Goal: Task Accomplishment & Management: Manage account settings

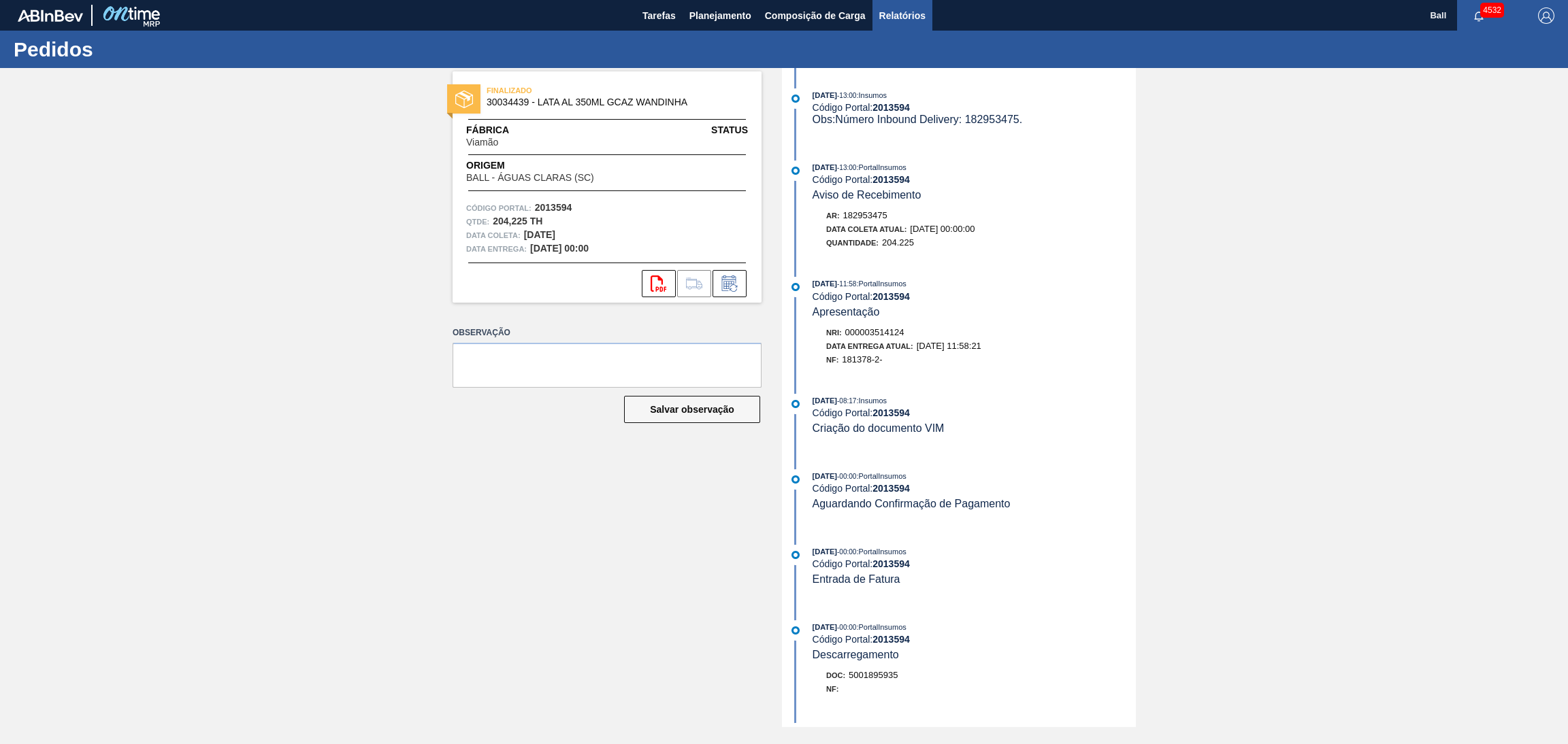
click at [908, 19] on span "Relatórios" at bounding box center [902, 15] width 46 height 17
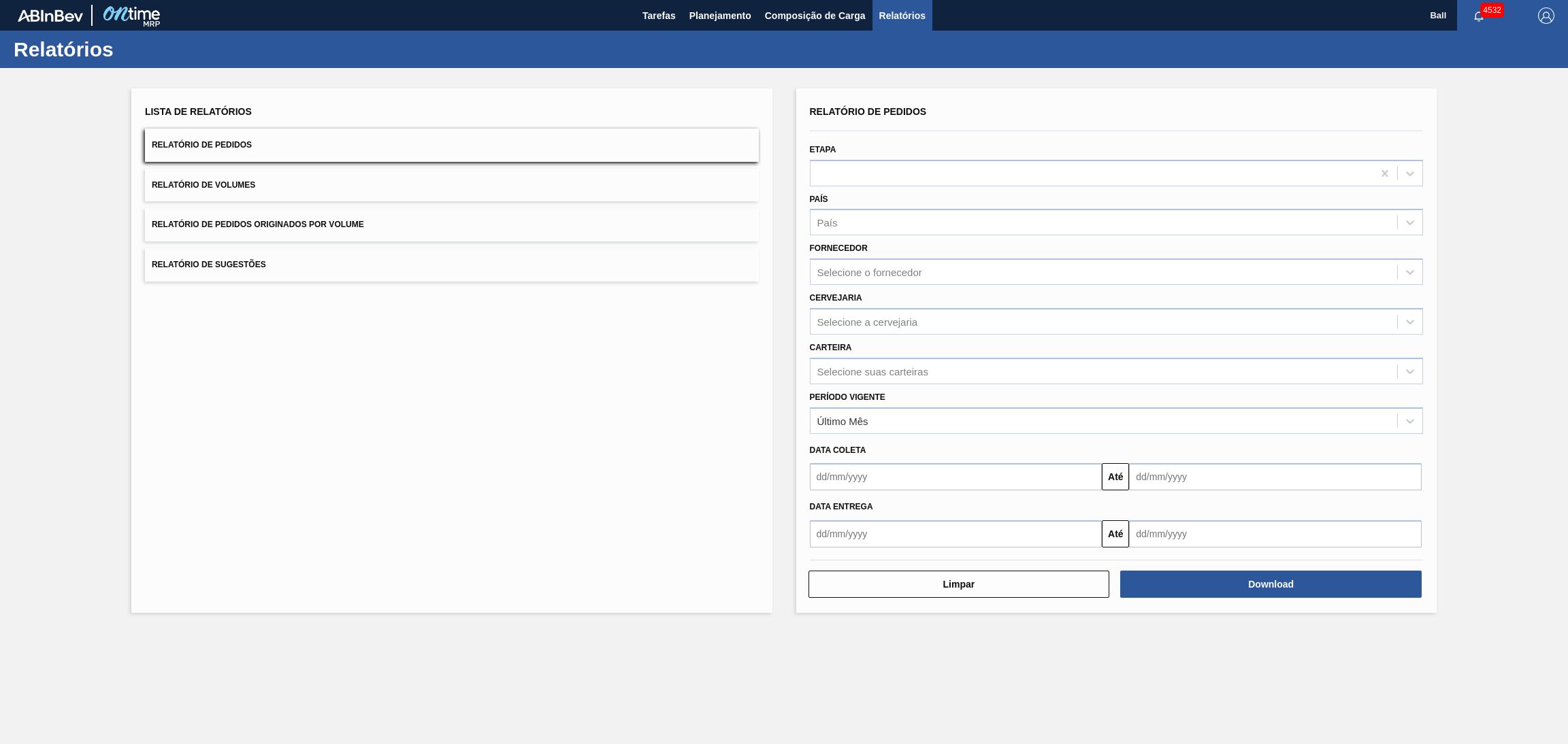
click at [527, 163] on div "Lista de Relatórios Relatório de Pedidos Relatório de Volumes Relatório de Pedi…" at bounding box center [452, 192] width 614 height 180
click at [532, 145] on button "Relatório de Pedidos" at bounding box center [452, 145] width 614 height 33
click at [949, 320] on div "Selecione a cervejaria" at bounding box center [1104, 321] width 588 height 19
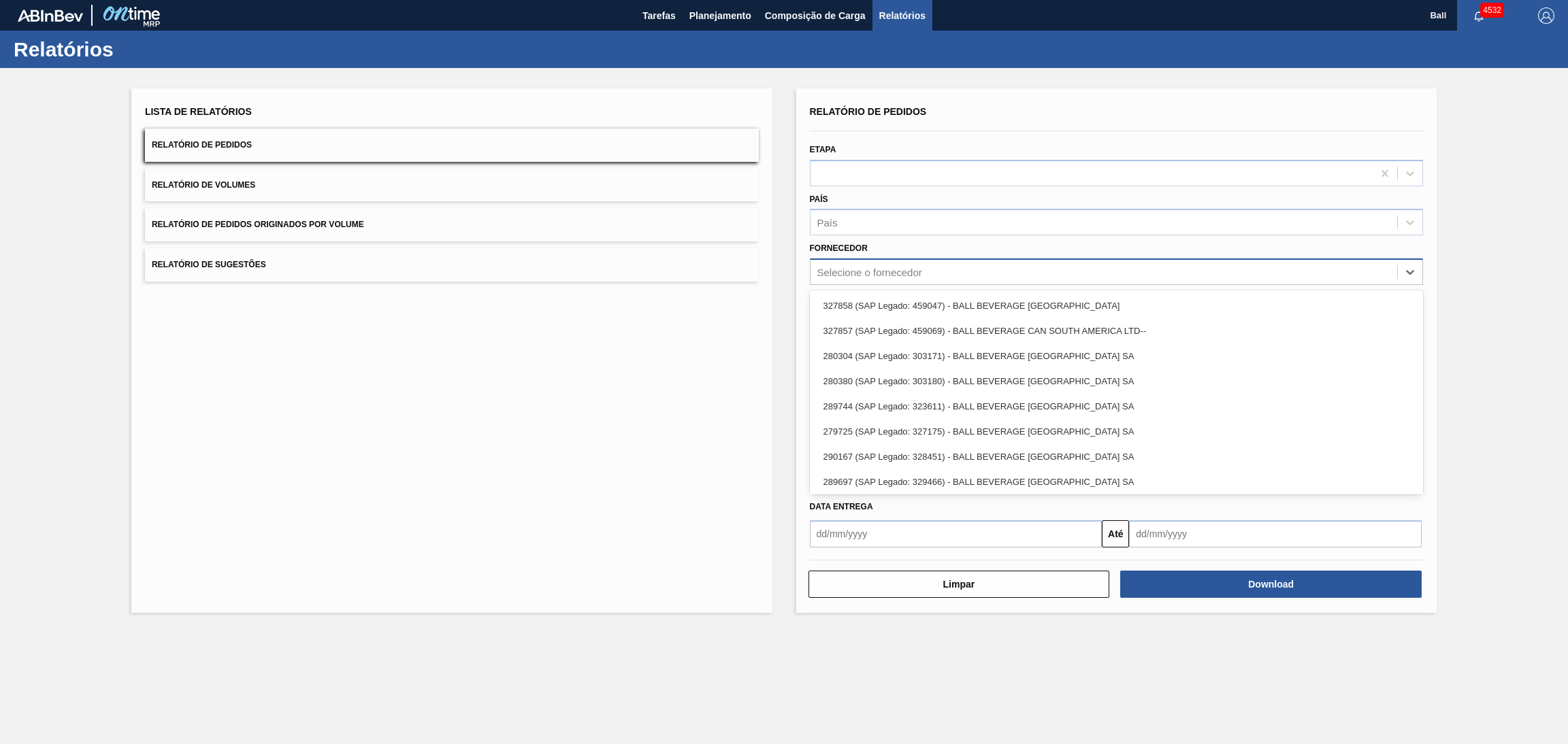
click at [918, 267] on div "Selecione o fornecedor" at bounding box center [870, 272] width 105 height 12
click at [908, 267] on div "Selecione o fornecedor" at bounding box center [870, 272] width 105 height 12
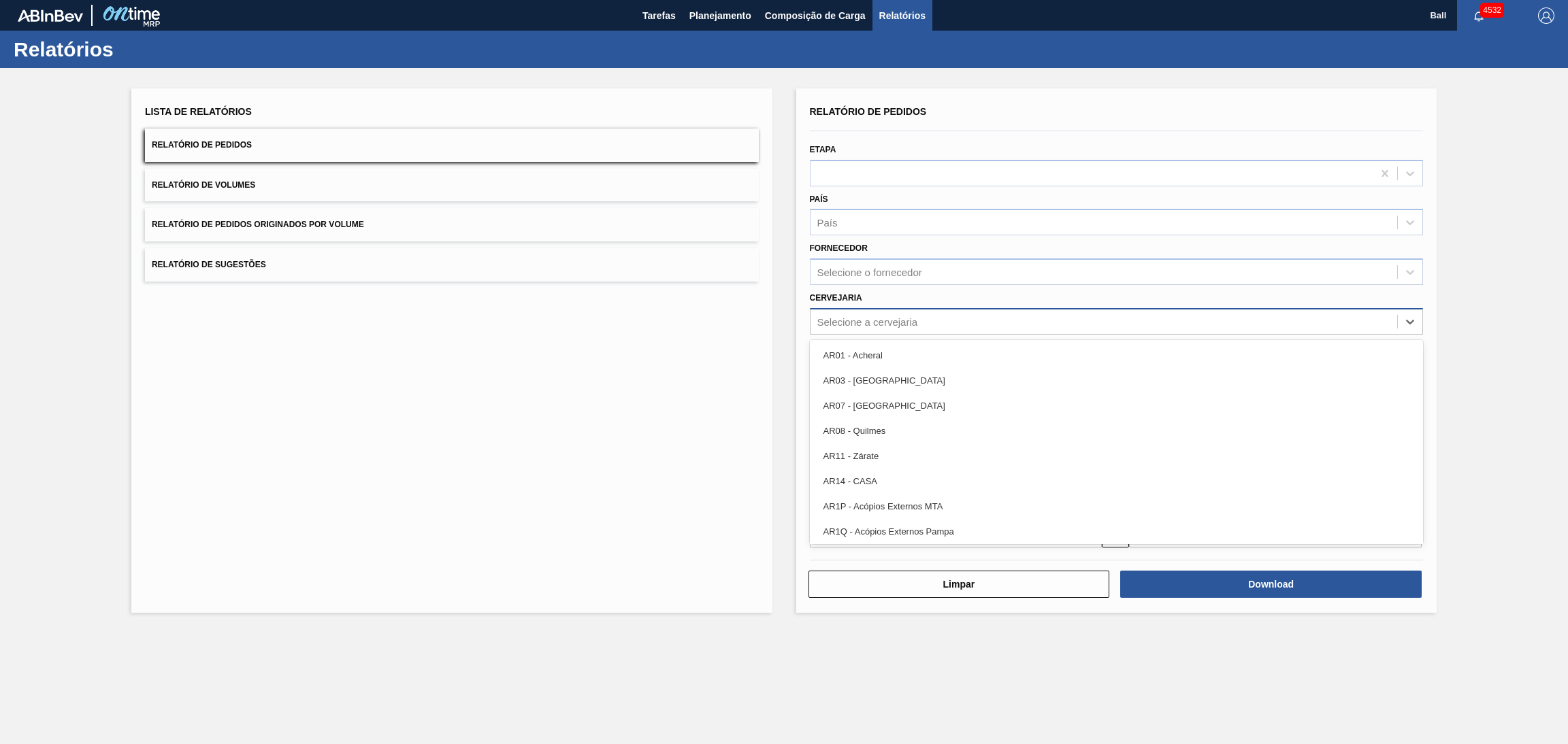
click at [903, 318] on div "Selecione a cervejaria" at bounding box center [867, 321] width 101 height 12
type input "ser"
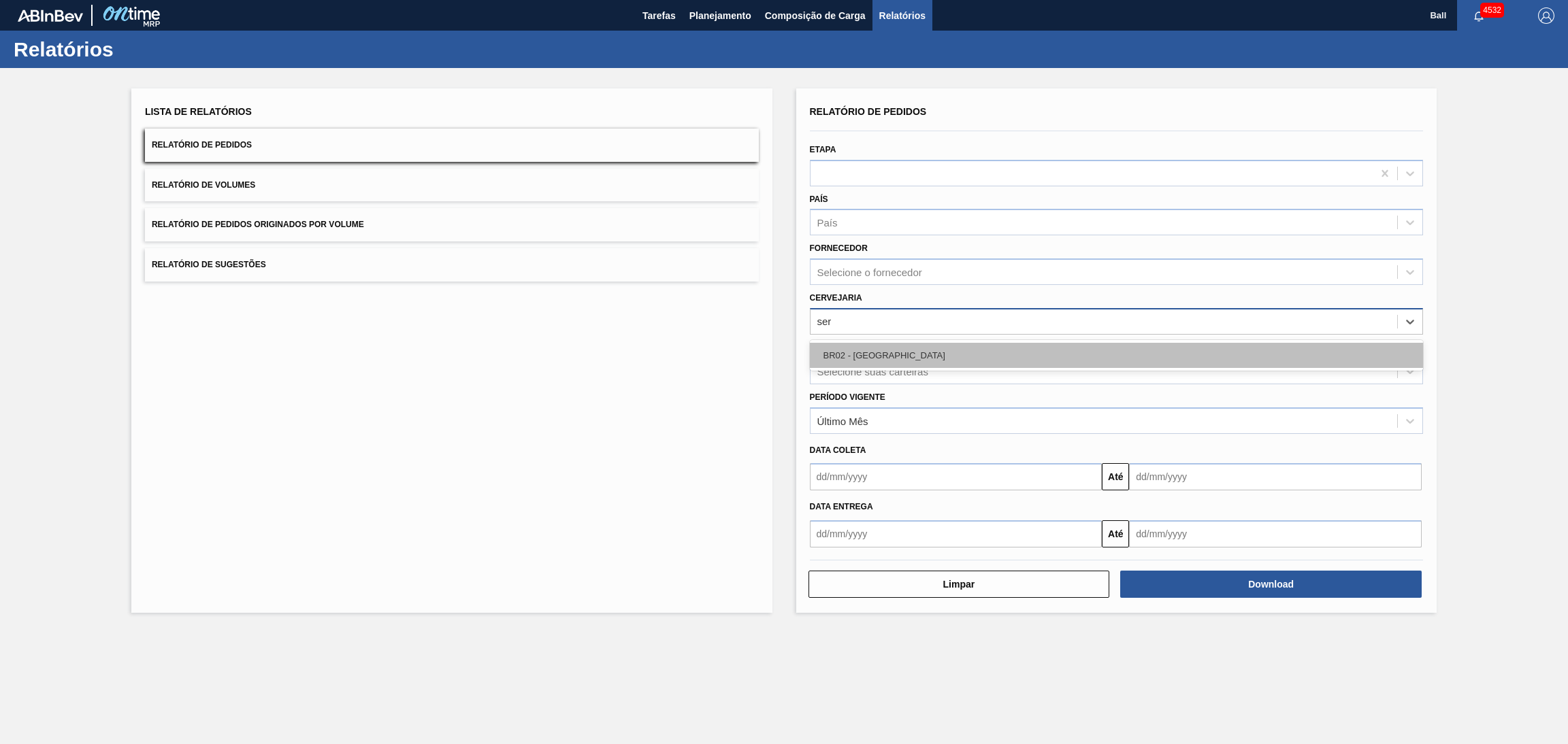
click at [899, 344] on div "BR02 - Sergipe" at bounding box center [1116, 355] width 614 height 25
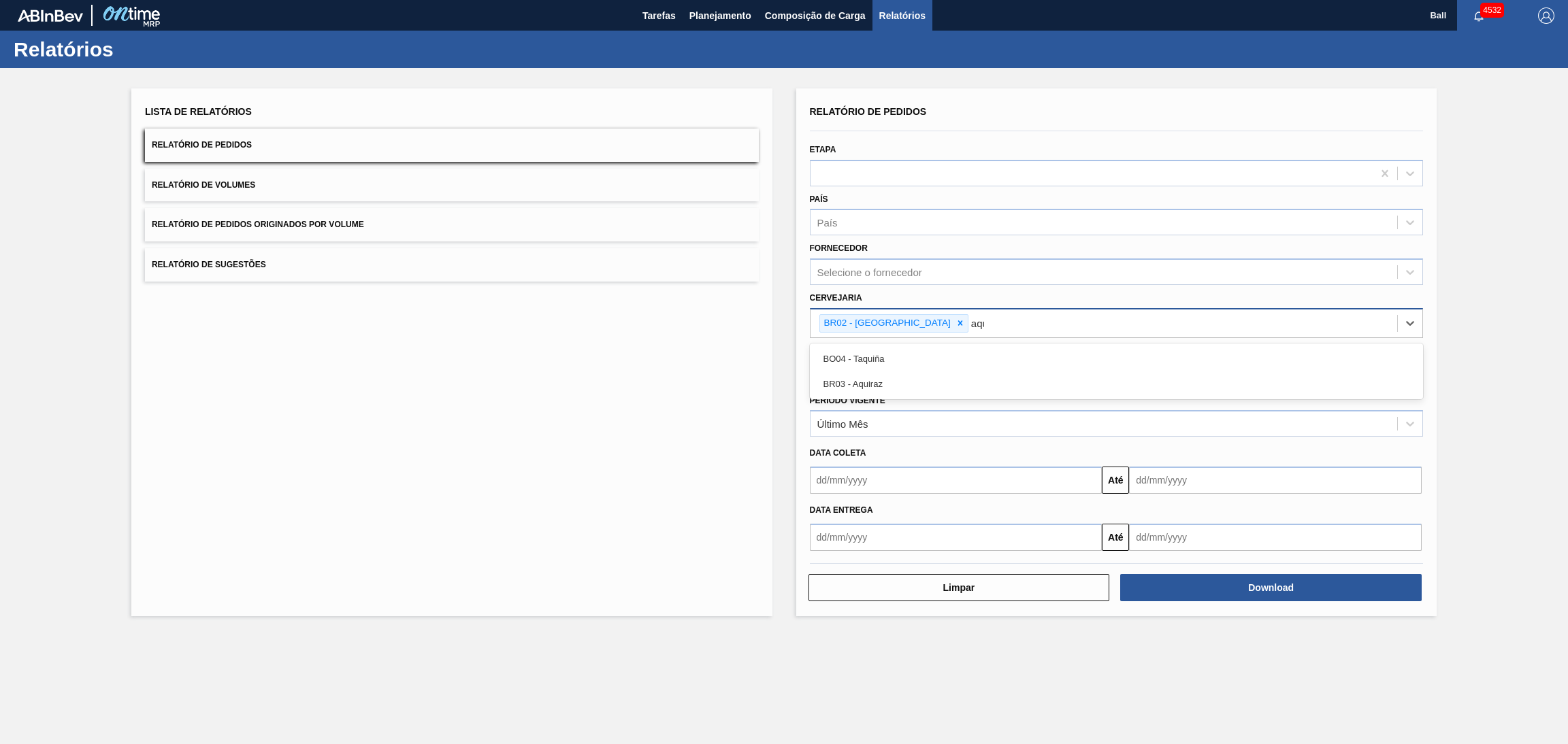
type input "aqui"
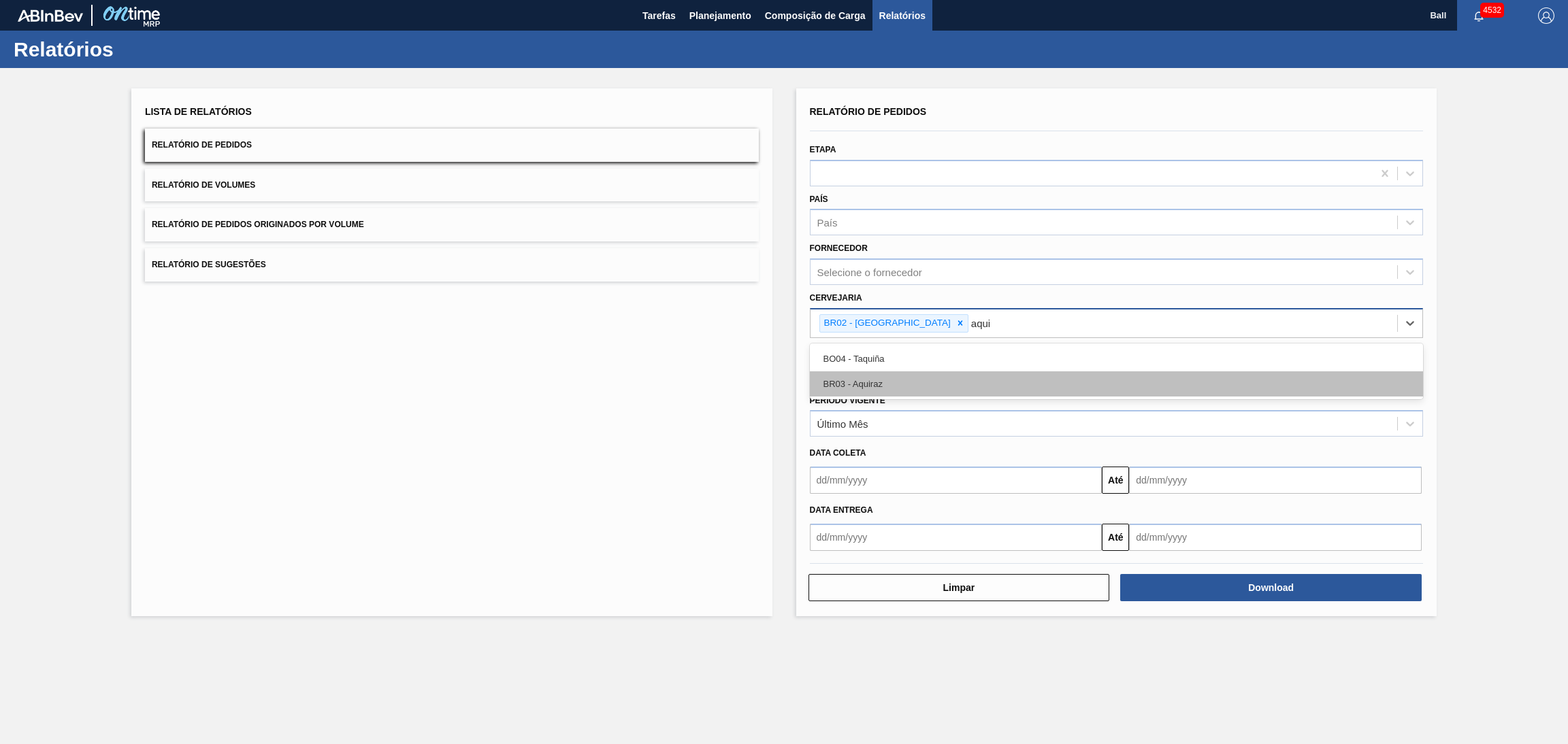
click at [901, 375] on div "BR03 - Aquiraz" at bounding box center [1116, 384] width 614 height 25
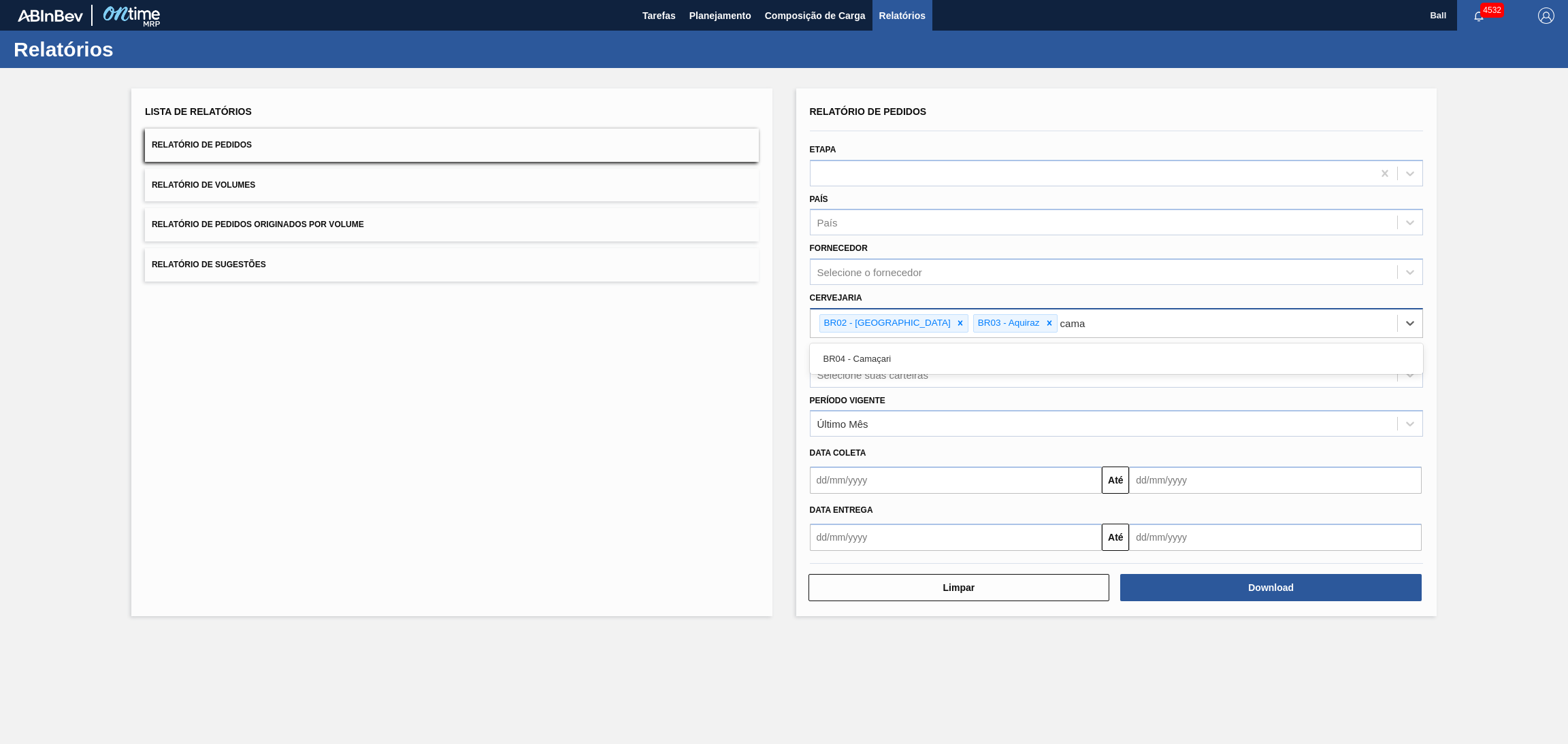
type input "camaç"
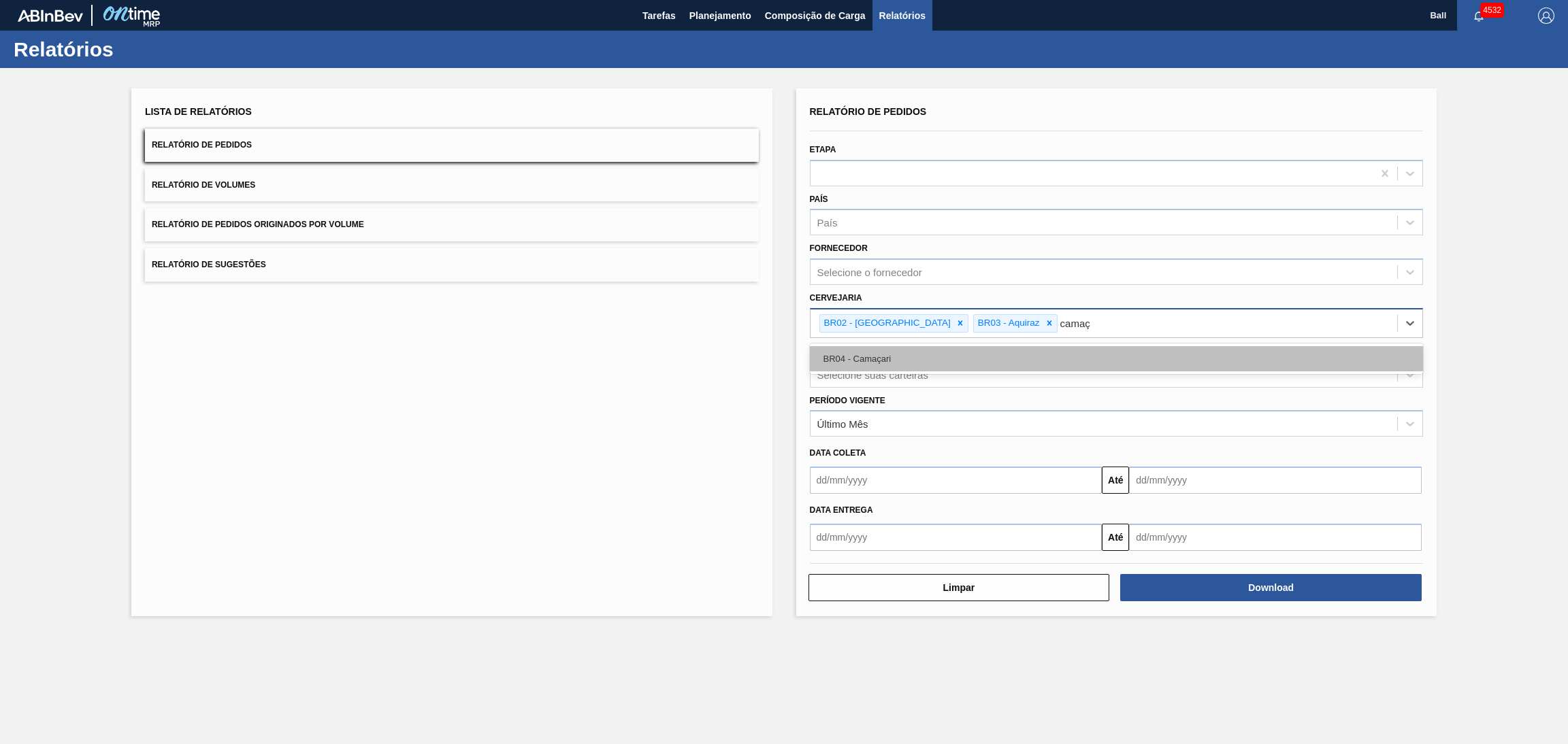
click at [907, 356] on div "BR04 - Camaçari" at bounding box center [1116, 359] width 614 height 25
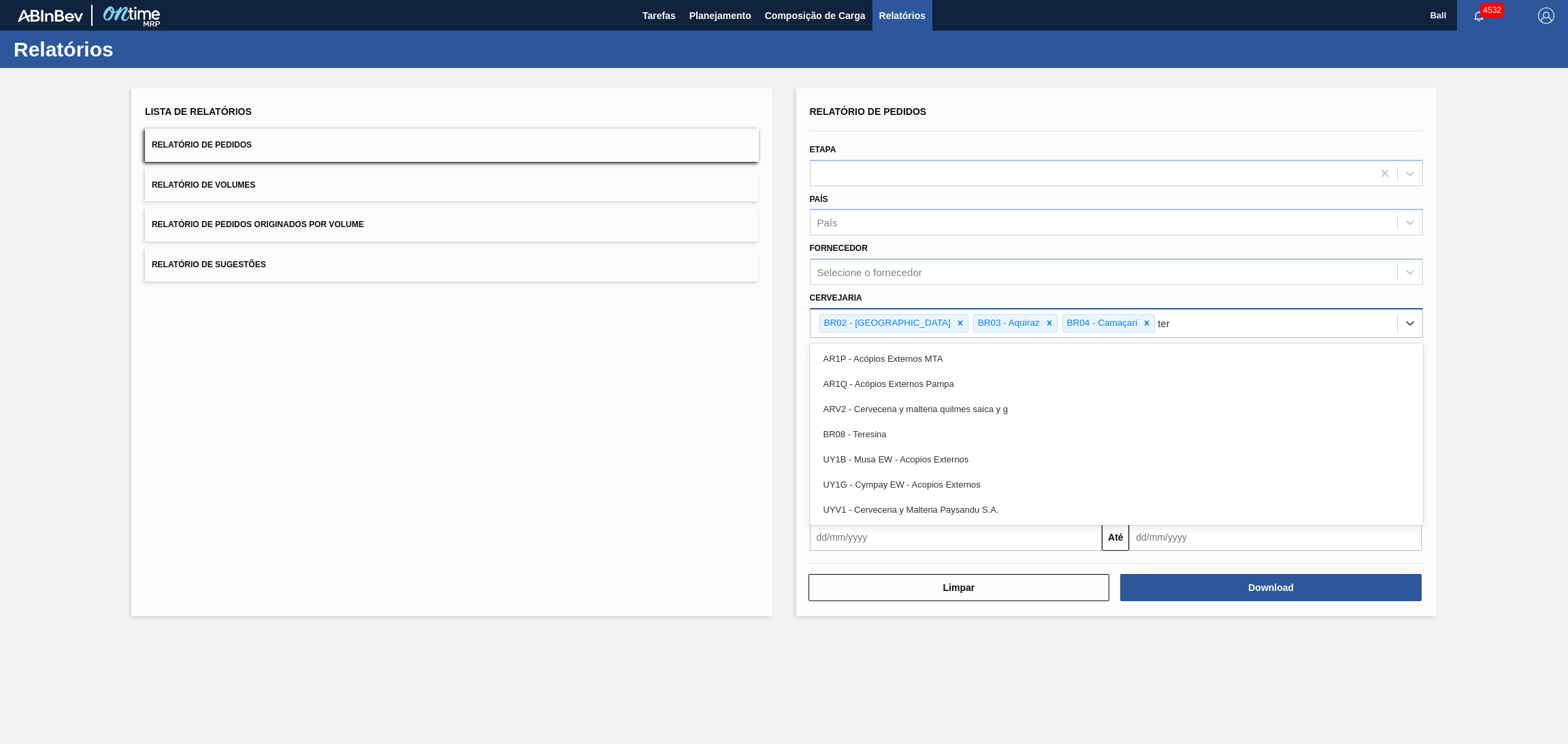
type input "tere"
click at [907, 356] on div "BR08 - Teresina" at bounding box center [1116, 359] width 614 height 25
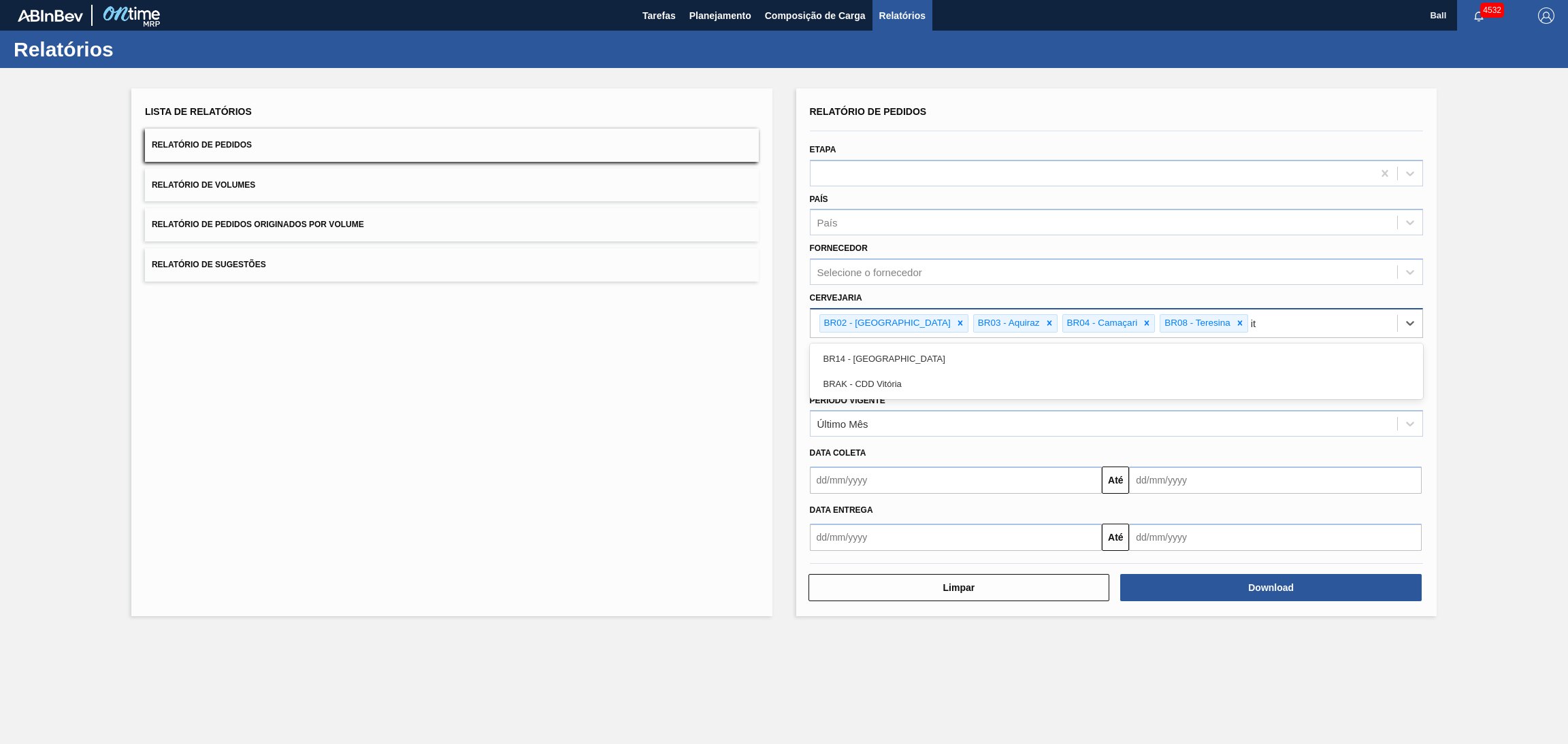
type input "i"
type input "per"
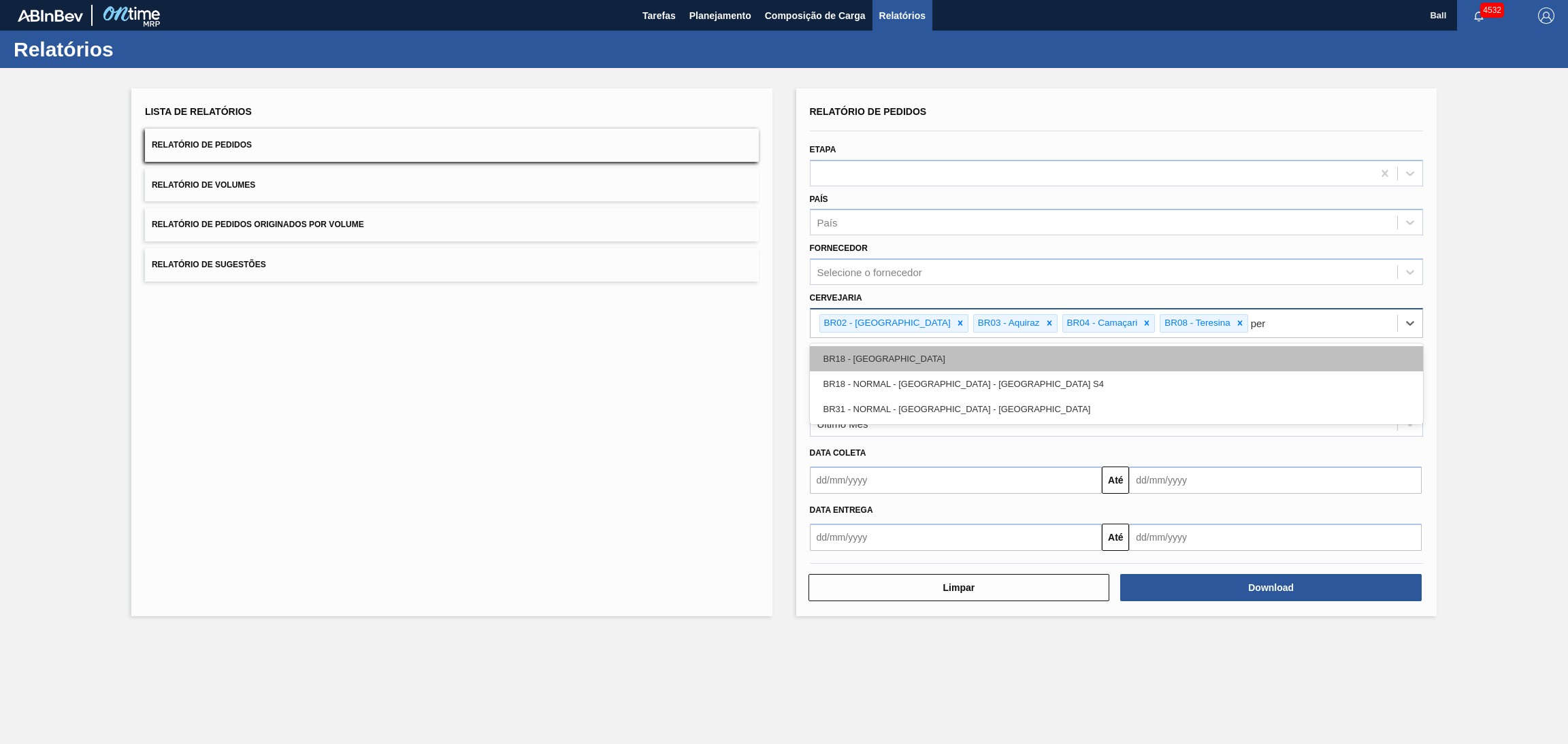
click at [1031, 352] on div "BR18 - Pernambuco" at bounding box center [1116, 359] width 614 height 25
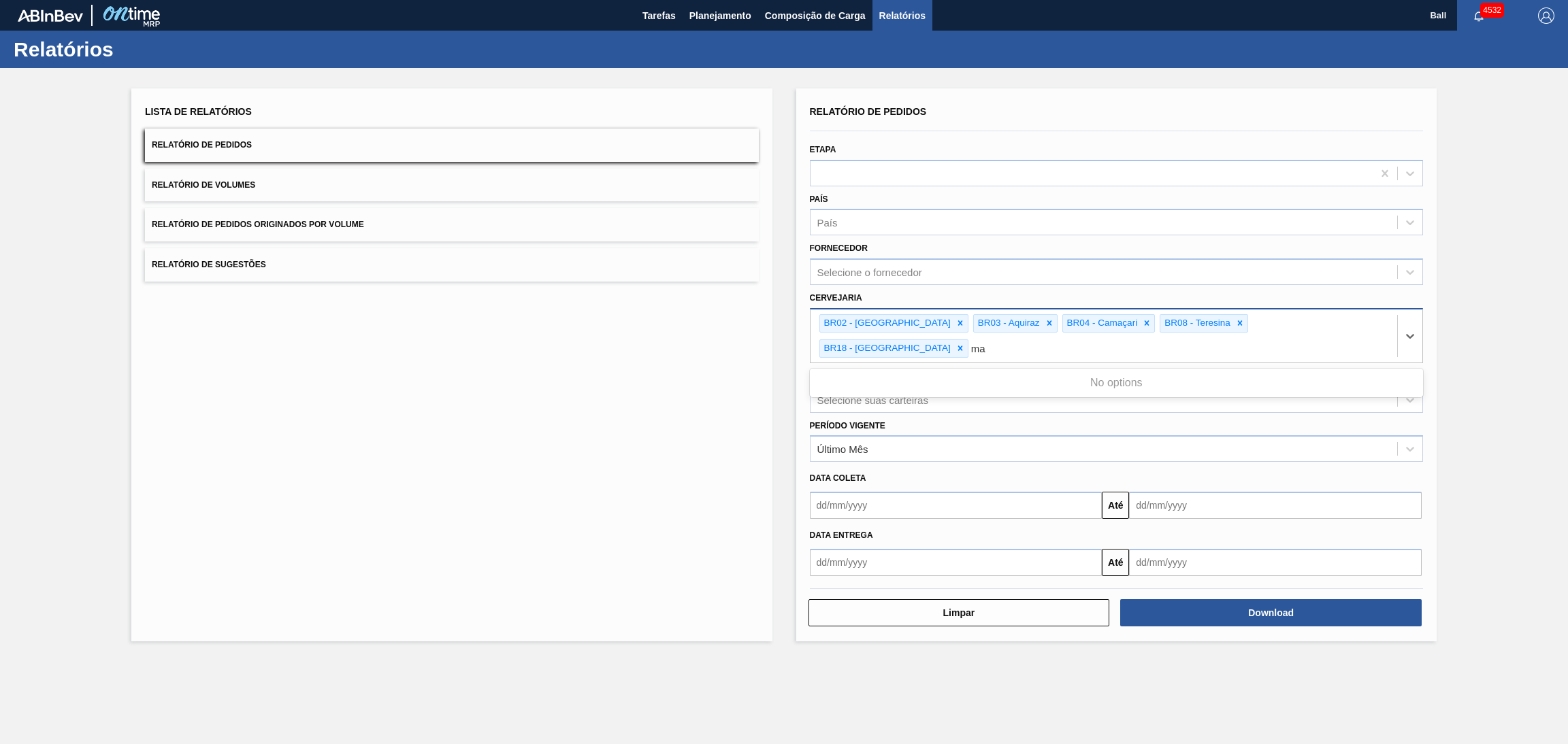
type input "m"
type input "e"
type input "E"
type input "br11"
click at [1031, 372] on div "BR11 - São Luís" at bounding box center [1116, 384] width 614 height 25
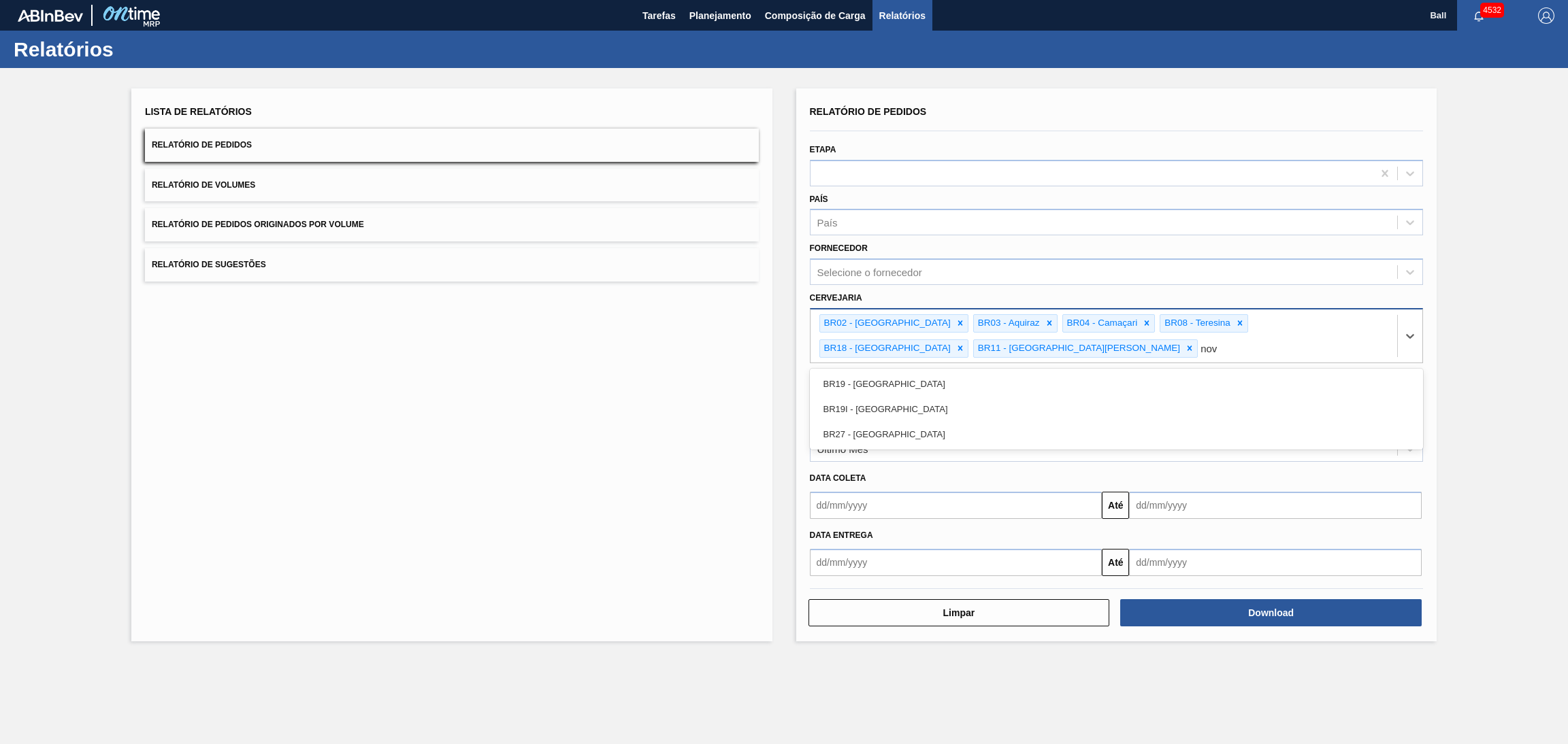
type input "nova"
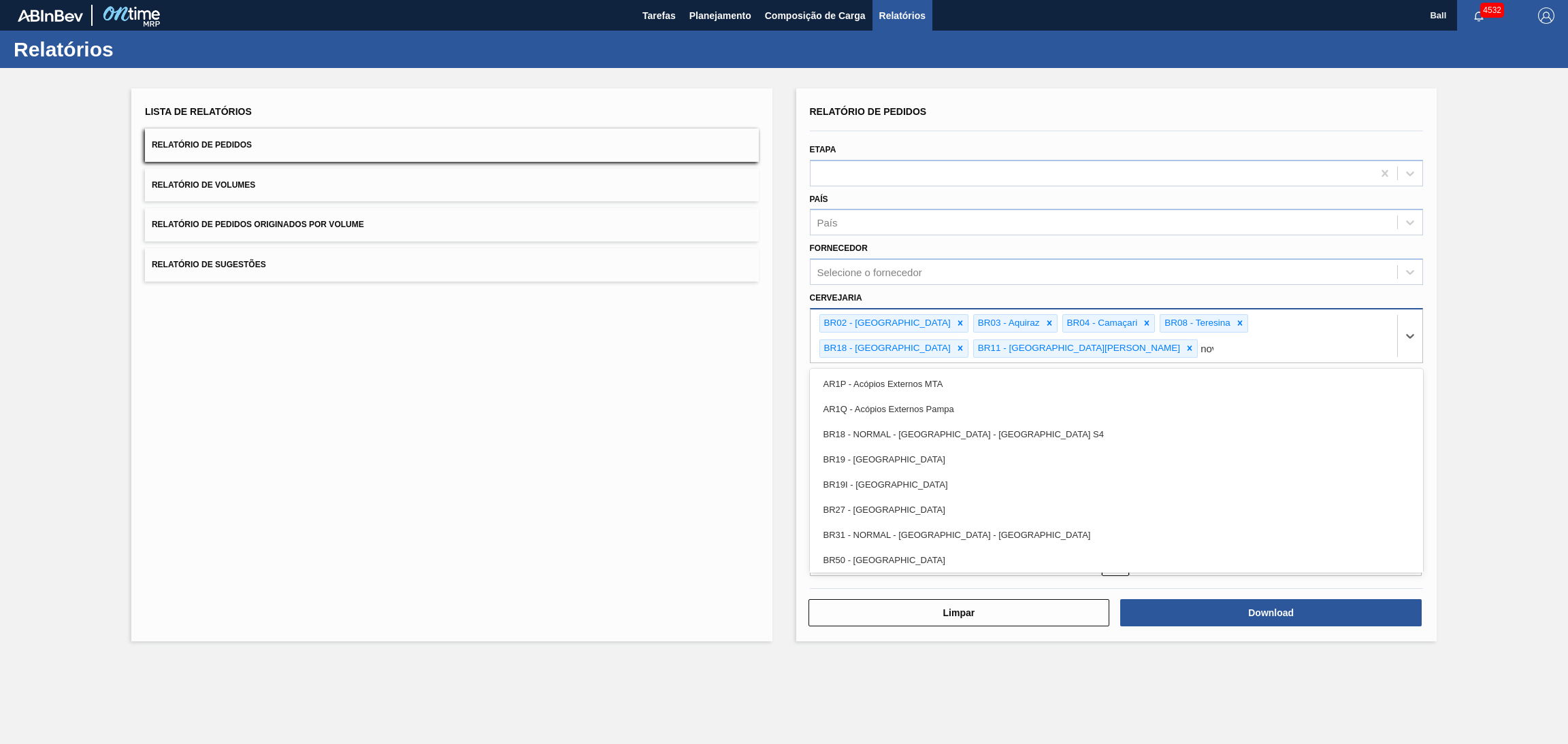
type input "nova"
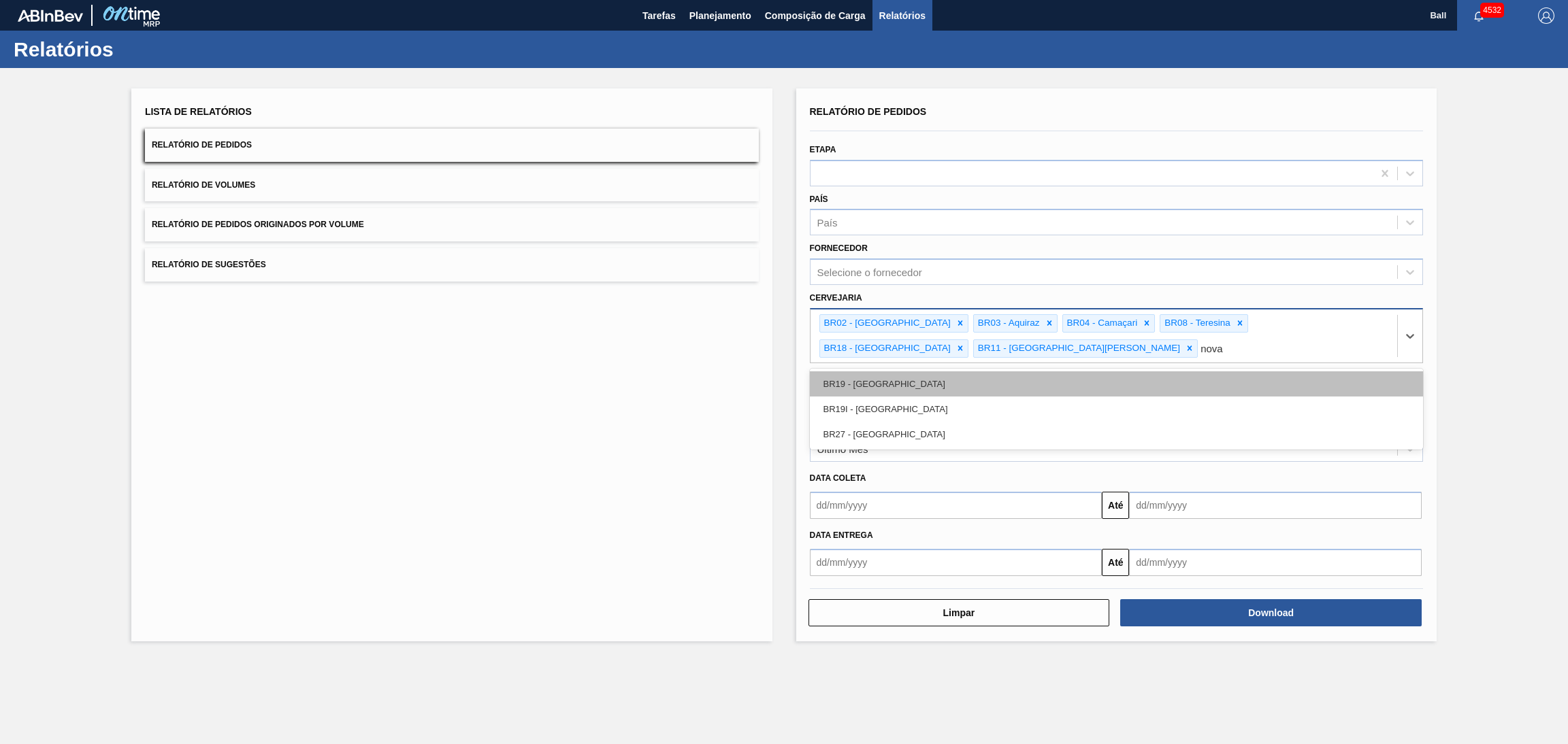
click at [974, 372] on div "BR19 - Nova Rio" at bounding box center [1116, 384] width 614 height 25
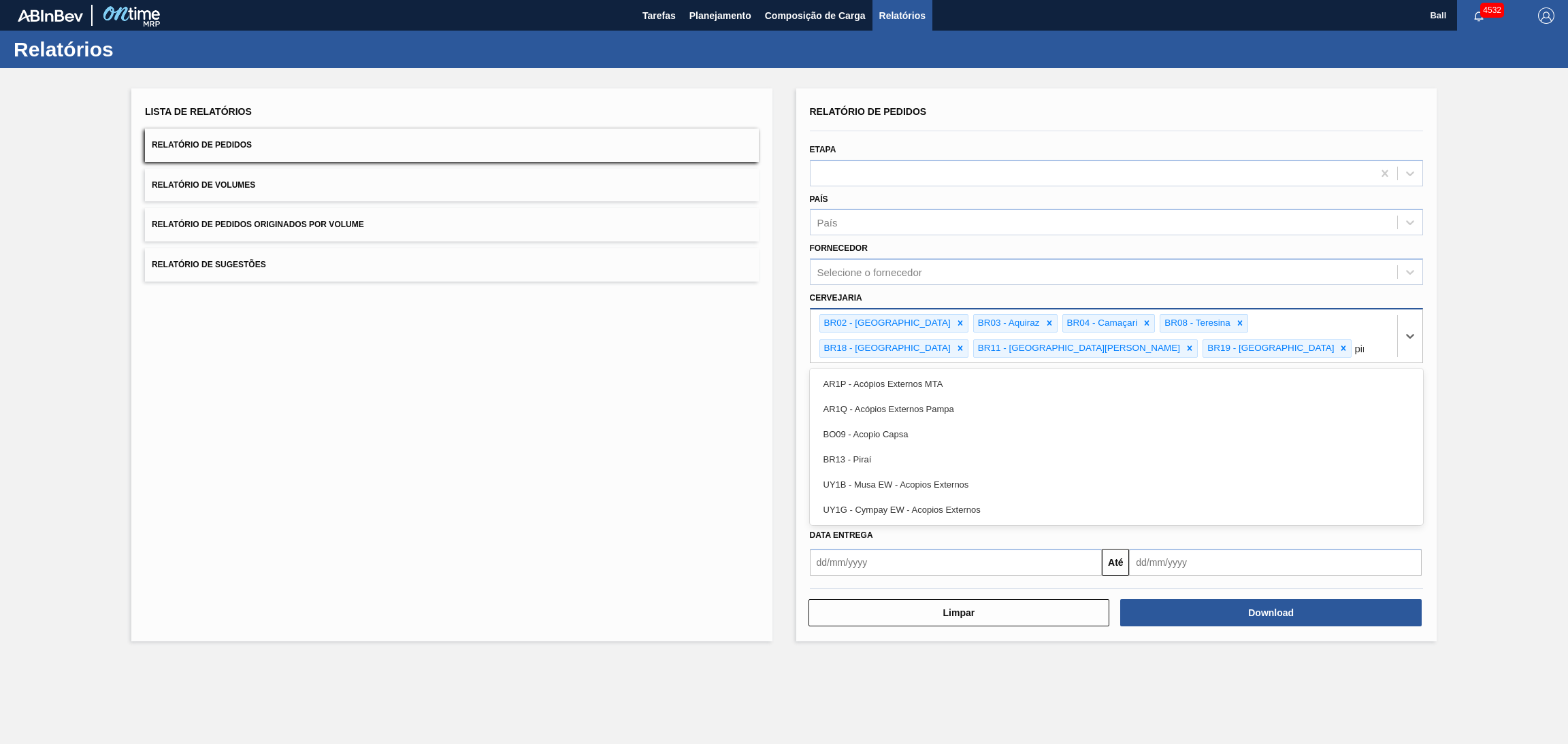
type input "pira"
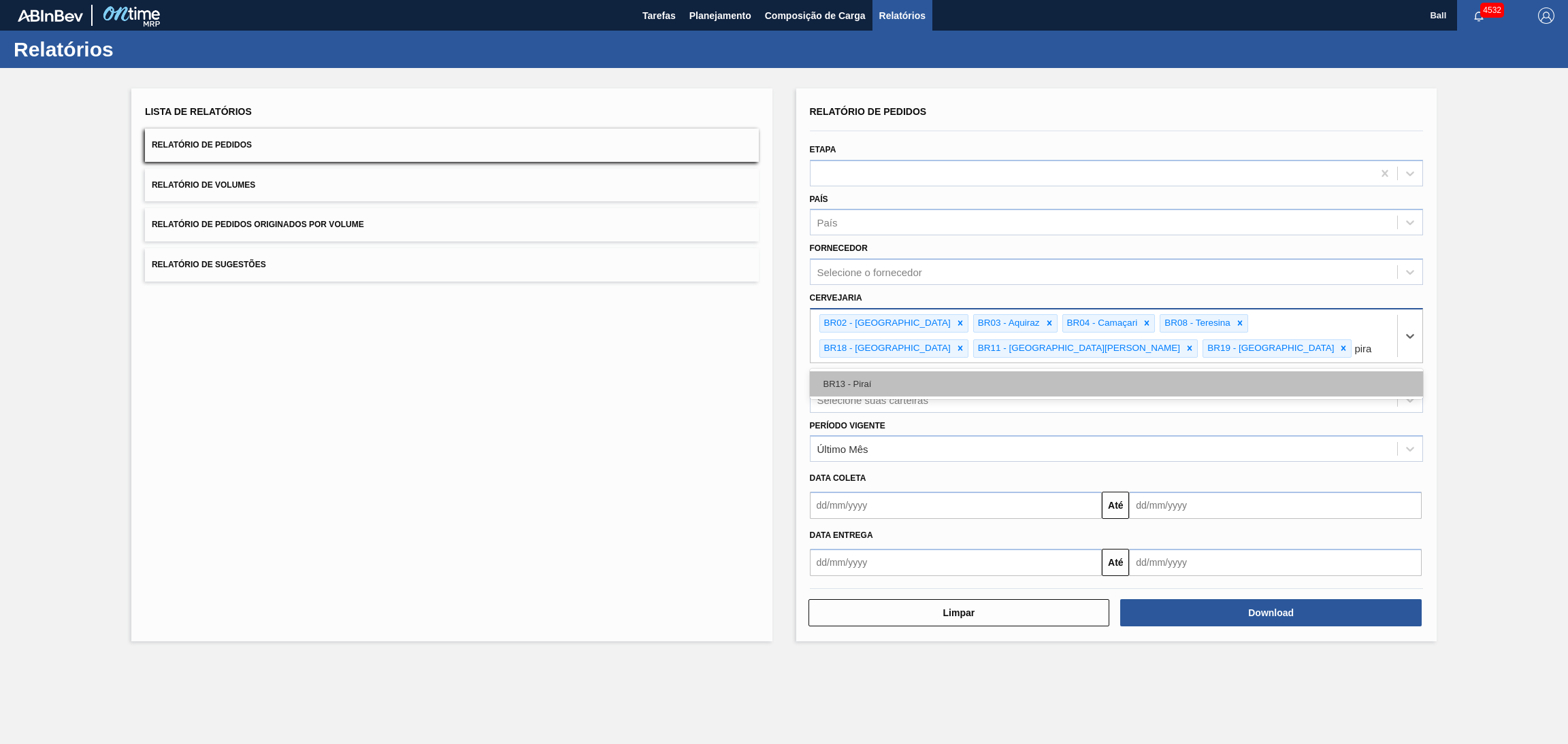
click at [961, 385] on div "BR13 - Piraí" at bounding box center [1116, 384] width 614 height 25
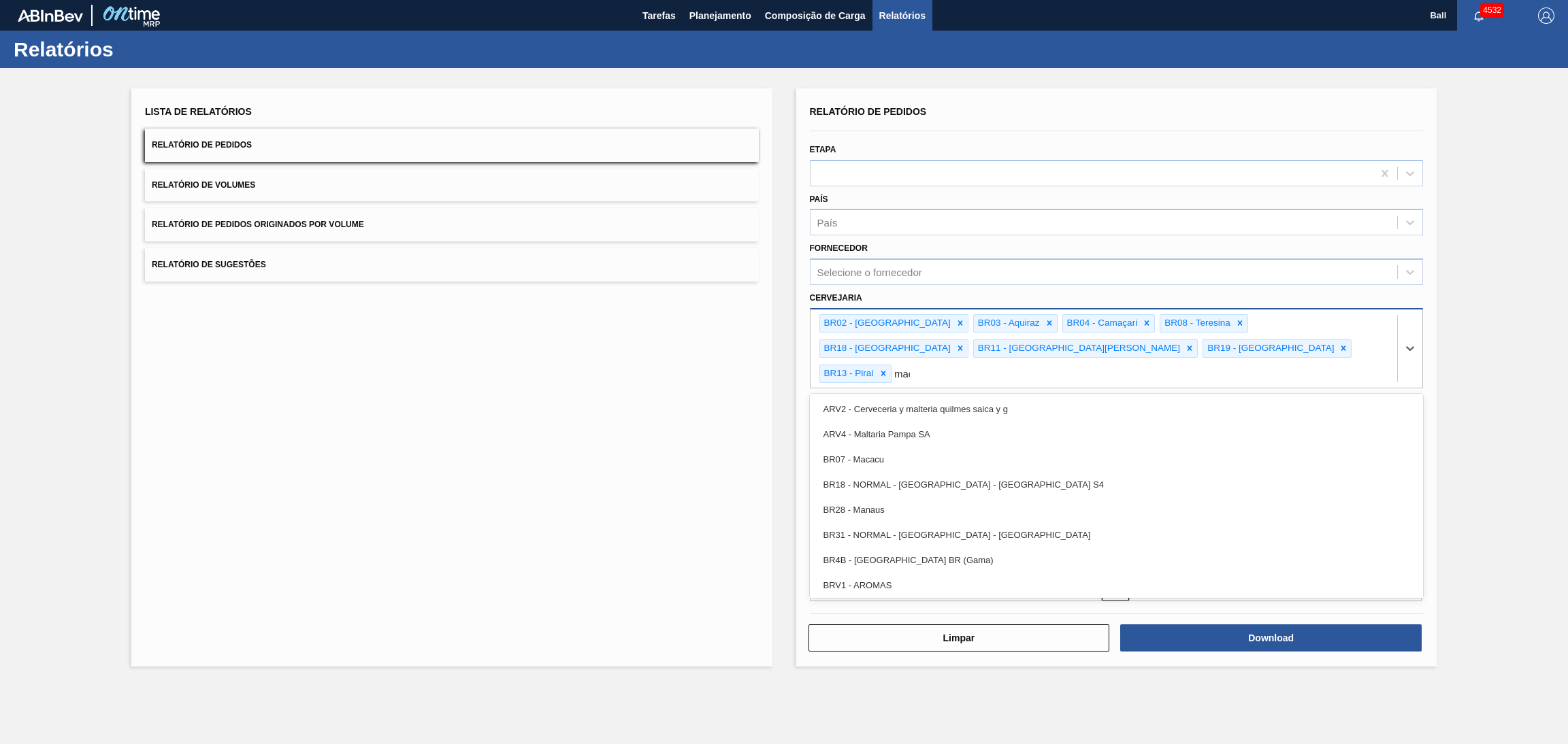
type input "maca"
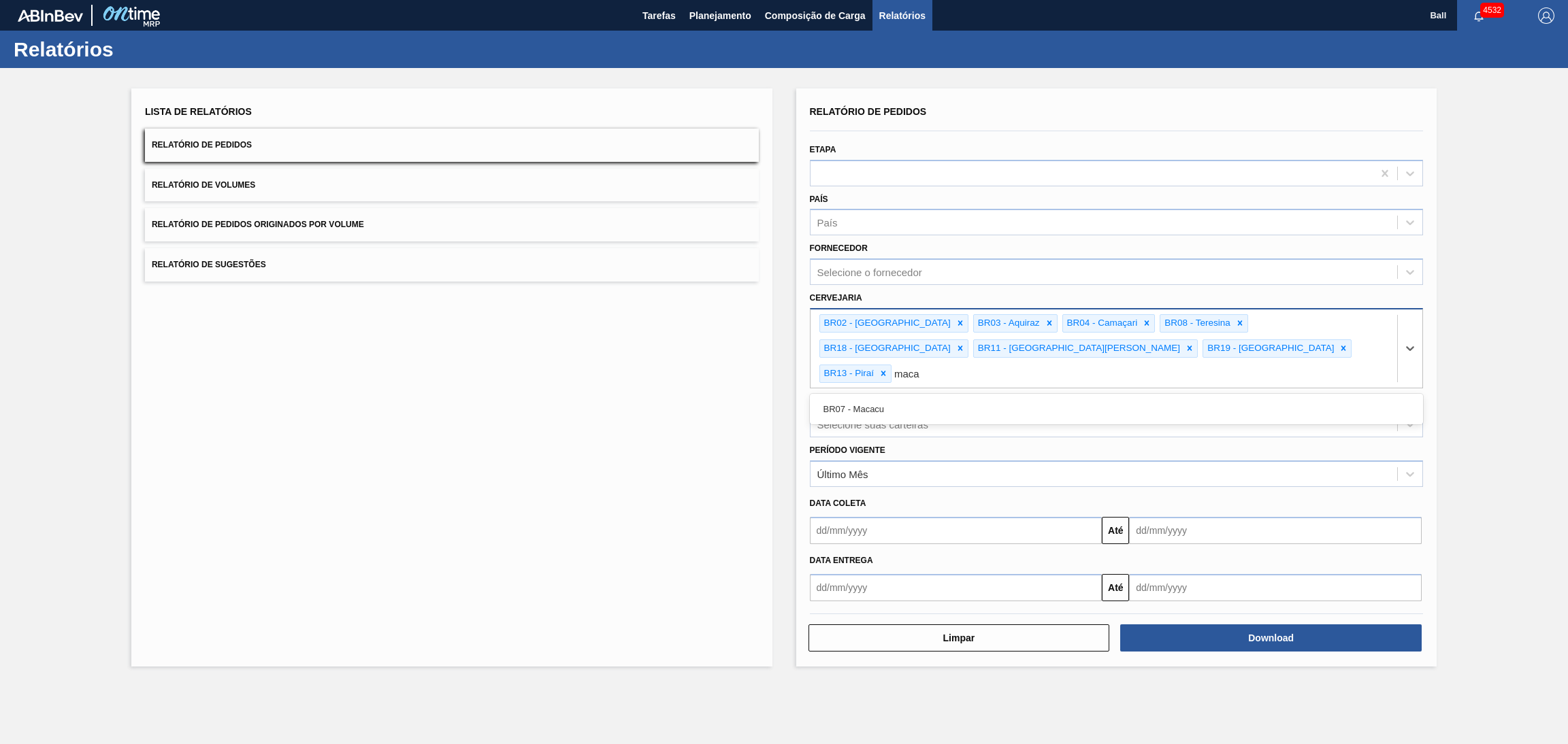
click at [961, 397] on div "BR07 - Macacu" at bounding box center [1116, 409] width 614 height 25
type input "jag"
click at [961, 397] on div "BR23 - Jaguariúna" at bounding box center [1116, 409] width 614 height 25
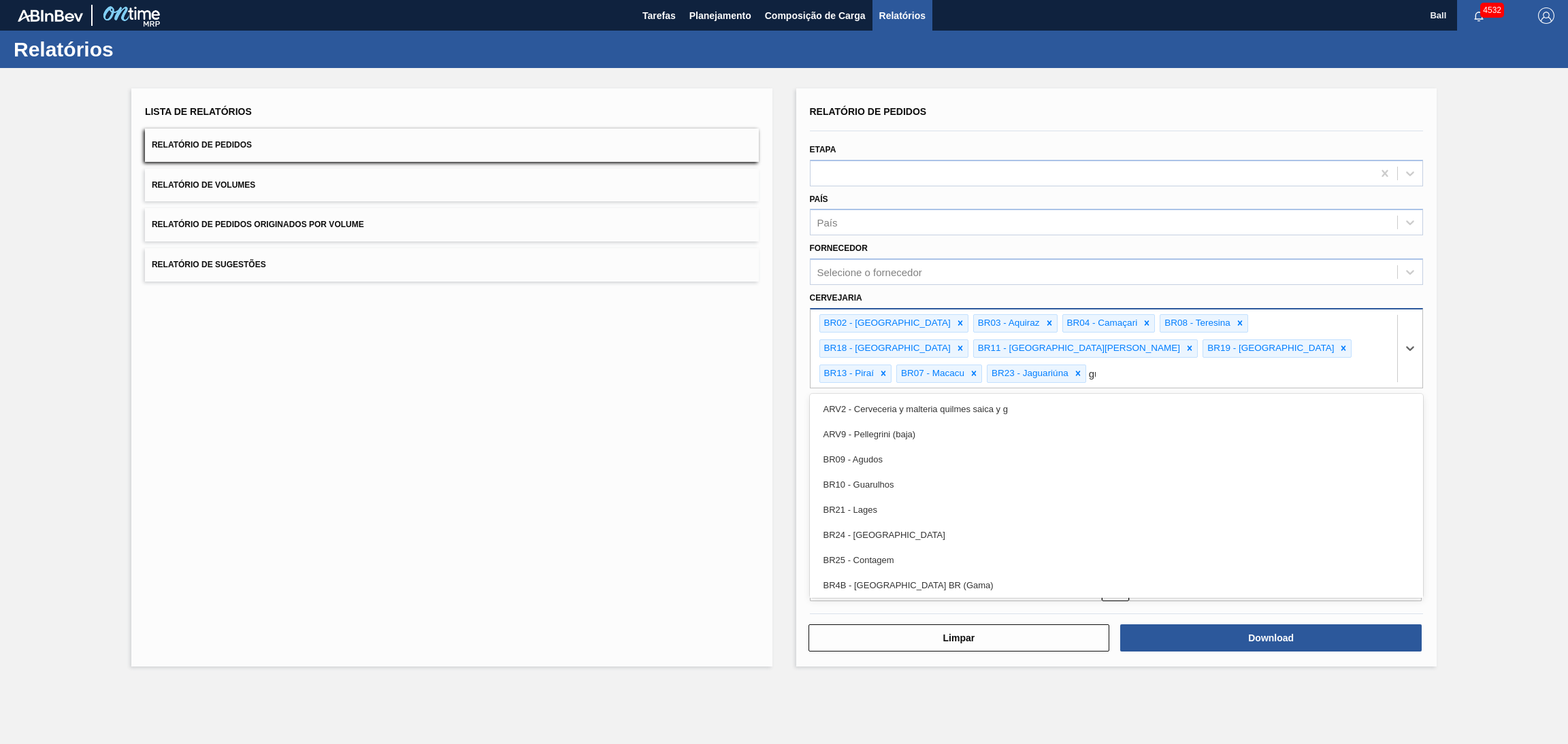
type input "gua"
click at [961, 397] on div "BR10 - Guarulhos" at bounding box center [1116, 409] width 614 height 25
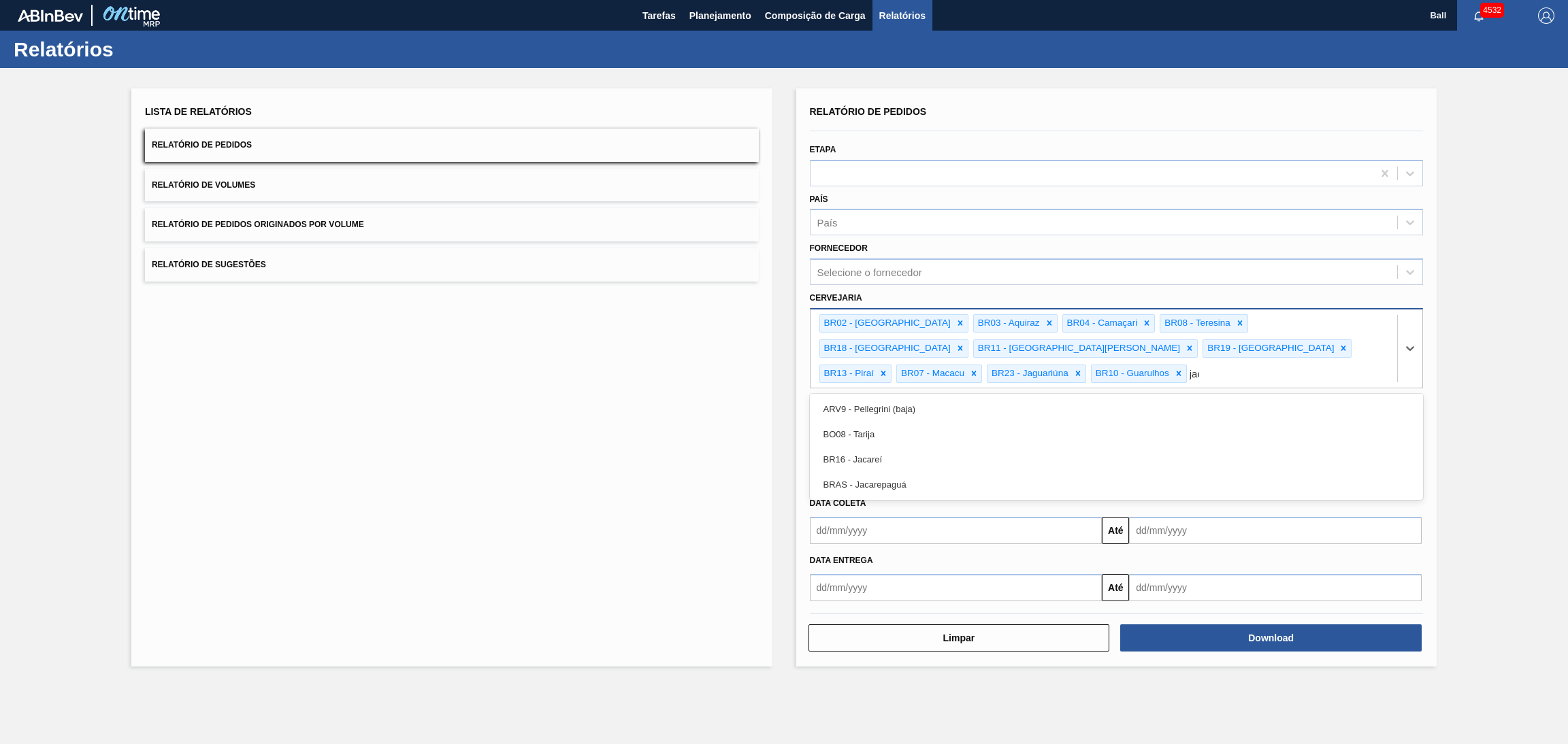
type input "jaca"
click at [961, 397] on div "BR16 - Jacareí" at bounding box center [1116, 409] width 614 height 25
type input "jun"
click at [961, 397] on div "BR15 - Jundiaí" at bounding box center [1116, 409] width 614 height 25
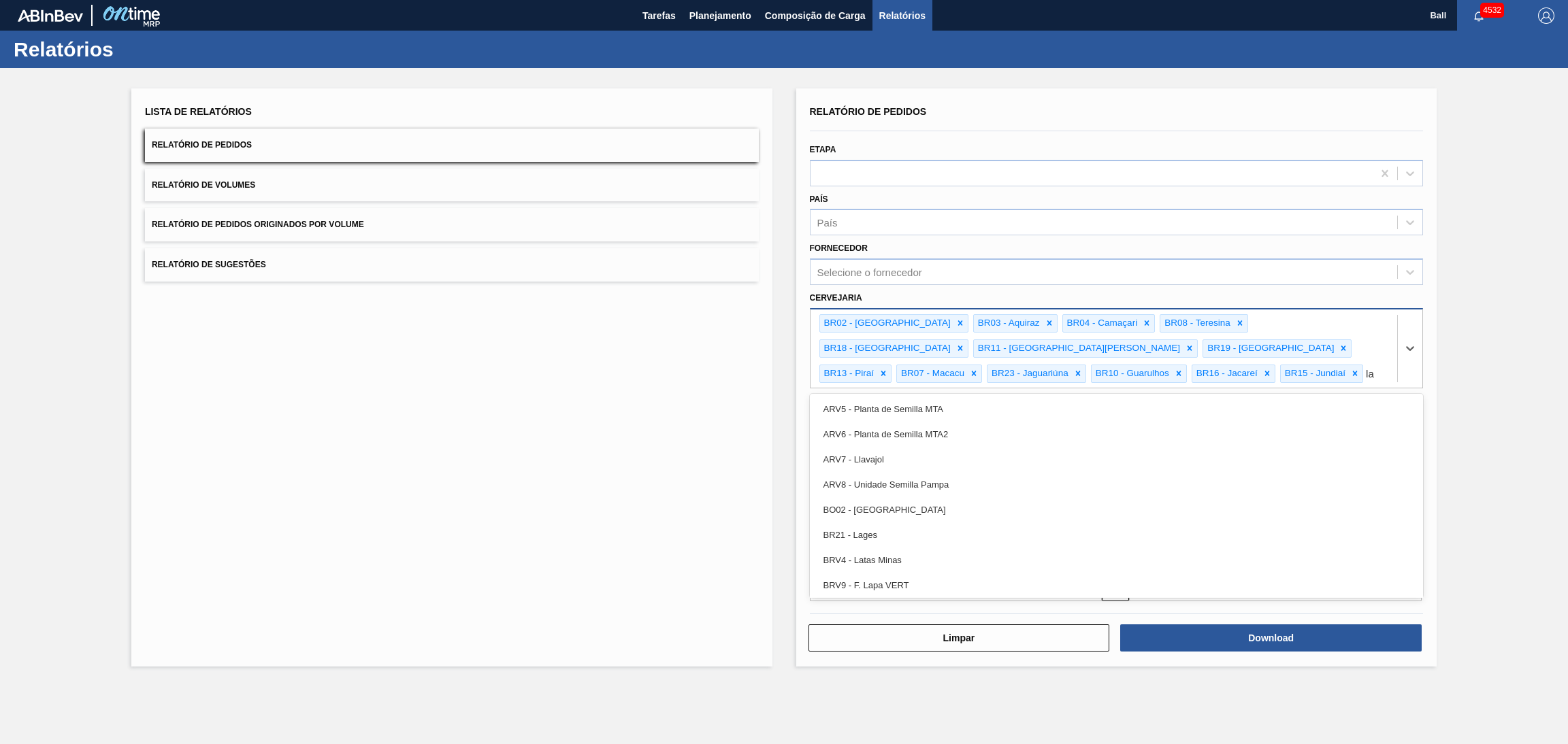
type input "lag"
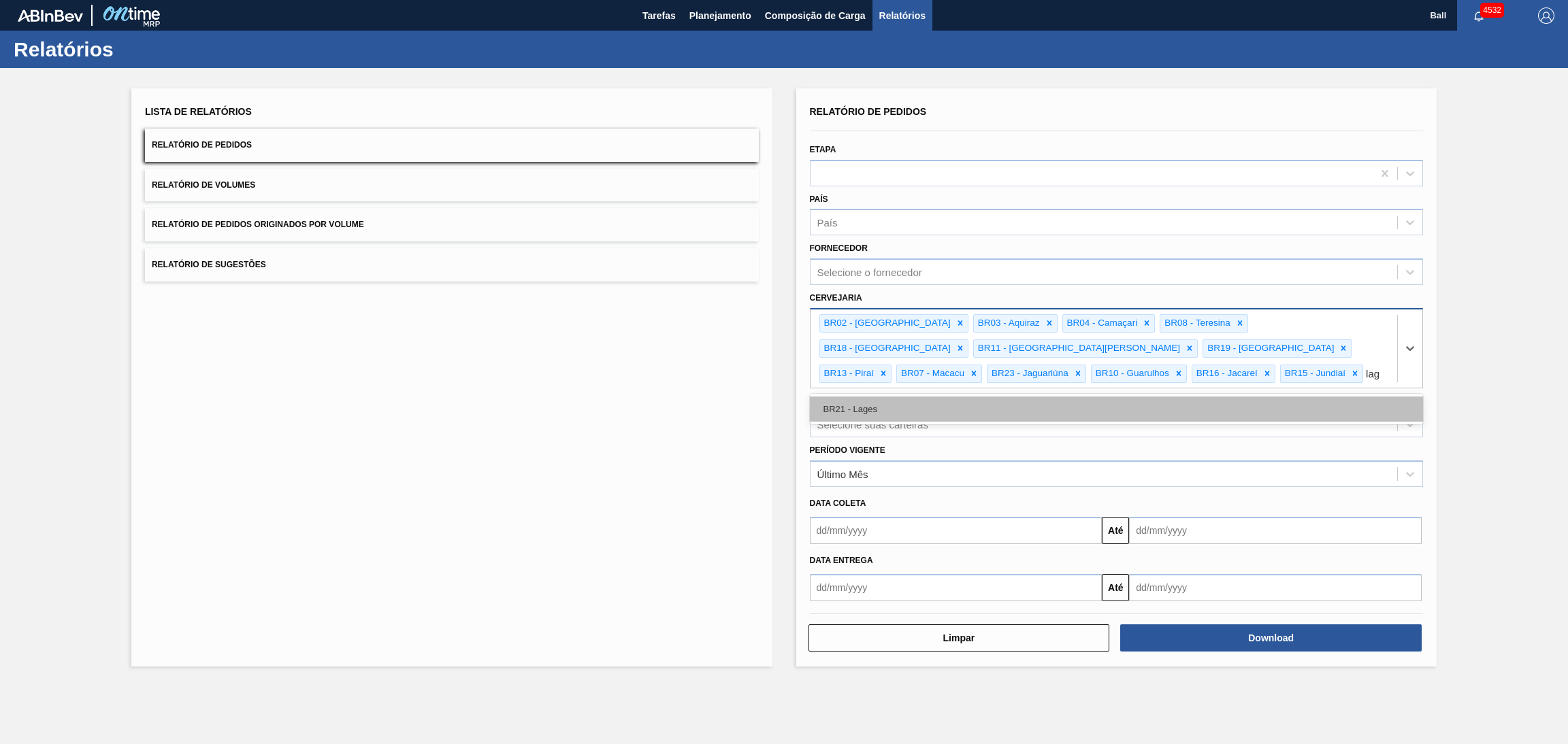
click at [973, 401] on div "BR21 - Lages" at bounding box center [1116, 409] width 614 height 25
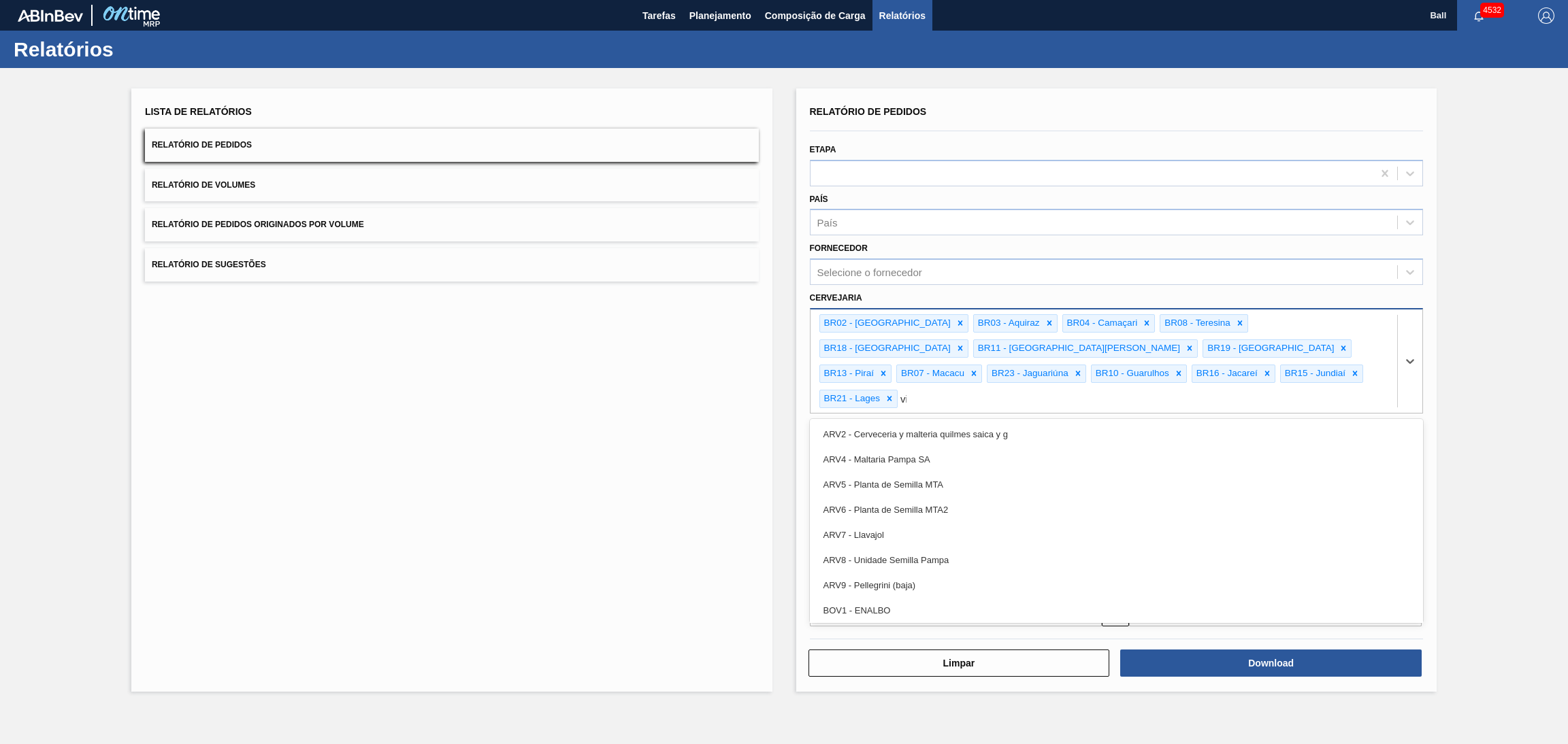
type input "via"
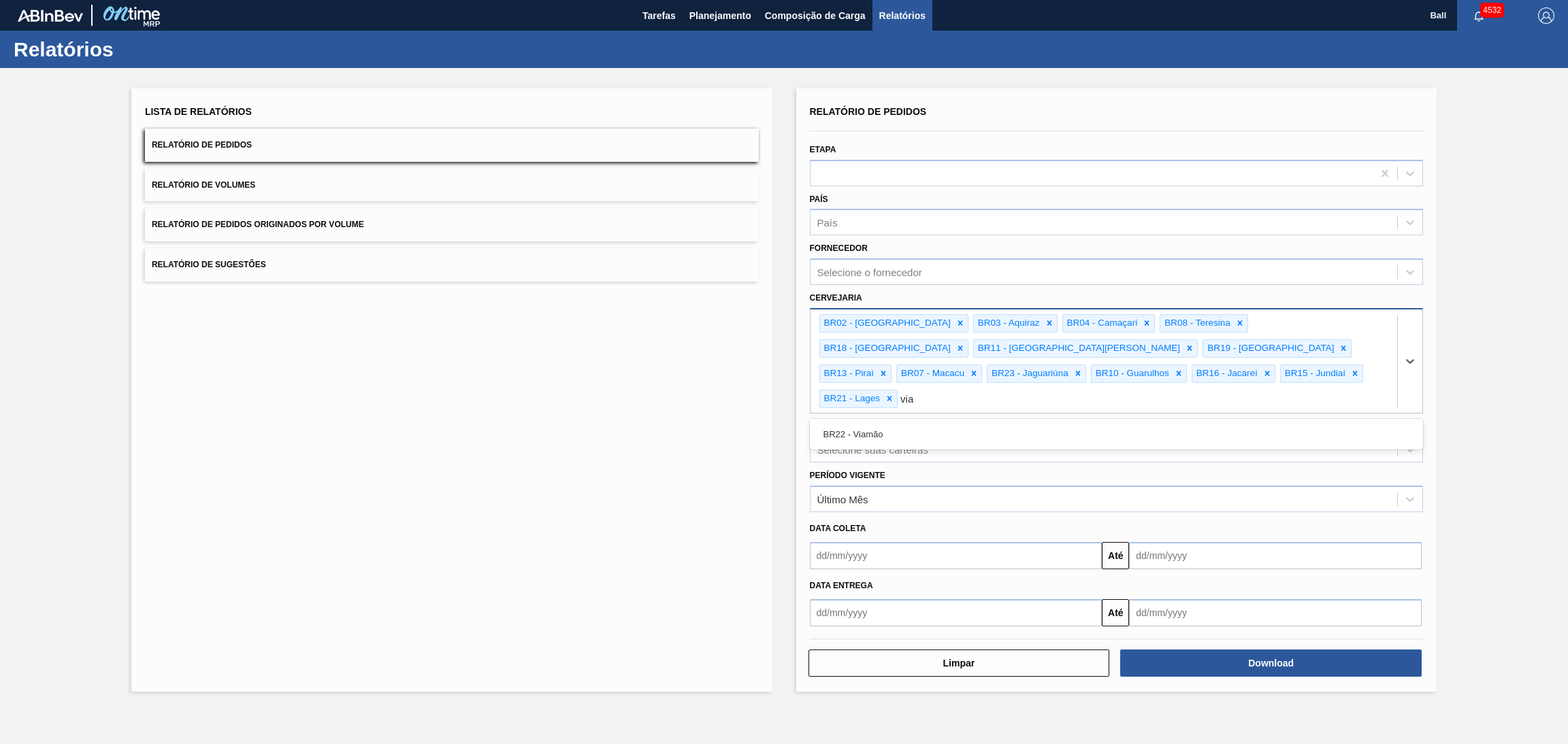
click at [973, 422] on div "BR22 - Viamão" at bounding box center [1116, 434] width 614 height 25
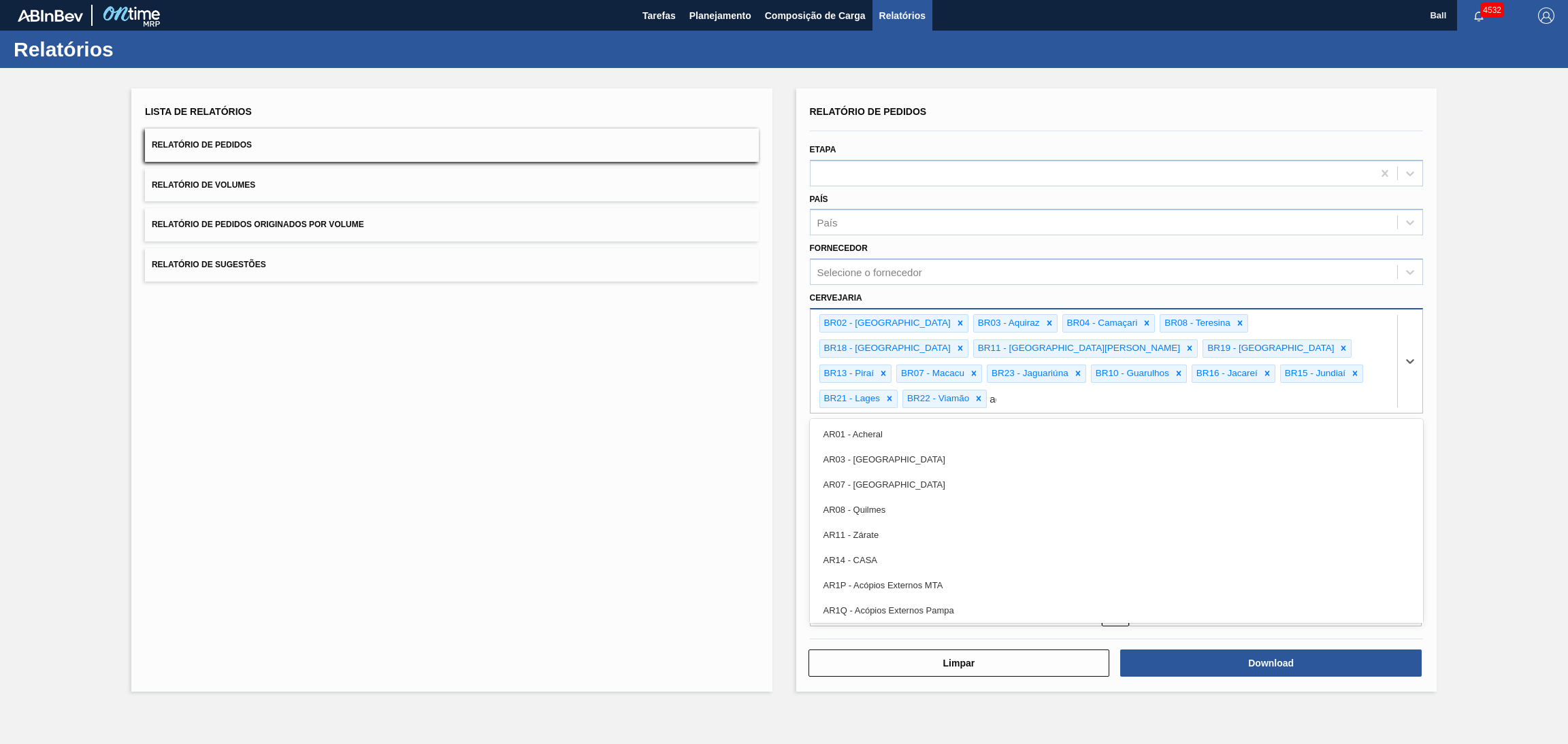
type input "agu"
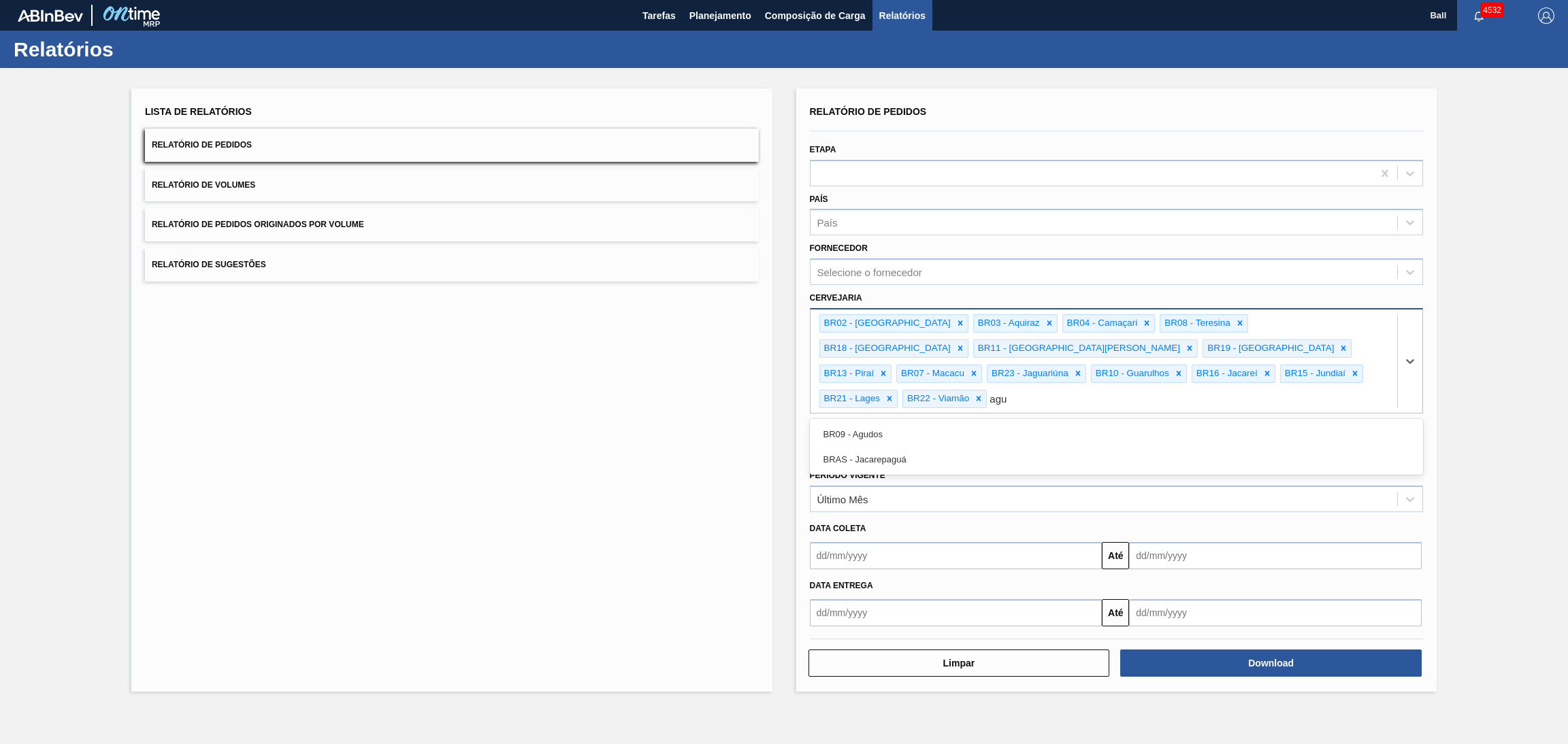
click at [973, 422] on div "BR09 - Agudos" at bounding box center [1116, 434] width 614 height 25
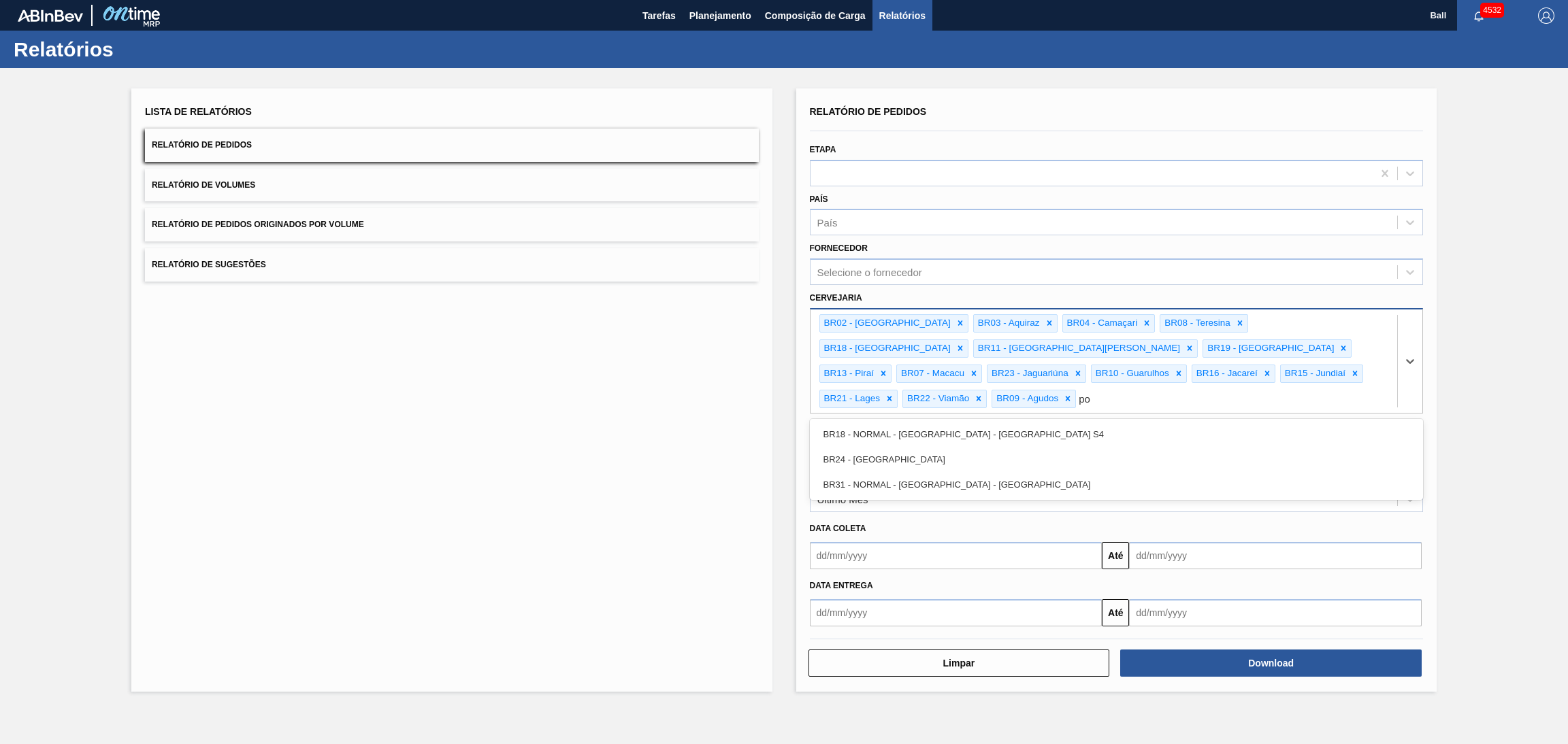
type input "pon"
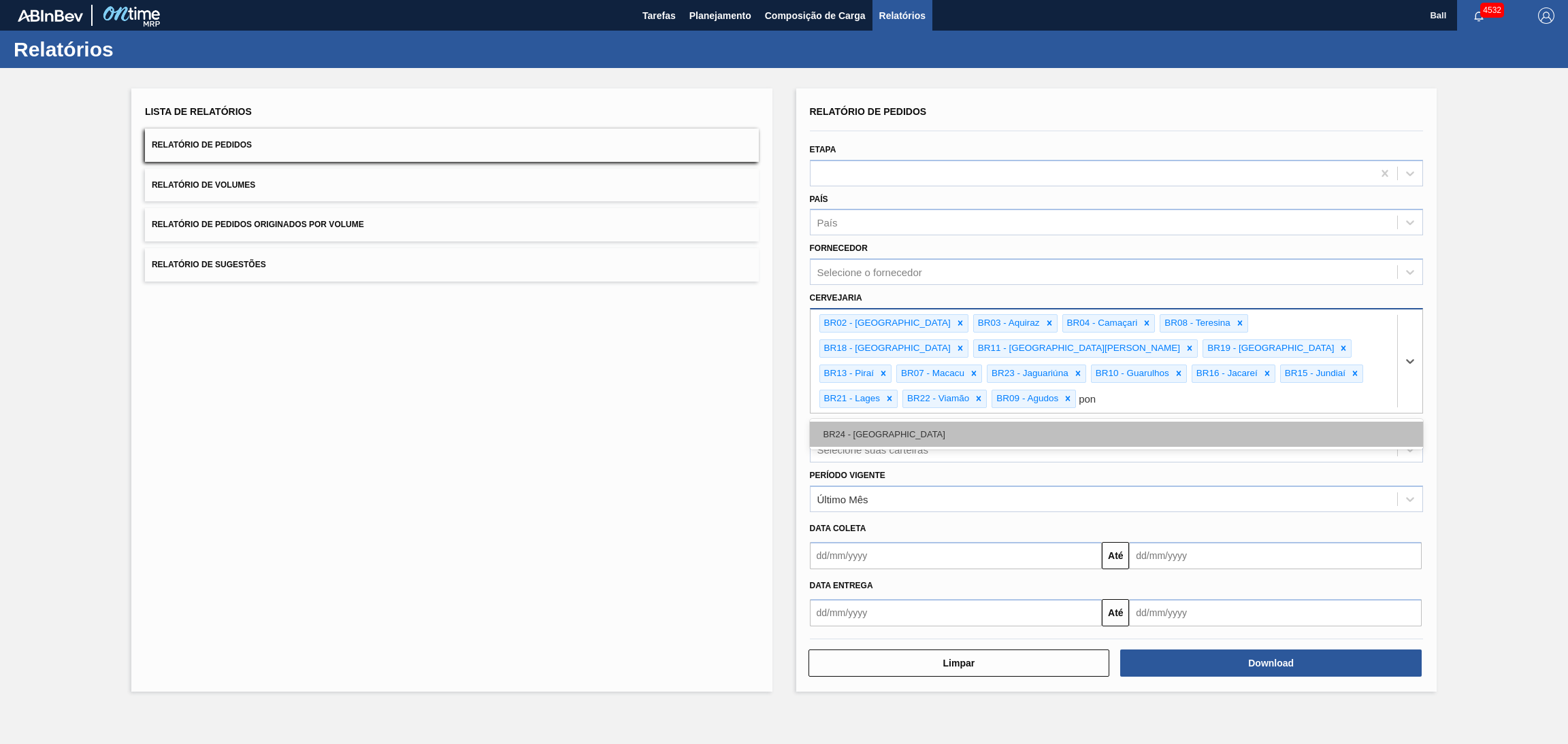
click at [985, 422] on div "BR24 - Ponta Grossa" at bounding box center [1116, 434] width 614 height 25
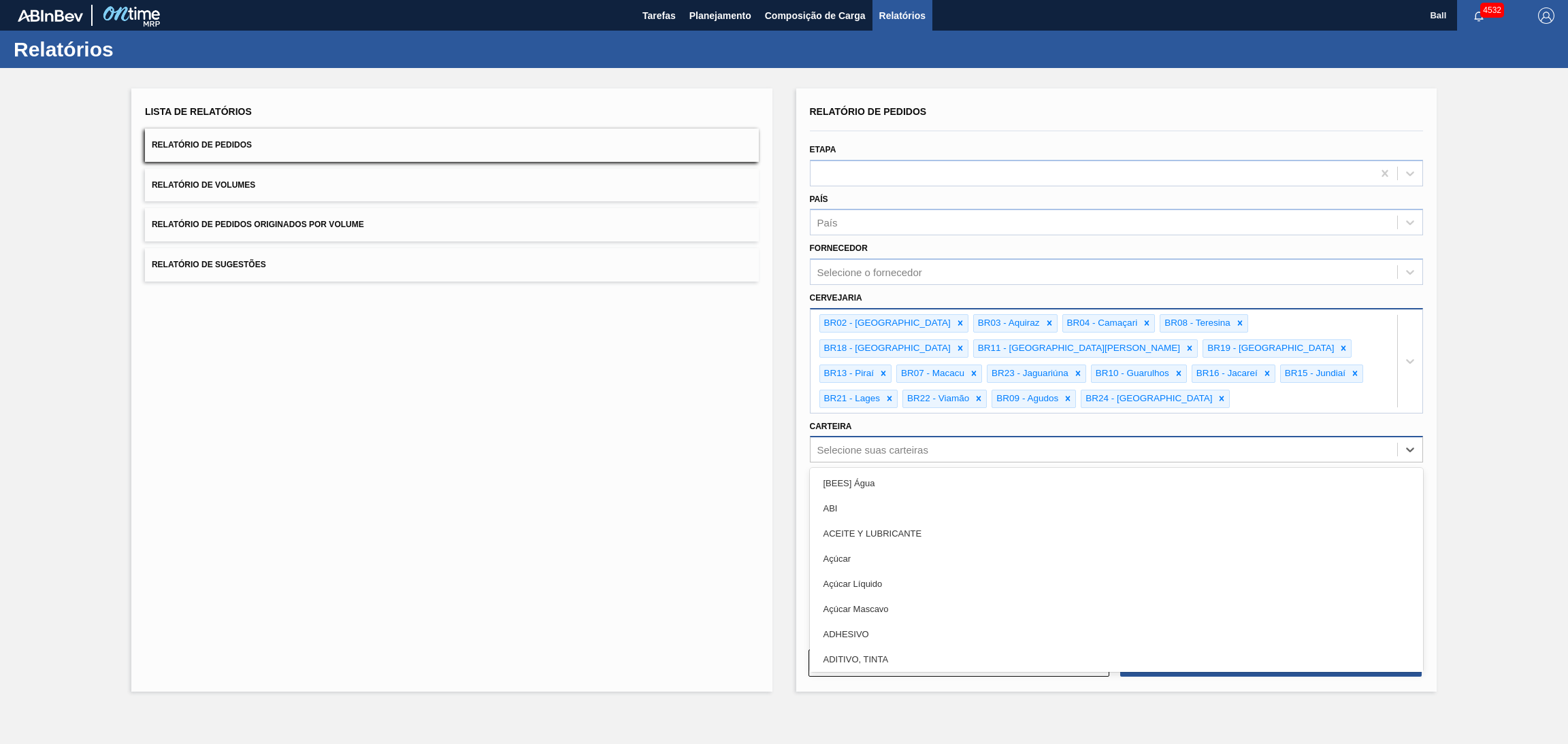
click at [968, 440] on div "Selecione suas carteiras" at bounding box center [1104, 449] width 588 height 19
type input "lata"
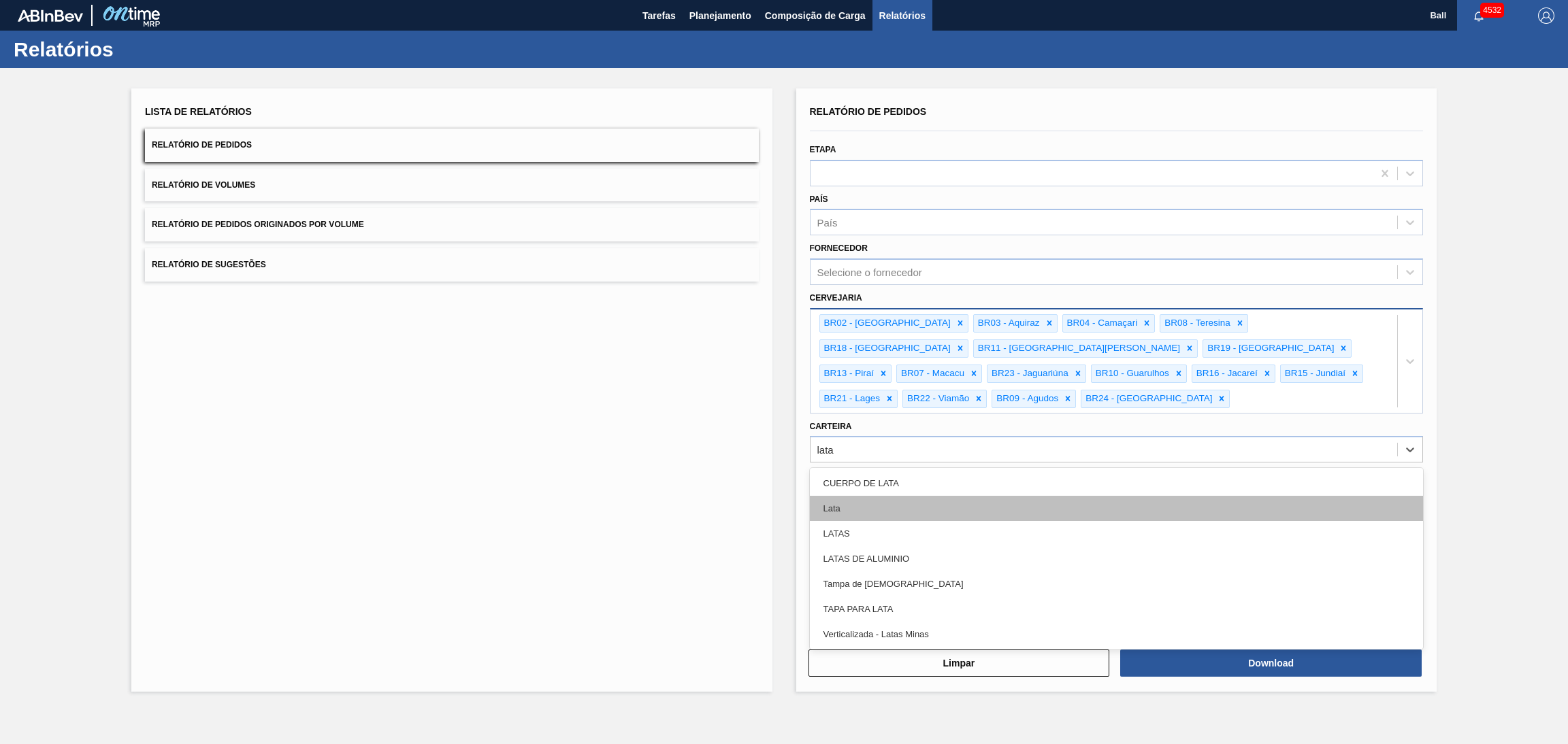
click at [916, 496] on div "Lata" at bounding box center [1116, 508] width 614 height 25
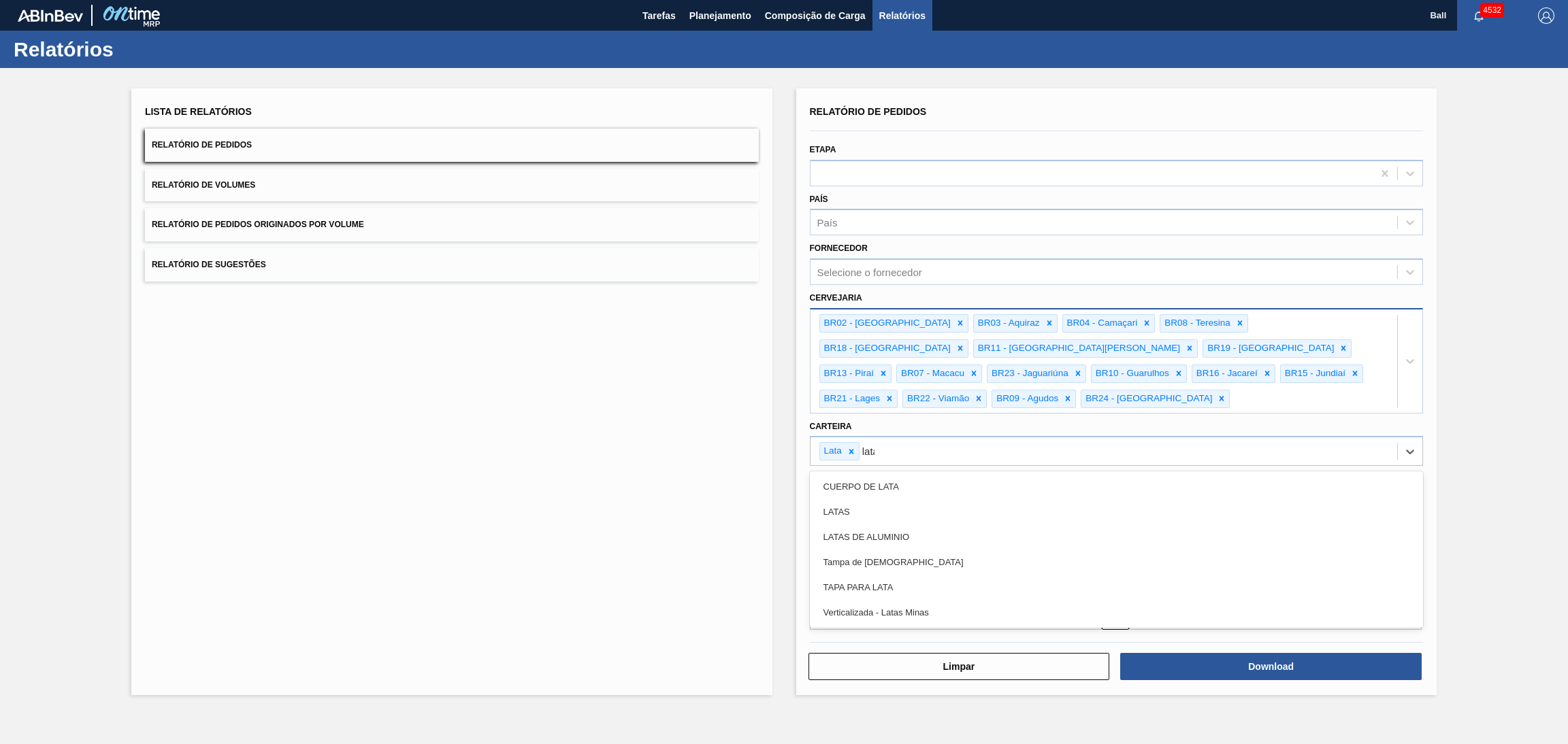
type input "latas"
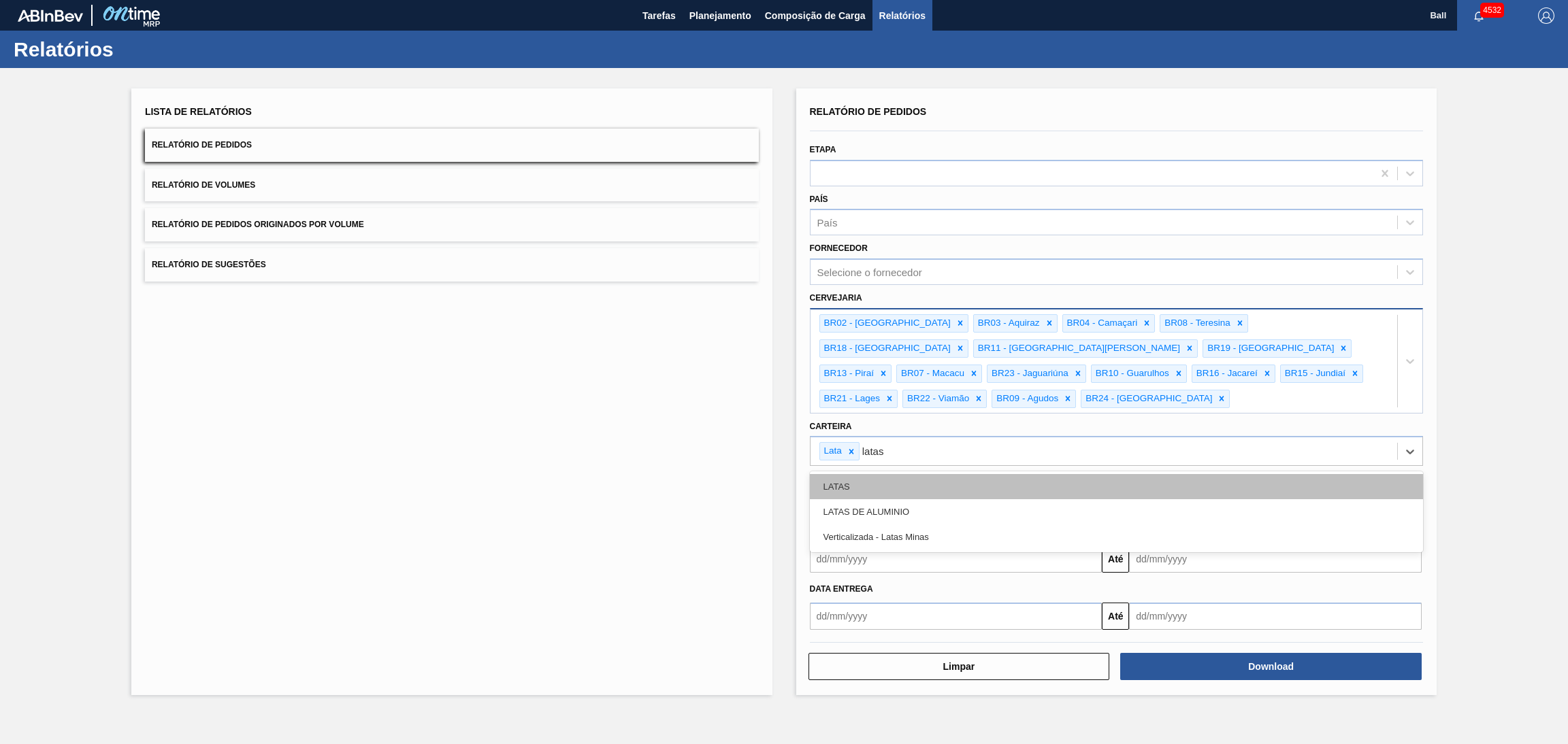
click at [919, 474] on div "LATAS" at bounding box center [1116, 486] width 614 height 25
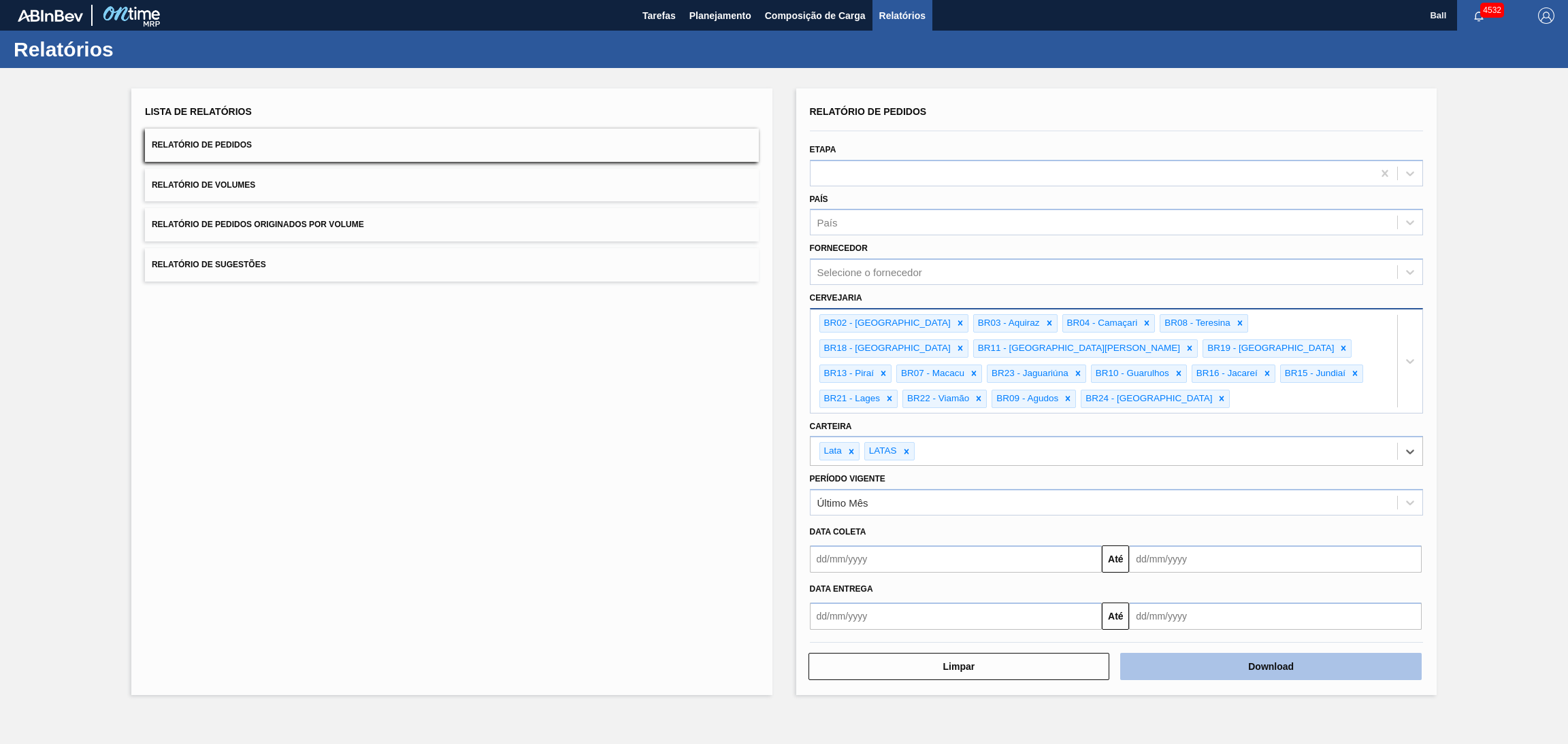
click at [1269, 653] on button "Download" at bounding box center [1270, 666] width 301 height 27
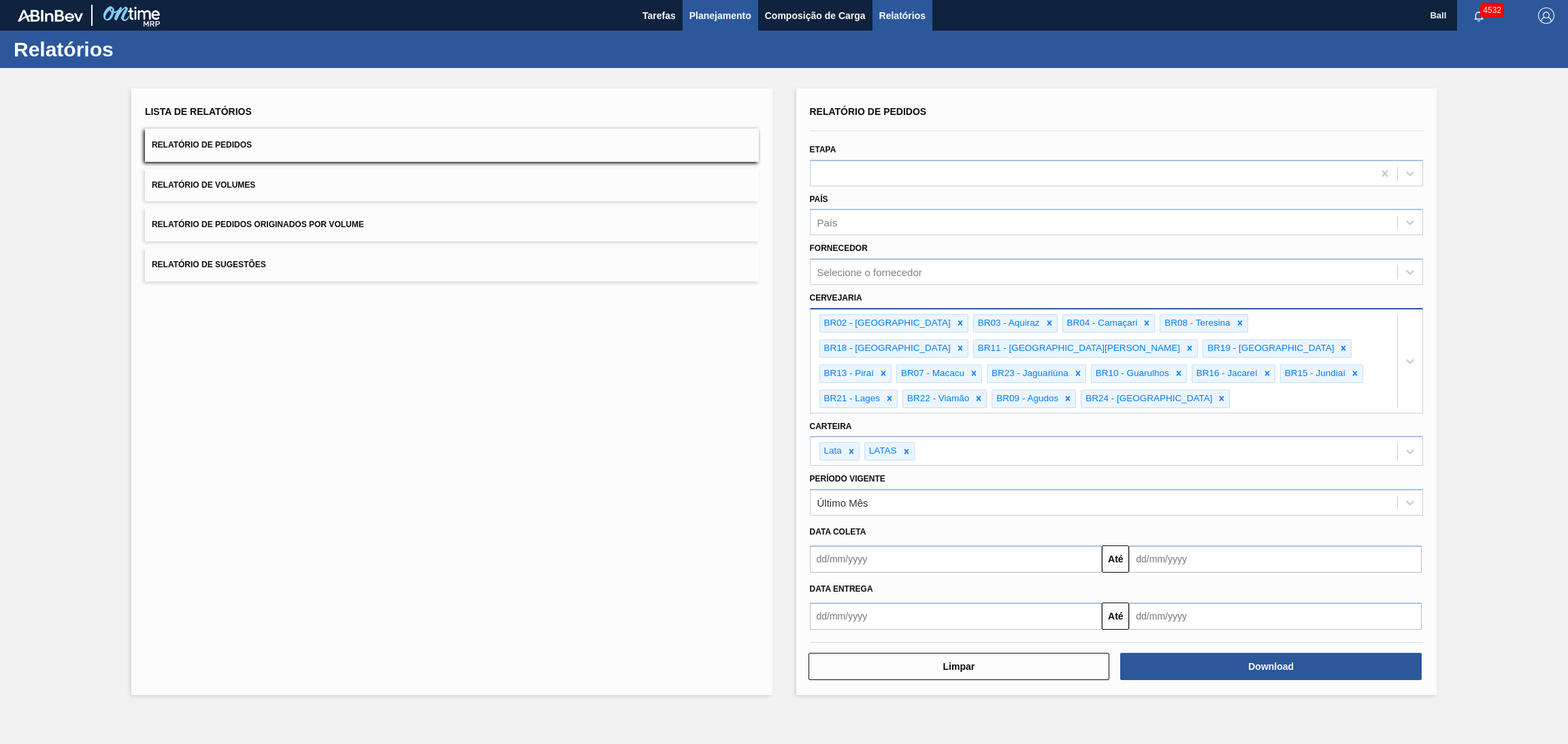
click at [720, 12] on span "Planejamento" at bounding box center [720, 15] width 62 height 17
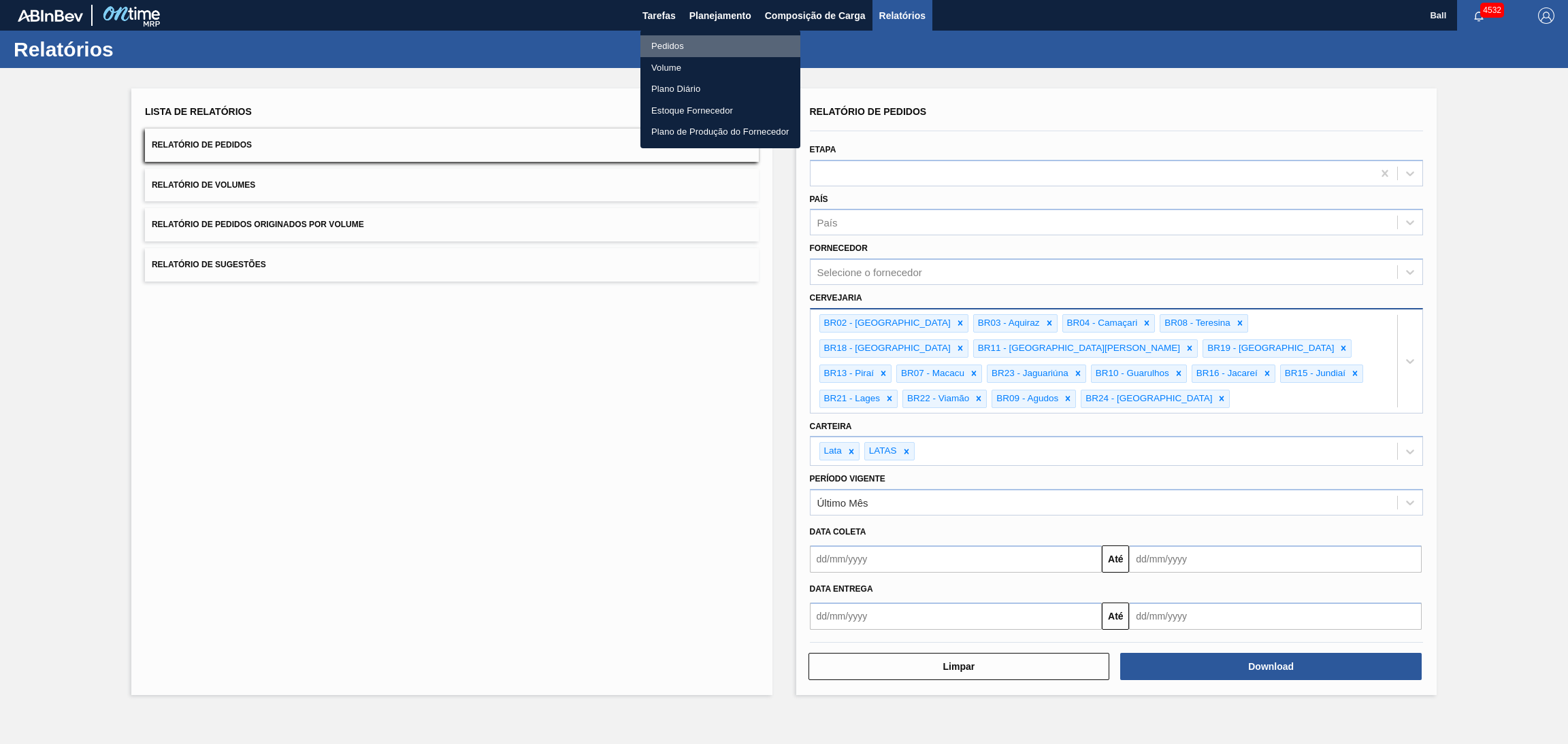
click at [670, 50] on li "Pedidos" at bounding box center [720, 46] width 160 height 22
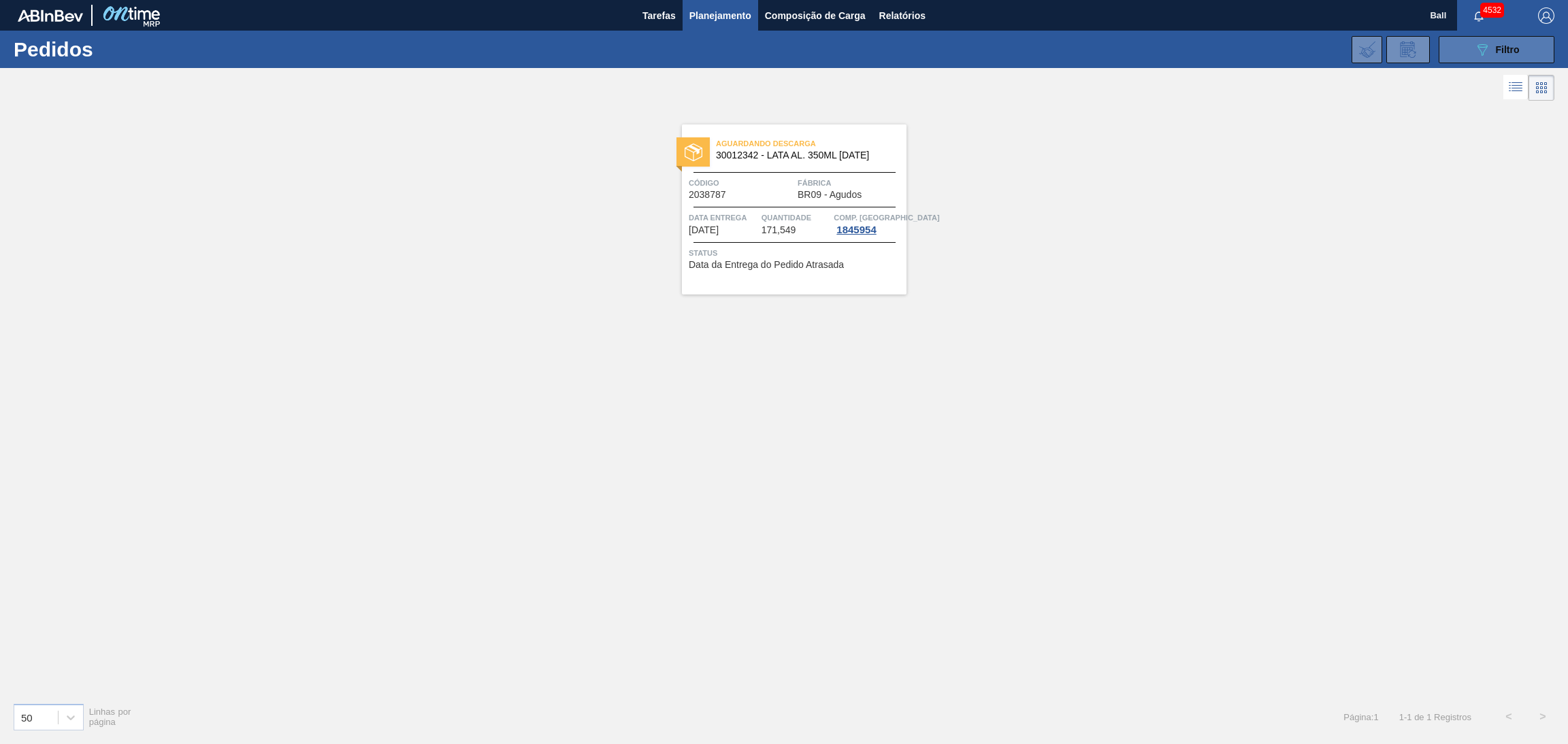
click at [1483, 49] on icon "089F7B8B-B2A5-4AFE-B5C0-19BA573D28AC" at bounding box center [1482, 50] width 17 height 17
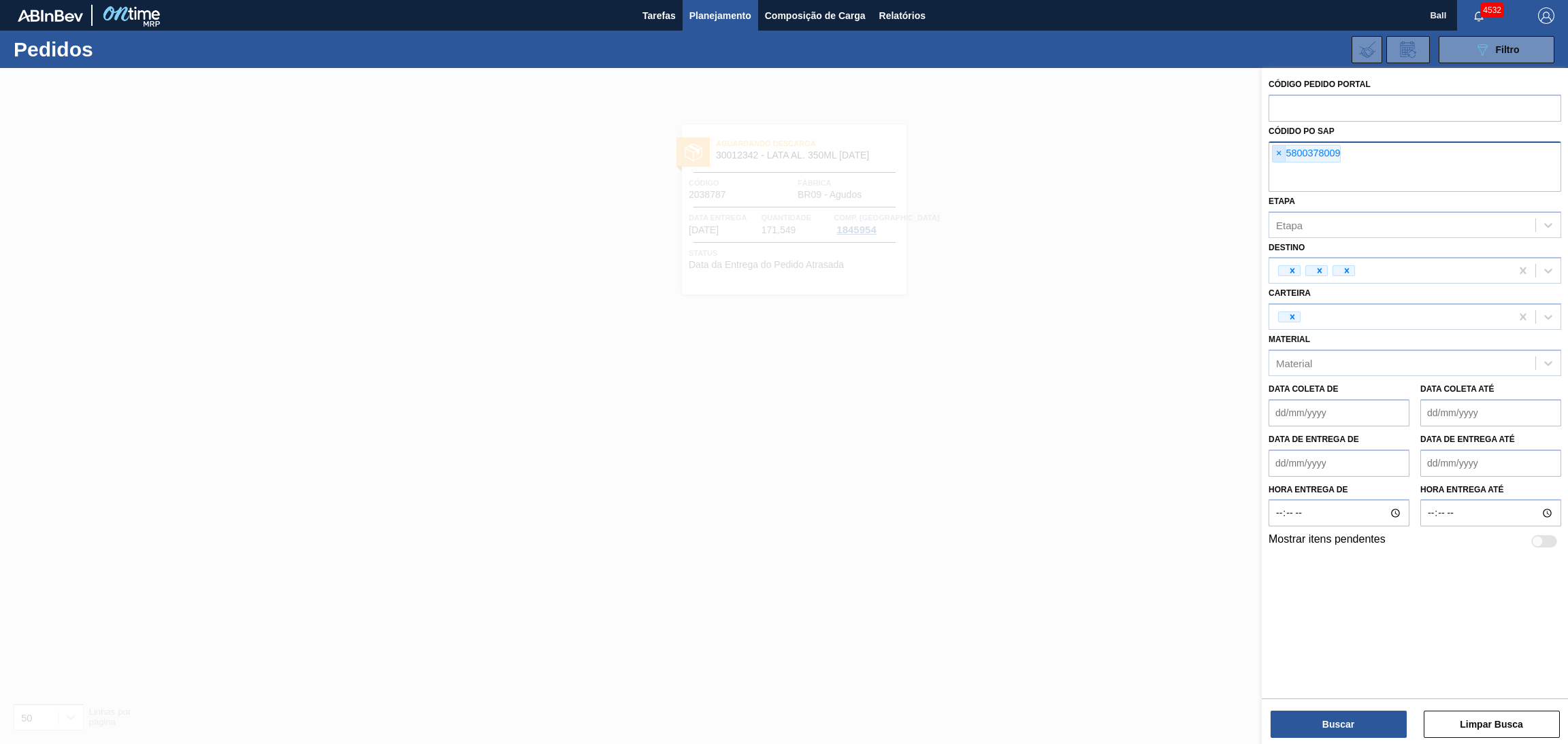
click at [1284, 156] on span "×" at bounding box center [1279, 153] width 13 height 17
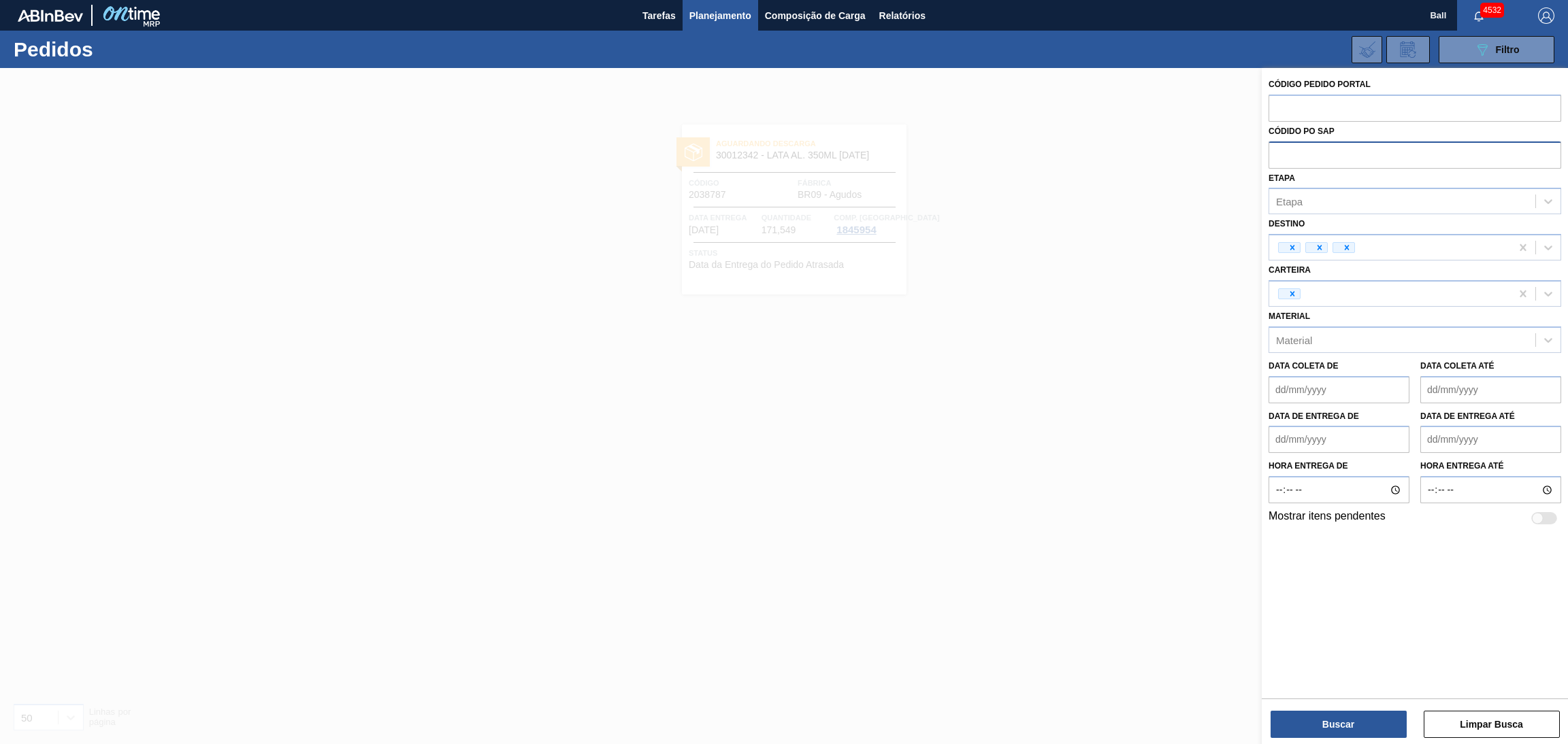
paste input "text"
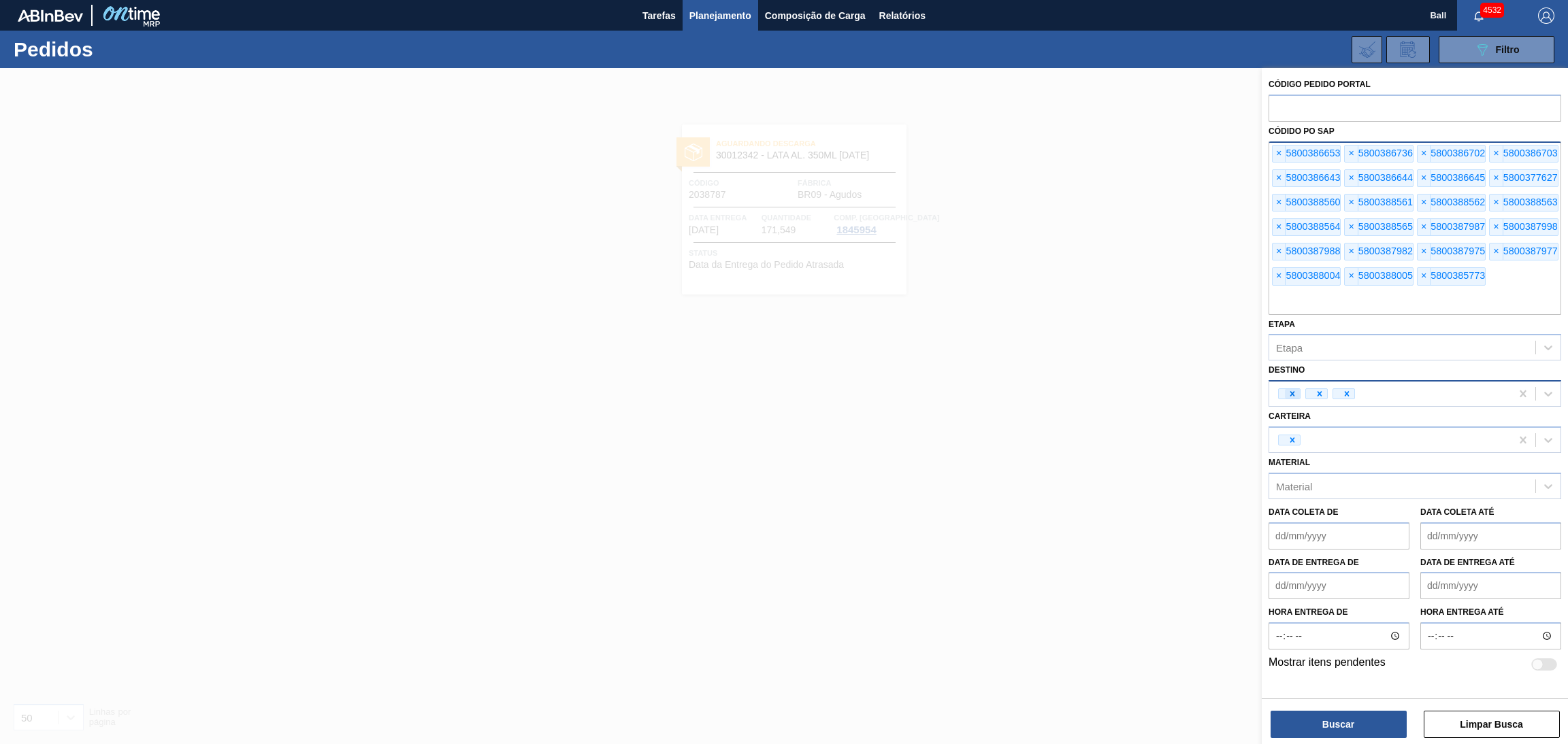
click at [1291, 394] on icon at bounding box center [1292, 393] width 9 height 9
click at [1292, 436] on icon at bounding box center [1292, 440] width 9 height 9
click at [1350, 718] on button "Buscar" at bounding box center [1338, 725] width 136 height 27
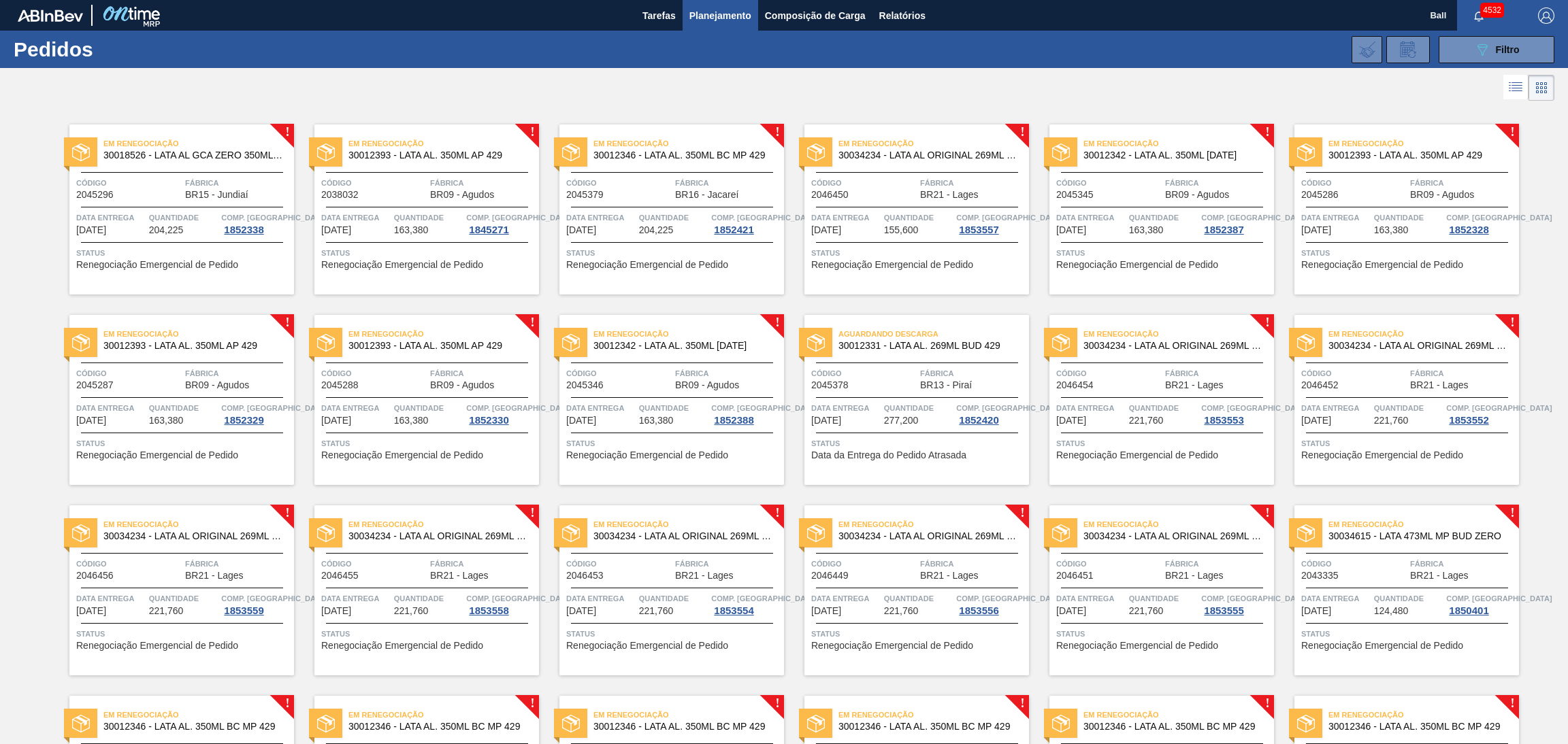
click at [724, 9] on span "Planejamento" at bounding box center [720, 15] width 62 height 17
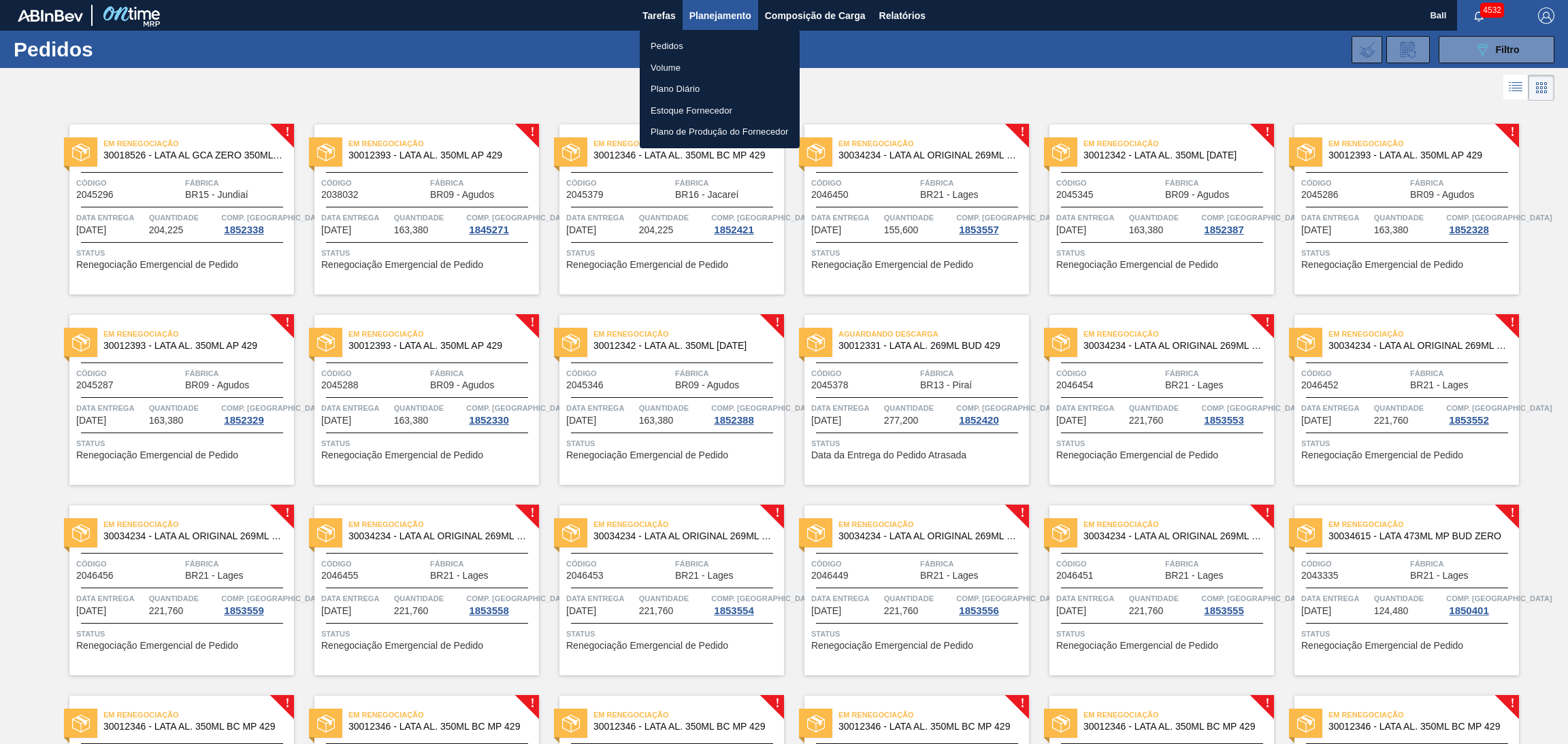
drag, startPoint x: 1428, startPoint y: 106, endPoint x: 1439, endPoint y: 98, distance: 13.6
click at [1428, 106] on div at bounding box center [784, 372] width 1568 height 744
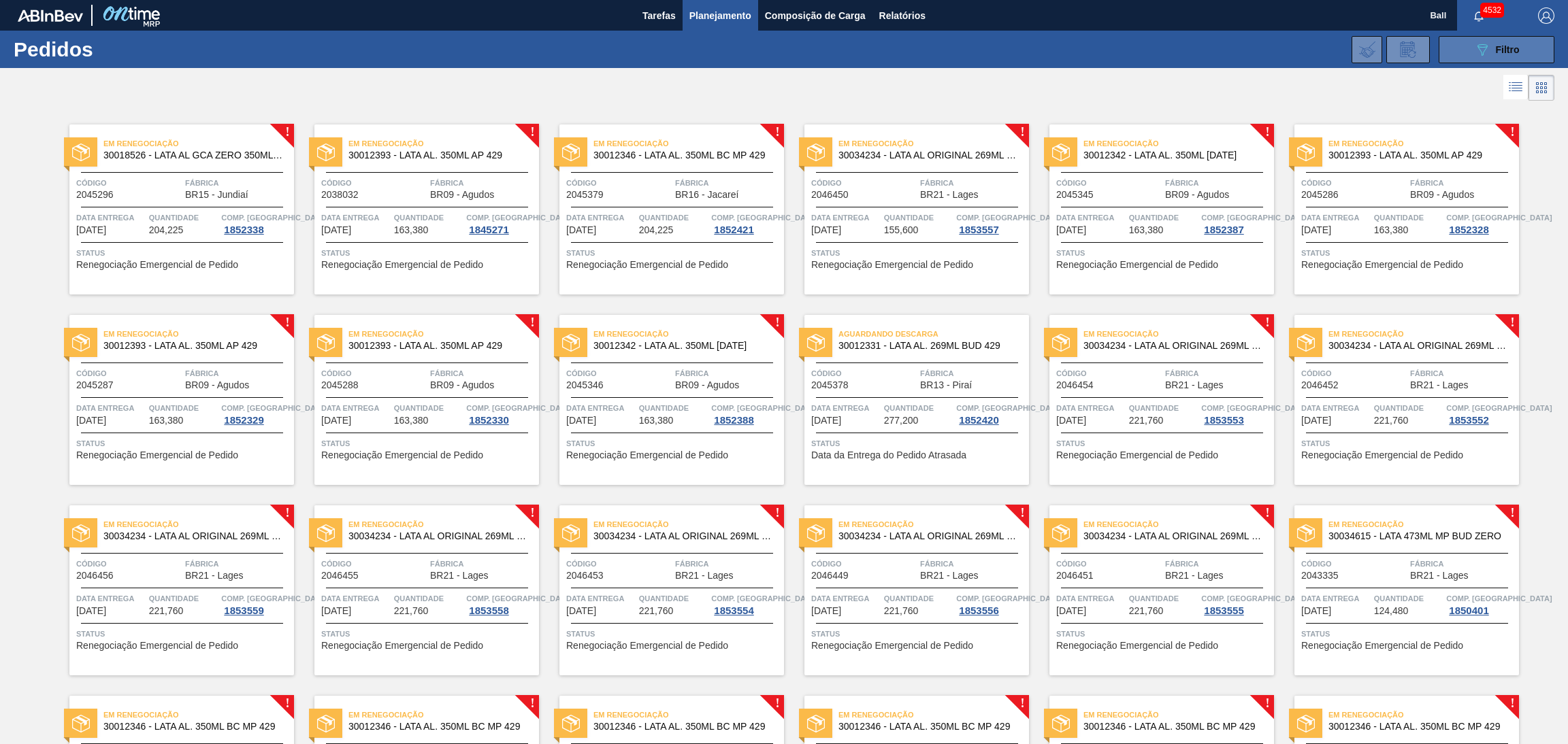
click at [1490, 53] on div "089F7B8B-B2A5-4AFE-B5C0-19BA573D28AC Filtro" at bounding box center [1496, 50] width 45 height 17
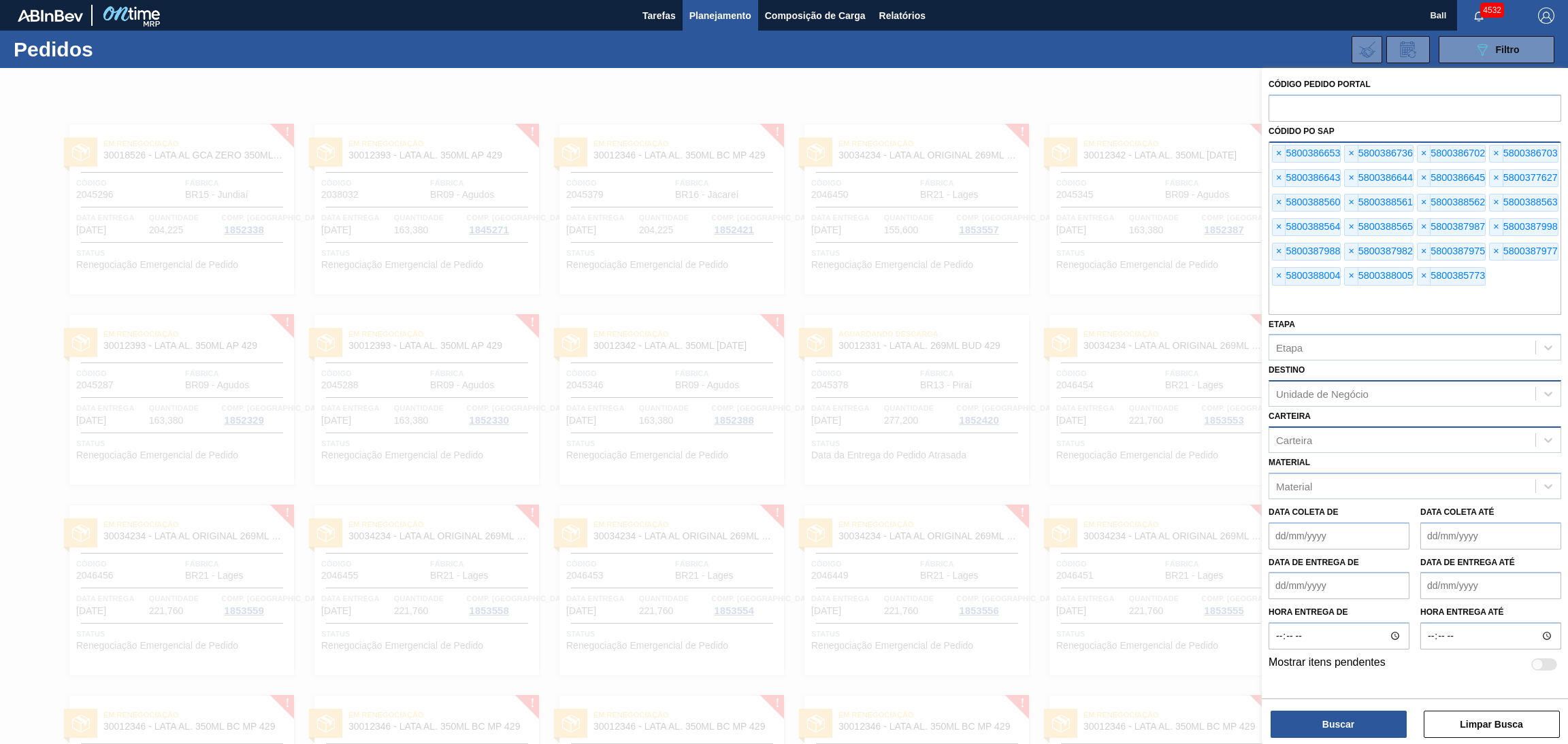
click at [1272, 152] on div "× 5800386653" at bounding box center [1306, 154] width 69 height 18
click at [1178, 106] on div at bounding box center [784, 440] width 1568 height 744
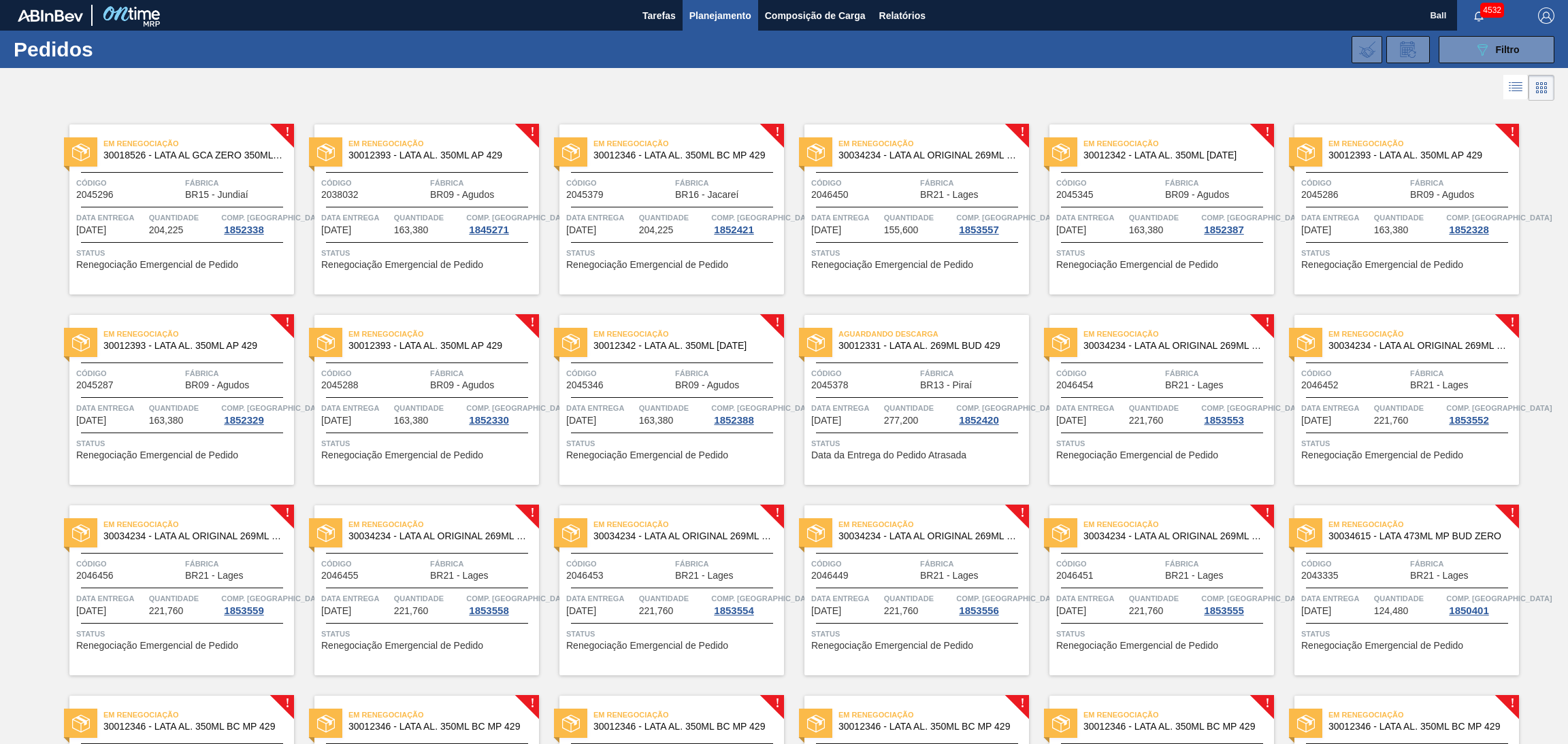
click at [615, 185] on span "Código" at bounding box center [619, 183] width 106 height 14
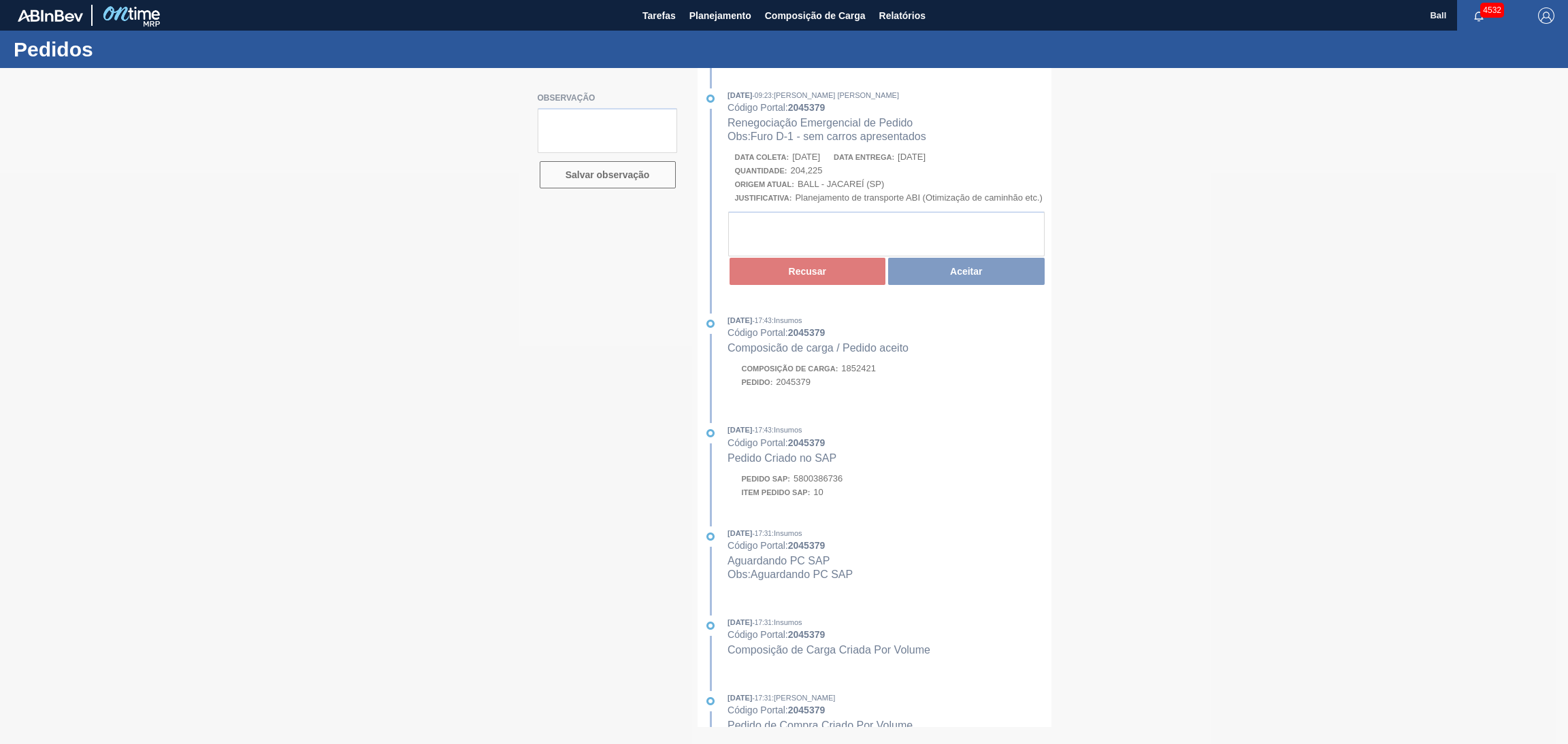
click at [1181, 555] on div at bounding box center [784, 406] width 1568 height 676
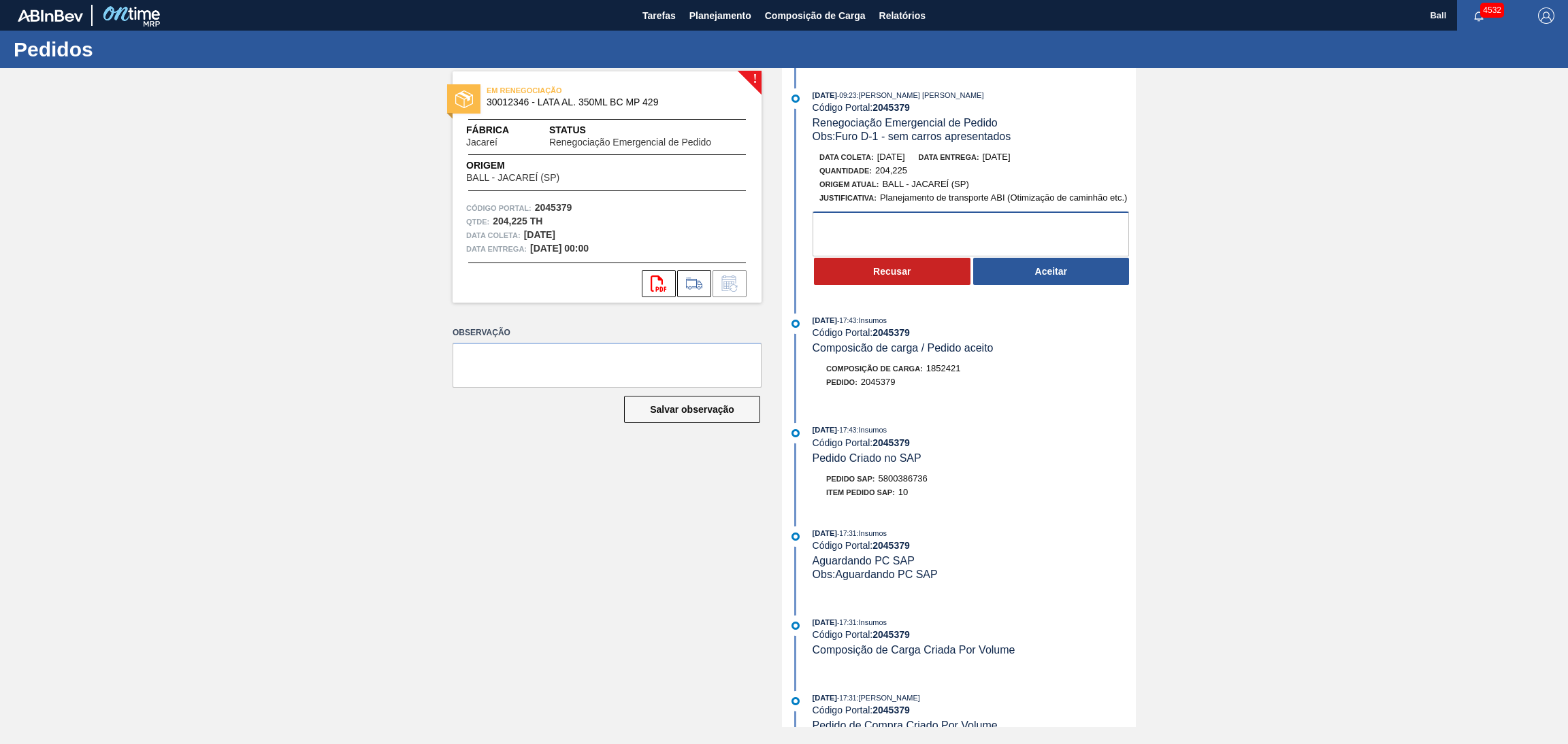
click at [948, 242] on textarea at bounding box center [971, 234] width 316 height 45
click at [1031, 239] on textarea at bounding box center [971, 234] width 316 height 45
type textarea "OK AG CAÇAPAVA"
click at [1048, 272] on button "Aceitar" at bounding box center [1052, 272] width 157 height 27
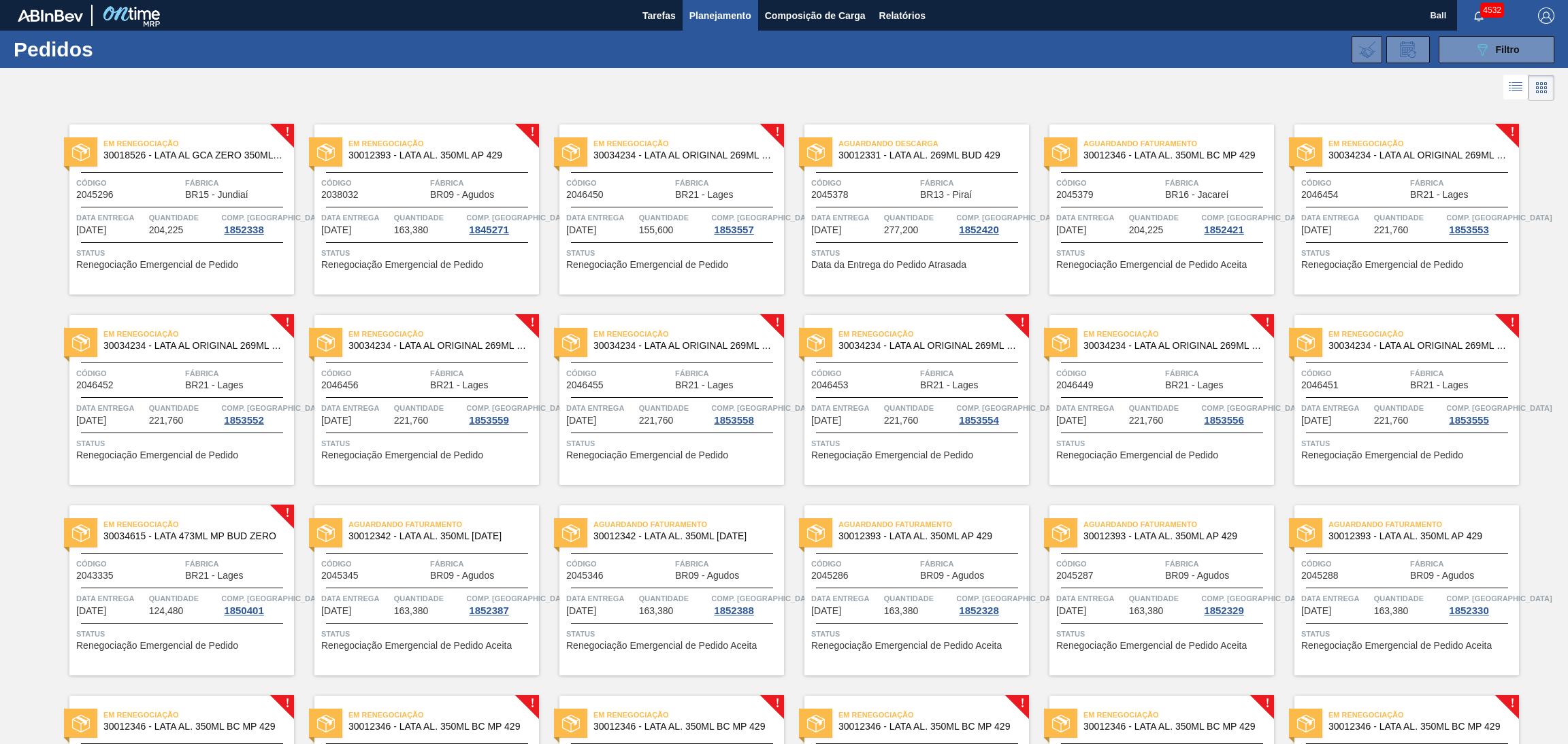
click at [222, 202] on div "Em Renegociação 30018526 - LATA AL GCA ZERO 350ML NIV23 Código 2045296 Fábrica …" at bounding box center [182, 209] width 224 height 170
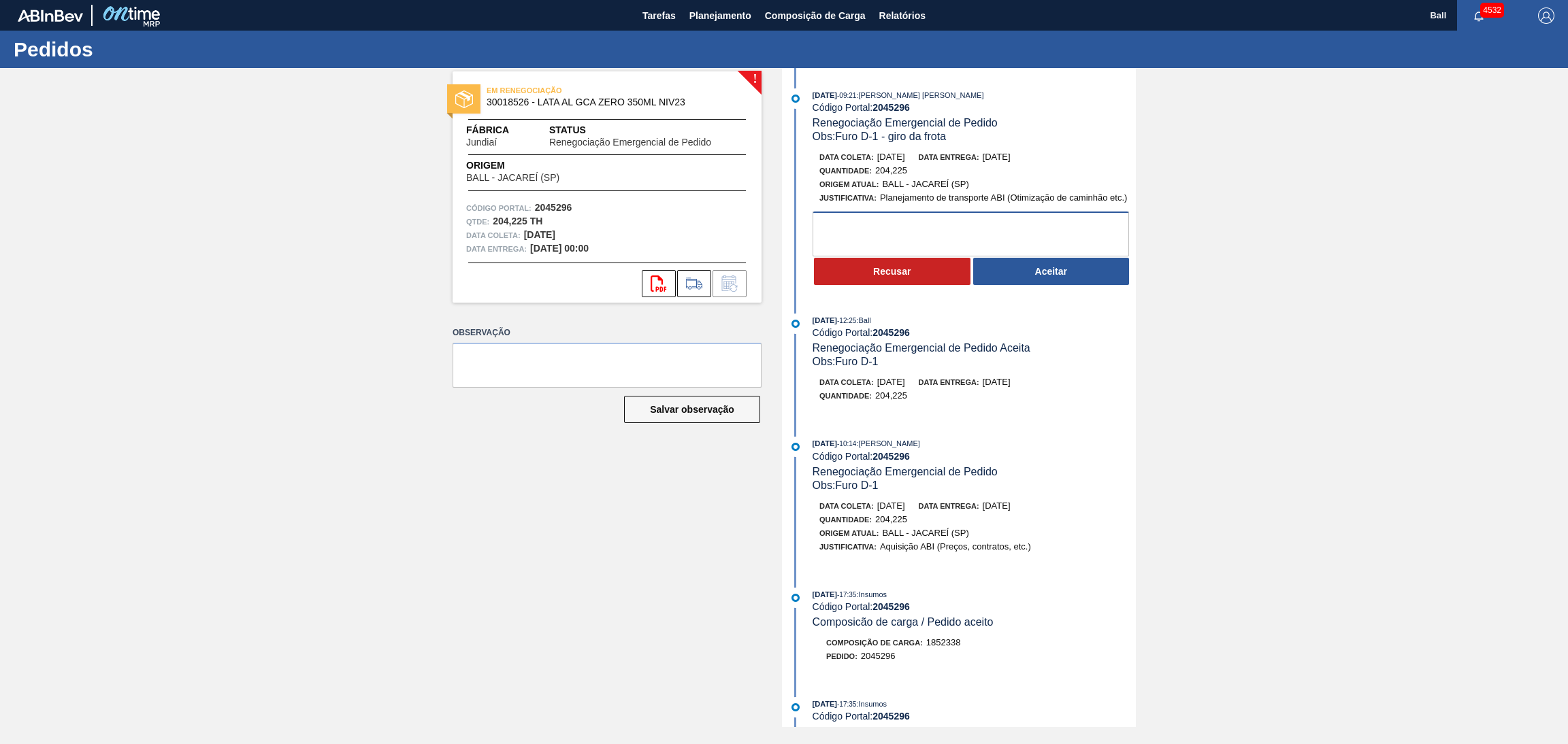
click at [871, 230] on textarea at bounding box center [971, 234] width 316 height 45
click at [914, 234] on textarea at bounding box center [971, 234] width 316 height 45
click at [917, 234] on textarea at bounding box center [971, 234] width 316 height 45
click at [916, 225] on textarea at bounding box center [971, 234] width 316 height 45
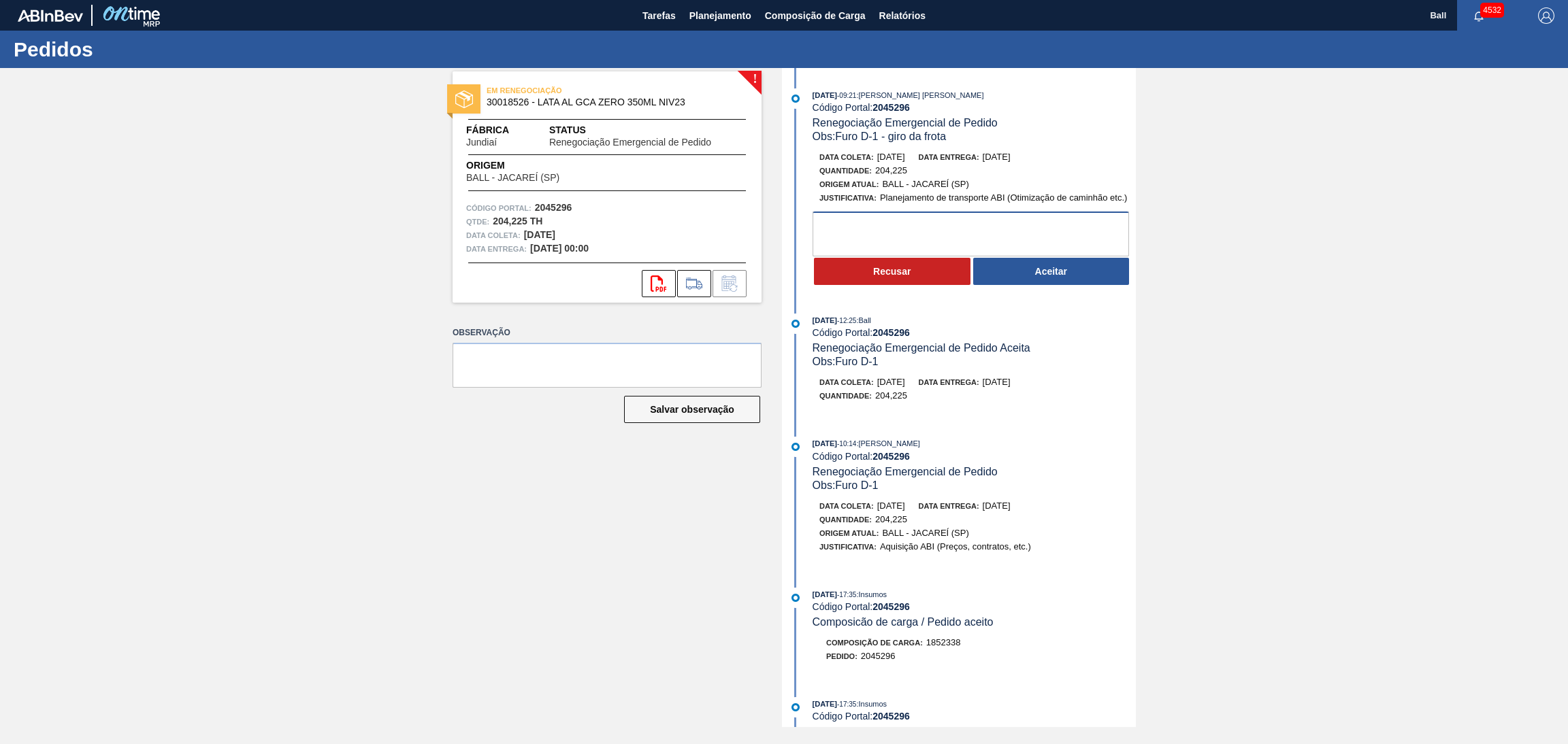
click at [916, 234] on textarea at bounding box center [971, 234] width 316 height 45
paste textarea "LT SUKITA LARANJA 240112 350 21C"
click at [1042, 229] on textarea "OK, POR CAÇAPAVA com ajuste de 1 palete de LT SUKITA LARANJA 240112 350 21C" at bounding box center [971, 234] width 316 height 45
click at [947, 242] on textarea "OK, POR CAÇAPAVA com ajuste de 1 palete de SUKITA LARANJA 240112 350 21C" at bounding box center [971, 234] width 316 height 45
click at [1026, 236] on textarea "OK, POR CAÇAPAVA com ajuste de 1 palete de SUKITA LARANJA 240112 350 21C" at bounding box center [971, 234] width 316 height 45
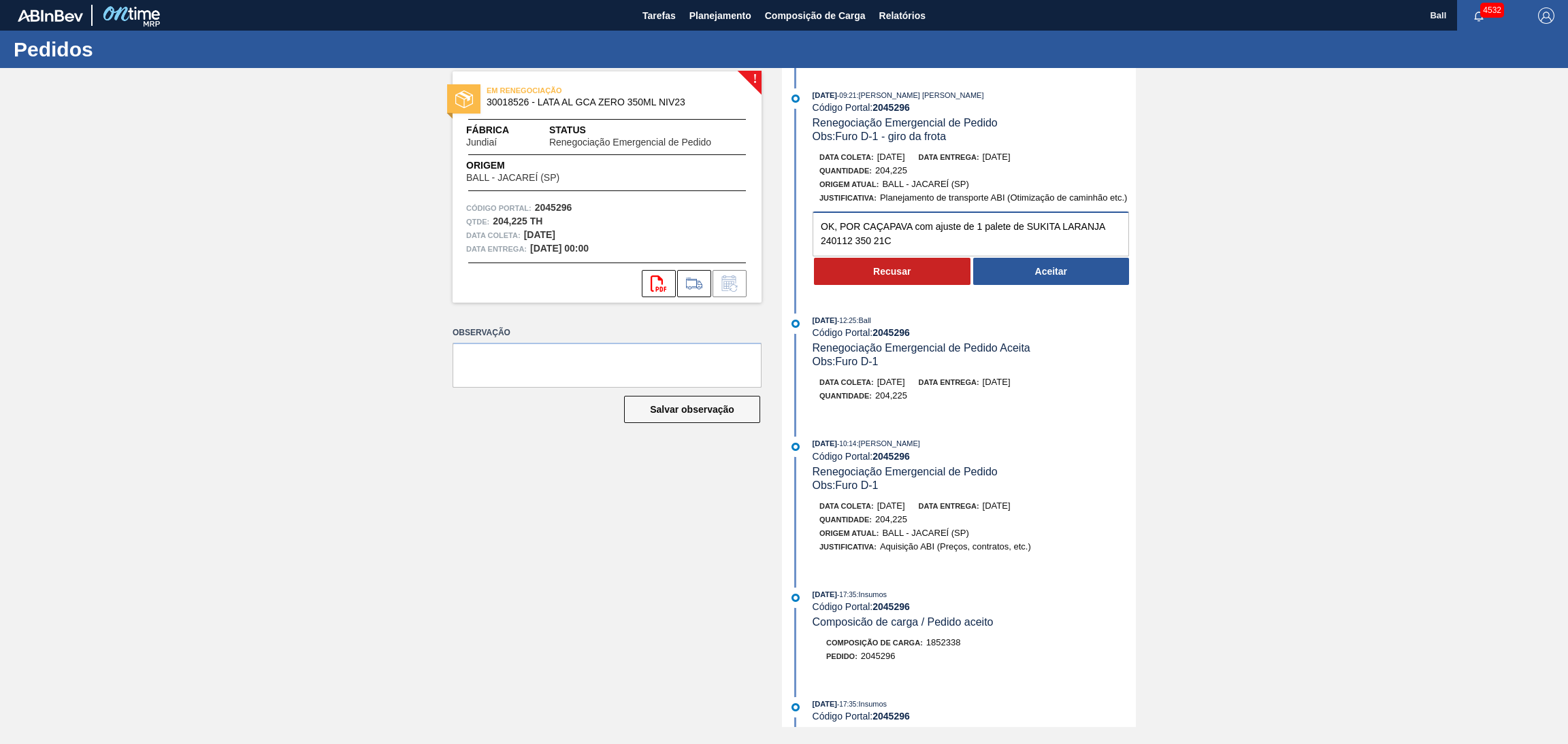
click at [962, 243] on textarea "OK, POR CAÇAPAVA com ajuste de 1 palete de SUKITA LARANJA 240112 350 21C" at bounding box center [971, 234] width 316 height 45
paste textarea "196.056"
paste textarea "8.169"
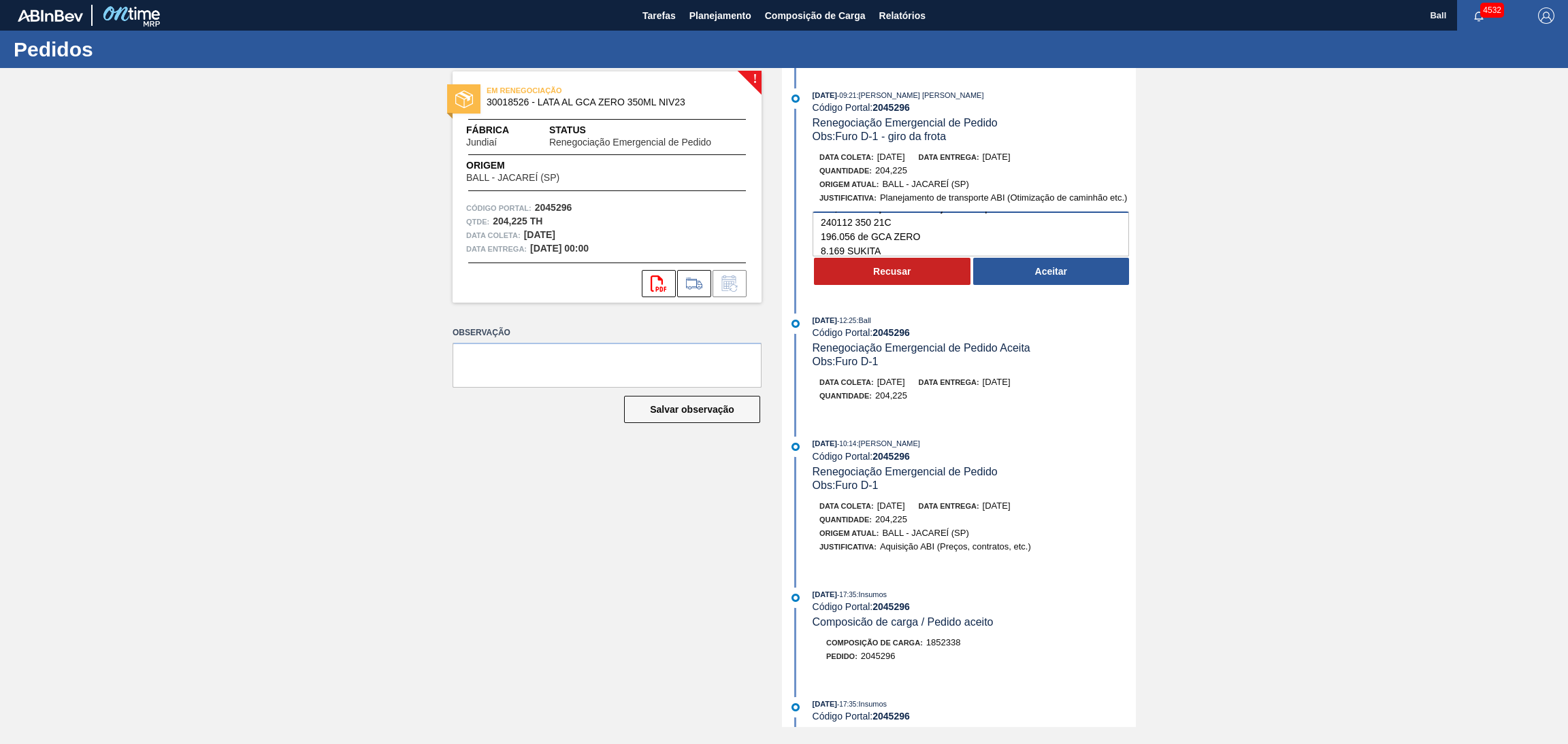
click at [818, 252] on textarea "OK, POR CAÇAPAVA com ajuste de 1 palete de SUKITA LARANJA 240112 350 21C 196.05…" at bounding box center [971, 234] width 316 height 45
click at [934, 246] on textarea "OK, POR CAÇAPAVA com ajuste de 1 palete de SUKITA LARANJA 240112 350 21C 196.05…" at bounding box center [971, 234] width 316 height 45
click at [936, 255] on textarea "OK, POR CAÇAPAVA com ajuste de 1 palete de SUKITA LARANJA 240112 350 21C 196.05…" at bounding box center [971, 234] width 316 height 45
click at [938, 243] on textarea "OK, POR CAÇAPAVA com ajuste de 1 palete de SUKITA LARANJA 240112 350 21C 196.05…" at bounding box center [971, 234] width 316 height 45
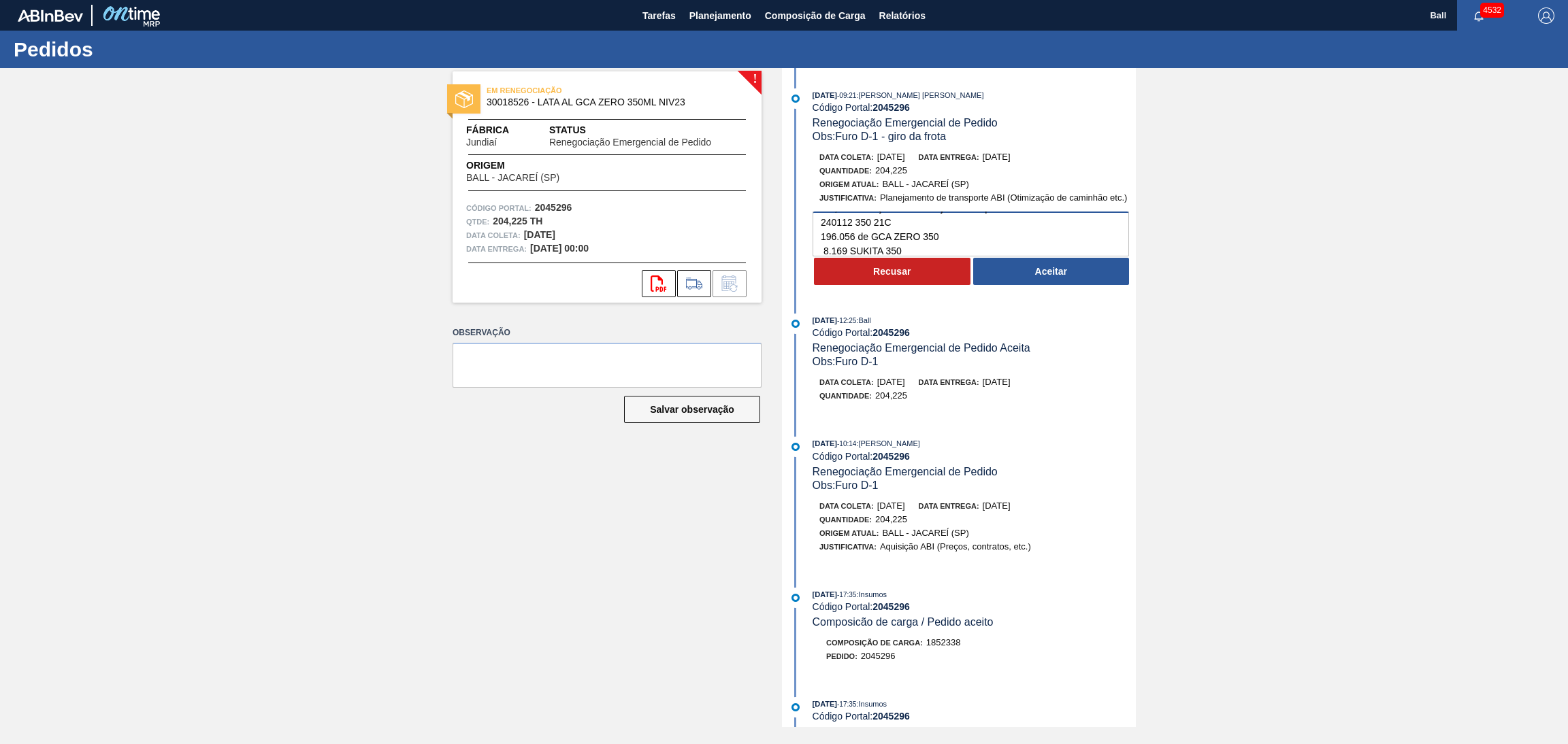
click at [965, 240] on textarea "OK, POR CAÇAPAVA com ajuste de 1 palete de SUKITA LARANJA 240112 350 21C 196.05…" at bounding box center [971, 234] width 316 height 45
click at [990, 241] on textarea "OK, POR CAÇAPAVA com ajuste de 1 palete de SUKITA LARANJA 240112 350 21C 196.05…" at bounding box center [971, 234] width 316 height 45
type textarea "OK, POR CAÇAPAVA com ajuste de 1 palete de SUKITA LARANJA 240112 350 21C 196.05…"
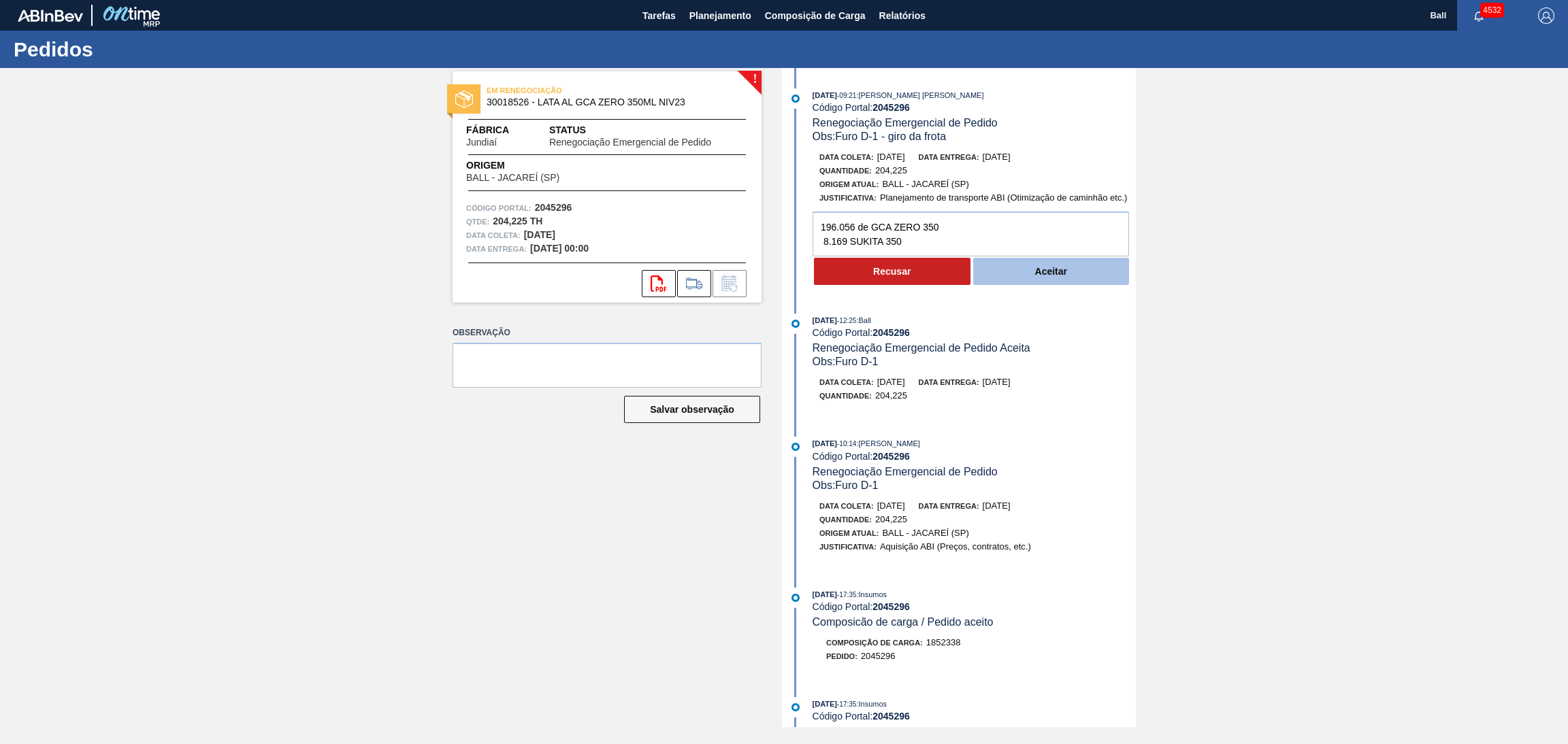
click at [1036, 271] on button "Aceitar" at bounding box center [1052, 272] width 157 height 27
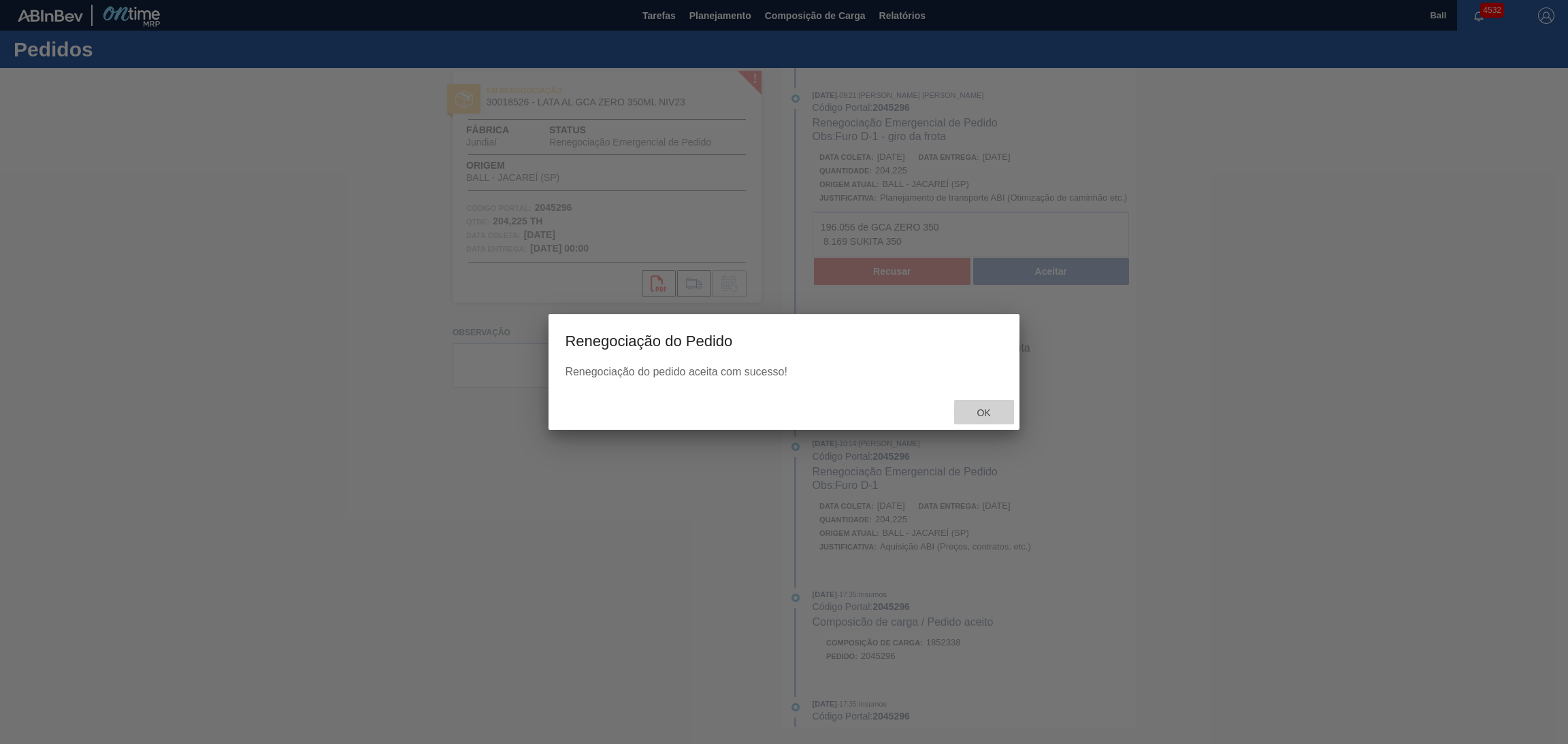
click at [991, 416] on span "Ok" at bounding box center [983, 413] width 35 height 11
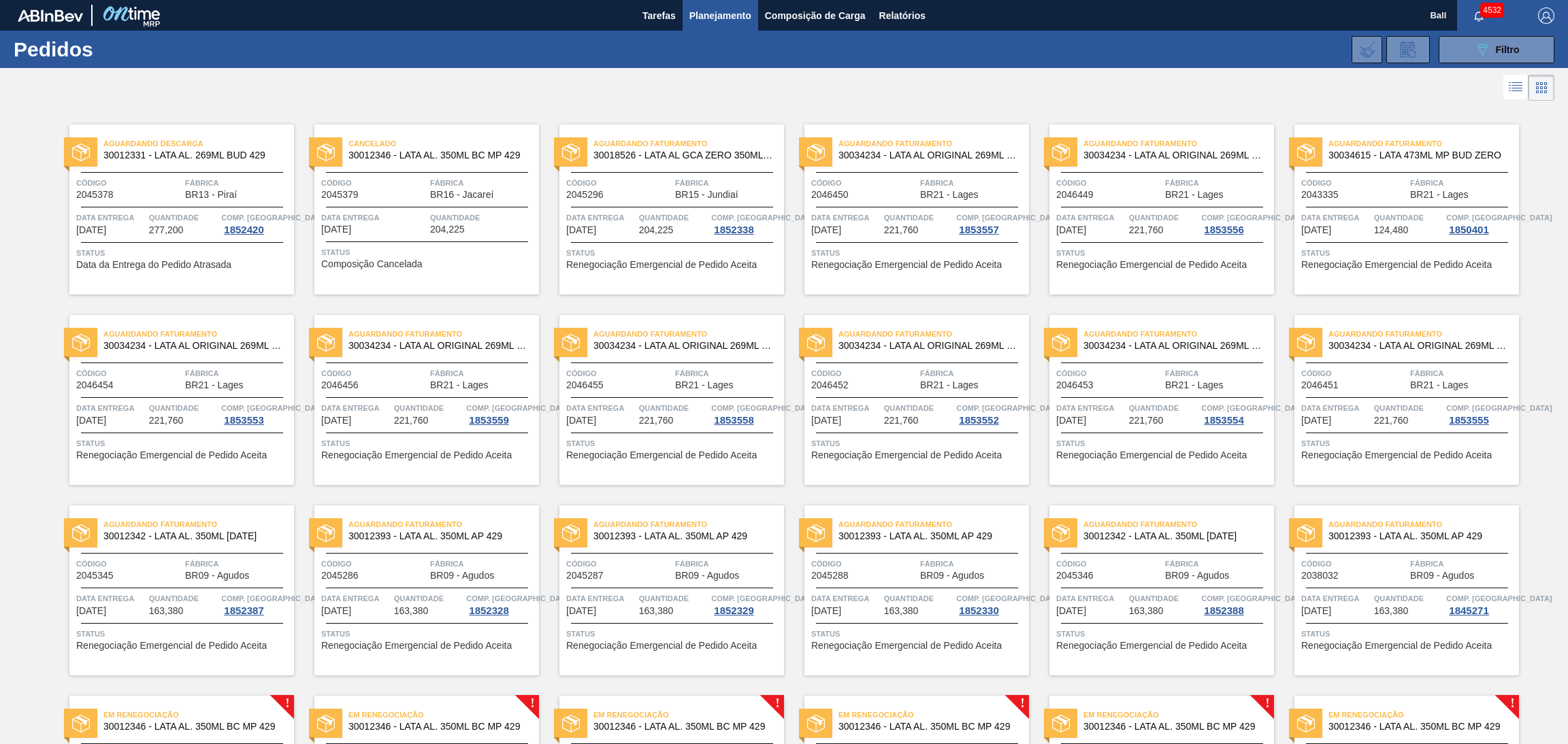
click at [434, 213] on span "Quantidade" at bounding box center [483, 217] width 106 height 14
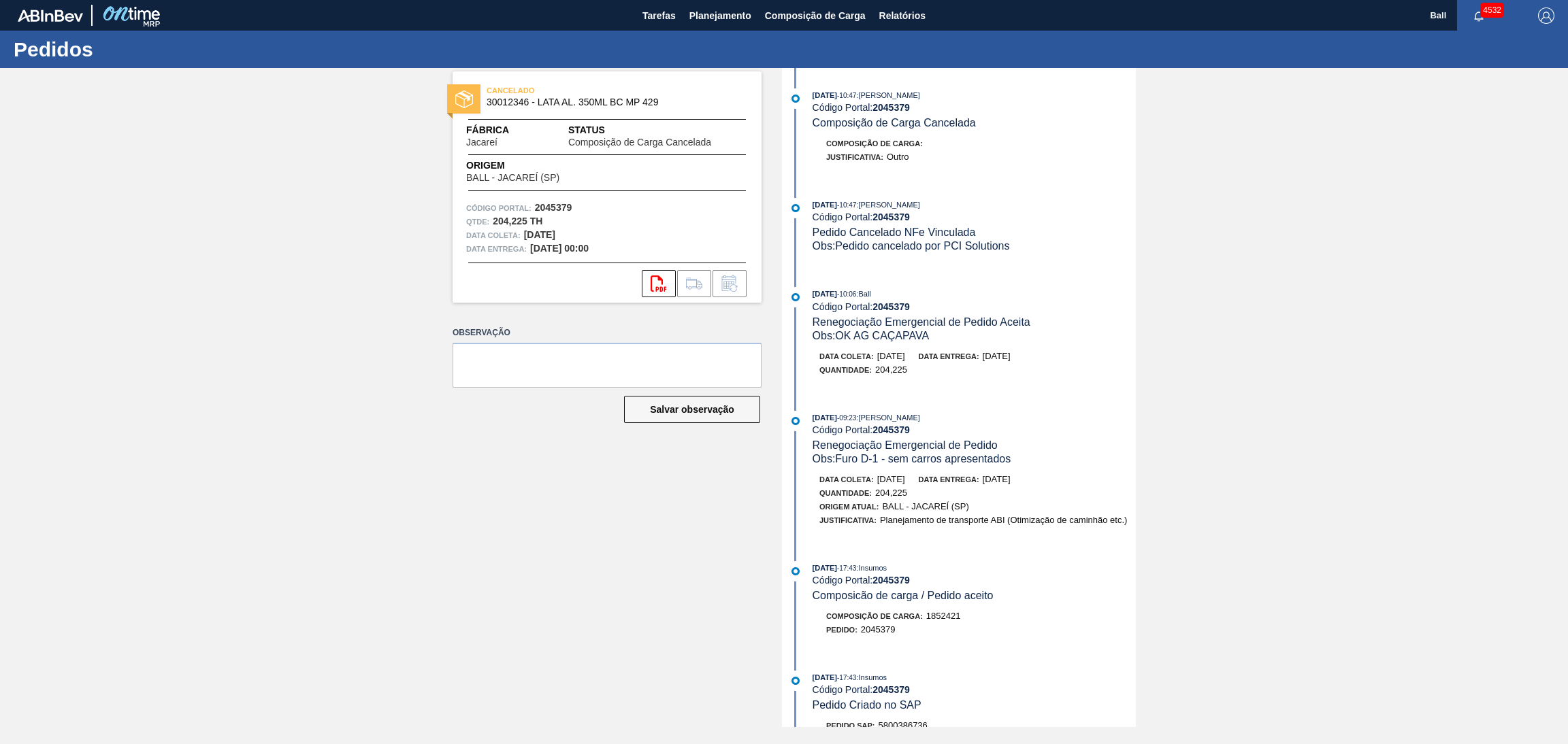
click at [949, 129] on div "06/10/2025 - 10:47 : IGOR FERREIRA MOURA Código Portal: 2045379 Composição de C…" at bounding box center [960, 133] width 350 height 89
drag, startPoint x: 1051, startPoint y: 483, endPoint x: 838, endPoint y: 452, distance: 215.2
click at [838, 452] on div "06/10/2025 - 09:23 : BRUNO DE MELLO DUARTE Código Portal: 2045379 Renegociação …" at bounding box center [960, 475] width 350 height 130
click at [888, 464] on span "Obs: Furo D-1 - sem carros apresentados" at bounding box center [912, 459] width 199 height 12
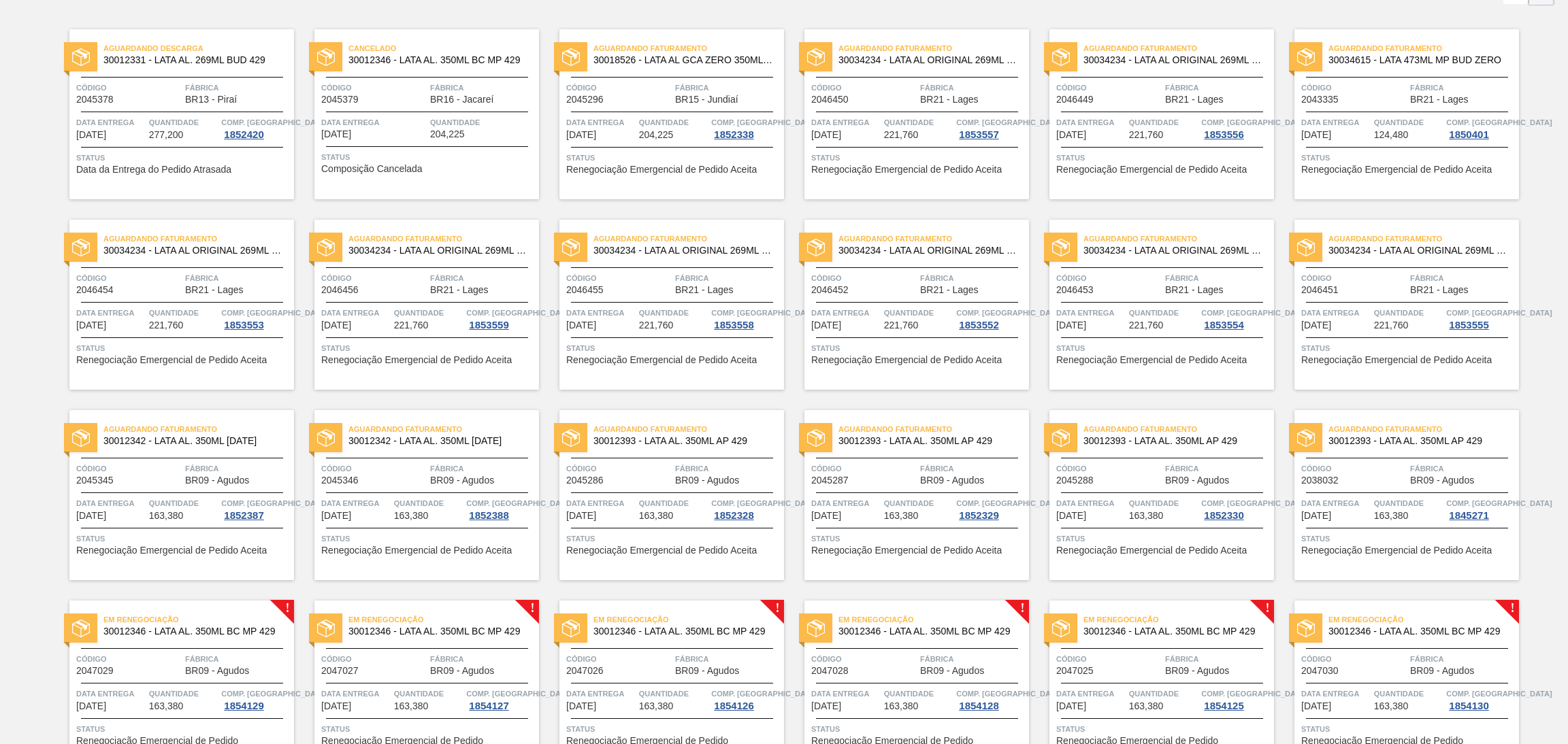
scroll to position [172, 0]
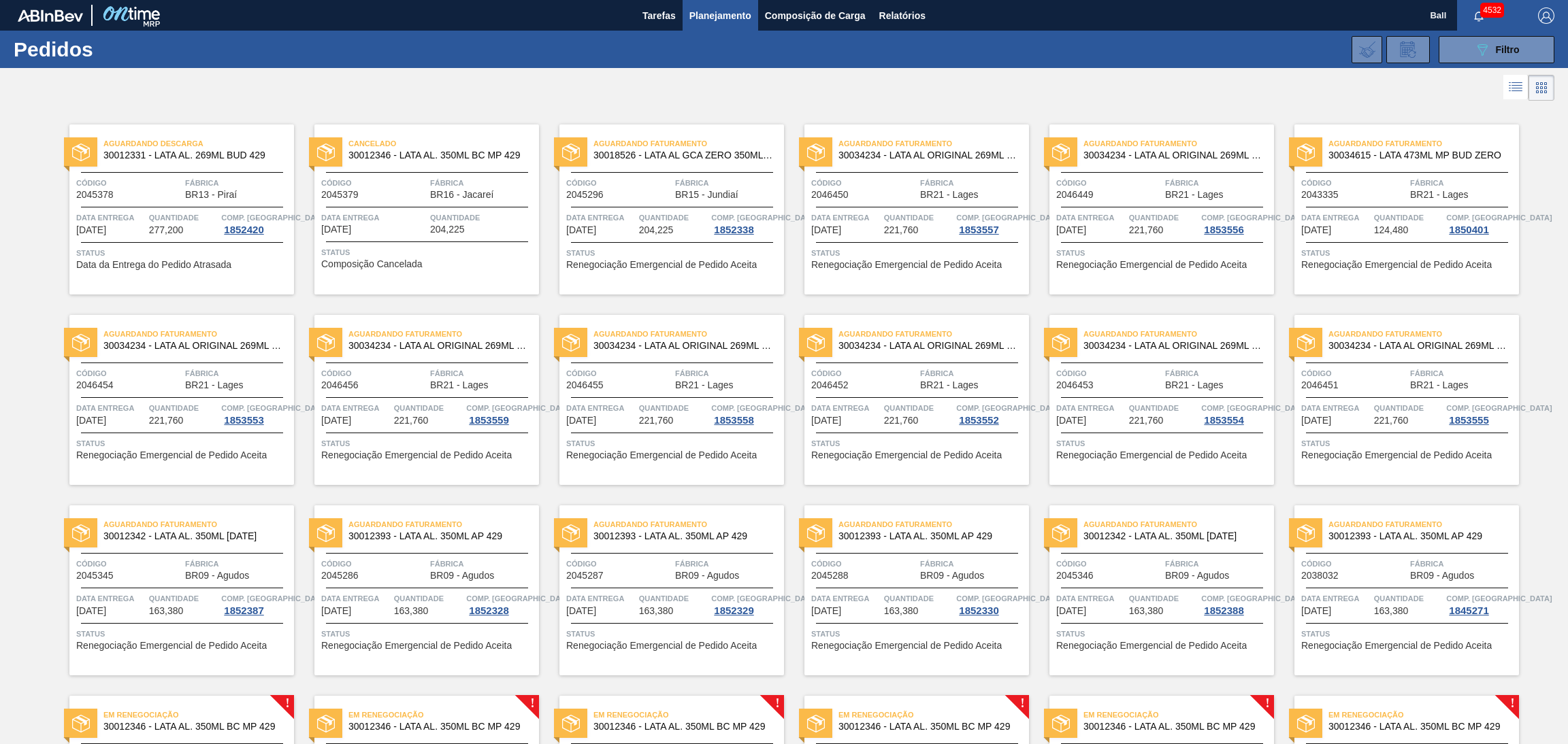
scroll to position [172, 0]
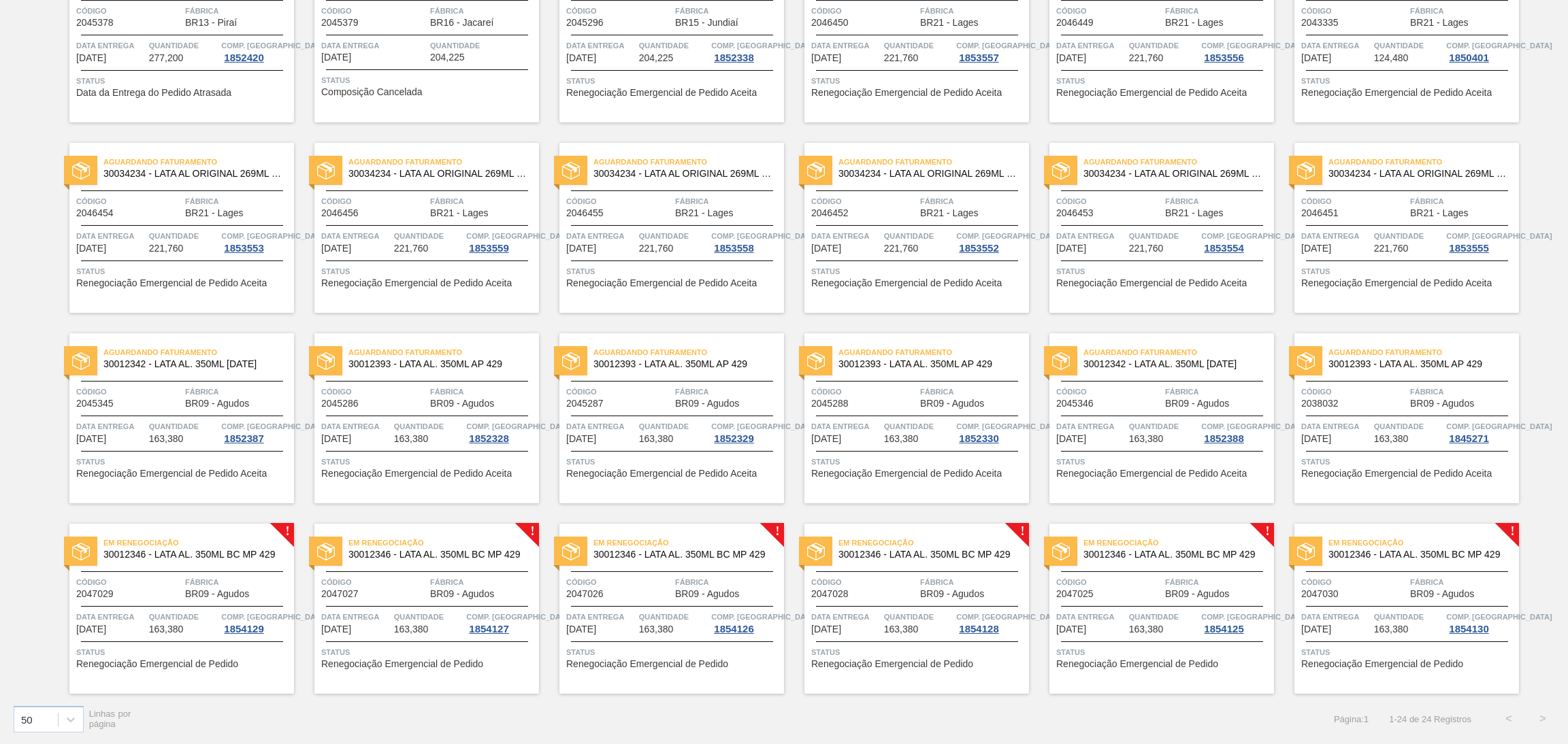
drag, startPoint x: 217, startPoint y: 594, endPoint x: 237, endPoint y: 616, distance: 29.7
click at [216, 594] on span "BR09 - Agudos" at bounding box center [216, 594] width 64 height 10
click at [403, 621] on span "Quantidade" at bounding box center [429, 617] width 70 height 14
click at [635, 569] on div "Em Renegociação 30012346 - LATA AL. 350ML BC MP 429 Código 2047026 Fábrica BR09…" at bounding box center [672, 609] width 224 height 170
click at [977, 628] on div "1854128" at bounding box center [978, 629] width 45 height 11
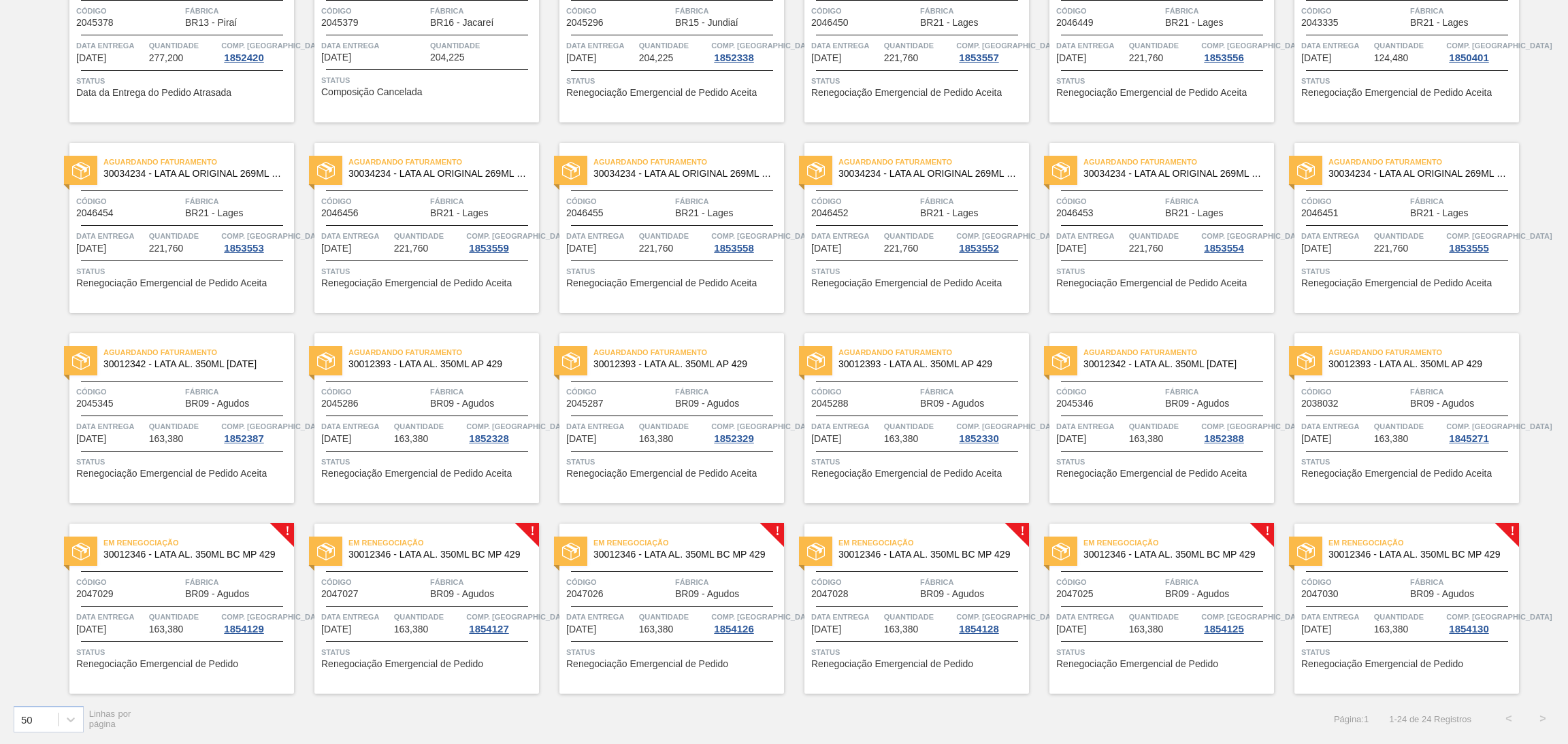
click at [1157, 596] on div "Código 2047025" at bounding box center [1108, 587] width 106 height 24
click at [1333, 595] on span "2047030" at bounding box center [1320, 594] width 37 height 10
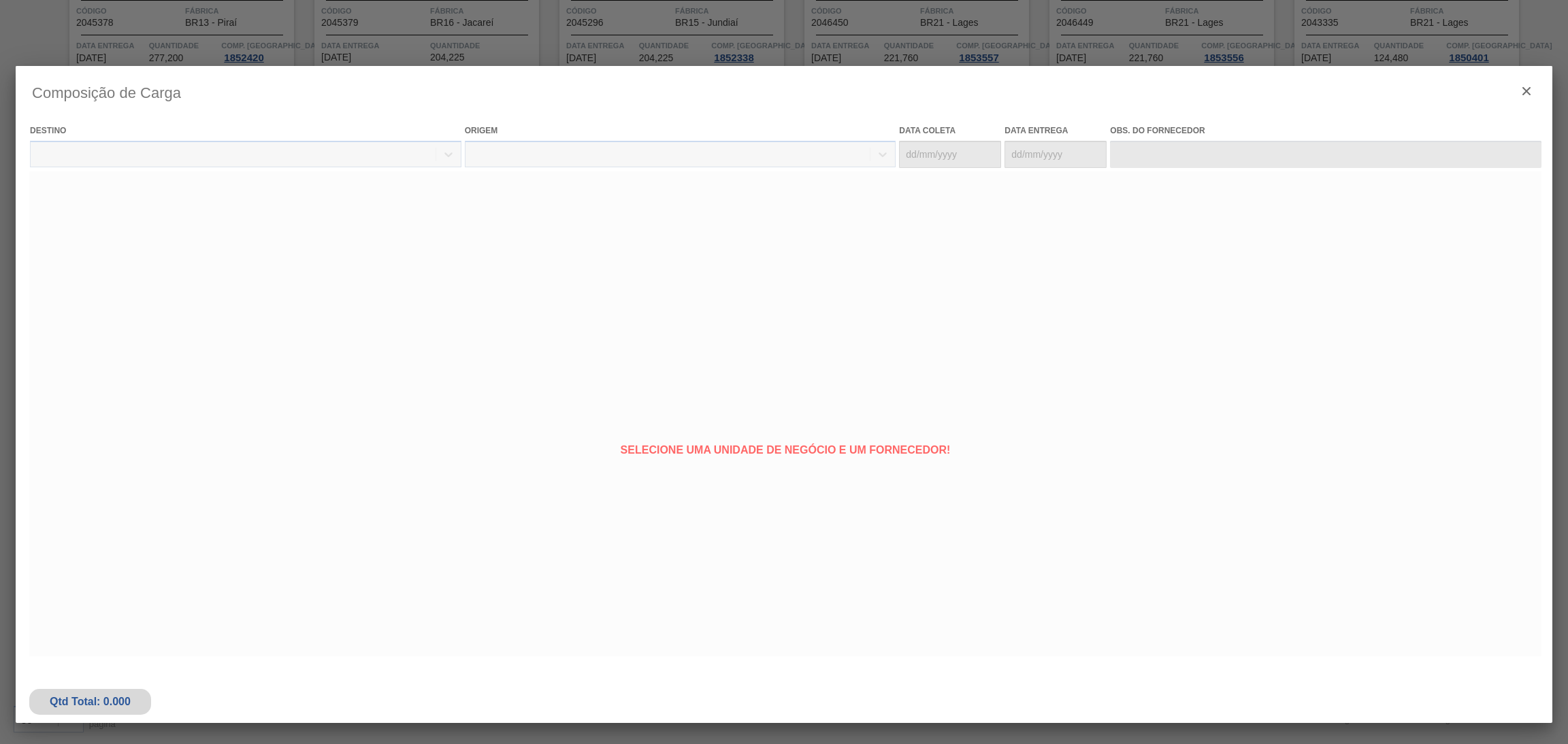
click at [1528, 97] on div at bounding box center [784, 372] width 1536 height 612
click at [1521, 97] on div at bounding box center [784, 372] width 1536 height 612
type coleta "12/10/2025"
type Entrega "13/10/2025"
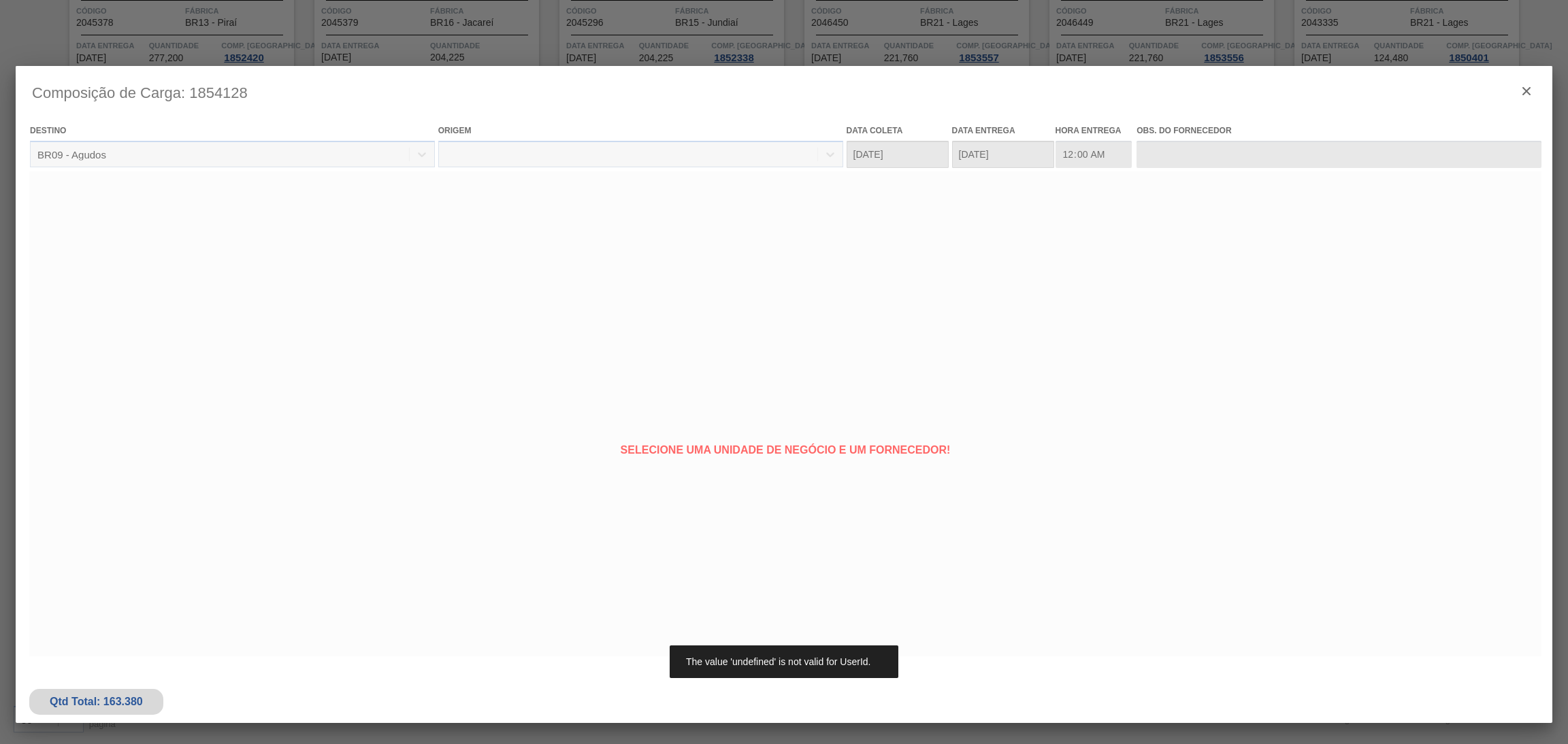
click at [1530, 90] on div at bounding box center [784, 372] width 1536 height 612
click at [1530, 91] on div at bounding box center [784, 372] width 1536 height 612
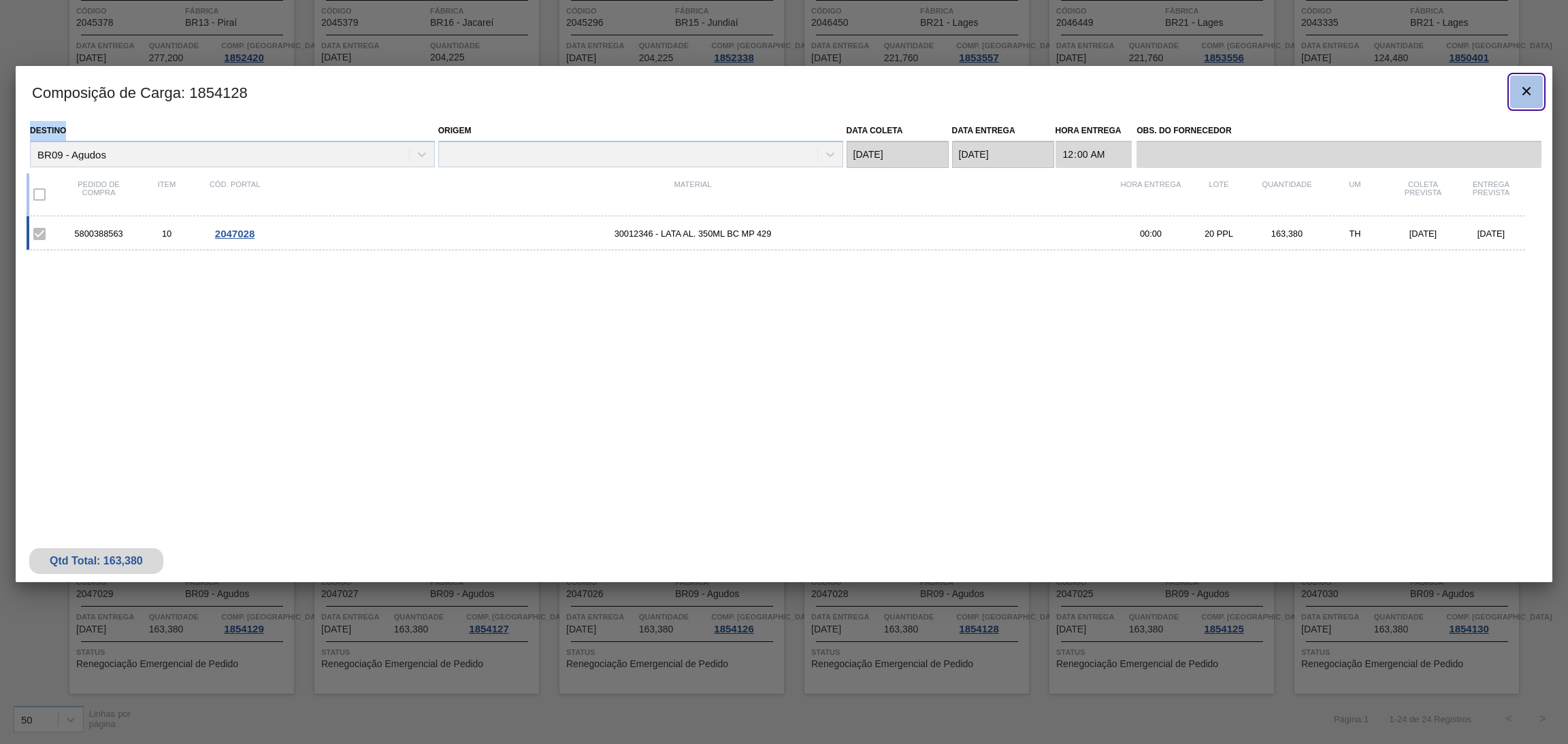
click at [1520, 94] on icon "botão de ícone" at bounding box center [1526, 91] width 17 height 17
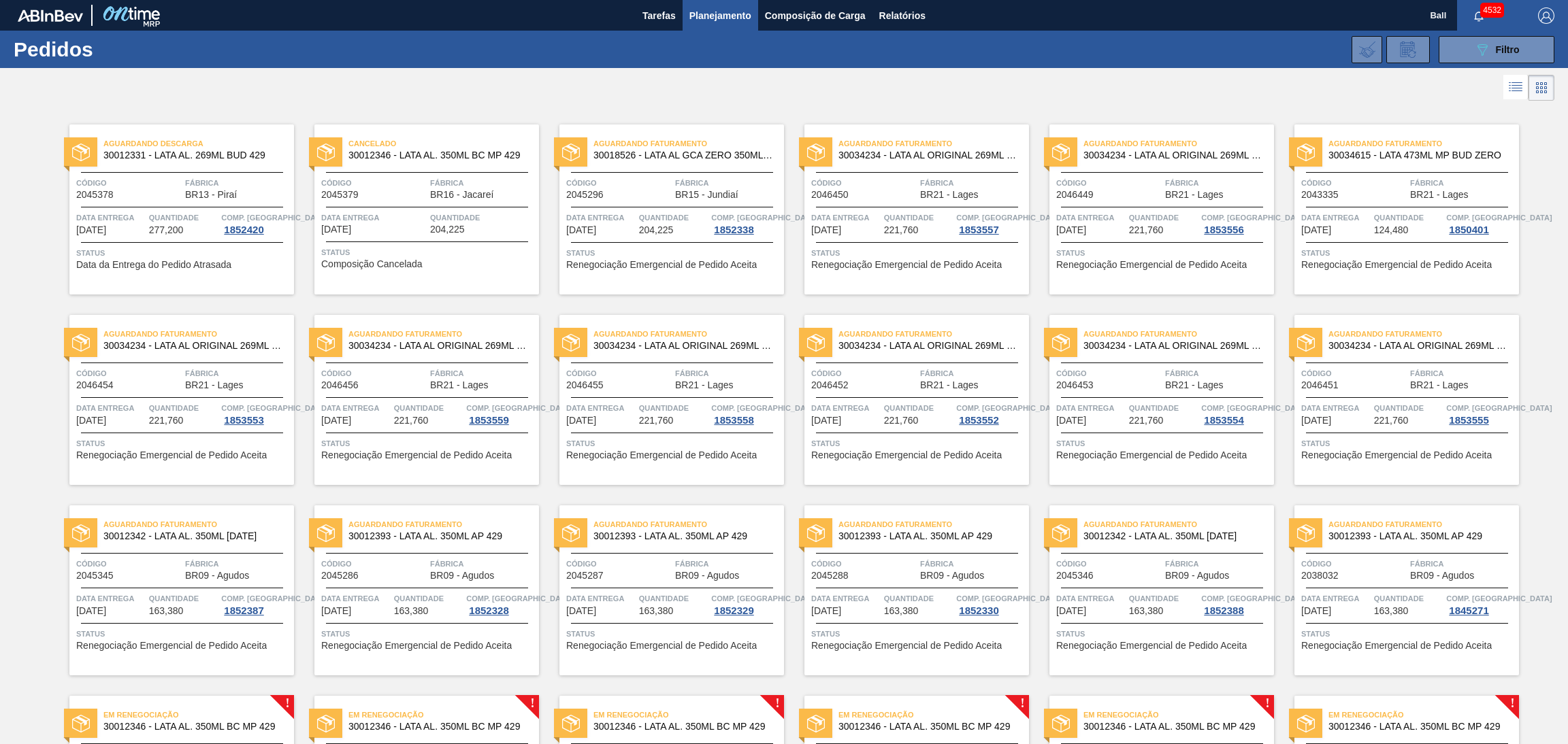
scroll to position [0, 0]
click at [893, 12] on span "Relatórios" at bounding box center [902, 15] width 46 height 17
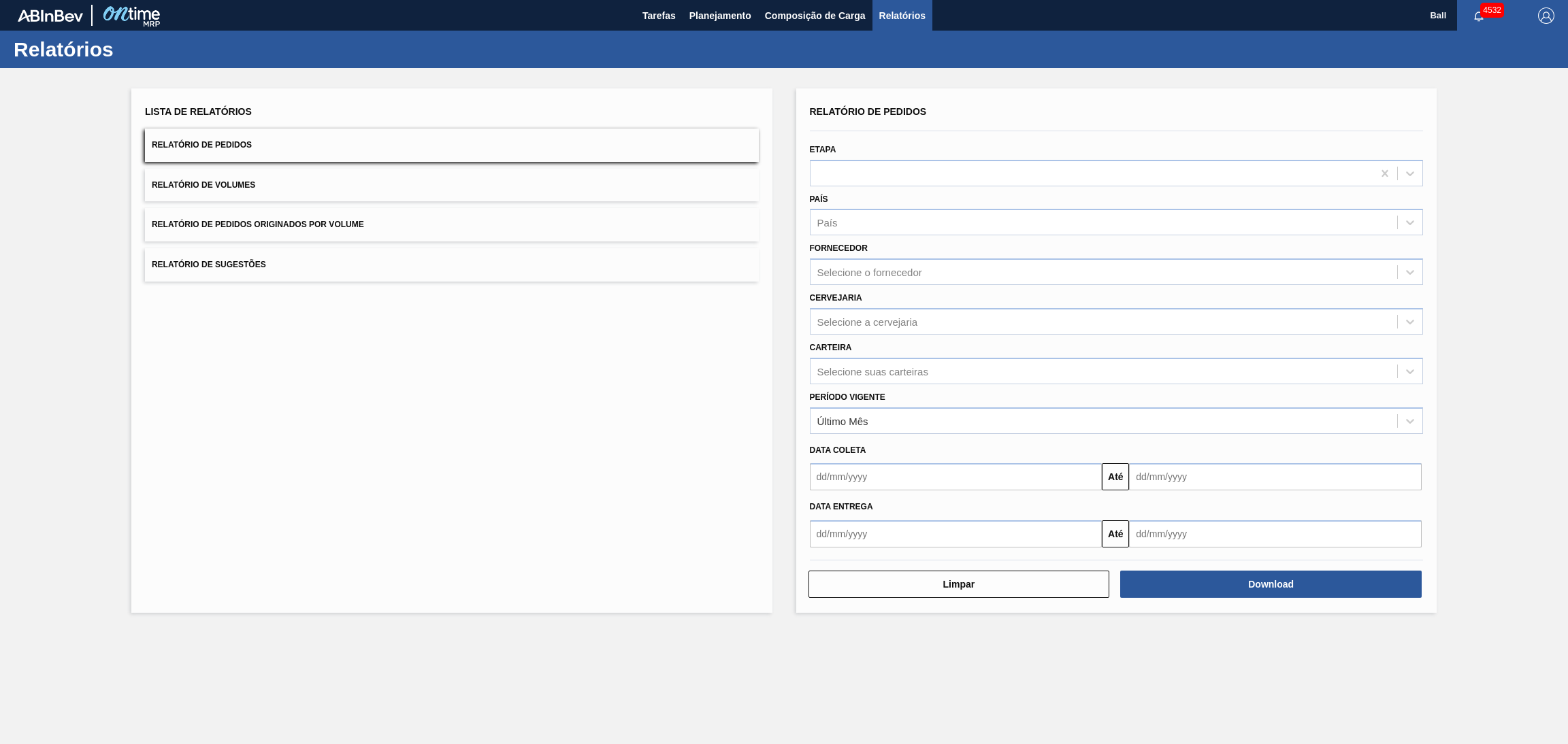
click at [348, 196] on button "Relatório de Volumes" at bounding box center [452, 185] width 614 height 33
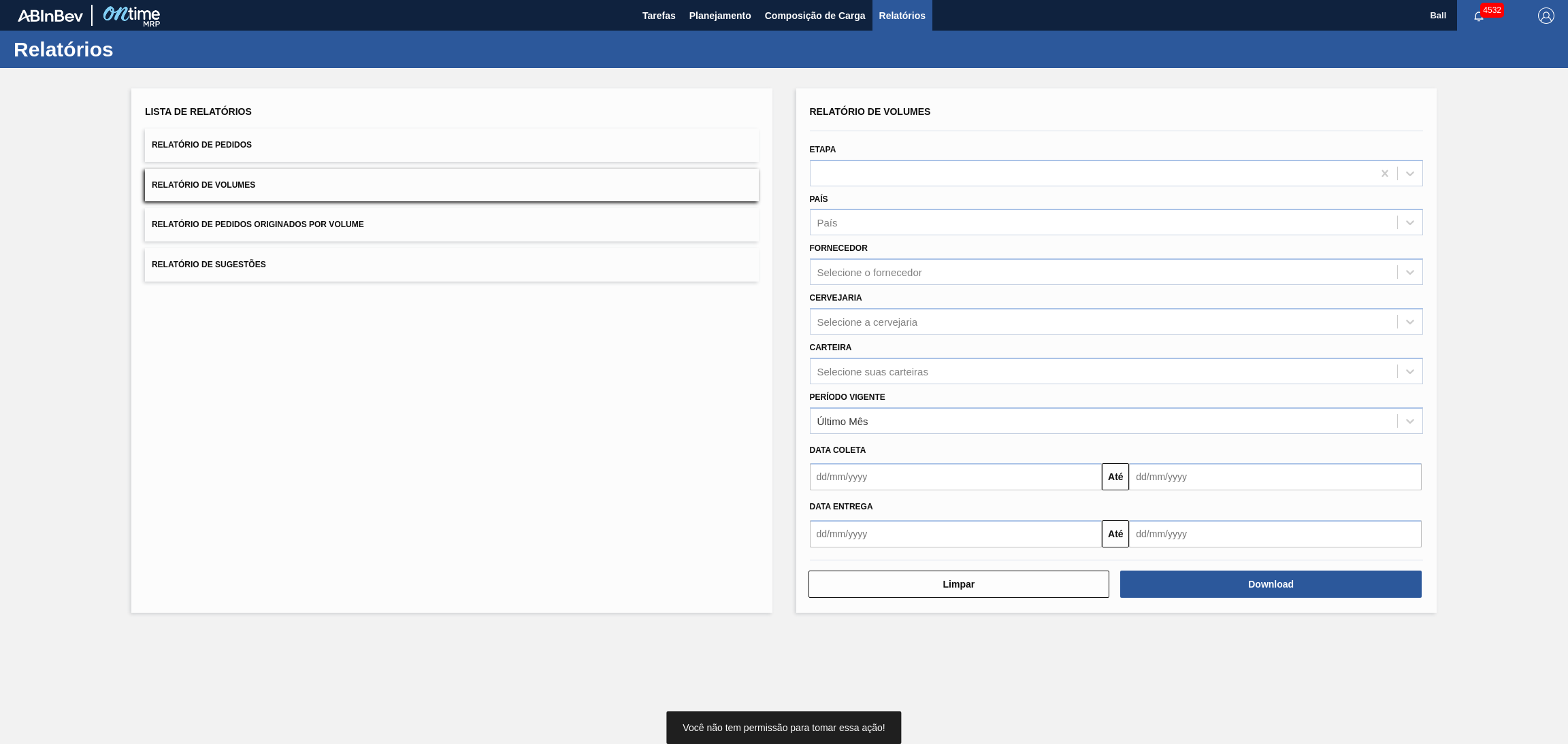
click at [348, 196] on button "Relatório de Volumes" at bounding box center [452, 185] width 614 height 33
click at [401, 184] on button "Relatório de Volumes" at bounding box center [452, 185] width 614 height 33
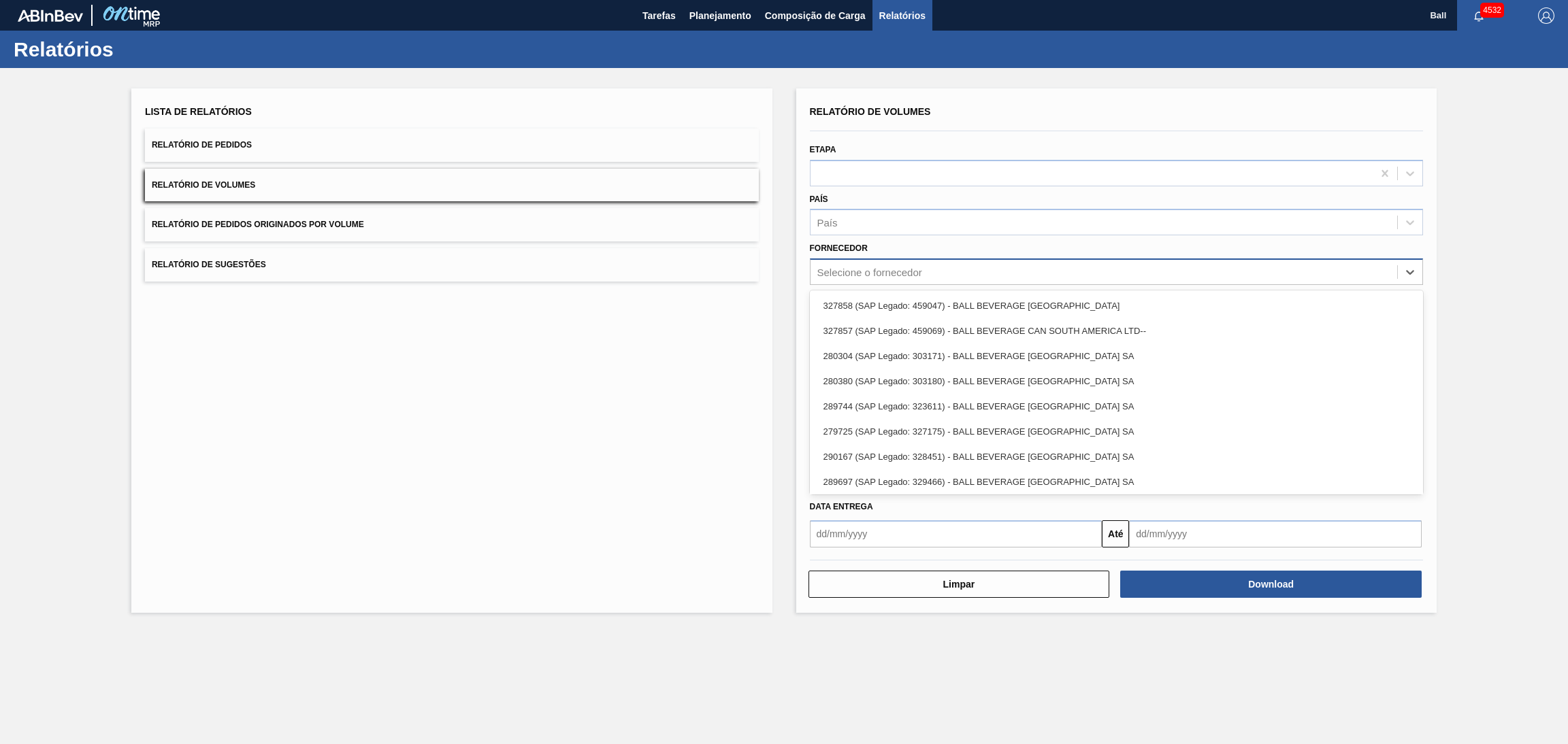
click at [911, 270] on div "Selecione o fornecedor" at bounding box center [870, 272] width 105 height 12
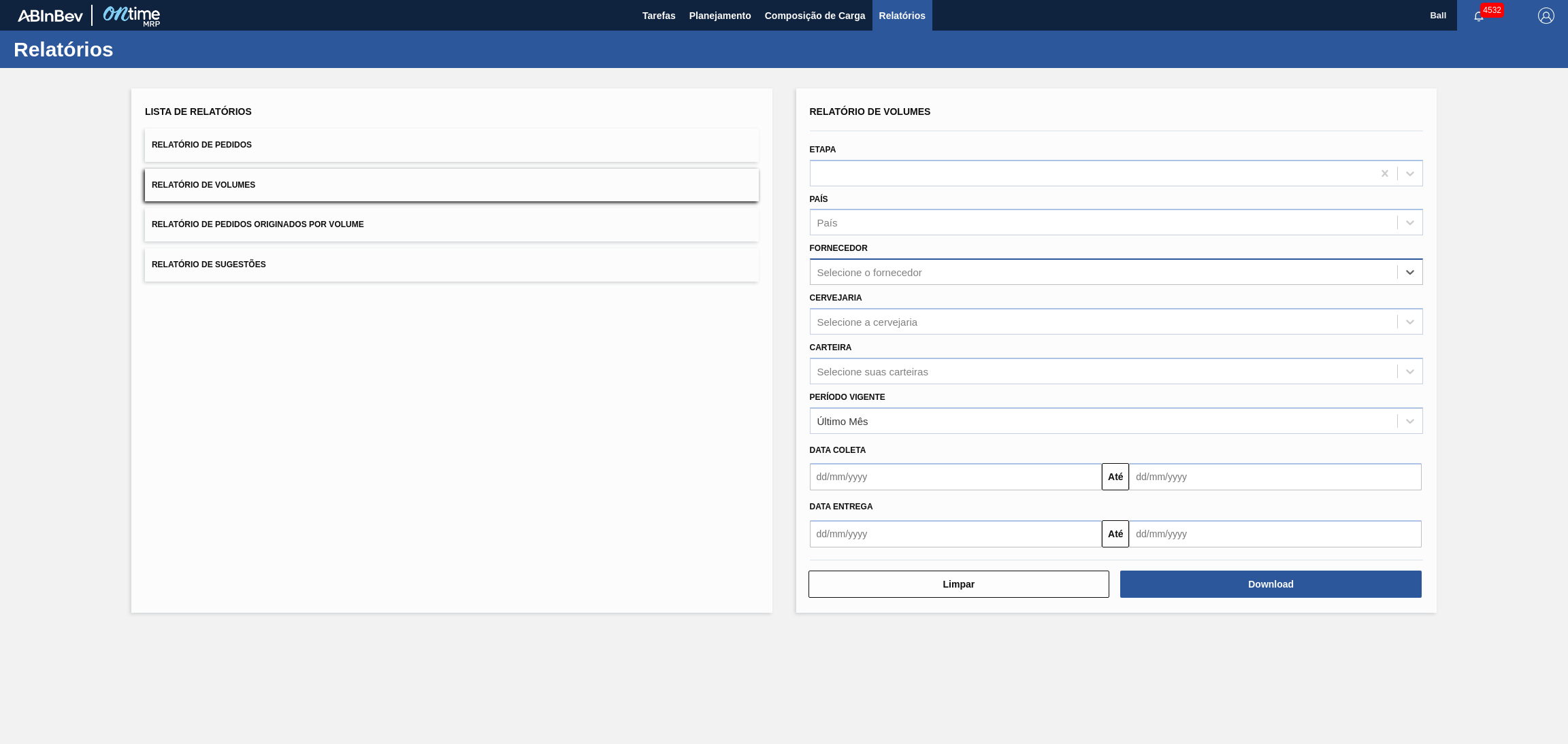
click at [911, 270] on div "Selecione o fornecedor" at bounding box center [870, 272] width 105 height 12
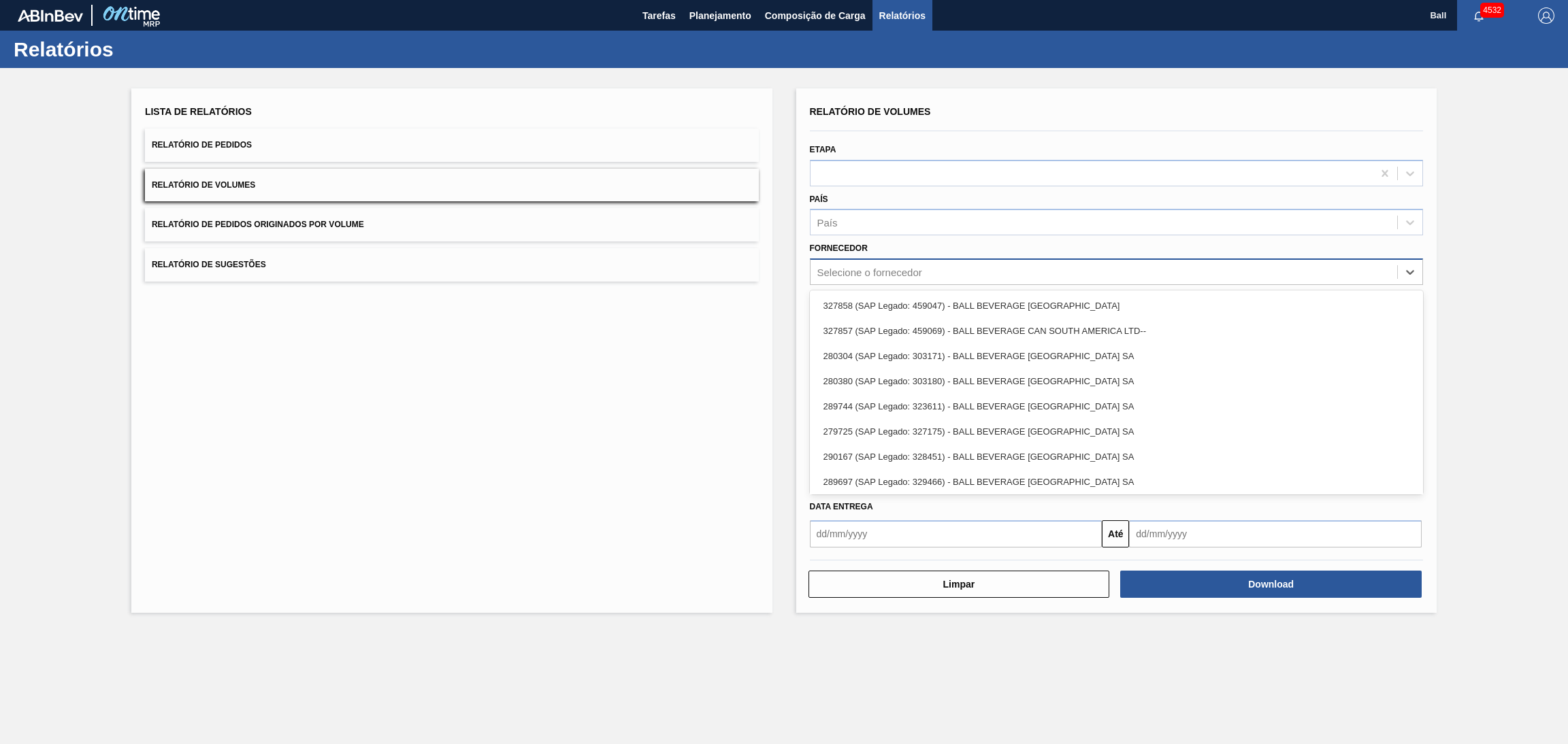
click at [911, 270] on div "Selecione o fornecedor" at bounding box center [870, 272] width 105 height 12
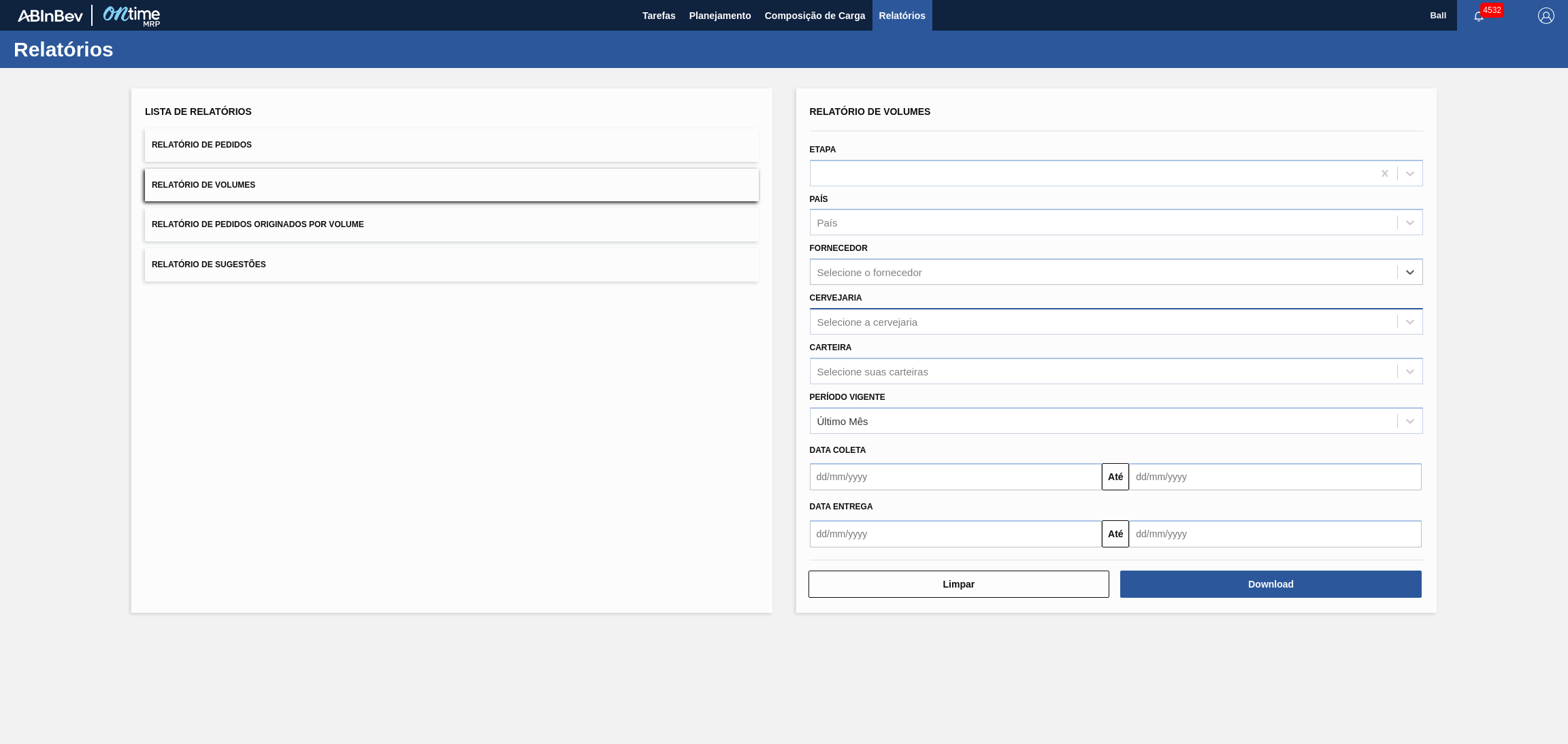
click at [907, 324] on div "Selecione a cervejaria" at bounding box center [867, 321] width 101 height 12
type input "maca"
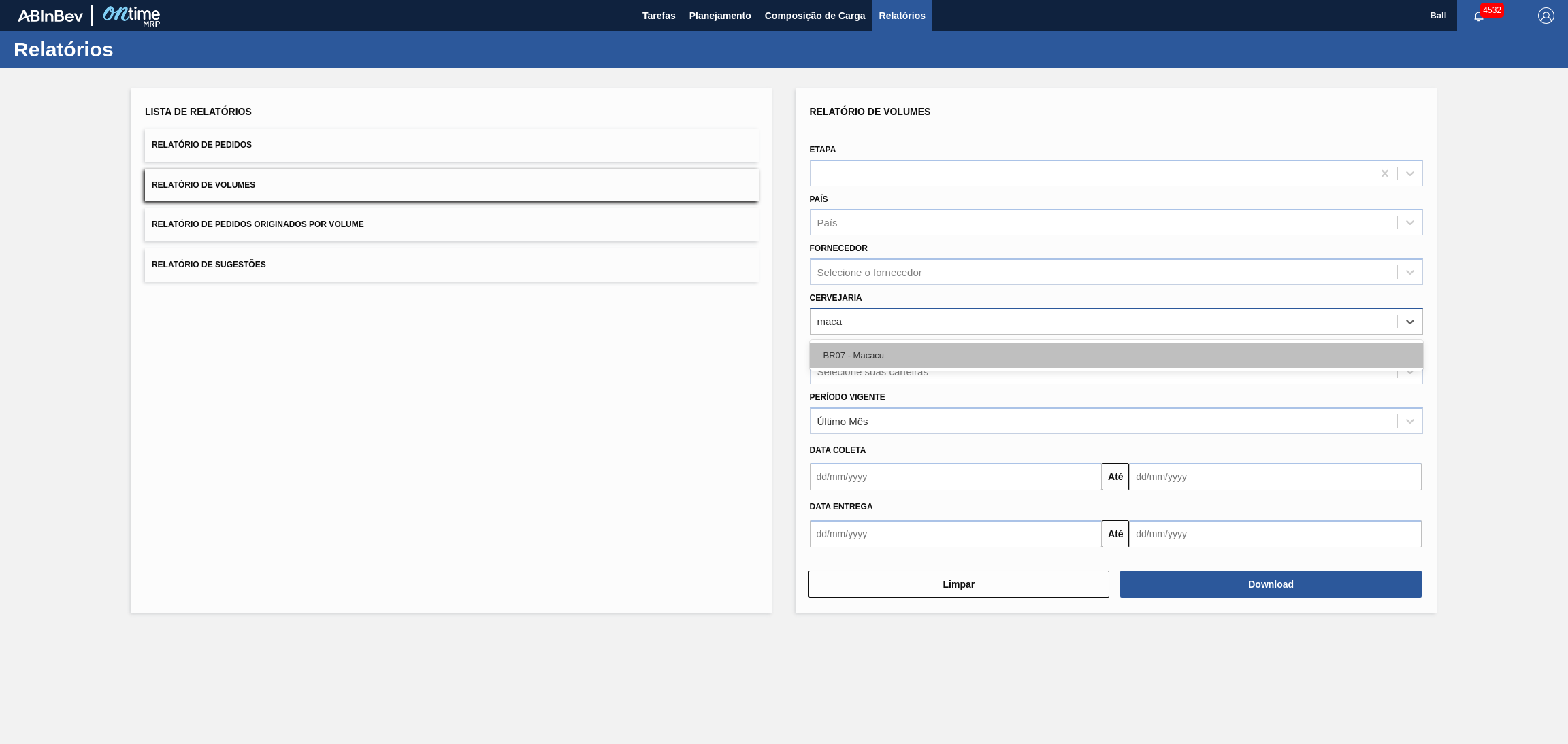
click at [911, 350] on div "BR07 - Macacu" at bounding box center [1116, 355] width 614 height 25
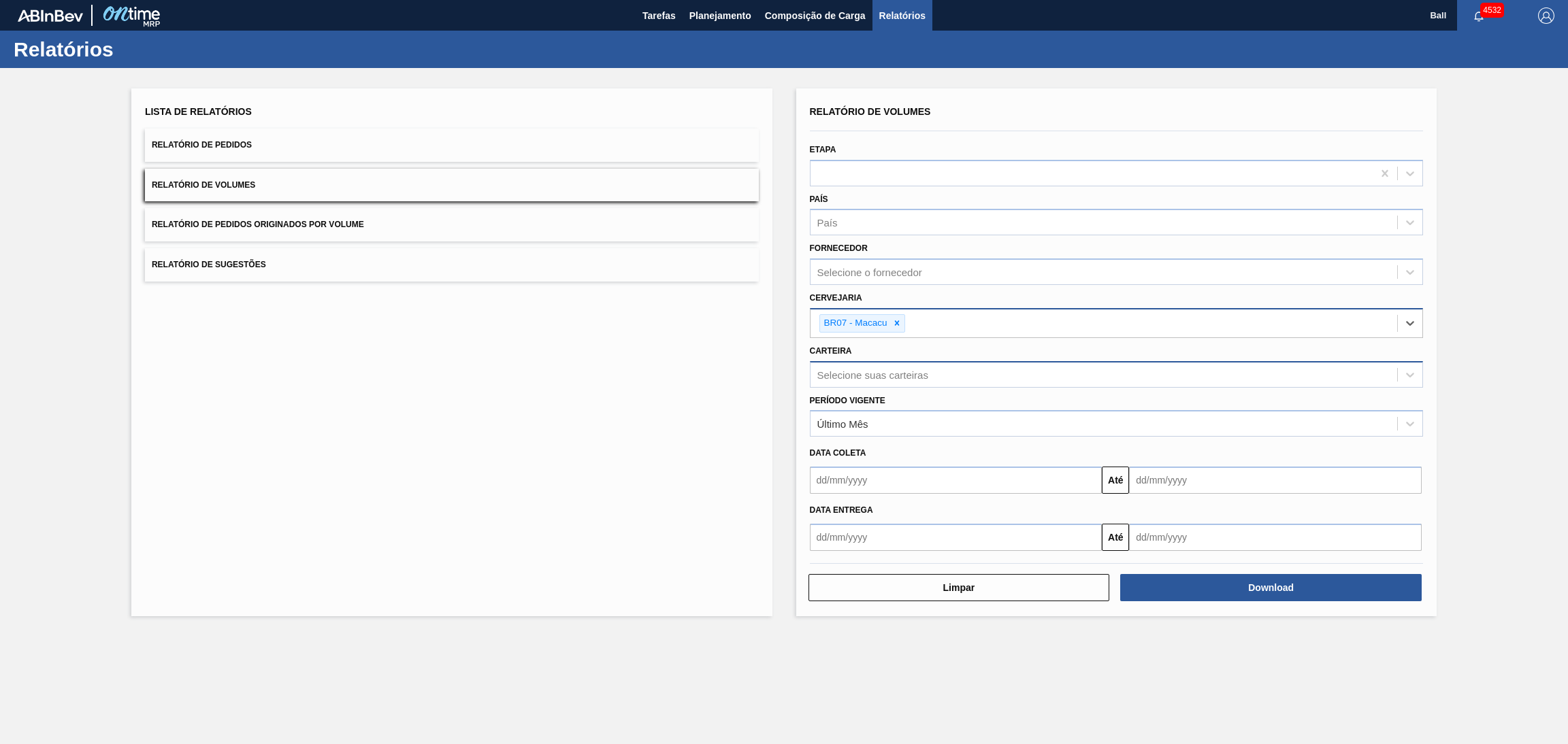
click at [922, 361] on div "Selecione suas carteiras" at bounding box center [1116, 374] width 614 height 27
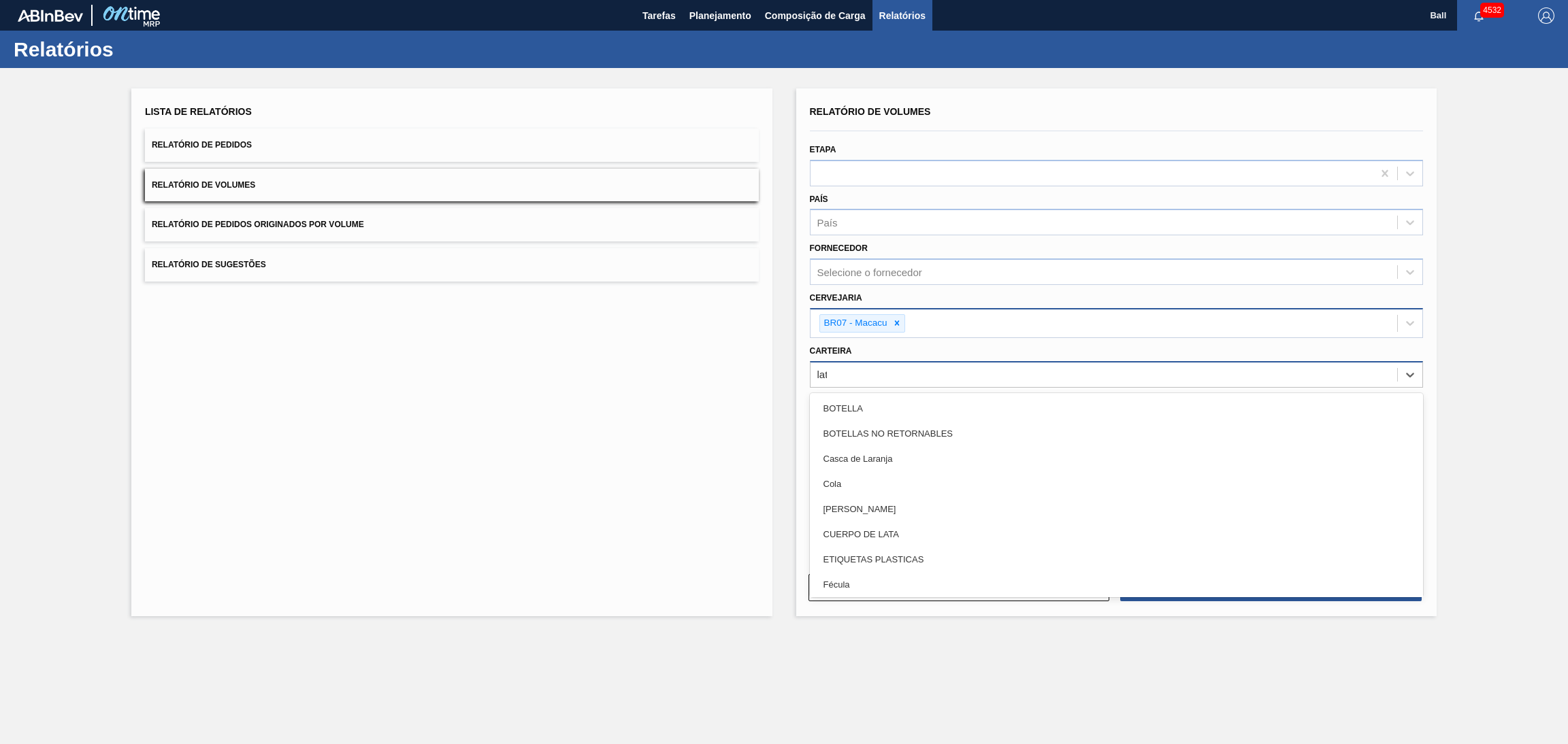
type input "lata"
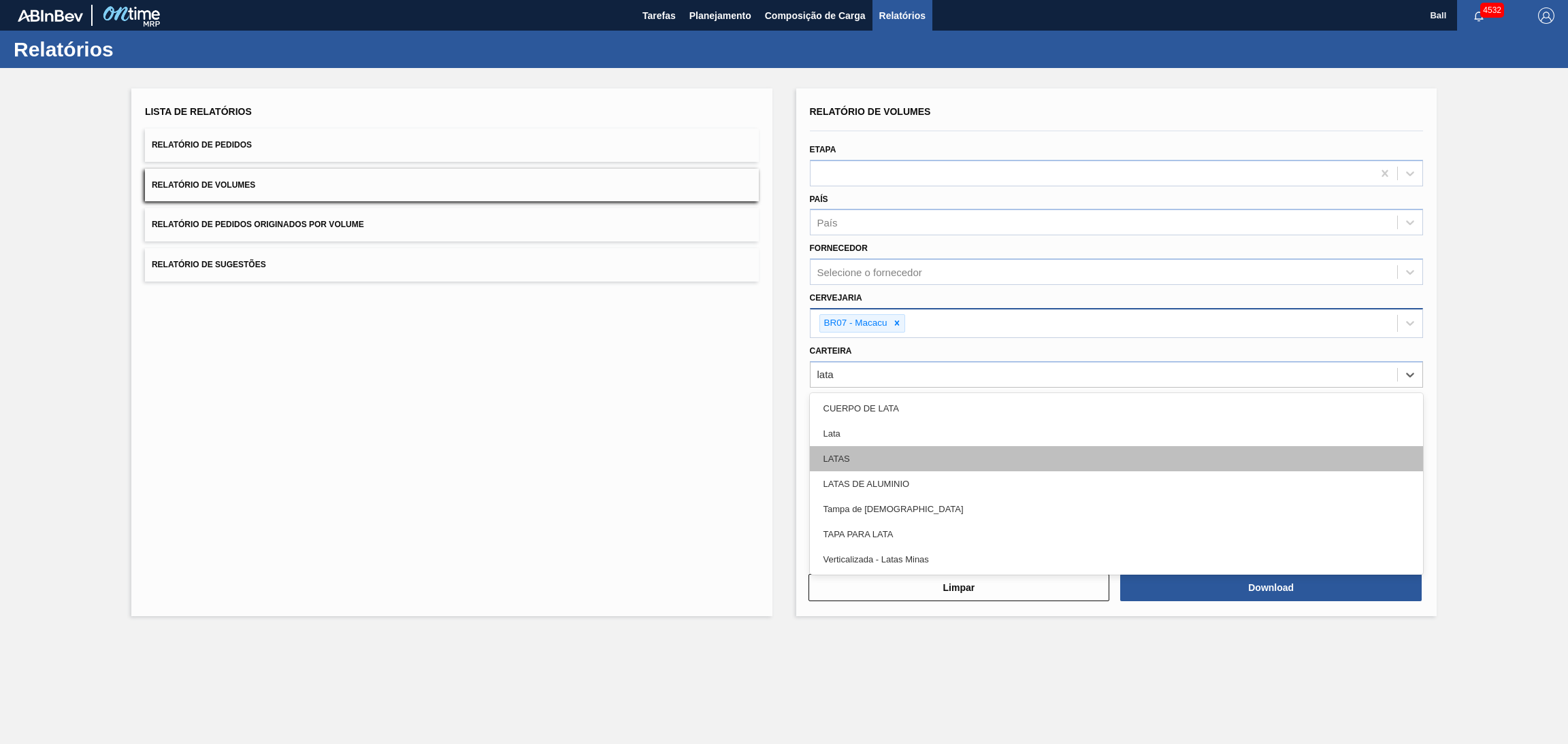
click at [907, 446] on div "LATAS" at bounding box center [1116, 459] width 614 height 25
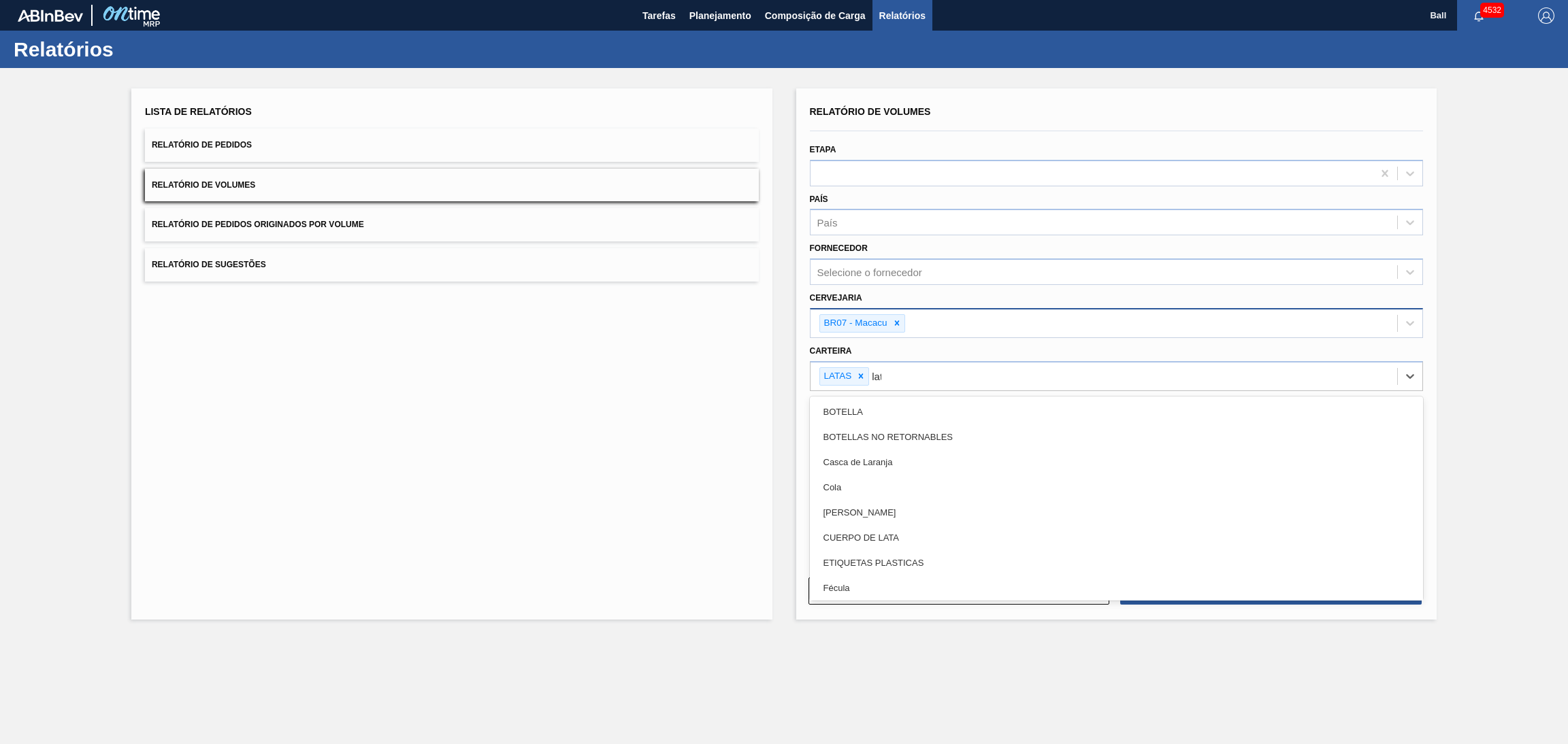
type input "lata"
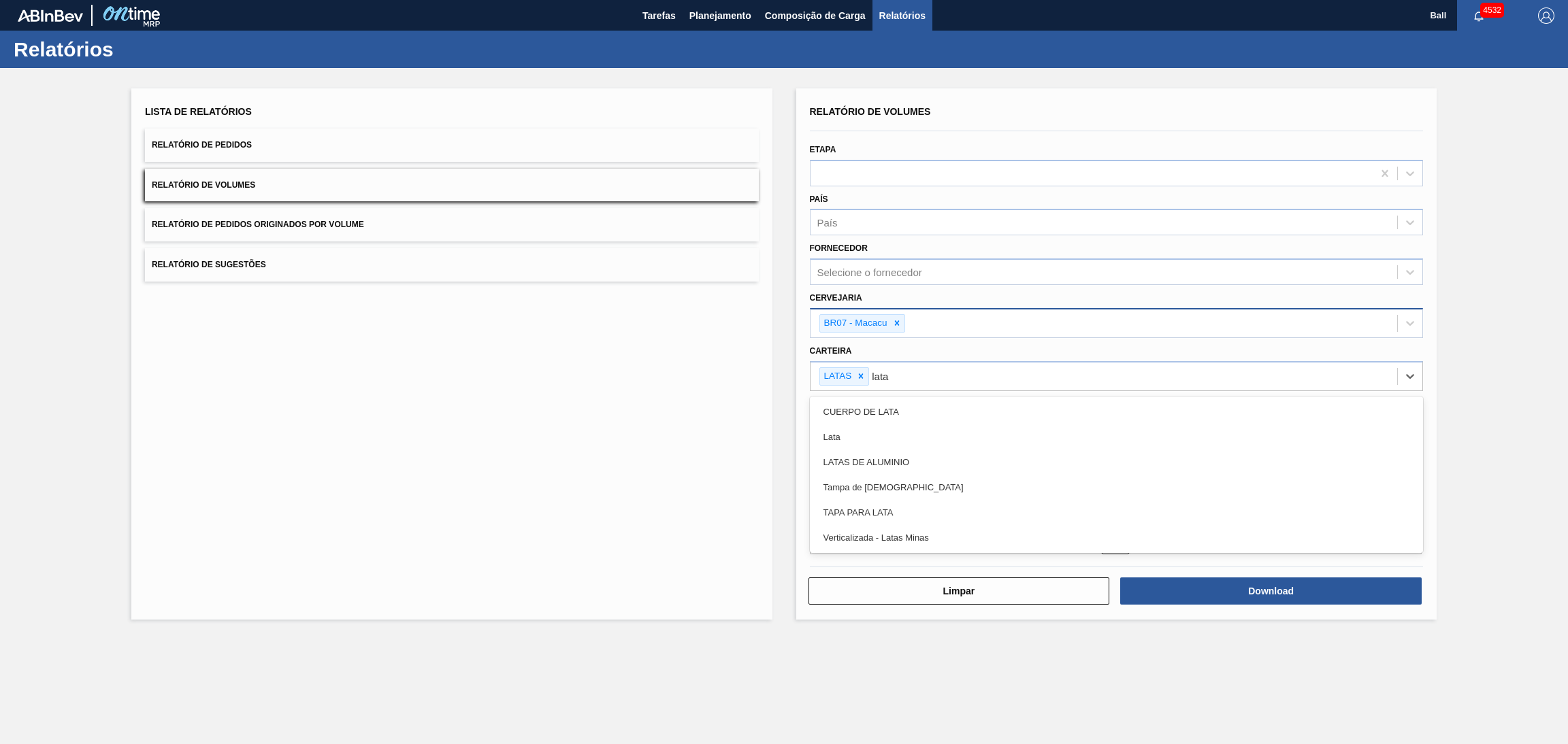
click at [907, 437] on div "Lata" at bounding box center [1116, 436] width 614 height 25
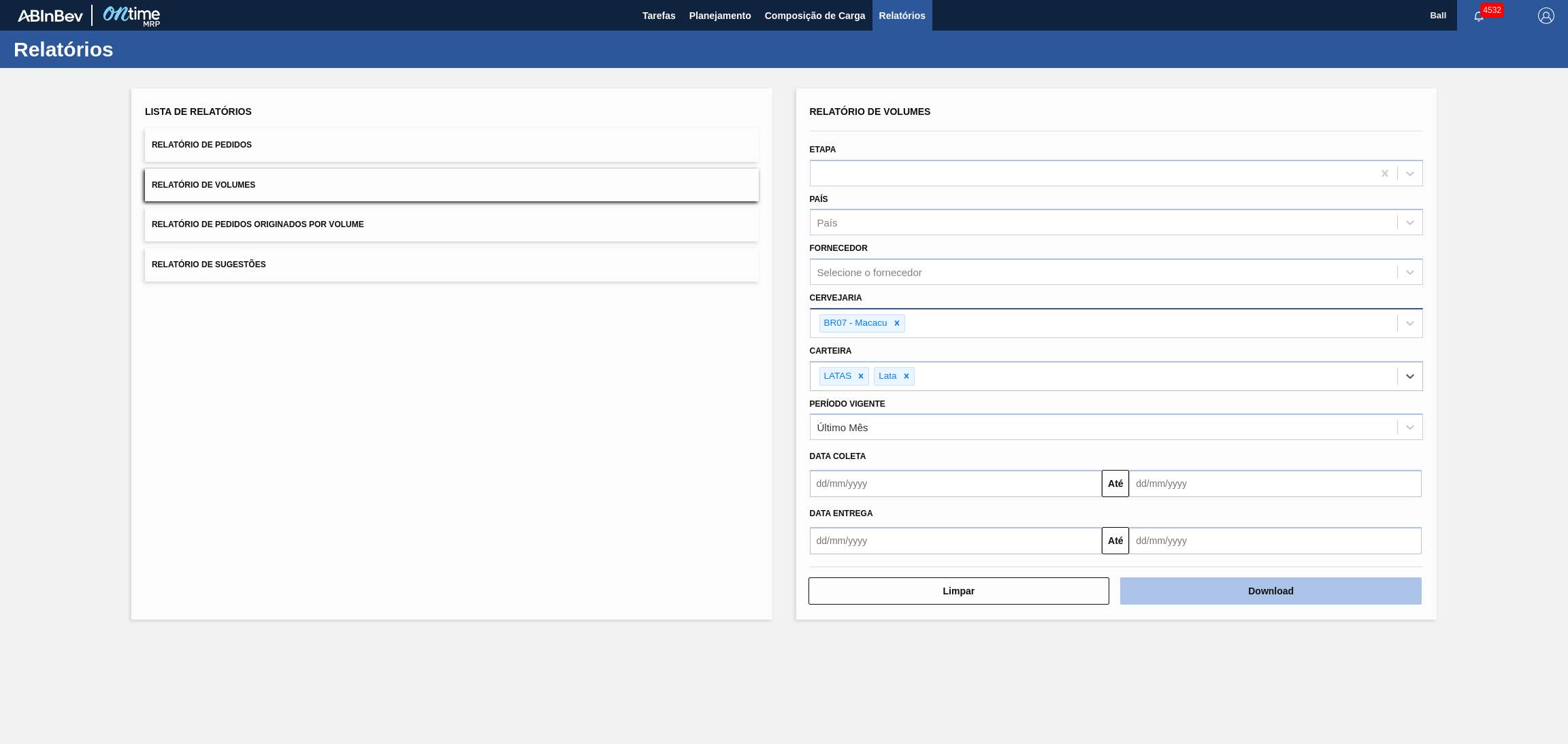
click at [1352, 591] on button "Download" at bounding box center [1270, 591] width 301 height 27
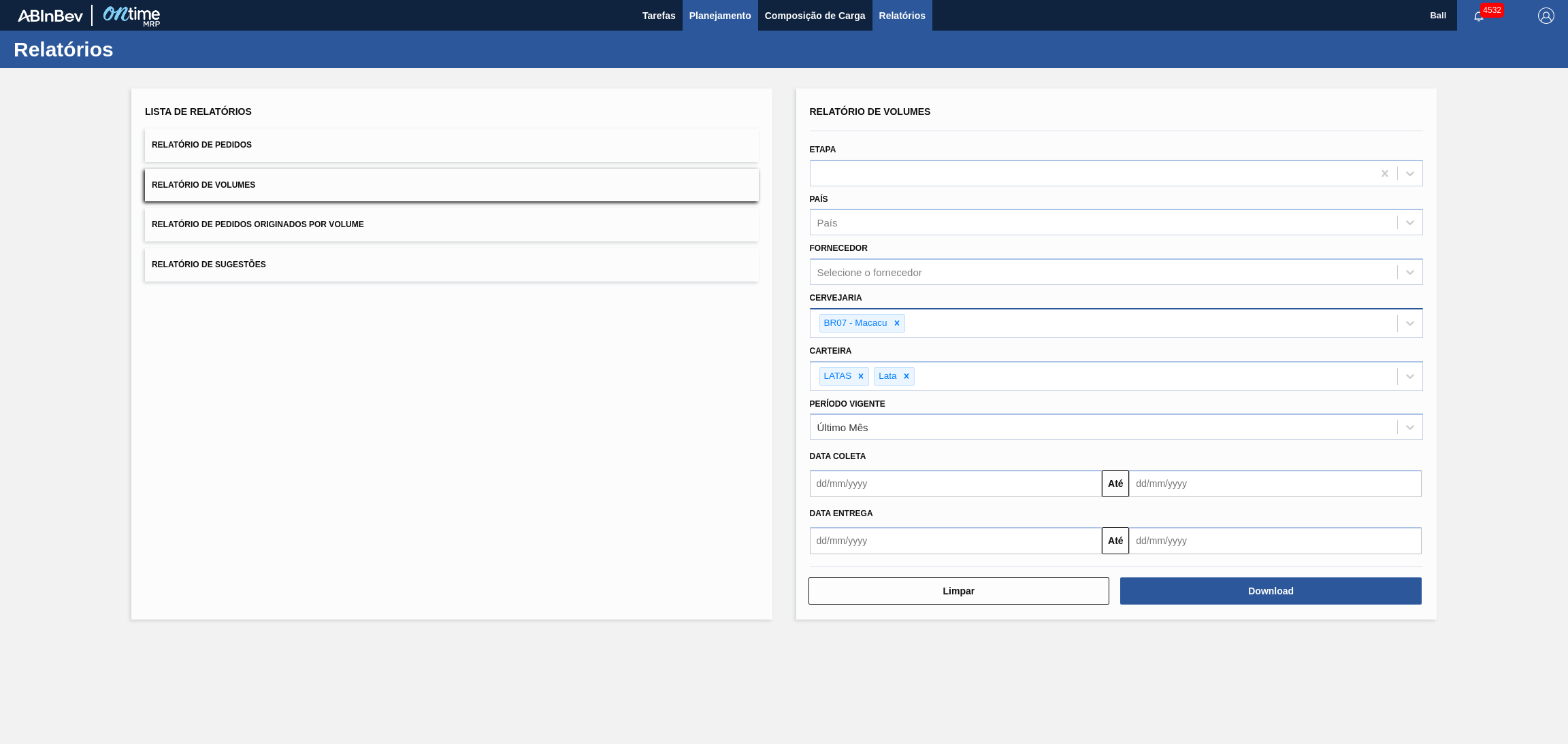
click at [718, 17] on span "Planejamento" at bounding box center [720, 15] width 62 height 17
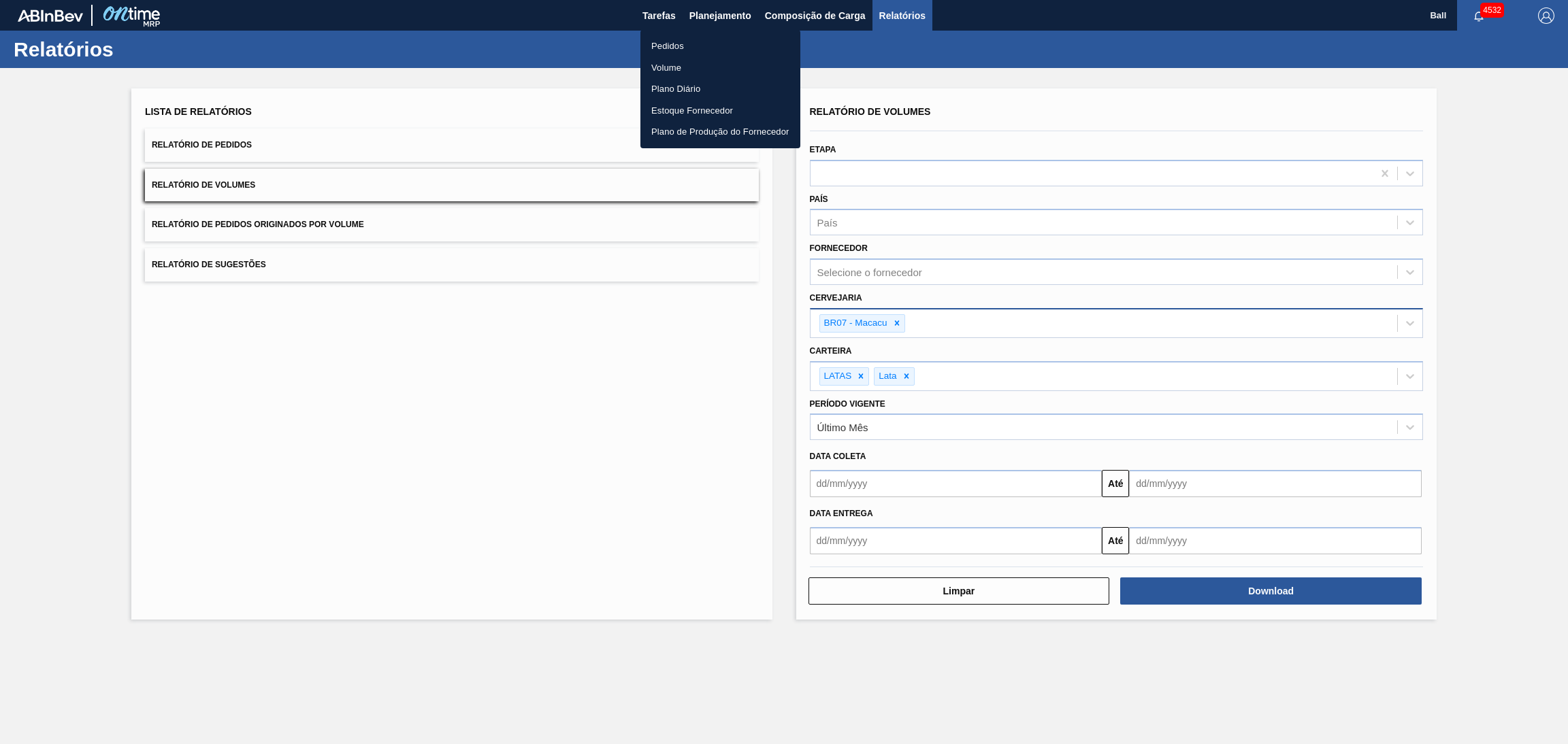
click at [708, 45] on li "Pedidos" at bounding box center [720, 46] width 160 height 22
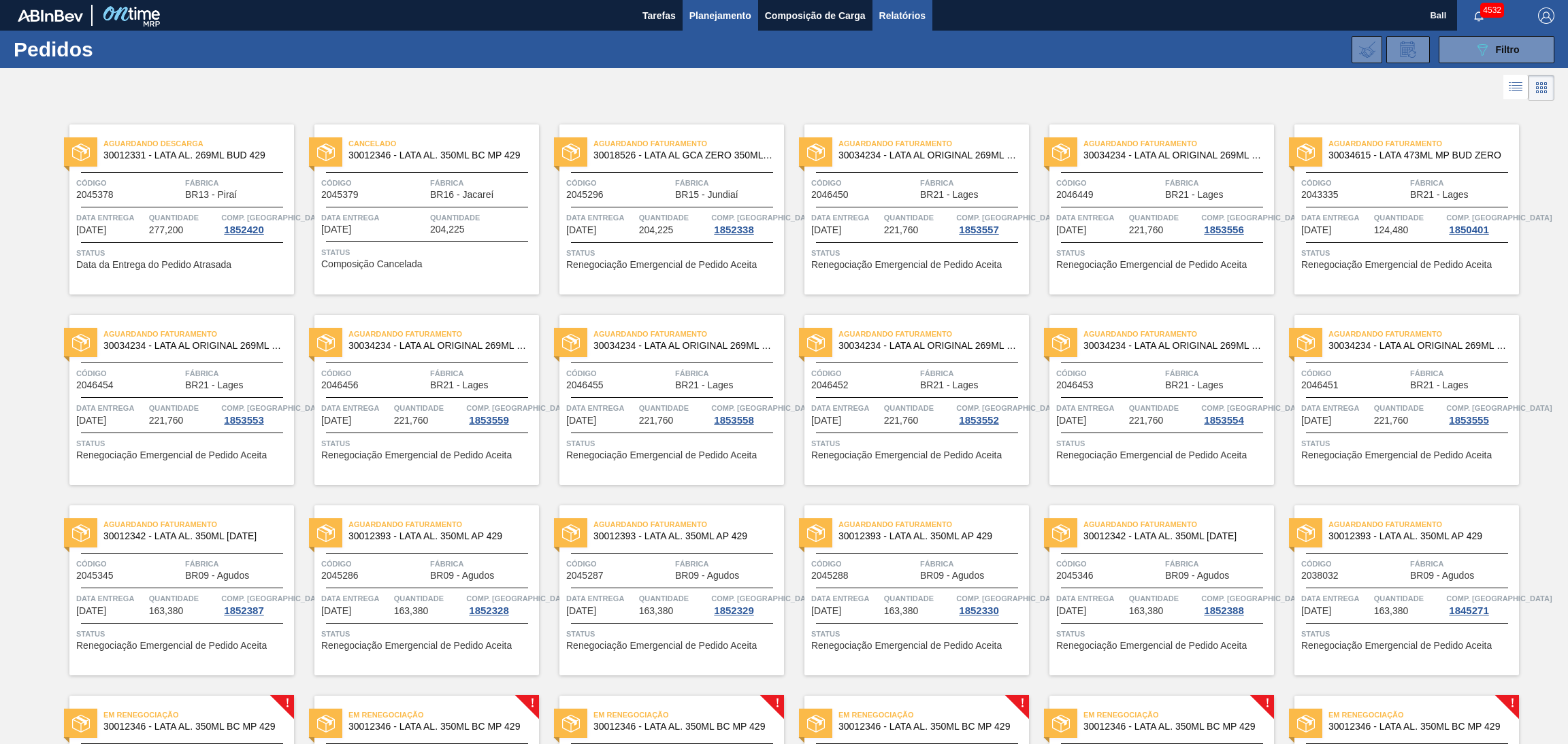
click at [909, 19] on span "Relatórios" at bounding box center [902, 15] width 46 height 17
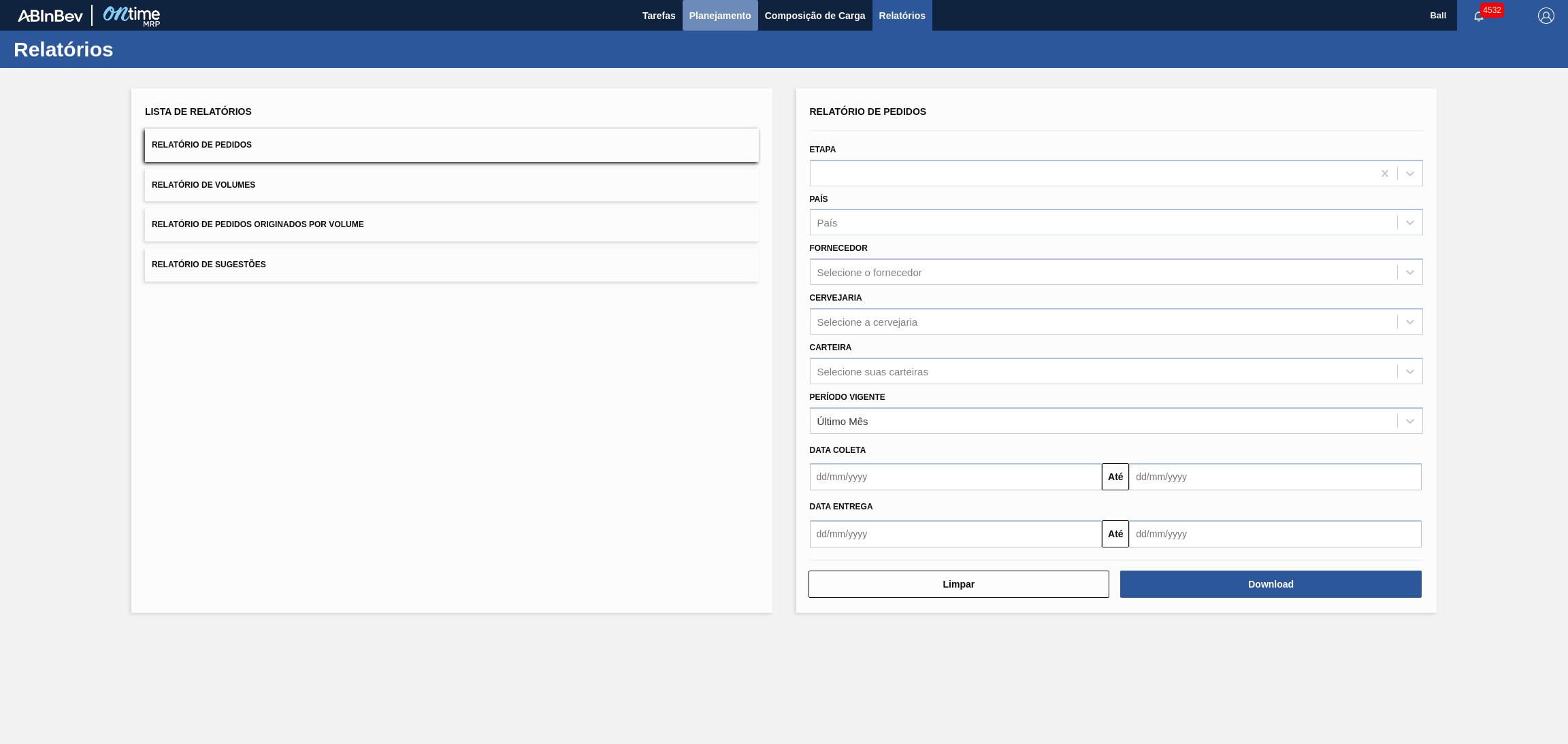
click at [714, 16] on span "Planejamento" at bounding box center [720, 15] width 62 height 17
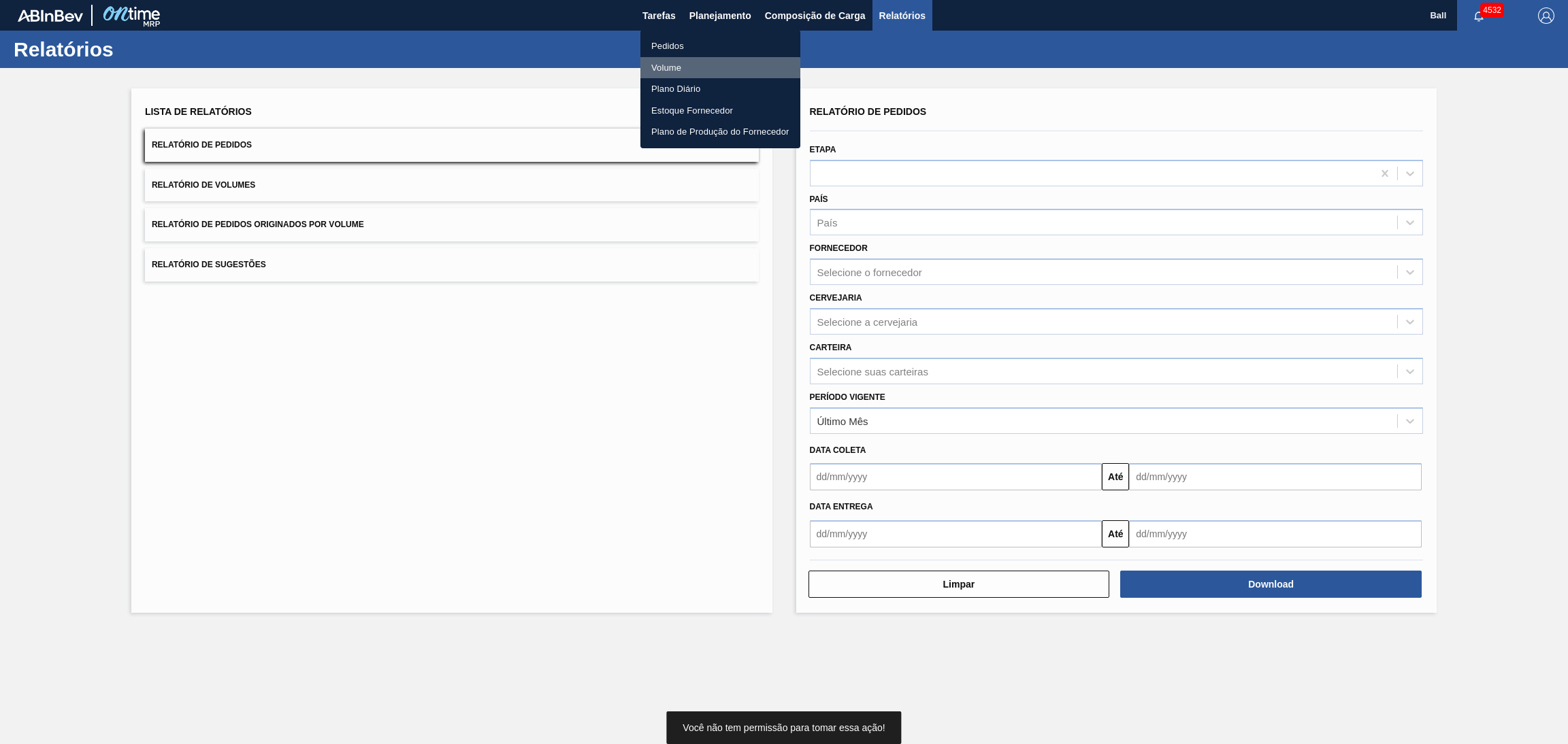
click at [669, 71] on li "Volume" at bounding box center [720, 68] width 160 height 22
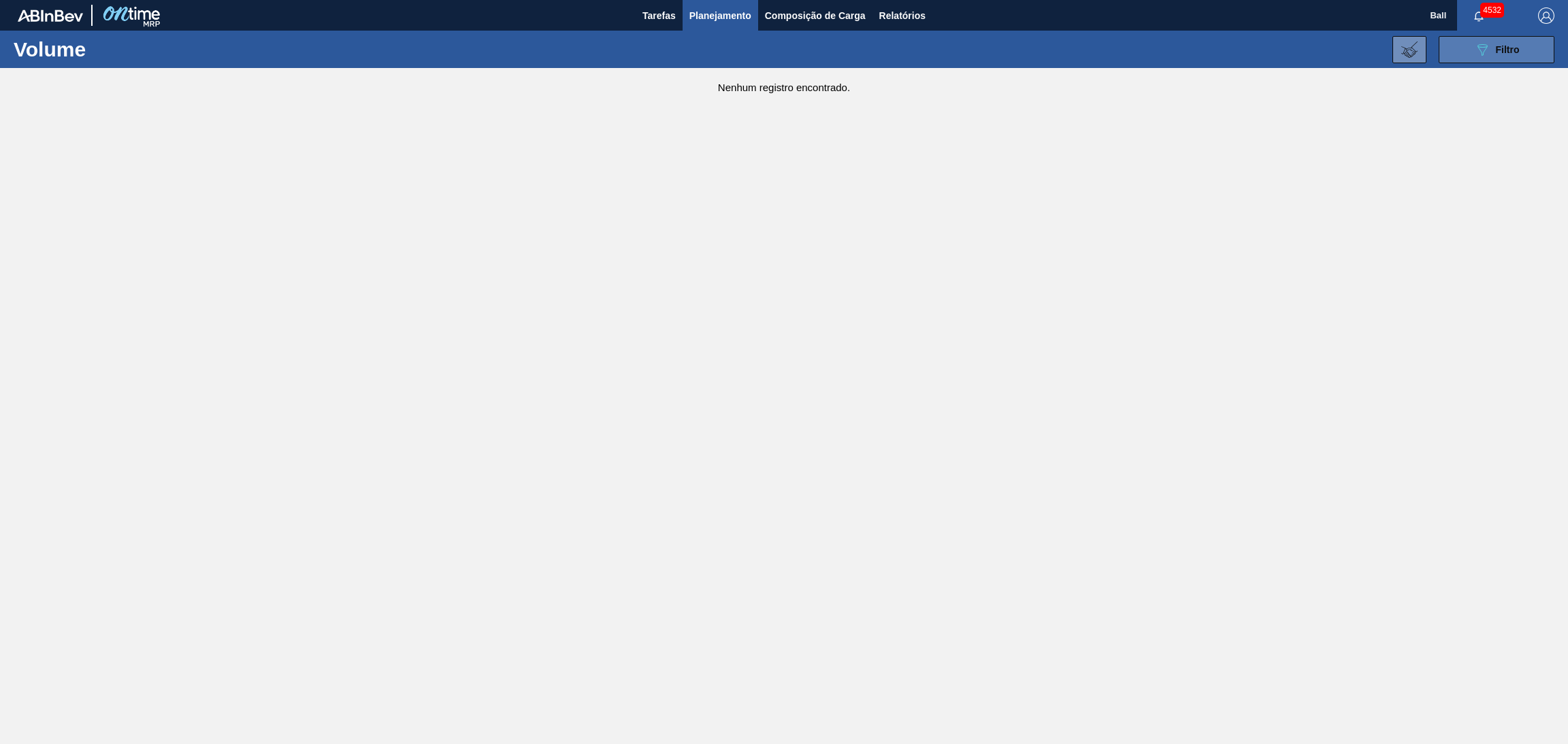
click at [1485, 58] on button "089F7B8B-B2A5-4AFE-B5C0-19BA573D28AC Filtro" at bounding box center [1496, 50] width 116 height 27
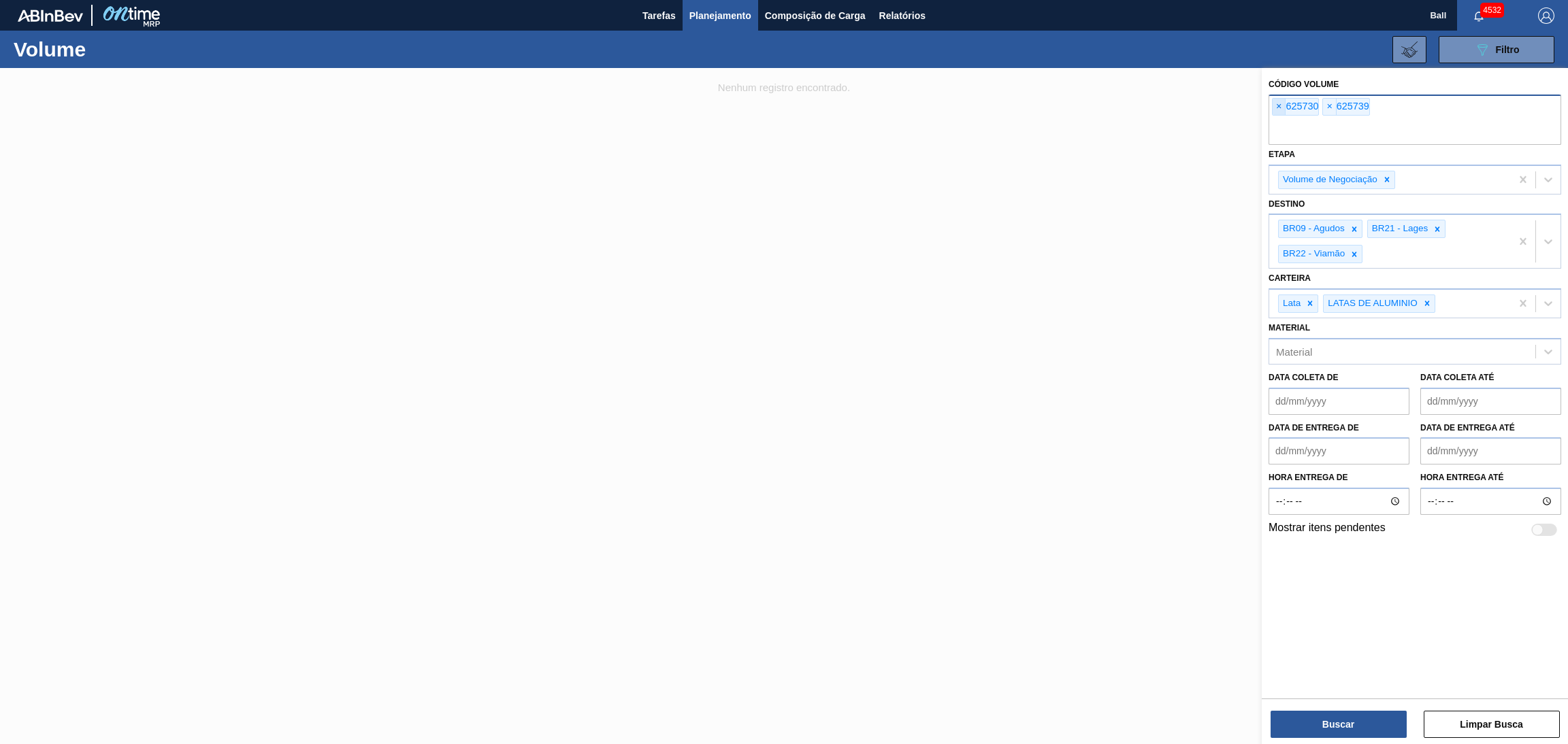
click at [1276, 107] on span "×" at bounding box center [1279, 106] width 13 height 17
click at [1277, 107] on span "×" at bounding box center [1279, 106] width 13 height 17
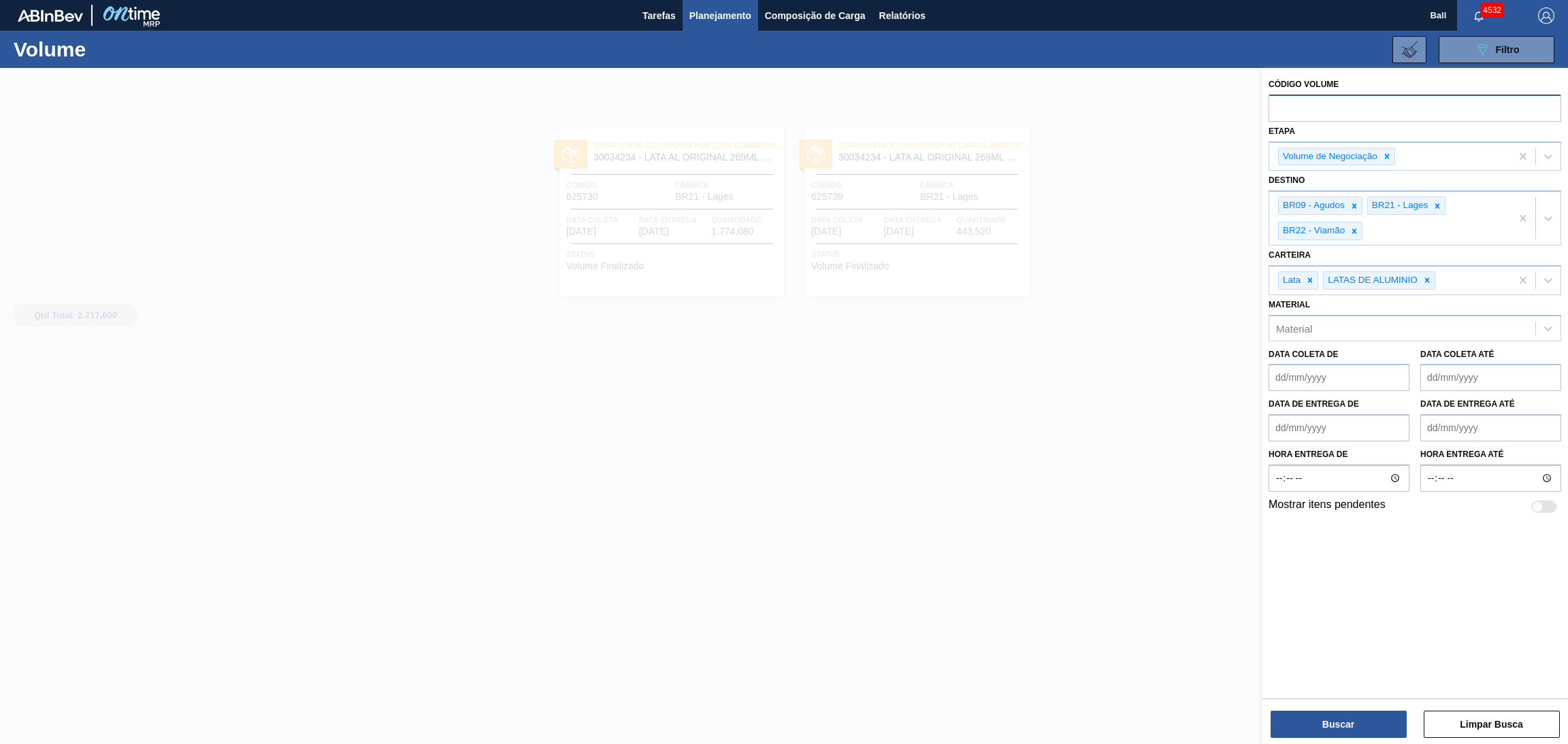
paste input "628097"
type input "628097"
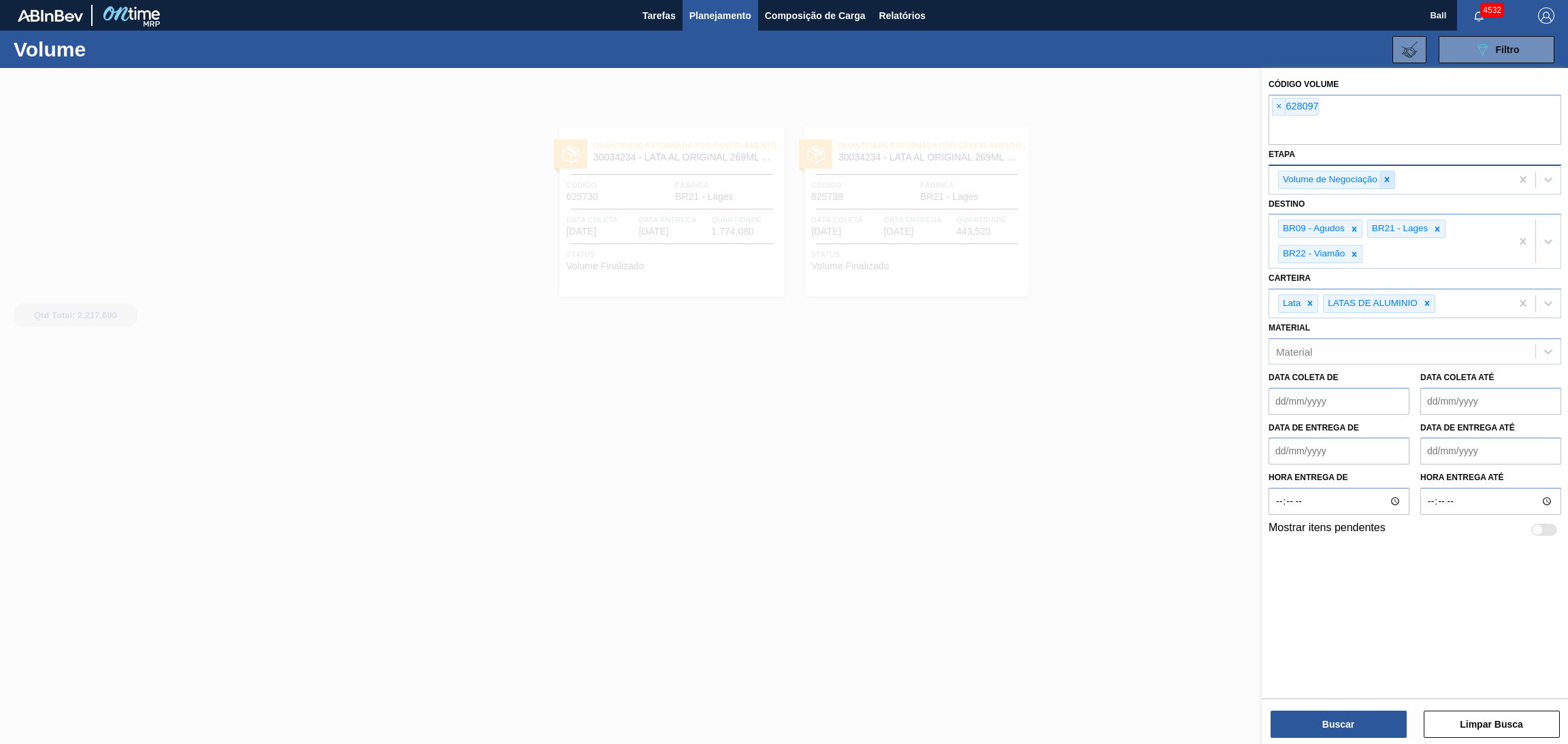
paste input "628086"
type input "628086"
click at [1383, 180] on icon at bounding box center [1387, 179] width 9 height 9
click at [1436, 230] on div at bounding box center [1437, 226] width 15 height 17
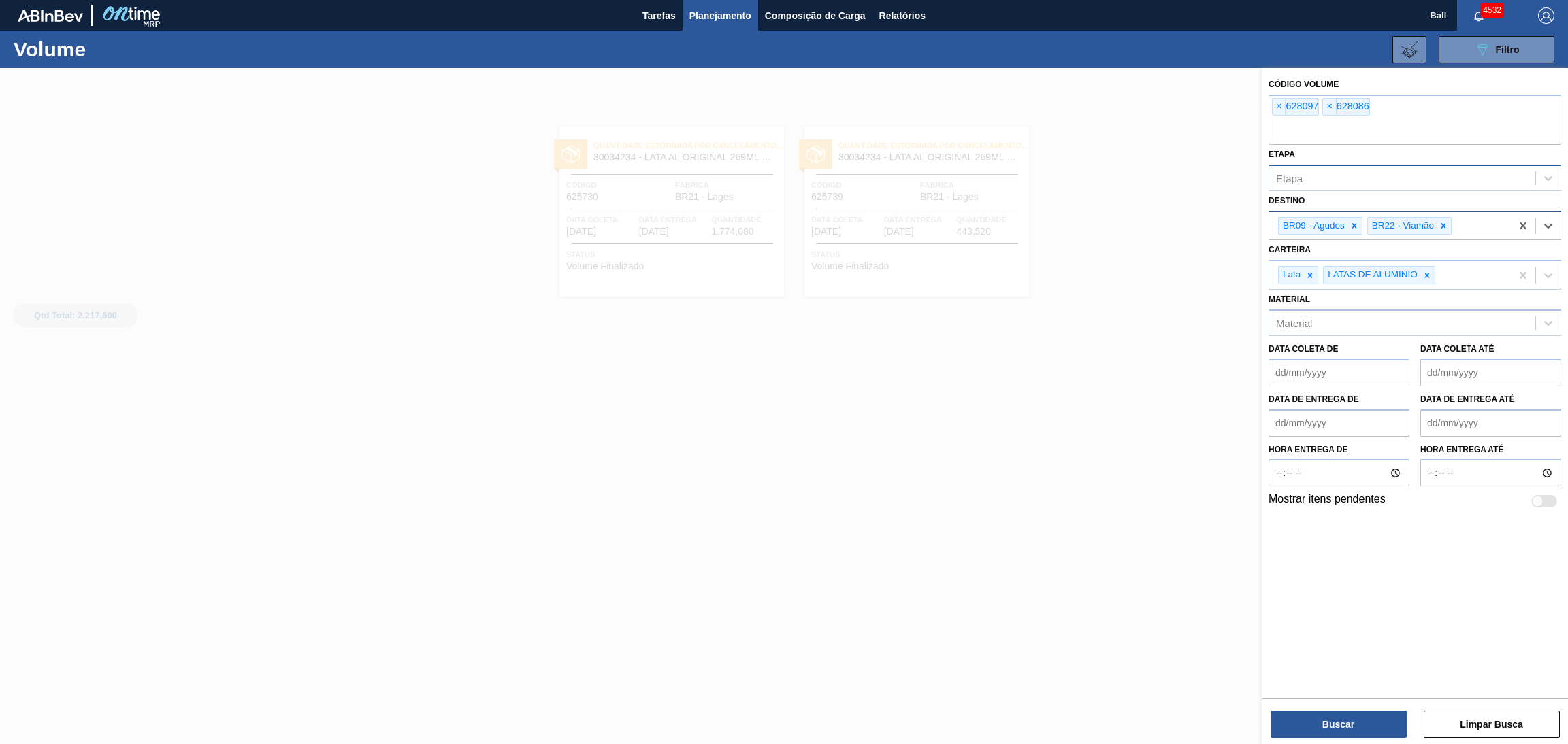
drag, startPoint x: 1354, startPoint y: 225, endPoint x: 1378, endPoint y: 228, distance: 24.2
click at [1357, 225] on icon at bounding box center [1354, 225] width 9 height 9
click at [1358, 225] on icon at bounding box center [1354, 225] width 9 height 9
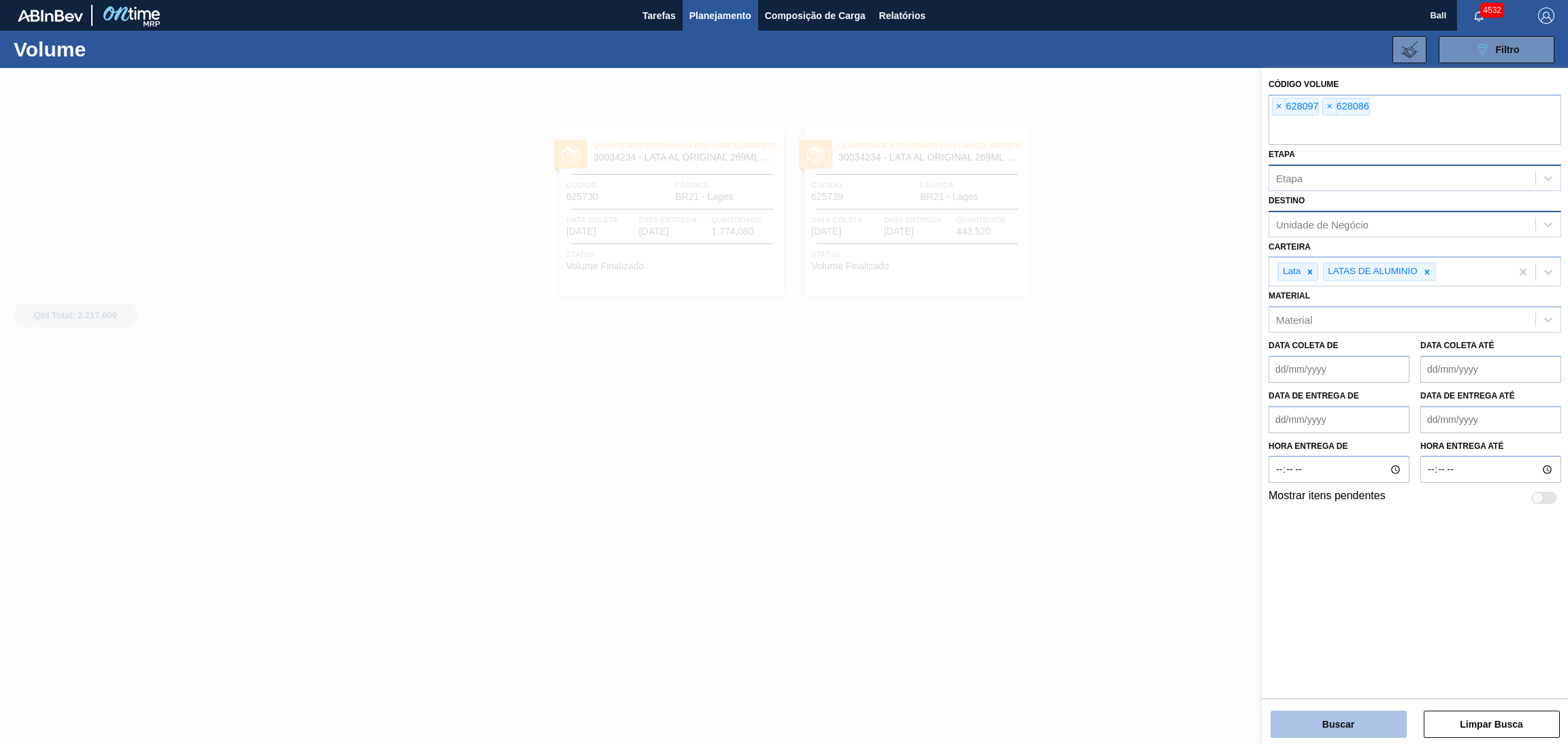
click at [1373, 720] on button "Buscar" at bounding box center [1338, 725] width 136 height 27
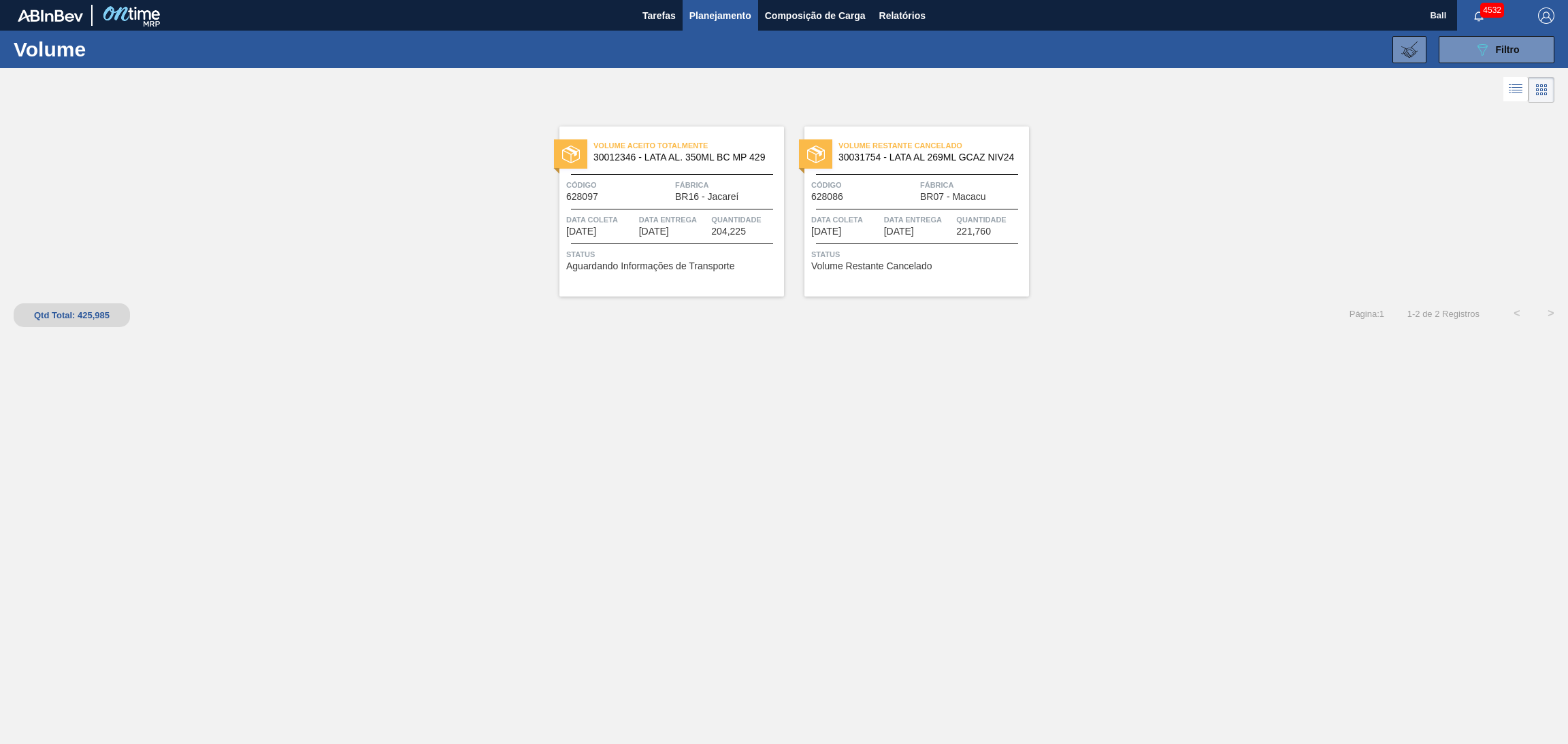
click at [910, 209] on div "Volume Restante Cancelado 30031754 - LATA AL 269ML GCAZ NIV24 Código 628086 Fáb…" at bounding box center [916, 211] width 224 height 170
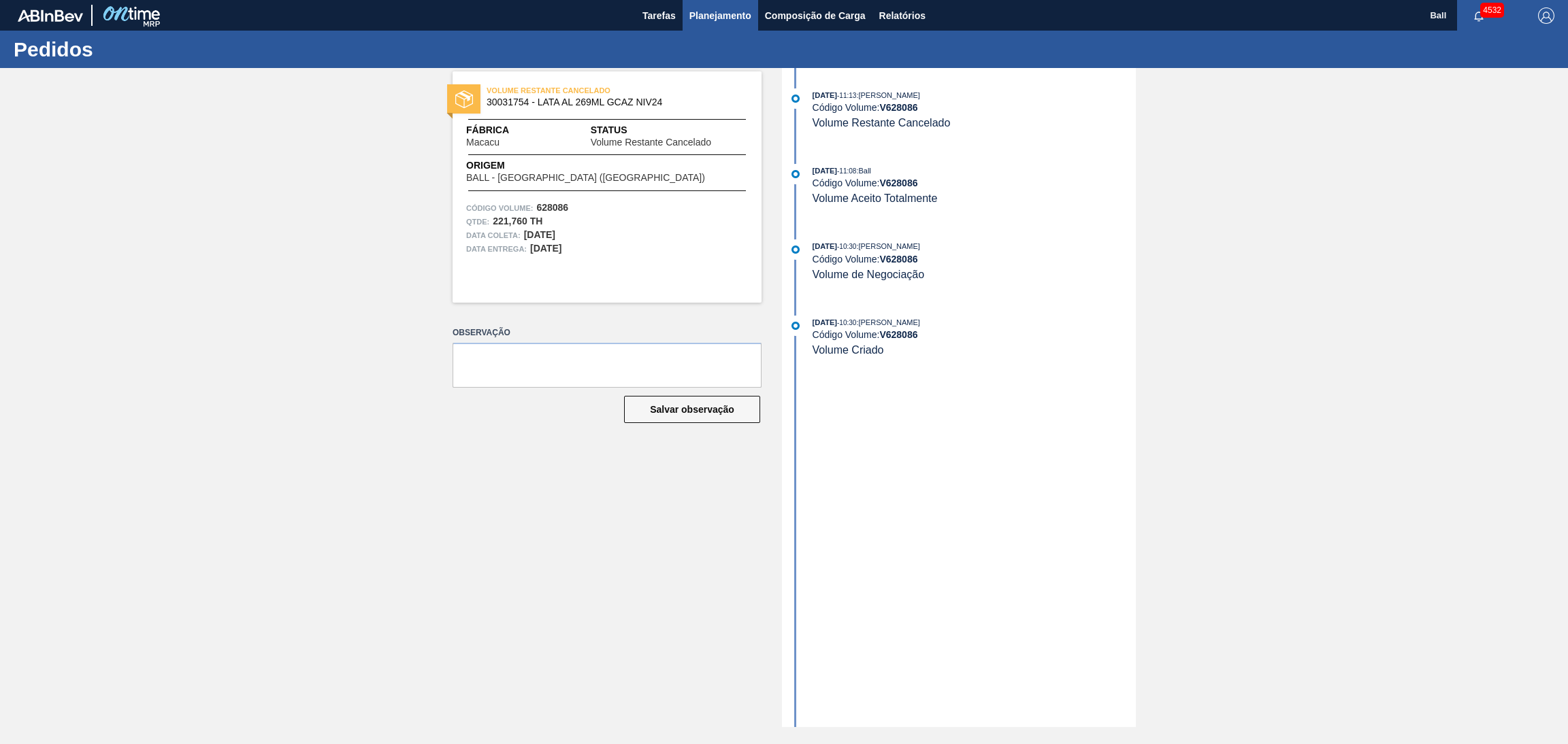
click at [716, 9] on span "Planejamento" at bounding box center [720, 15] width 62 height 17
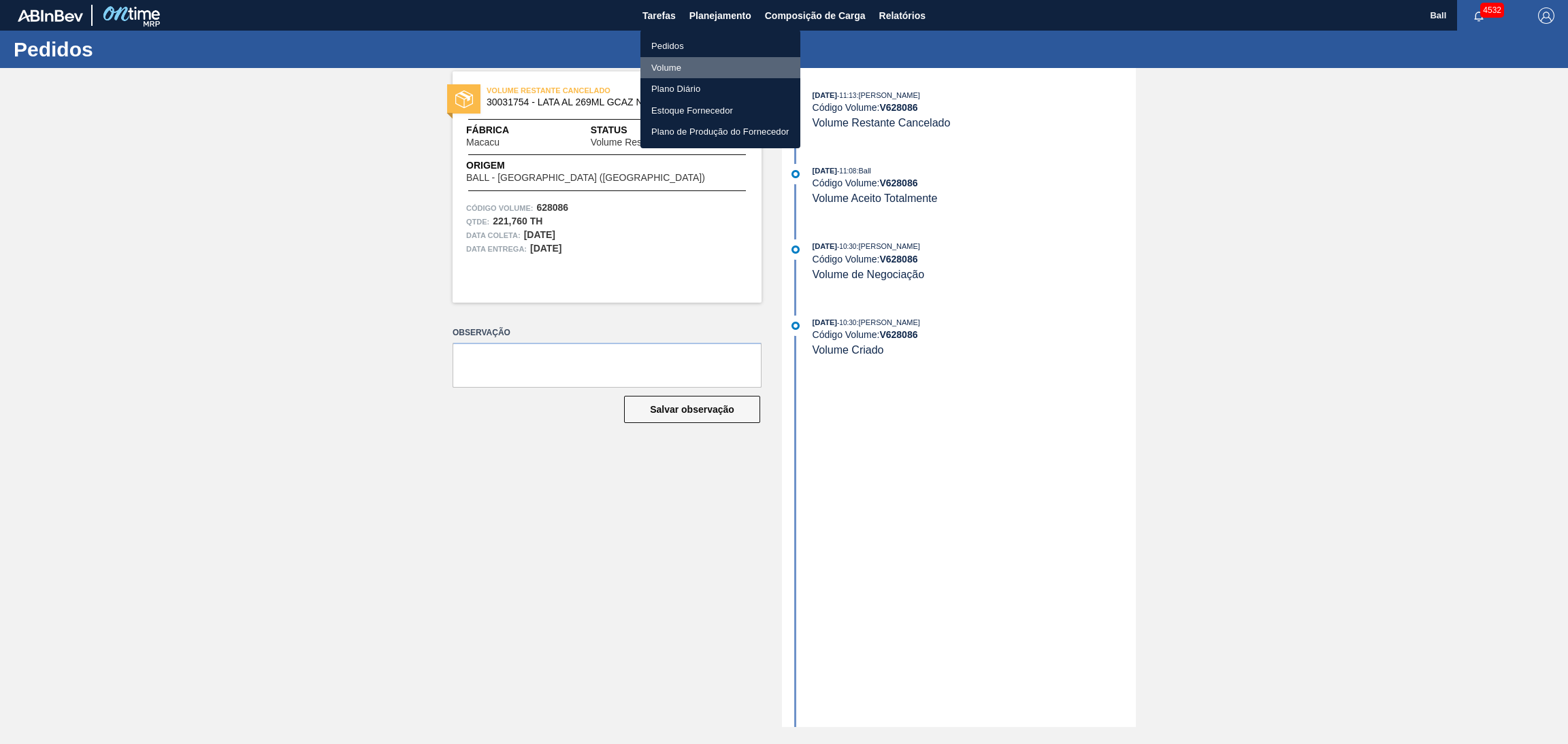
click at [669, 68] on li "Volume" at bounding box center [720, 68] width 160 height 22
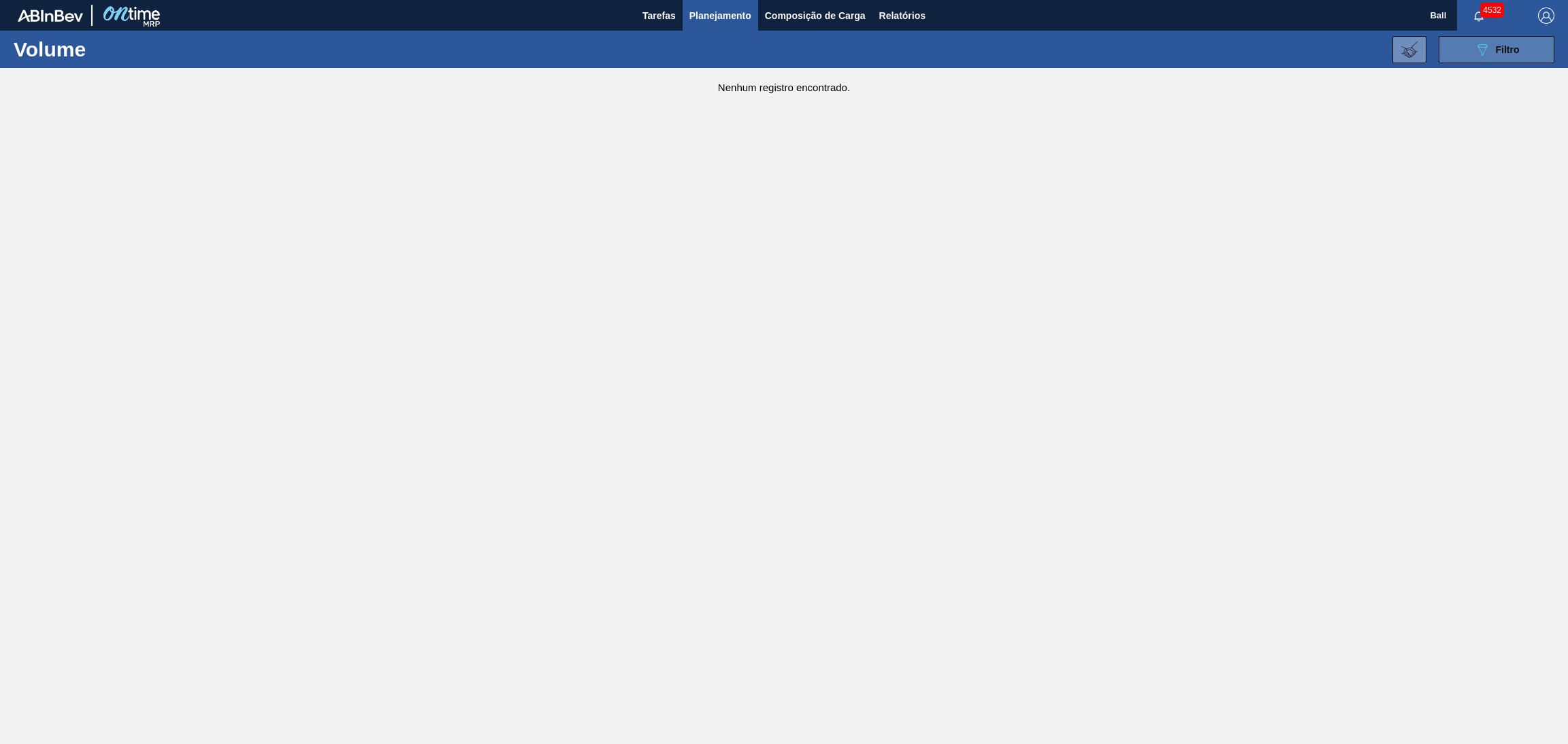
click at [1483, 59] on button "089F7B8B-B2A5-4AFE-B5C0-19BA573D28AC Filtro" at bounding box center [1496, 50] width 116 height 27
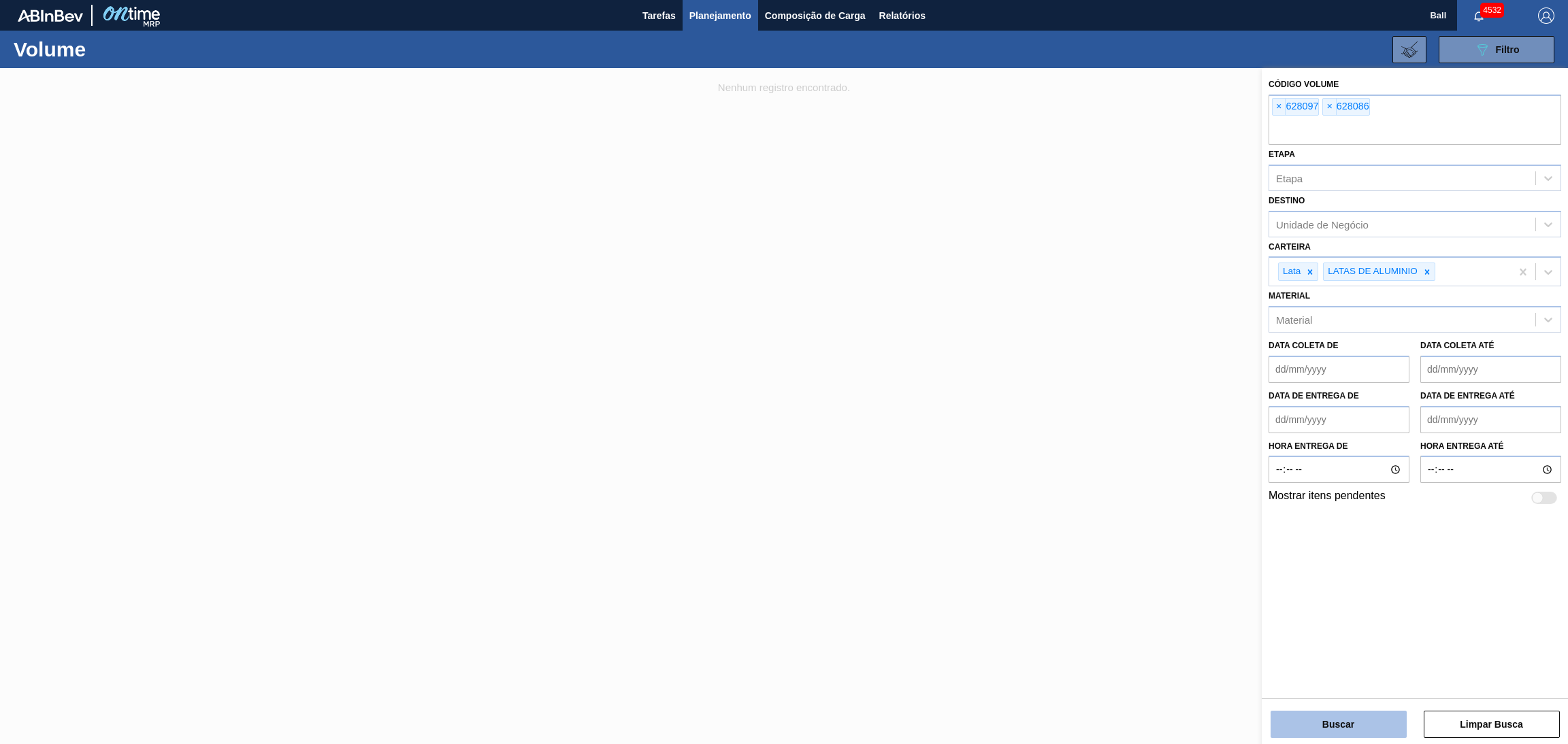
click at [1322, 713] on button "Buscar" at bounding box center [1338, 725] width 136 height 27
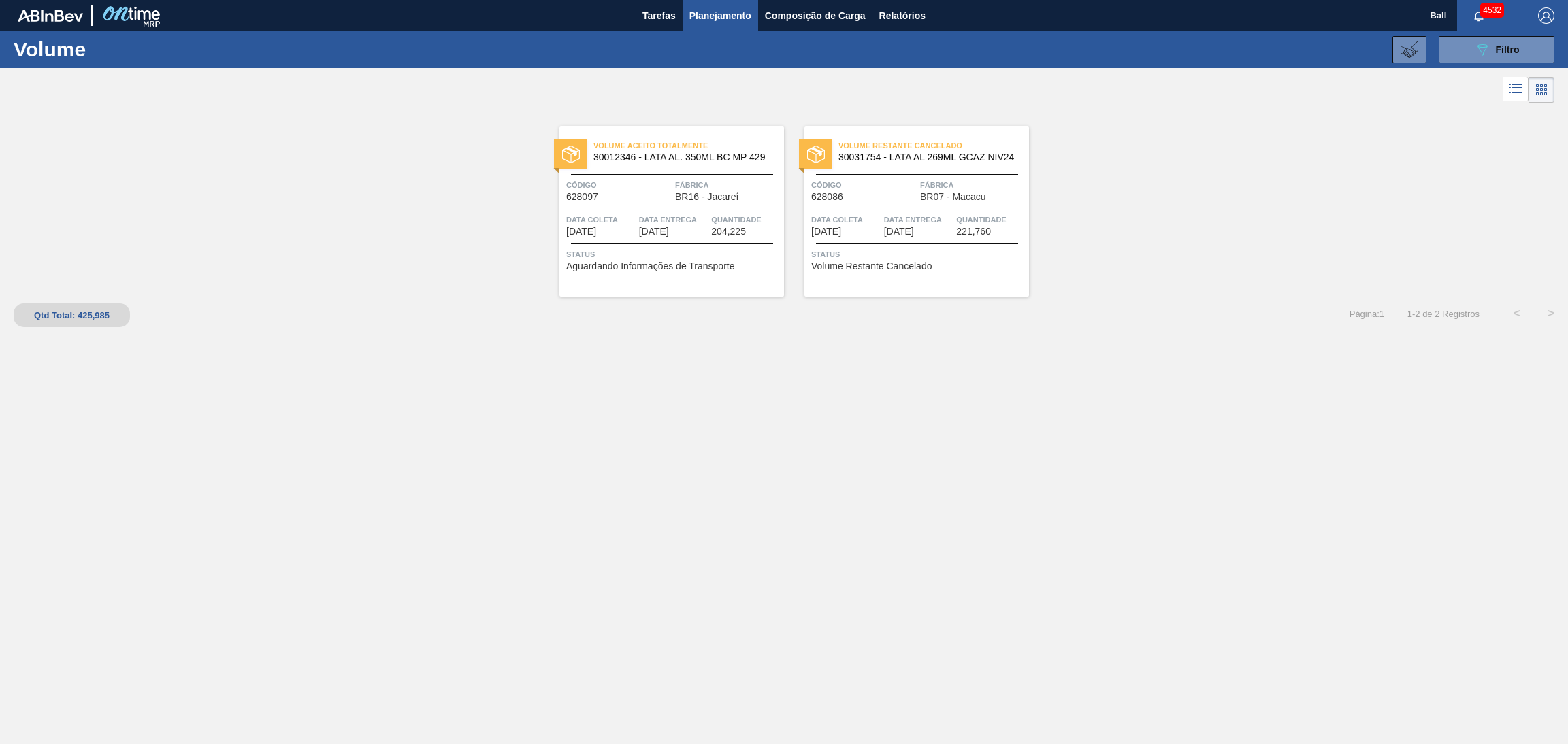
click at [881, 213] on div "Data coleta 06/10/2025 Data Entrega 06/10/2025 Quantidade 221,760" at bounding box center [916, 224] width 224 height 24
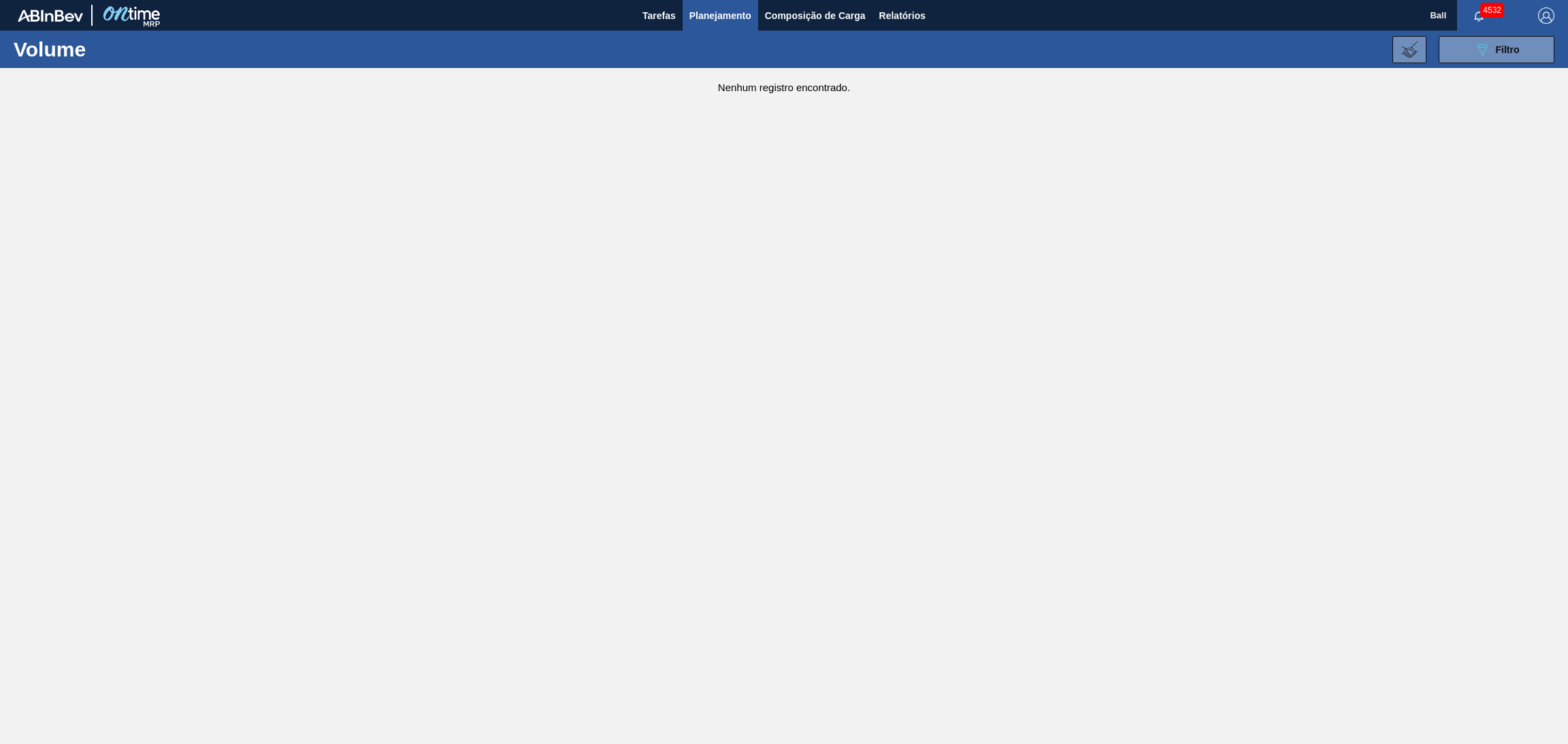
click at [712, 22] on span "Planejamento" at bounding box center [720, 15] width 62 height 17
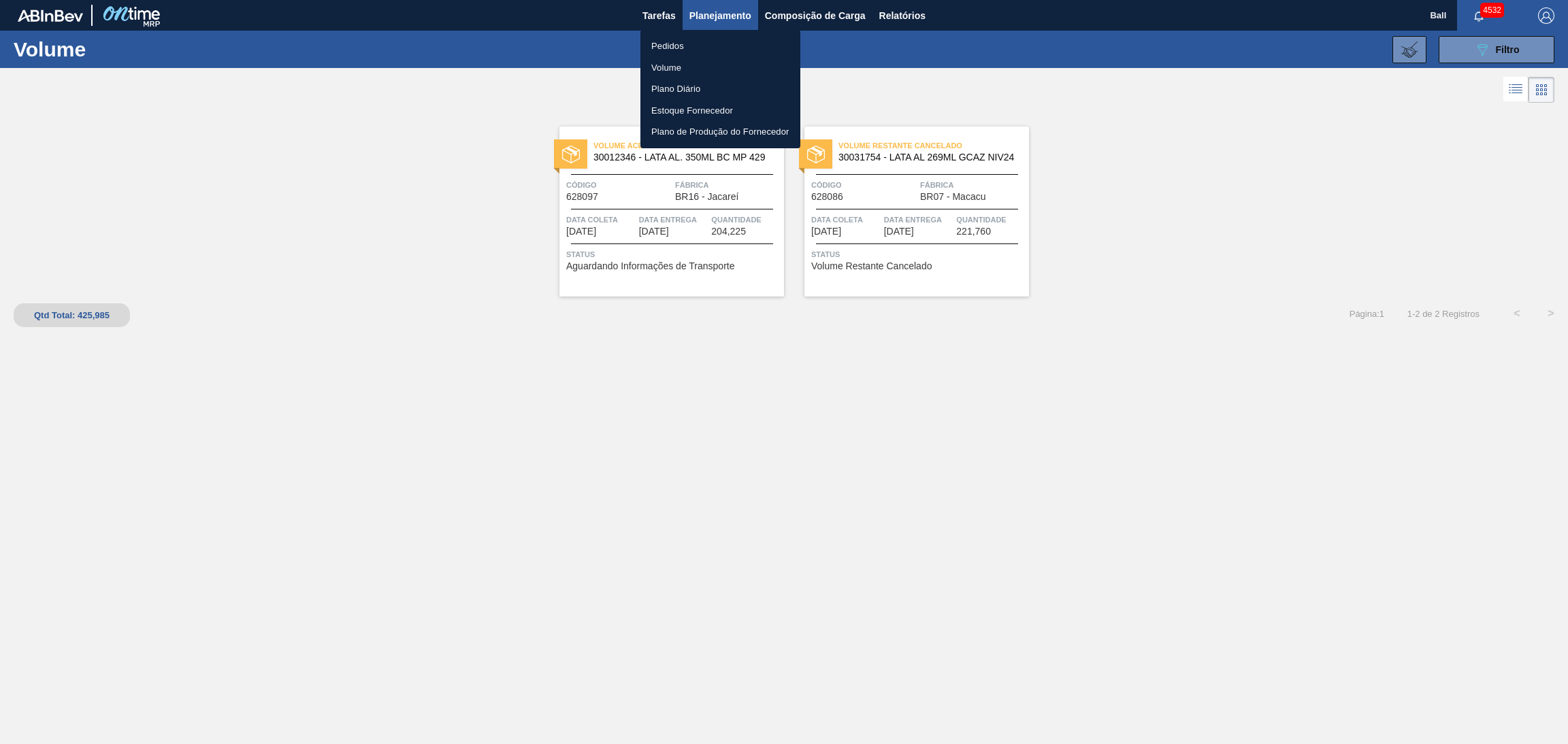
click at [1226, 385] on div at bounding box center [784, 372] width 1568 height 744
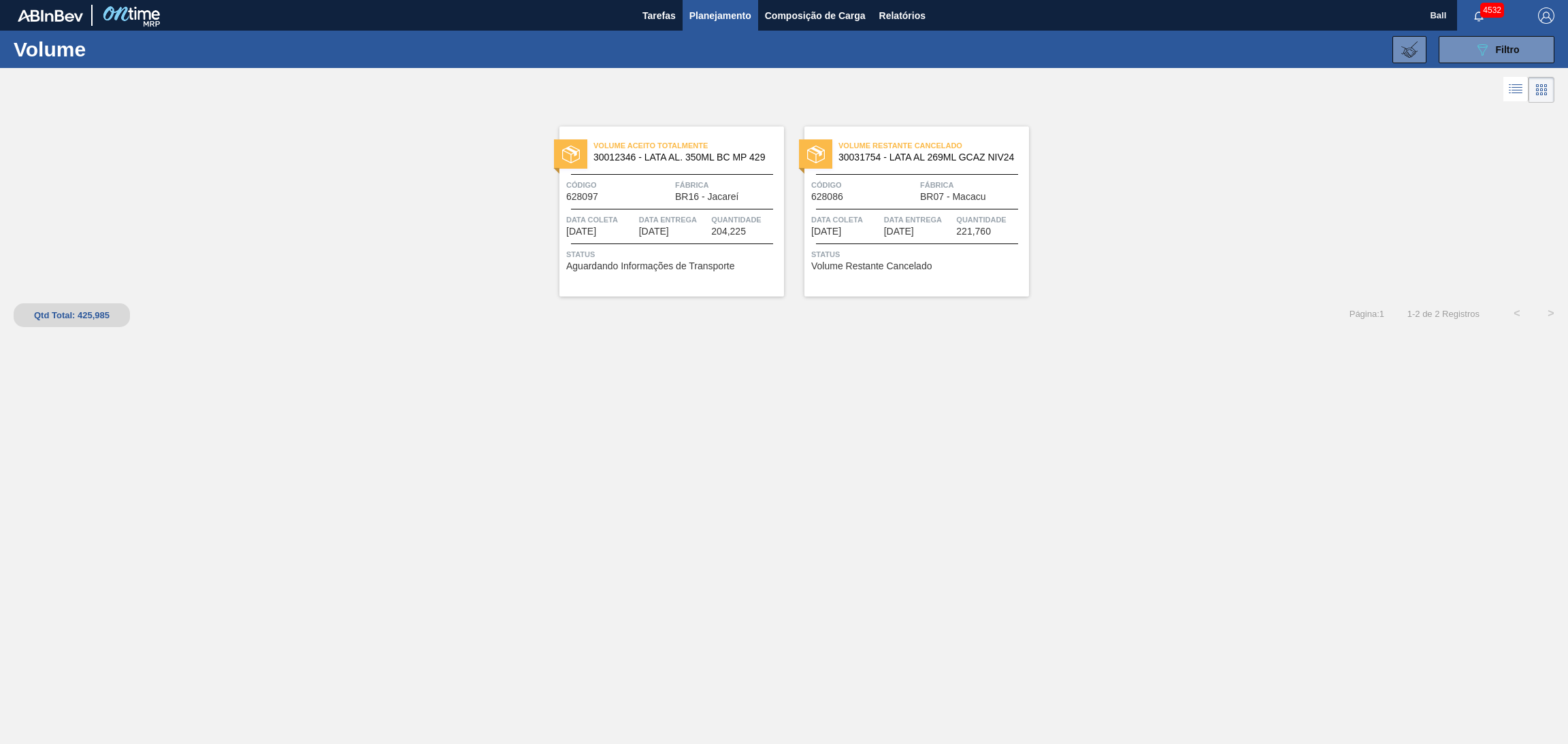
click at [697, 205] on div "Volume Aceito Totalmente 30012346 - LATA AL. 350ML BC MP 429 Código 628097 Fábr…" at bounding box center [672, 211] width 224 height 170
click at [1488, 45] on icon "089F7B8B-B2A5-4AFE-B5C0-19BA573D28AC" at bounding box center [1482, 50] width 17 height 17
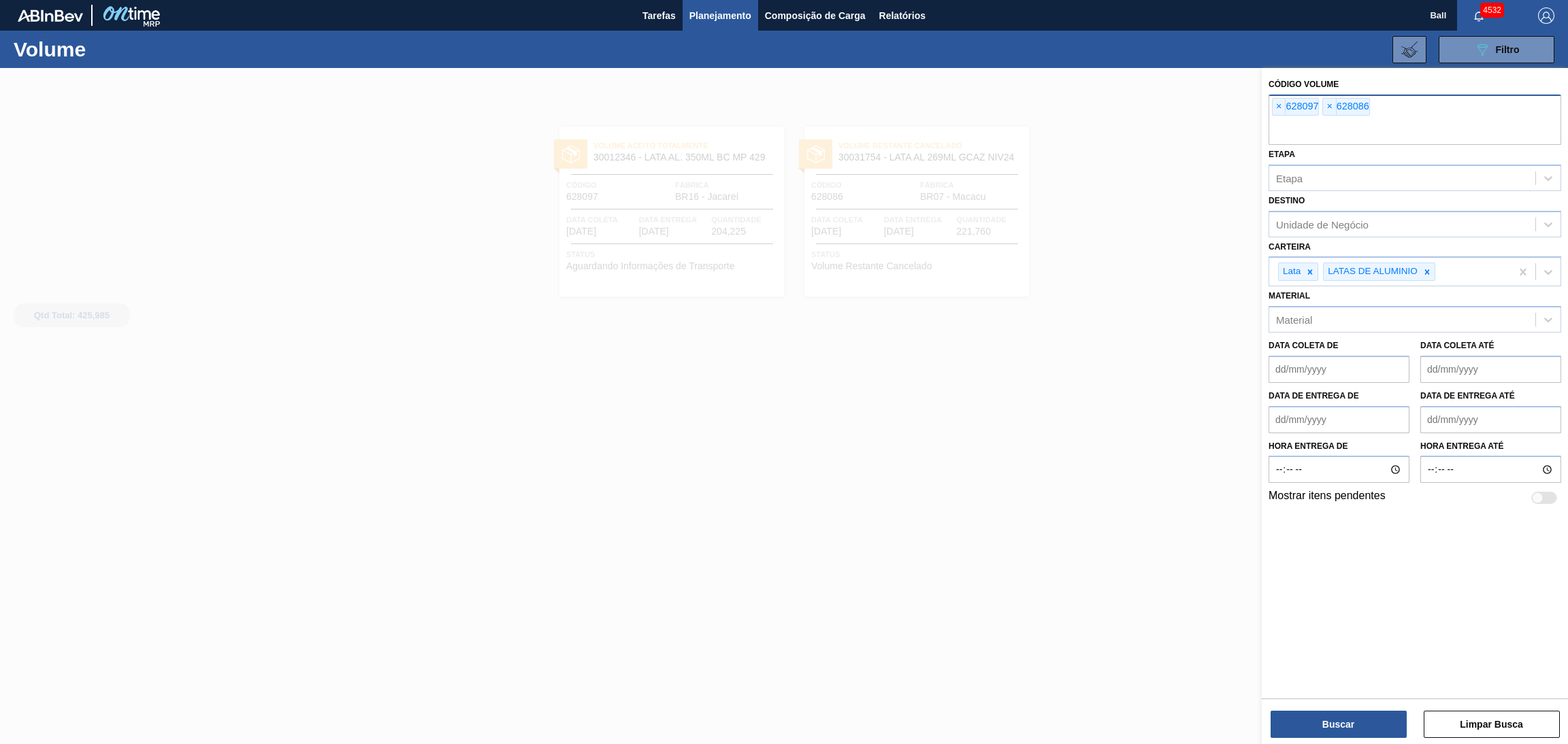
click at [1392, 129] on input "text" at bounding box center [1415, 132] width 293 height 26
paste input "628175"
type input "628175"
click at [1377, 716] on button "Buscar" at bounding box center [1338, 725] width 136 height 27
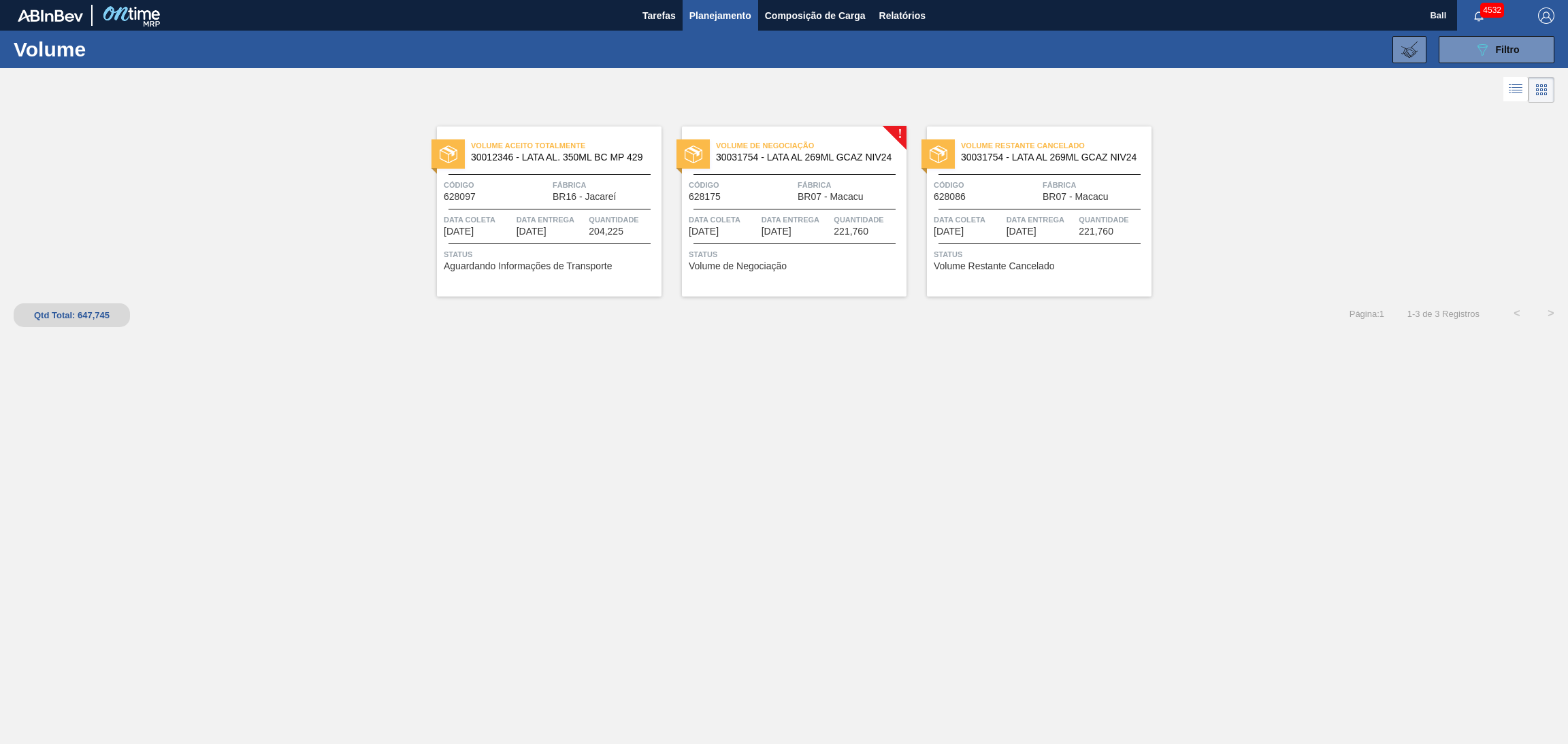
click at [794, 222] on span "Data Entrega" at bounding box center [796, 219] width 70 height 14
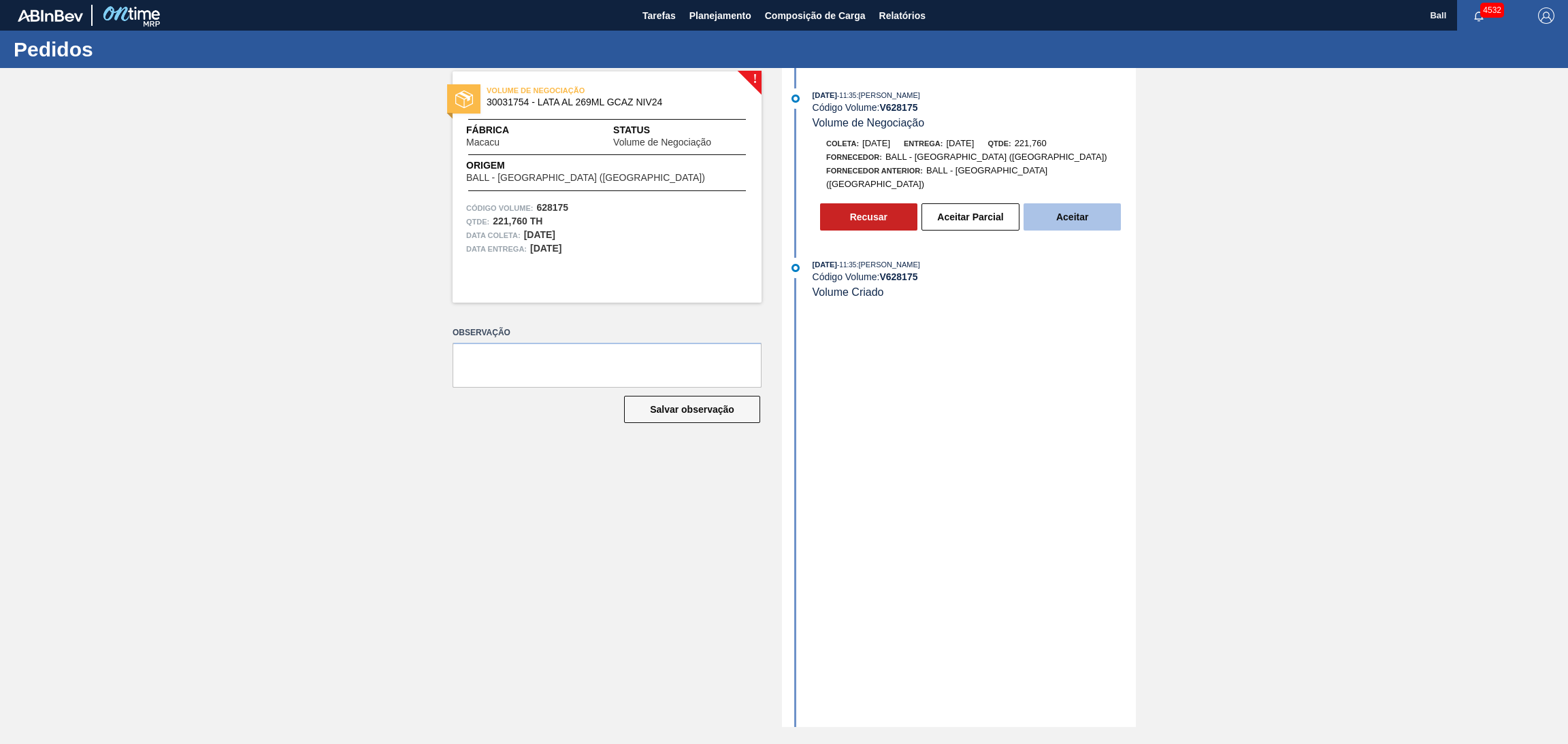
click at [1072, 209] on button "Aceitar" at bounding box center [1072, 217] width 97 height 27
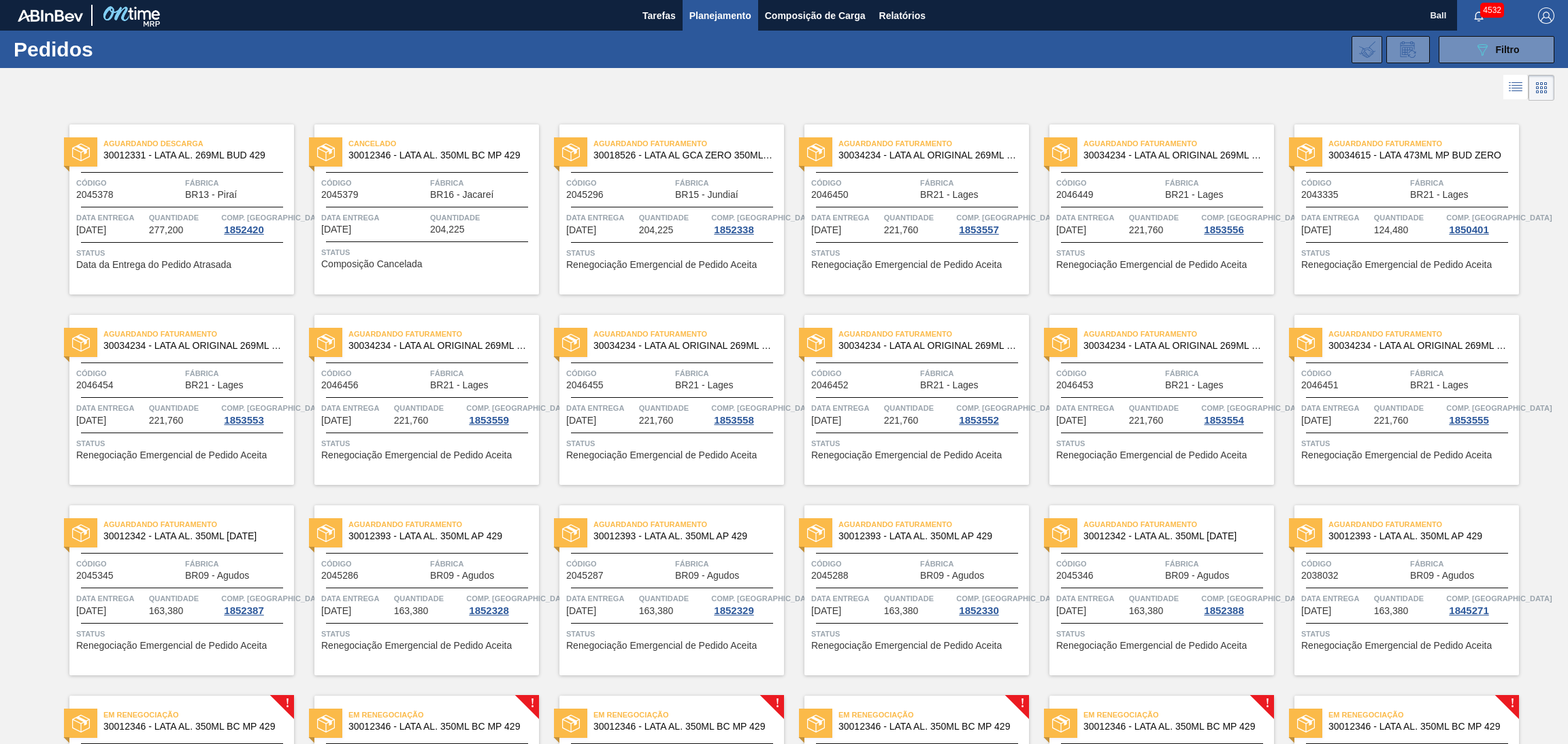
scroll to position [172, 0]
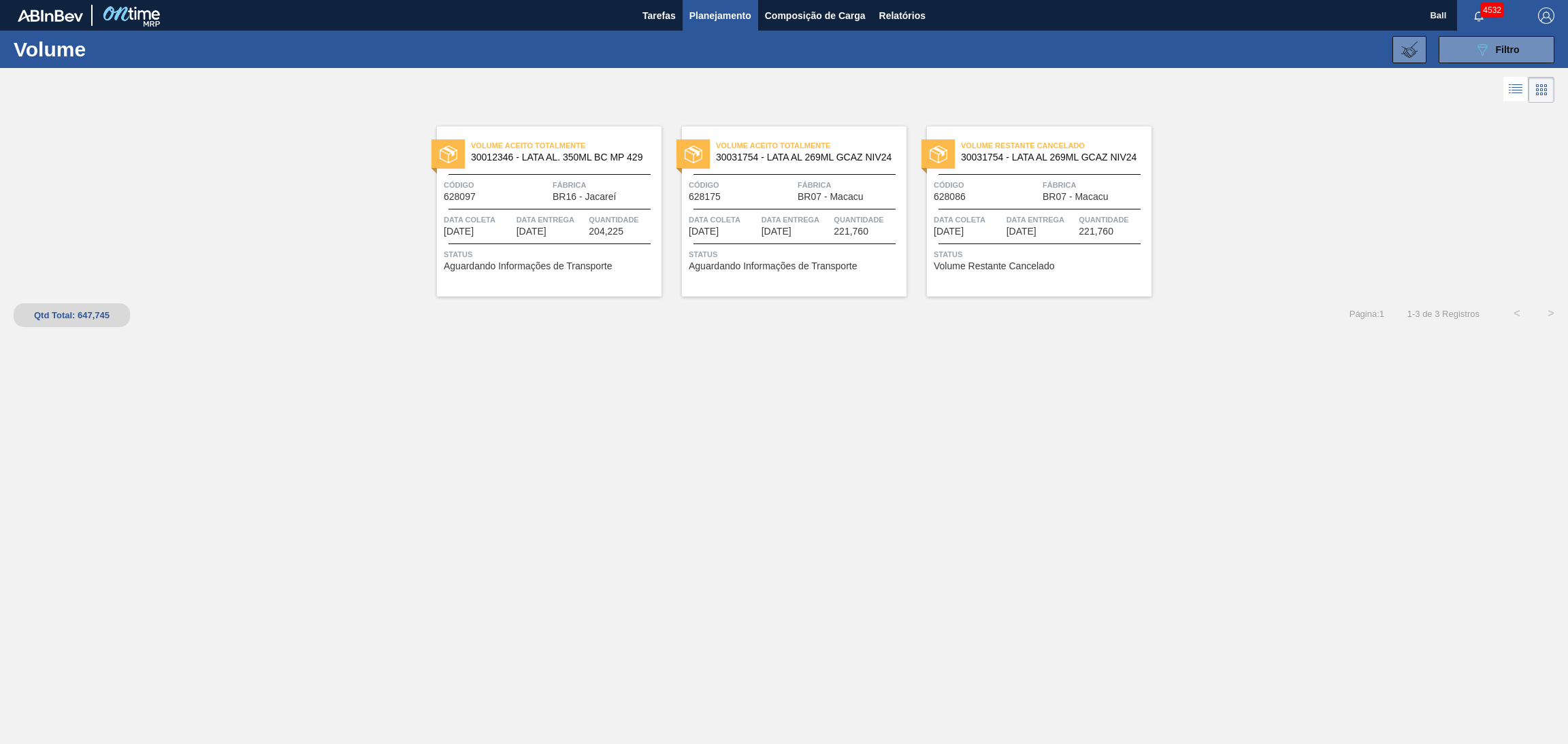
click at [514, 175] on div at bounding box center [550, 174] width 202 height 1
click at [669, 17] on span "Tarefas" at bounding box center [659, 15] width 33 height 17
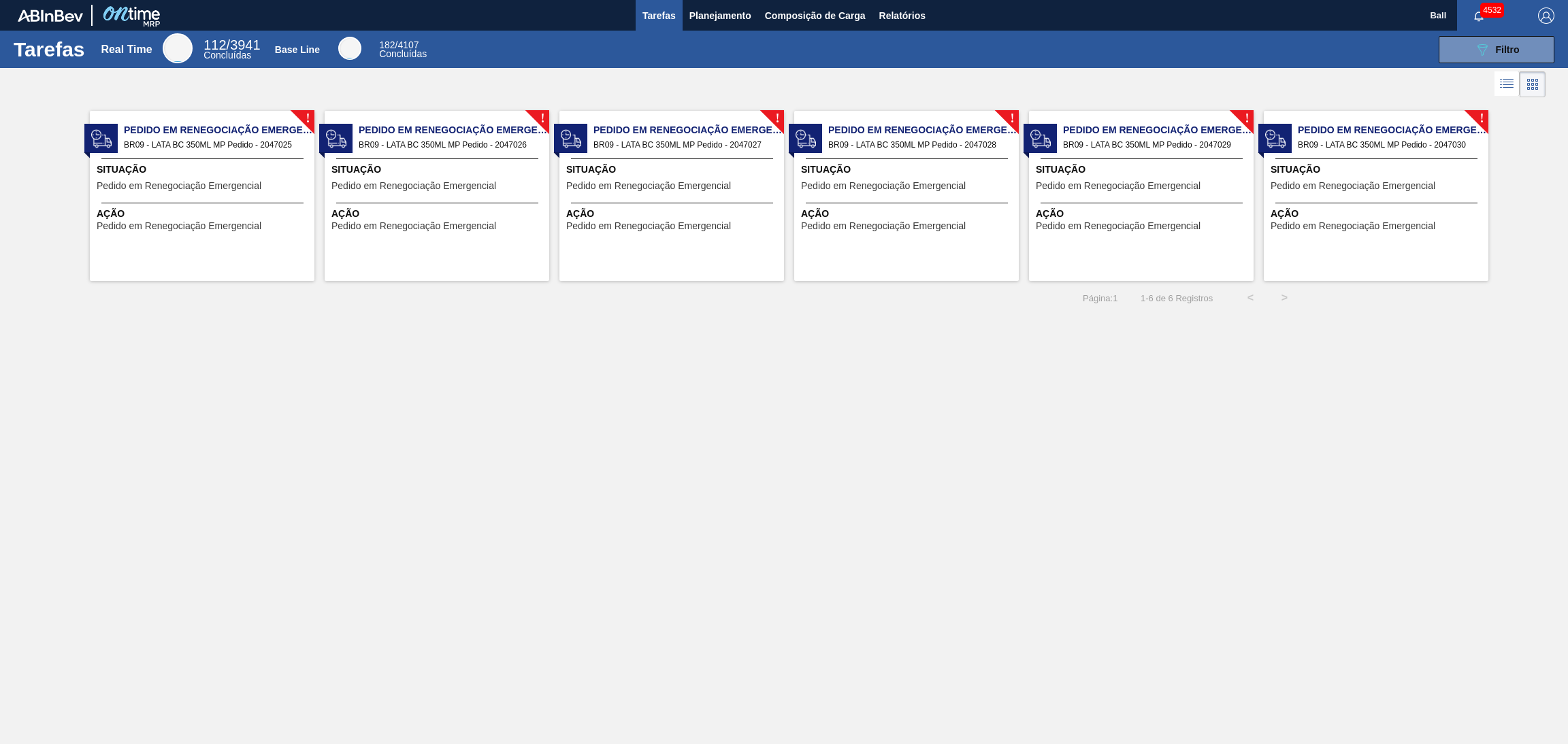
click at [169, 207] on span "Ação" at bounding box center [204, 214] width 214 height 14
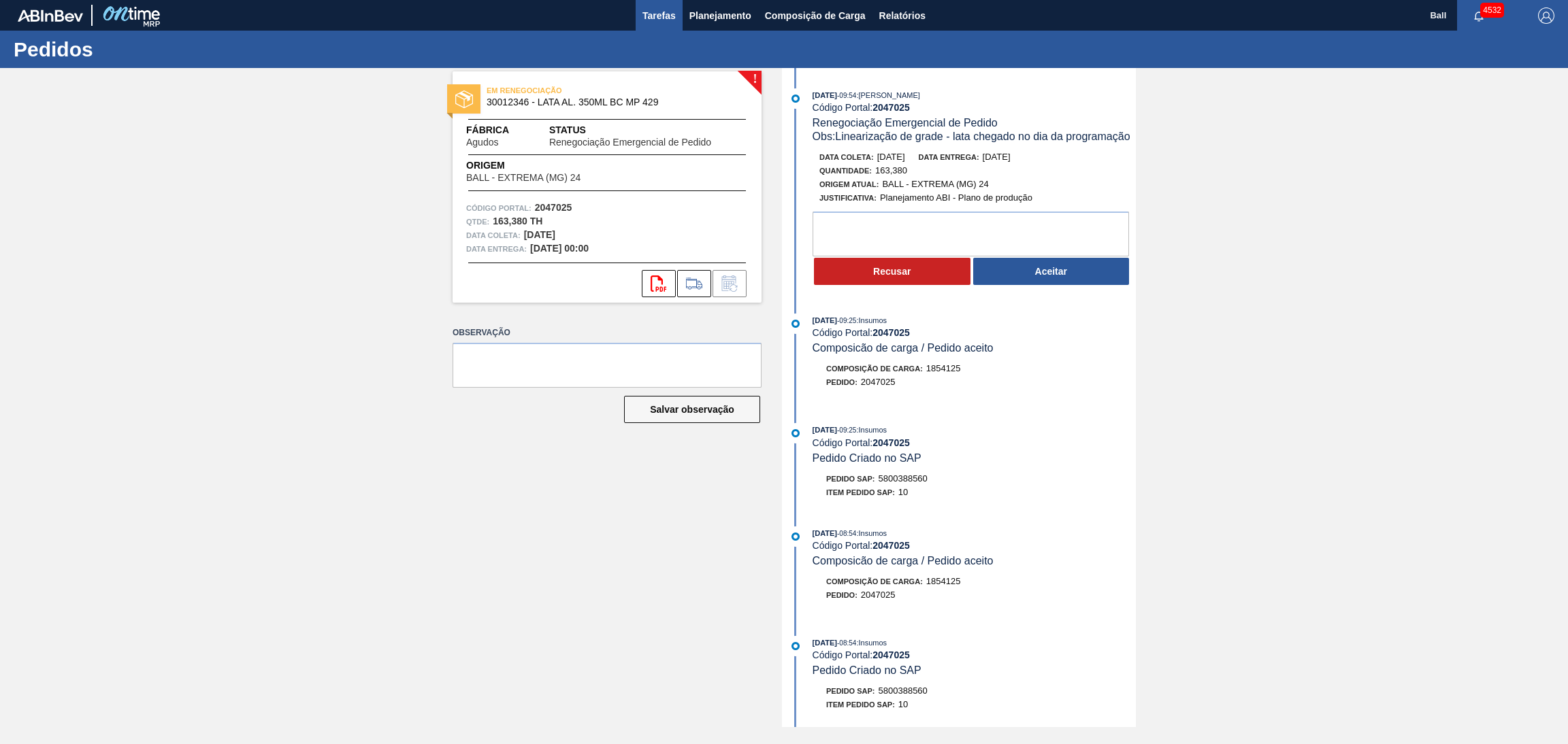
click at [655, 19] on span "Tarefas" at bounding box center [659, 15] width 33 height 17
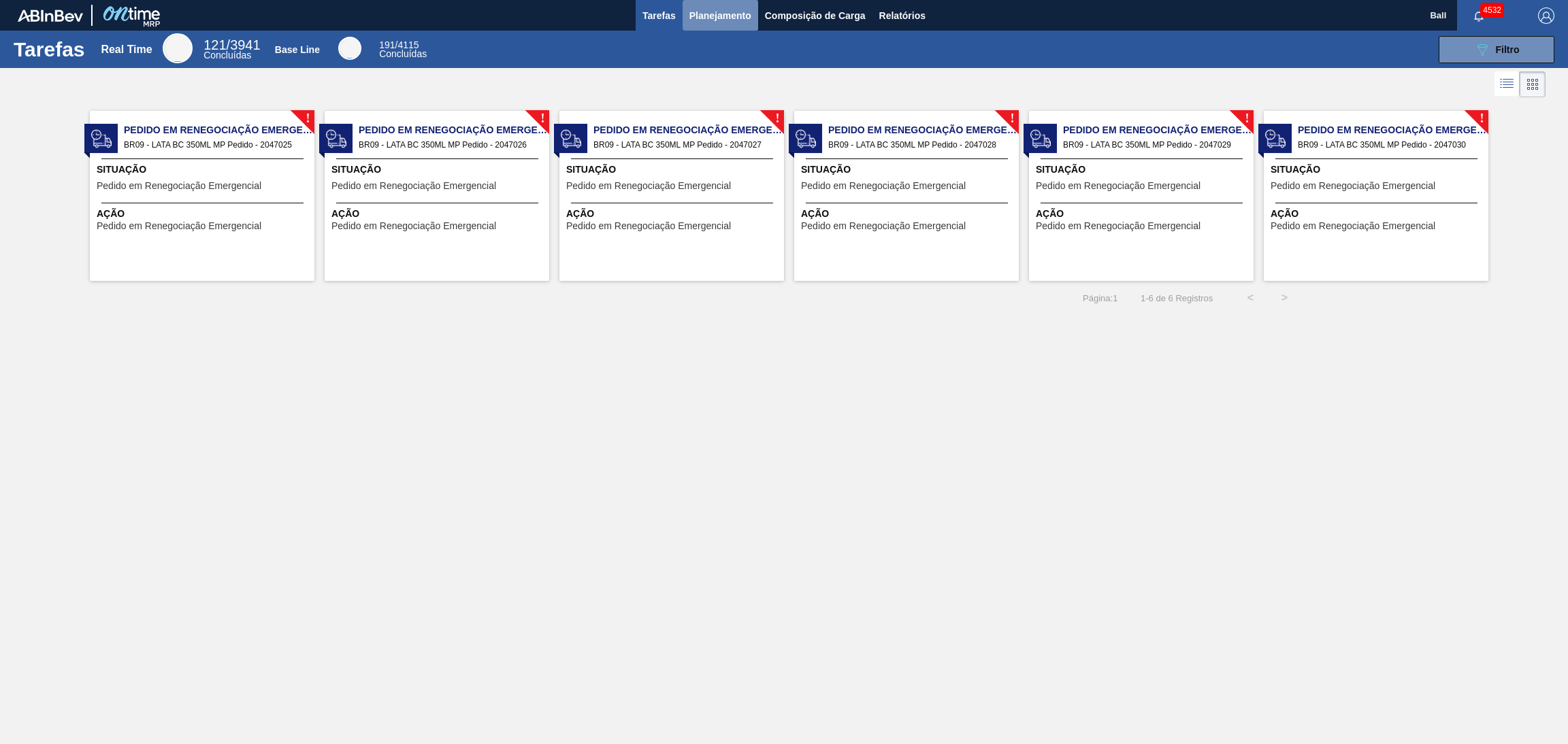
click at [746, 19] on span "Planejamento" at bounding box center [720, 15] width 62 height 17
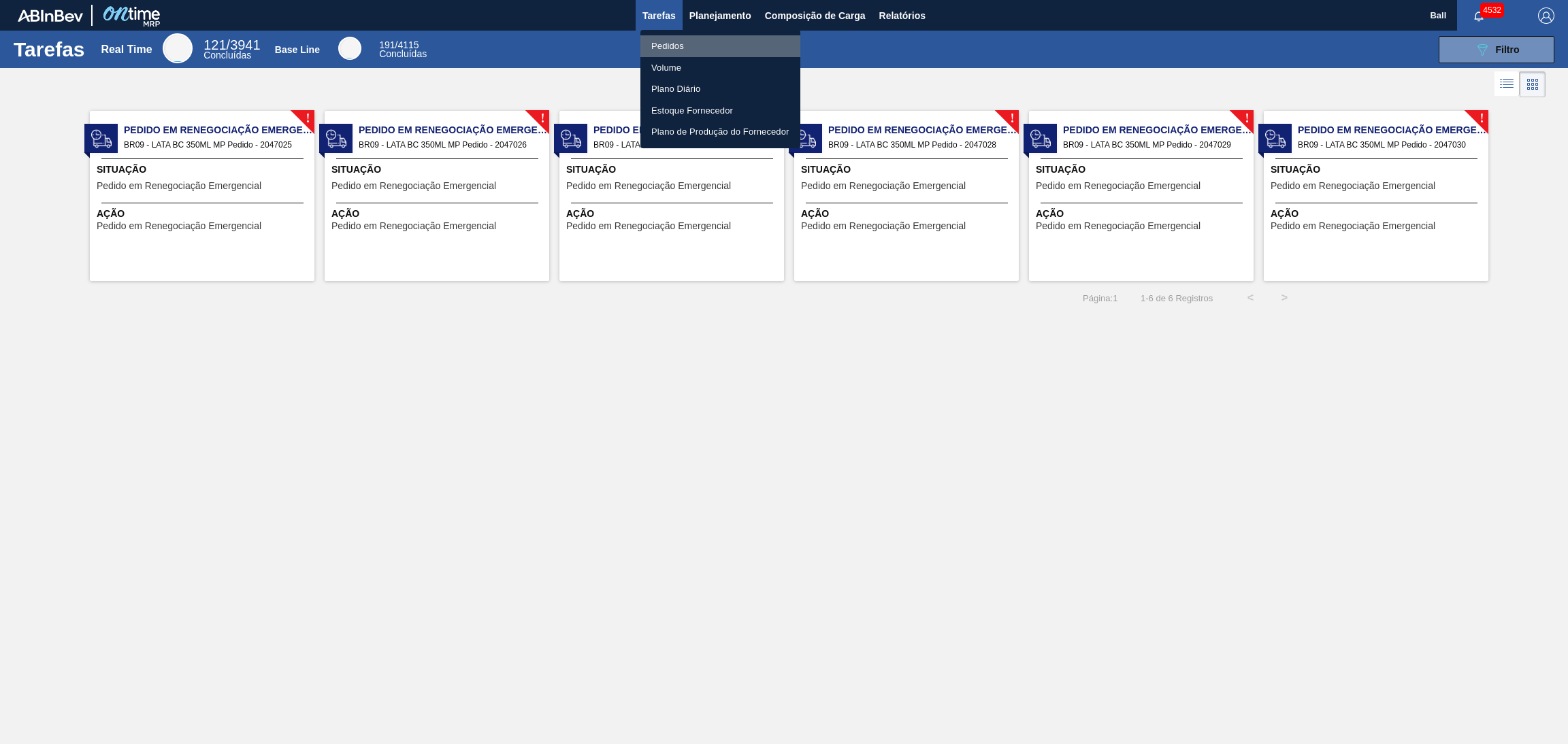
click at [701, 54] on li "Pedidos" at bounding box center [720, 46] width 160 height 22
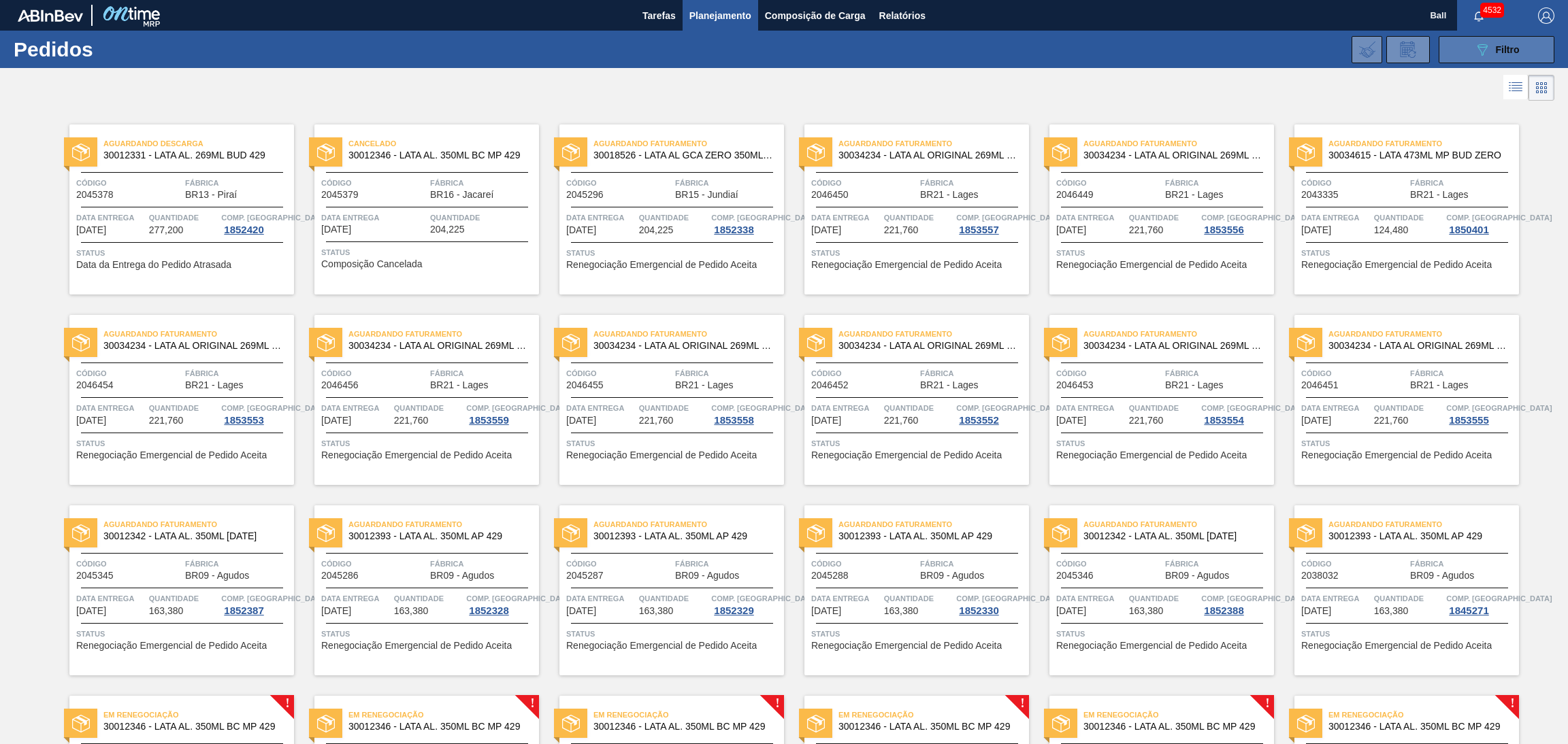
click at [1474, 55] on icon "089F7B8B-B2A5-4AFE-B5C0-19BA573D28AC" at bounding box center [1482, 50] width 17 height 17
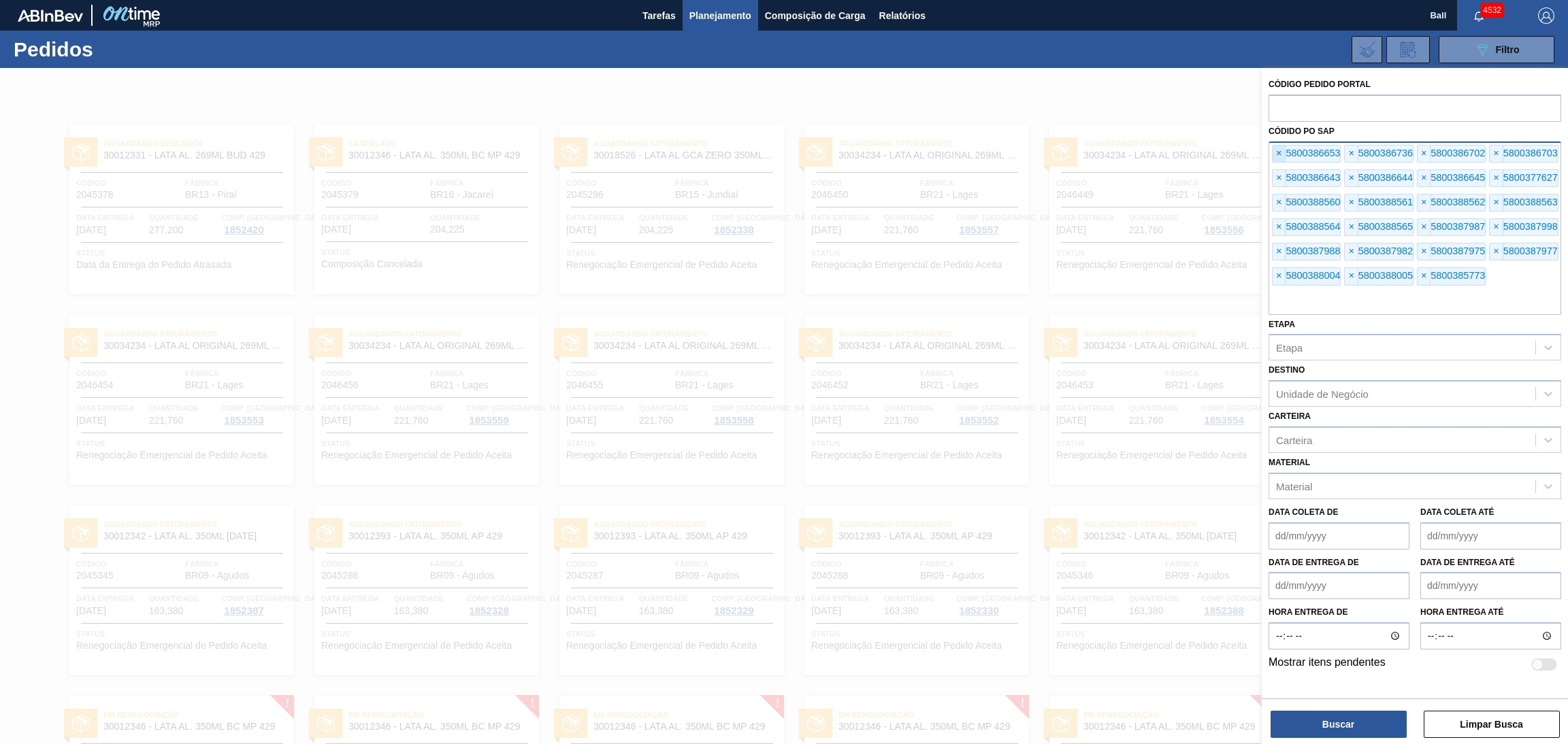
click at [1277, 145] on span "×" at bounding box center [1279, 153] width 13 height 17
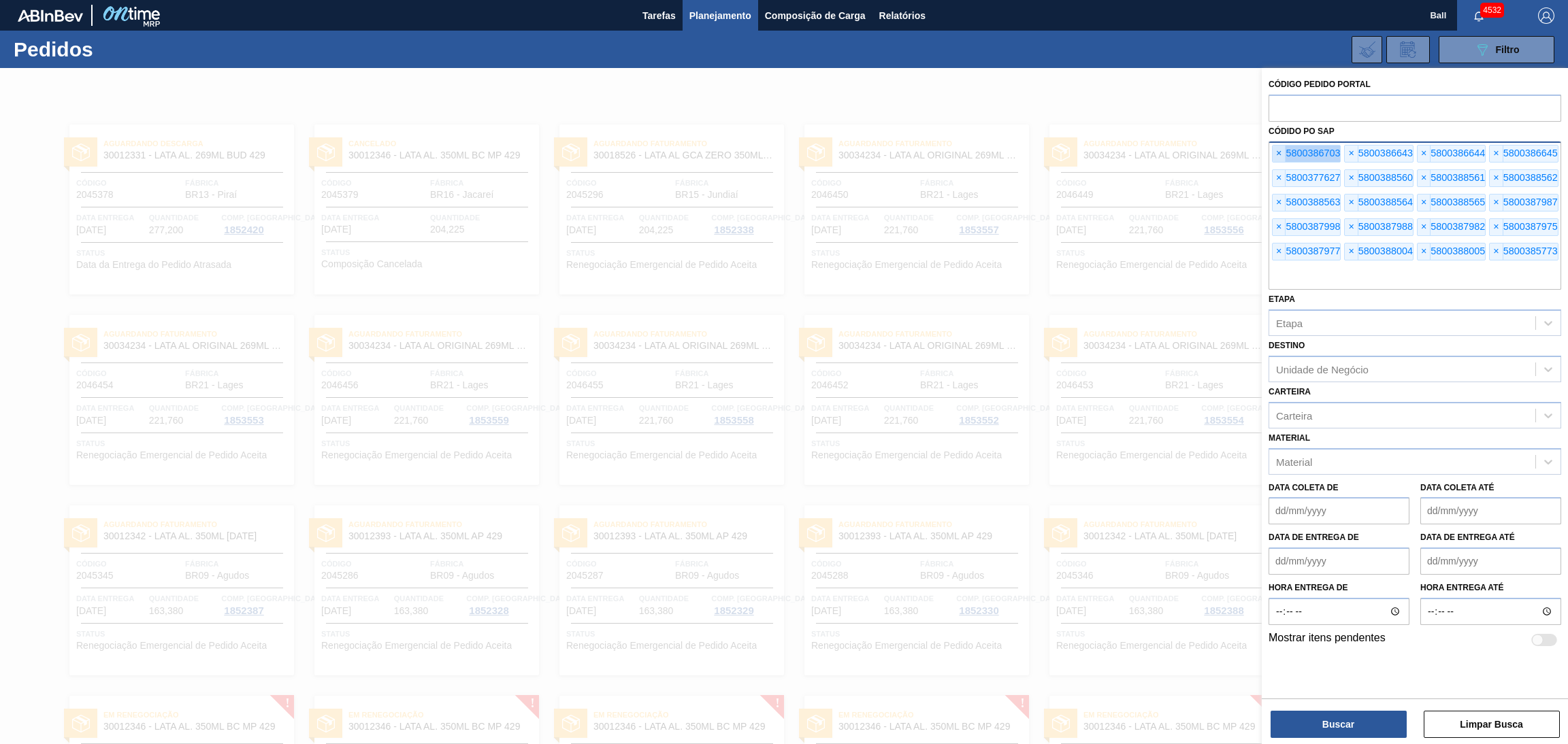
click at [1277, 145] on span "×" at bounding box center [1279, 153] width 13 height 17
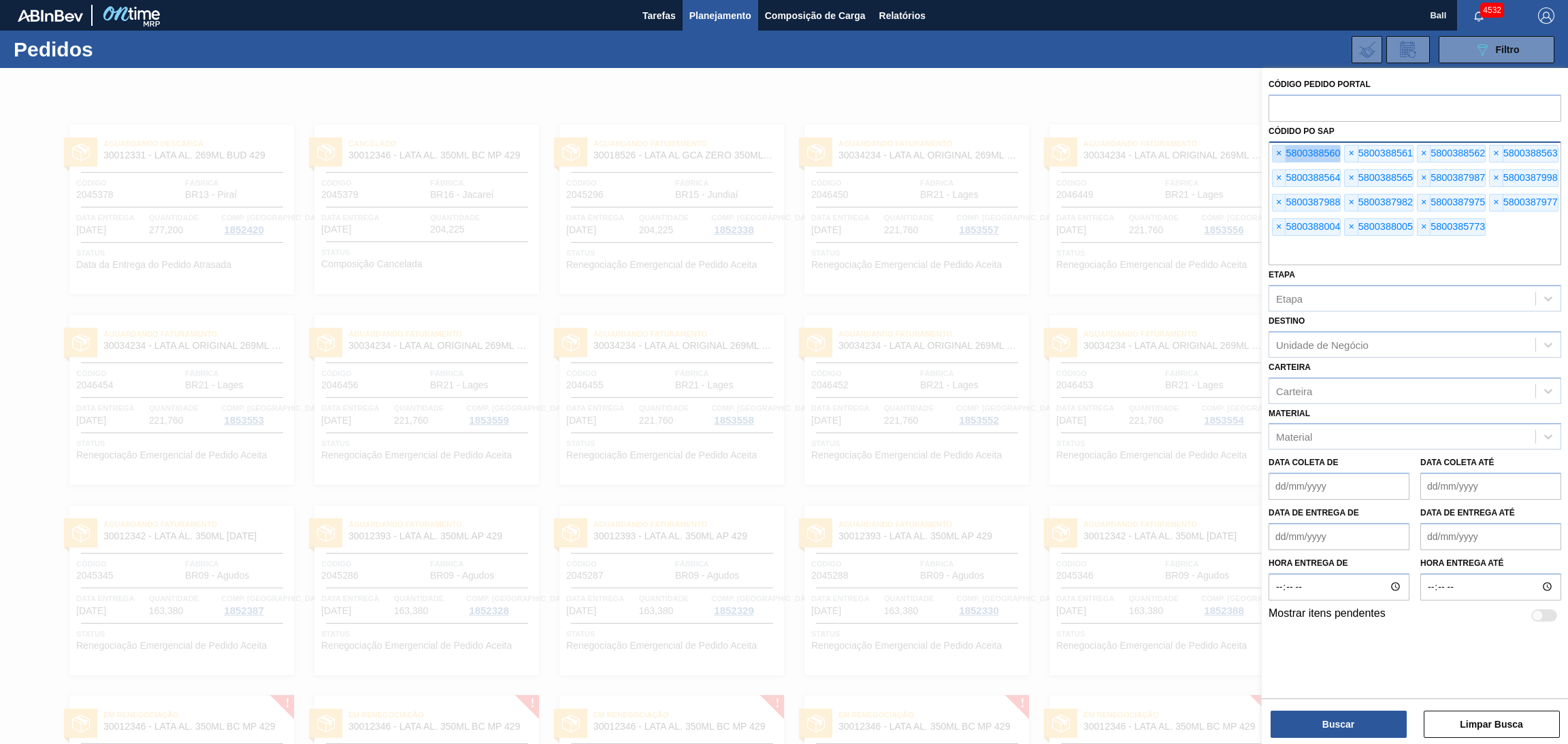
click at [1277, 145] on span "×" at bounding box center [1279, 153] width 13 height 17
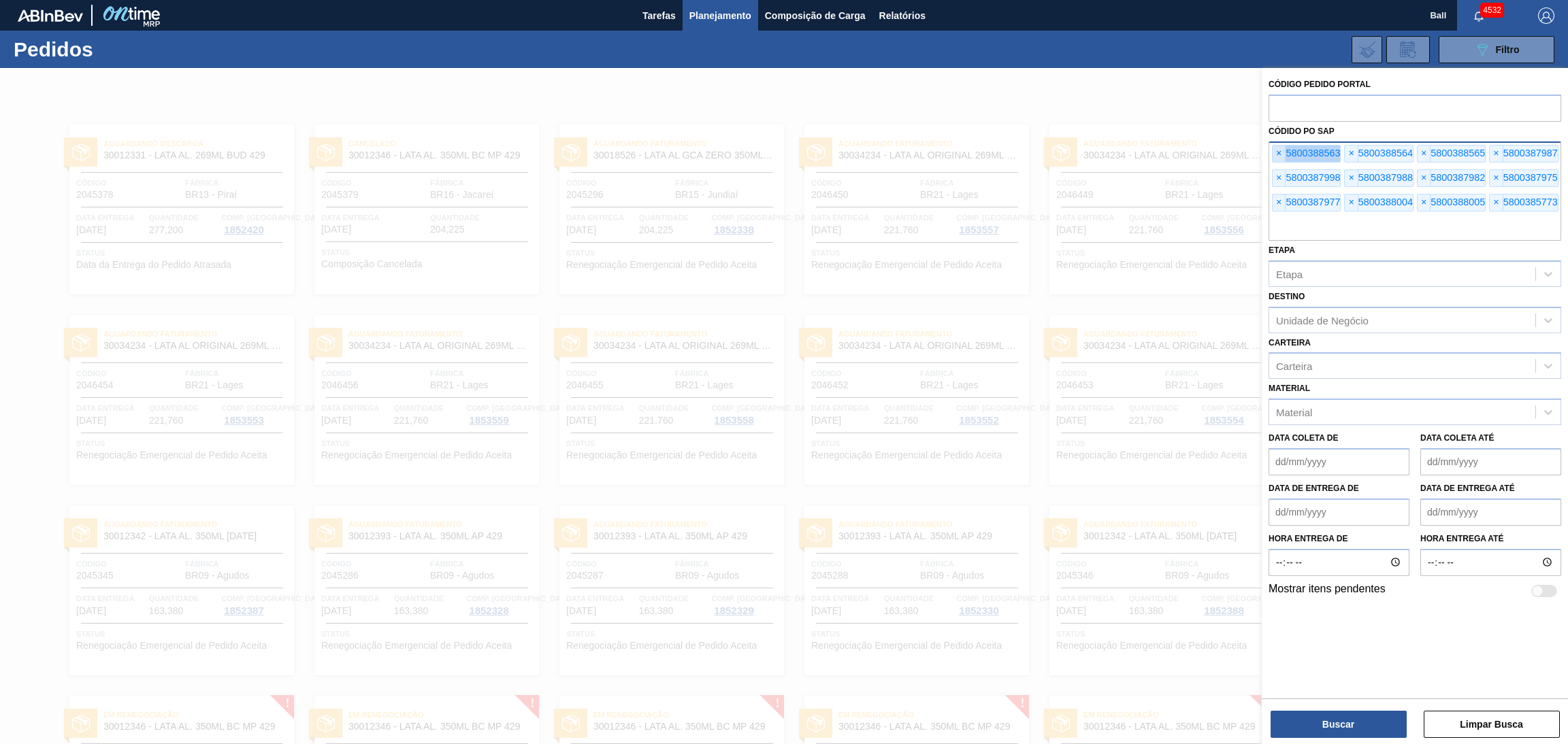
click at [1277, 145] on span "×" at bounding box center [1279, 153] width 13 height 17
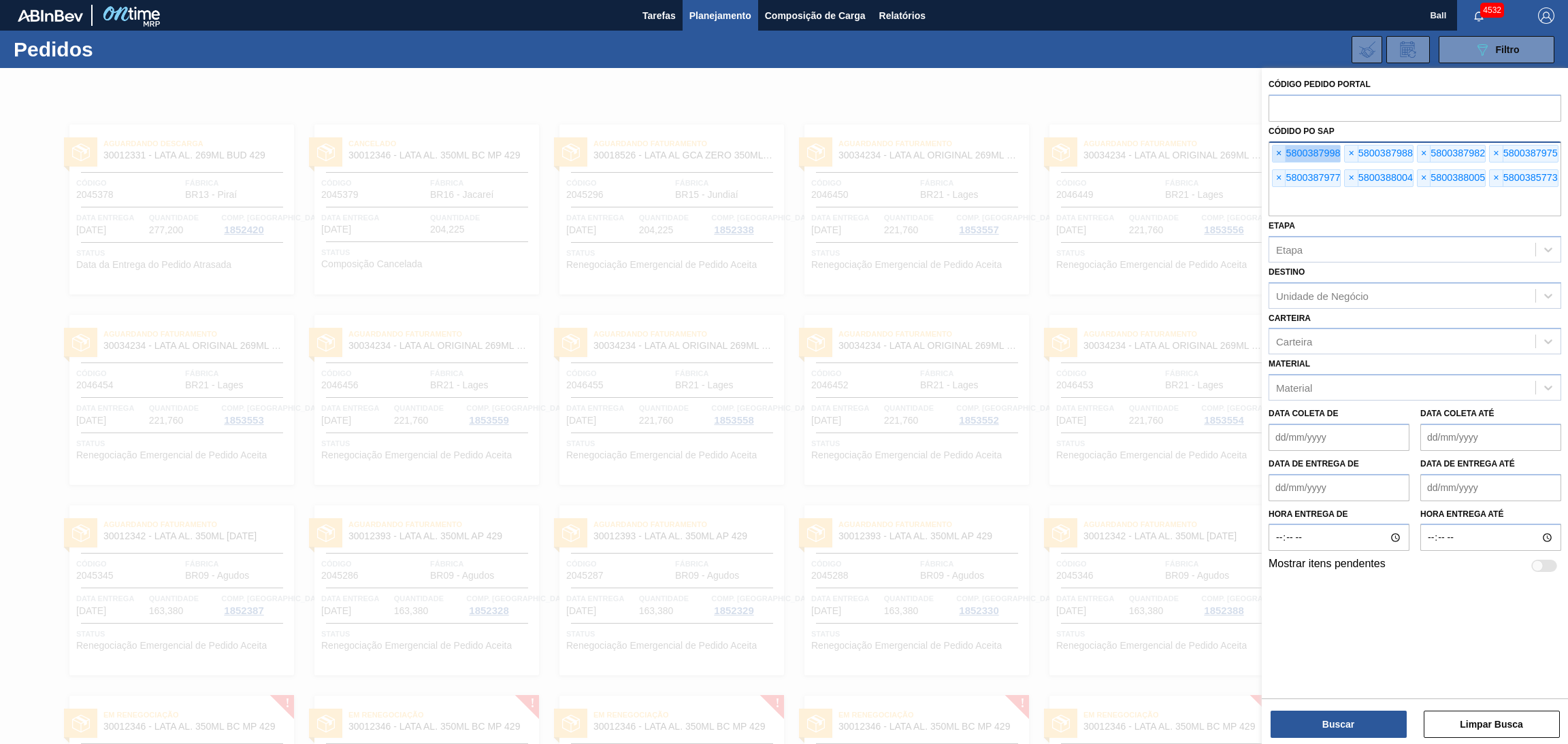
click at [1277, 145] on span "×" at bounding box center [1279, 153] width 13 height 17
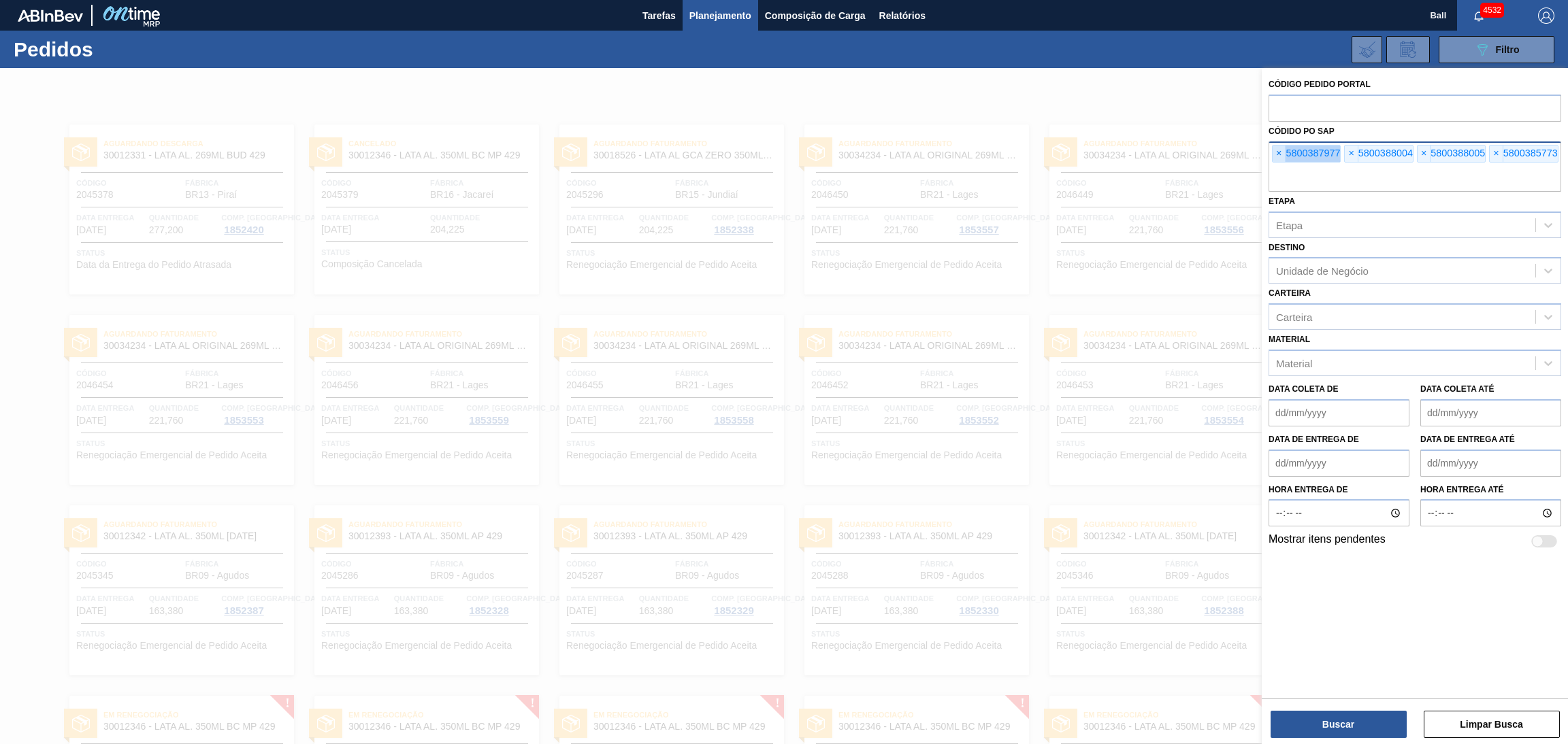
click at [1277, 145] on span "×" at bounding box center [1279, 153] width 13 height 17
click at [1277, 166] on input "text" at bounding box center [1415, 179] width 293 height 26
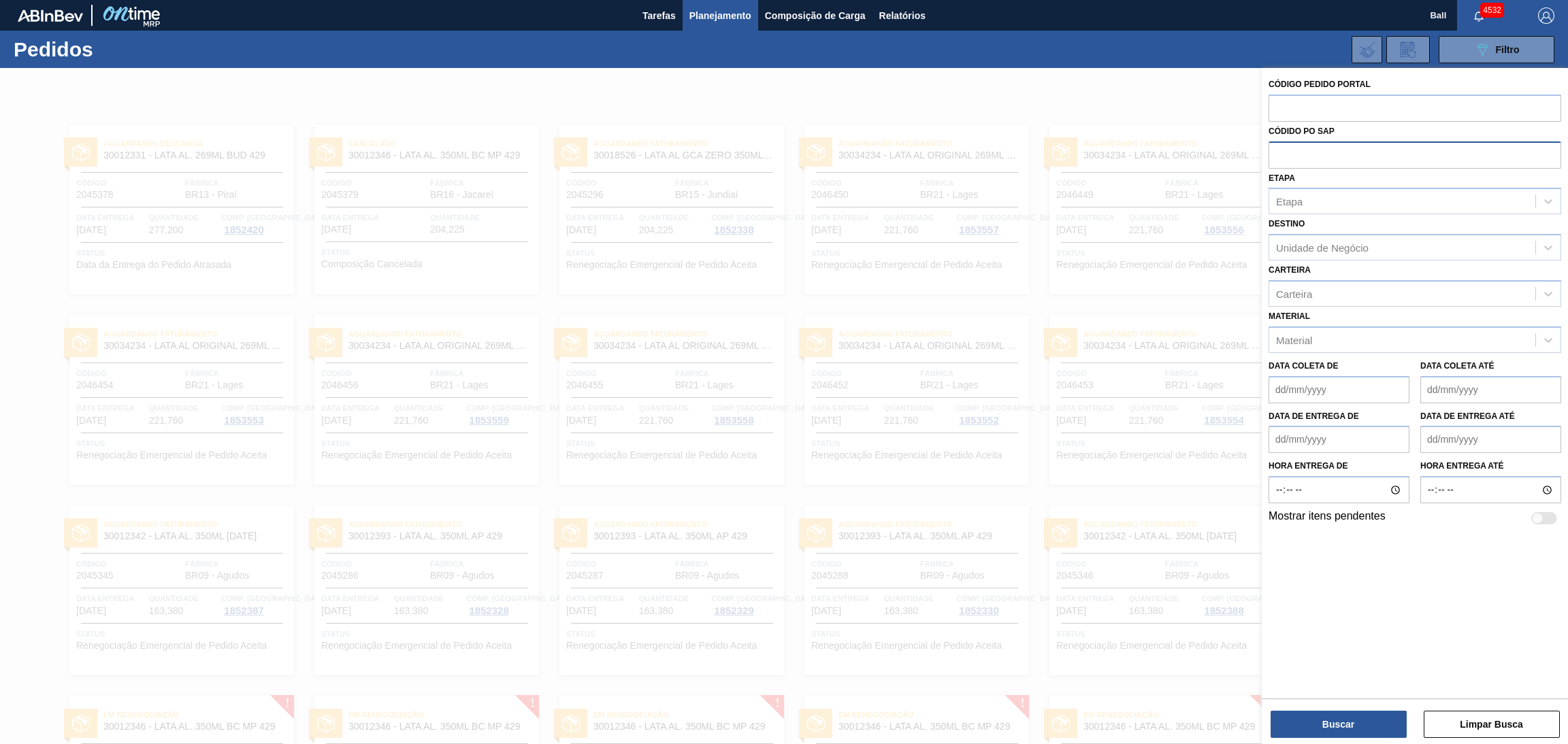
paste input "5800387952"
type input "5800387952"
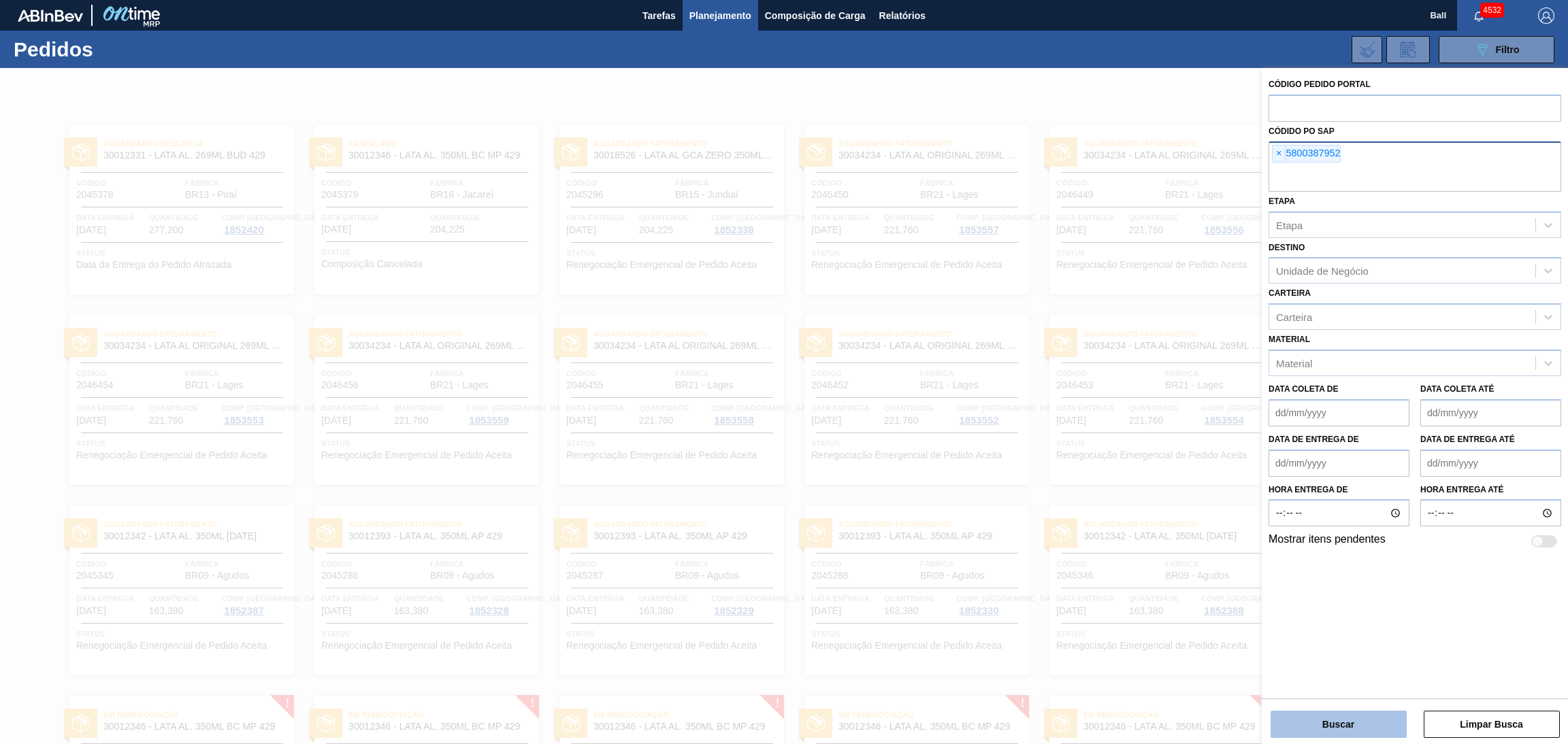
click at [1337, 728] on button "Buscar" at bounding box center [1338, 725] width 136 height 27
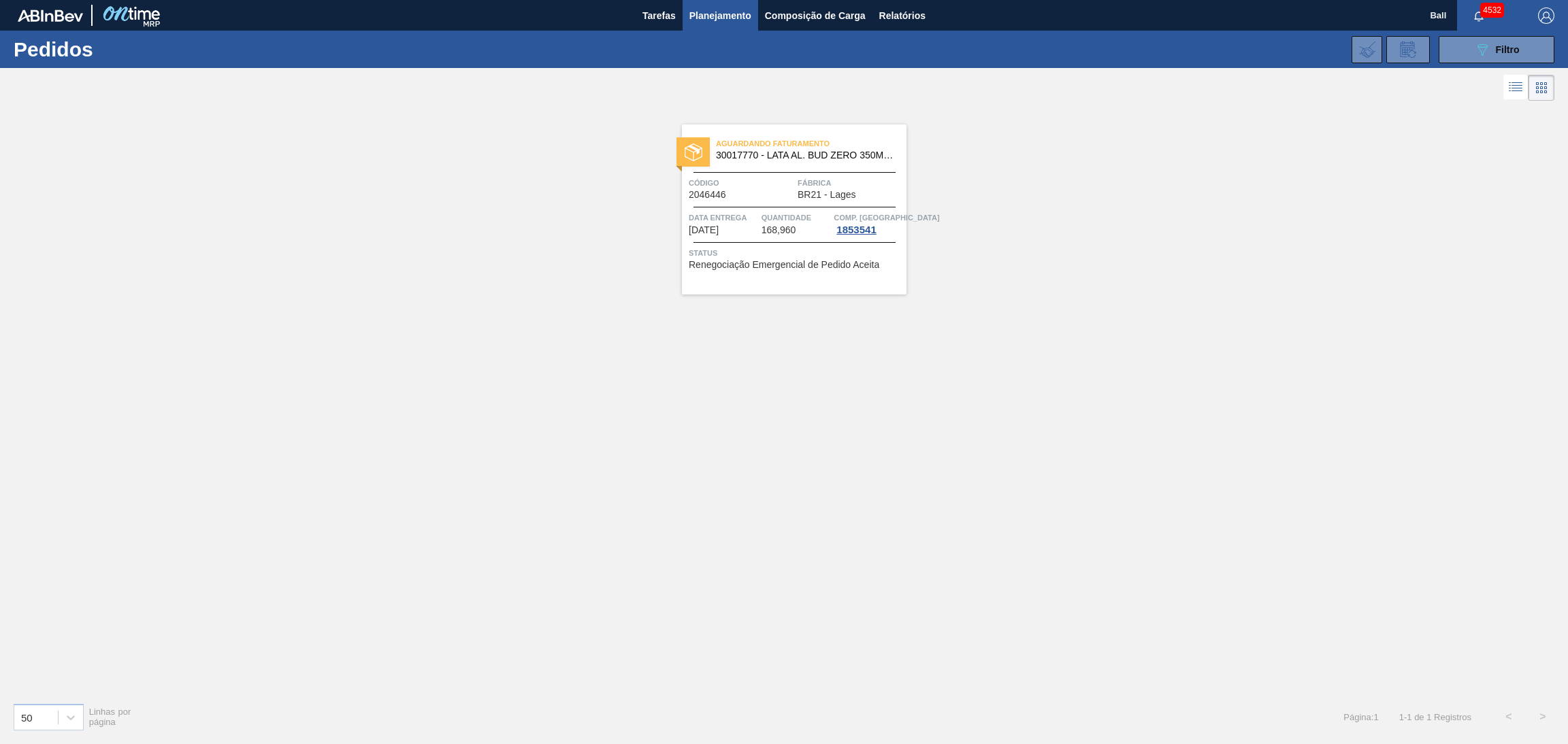
click at [793, 160] on div "Aguardando Faturamento 30017770 - LATA AL. BUD ZERO 350ML 429" at bounding box center [794, 150] width 224 height 31
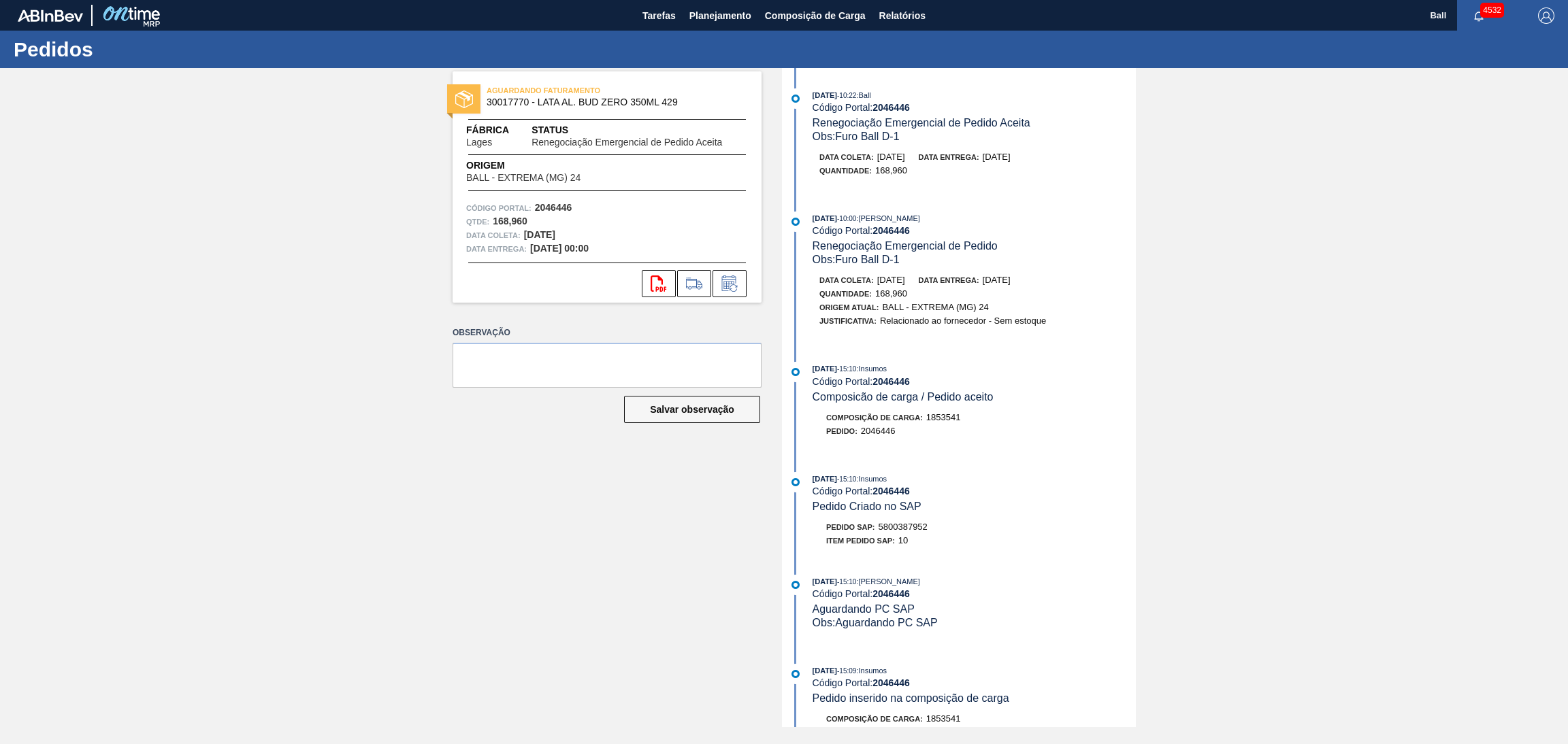
click at [908, 144] on div "Obs: Furo Ball D-1" at bounding box center [974, 137] width 323 height 14
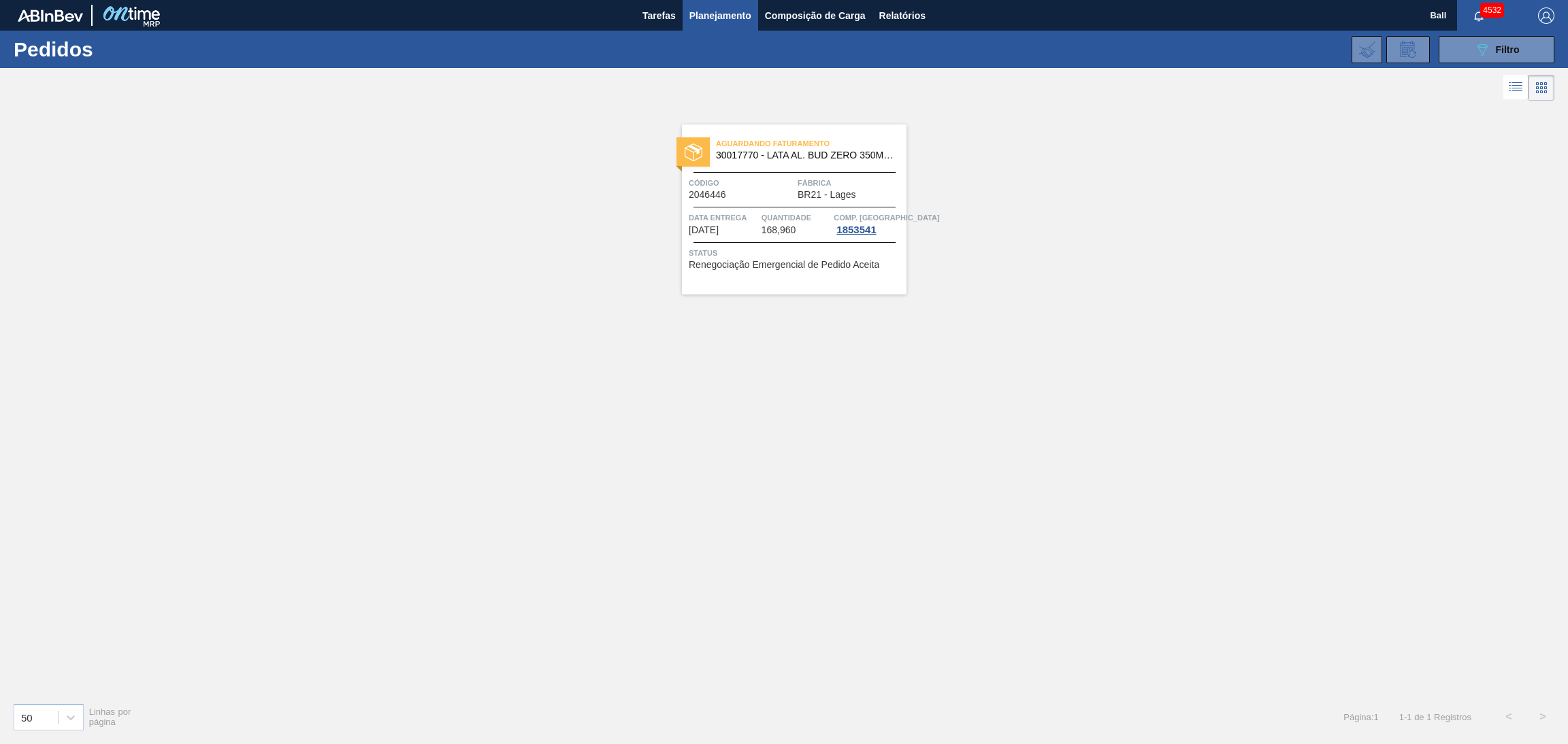
click at [802, 222] on span "Quantidade" at bounding box center [796, 217] width 70 height 14
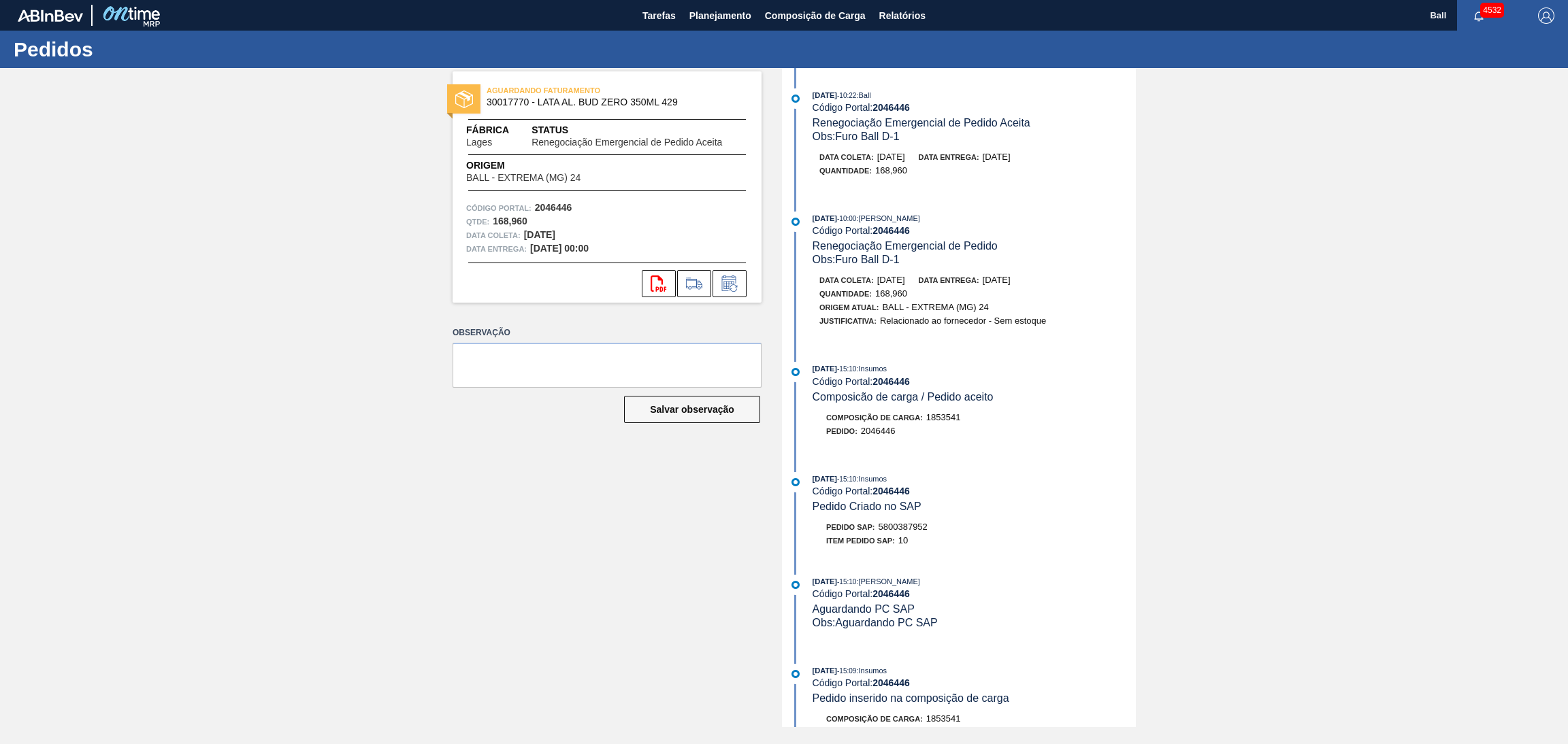
drag, startPoint x: 995, startPoint y: 277, endPoint x: 998, endPoint y: 288, distance: 11.4
click at [997, 279] on div "Data entrega: 06/10/2025" at bounding box center [965, 280] width 92 height 14
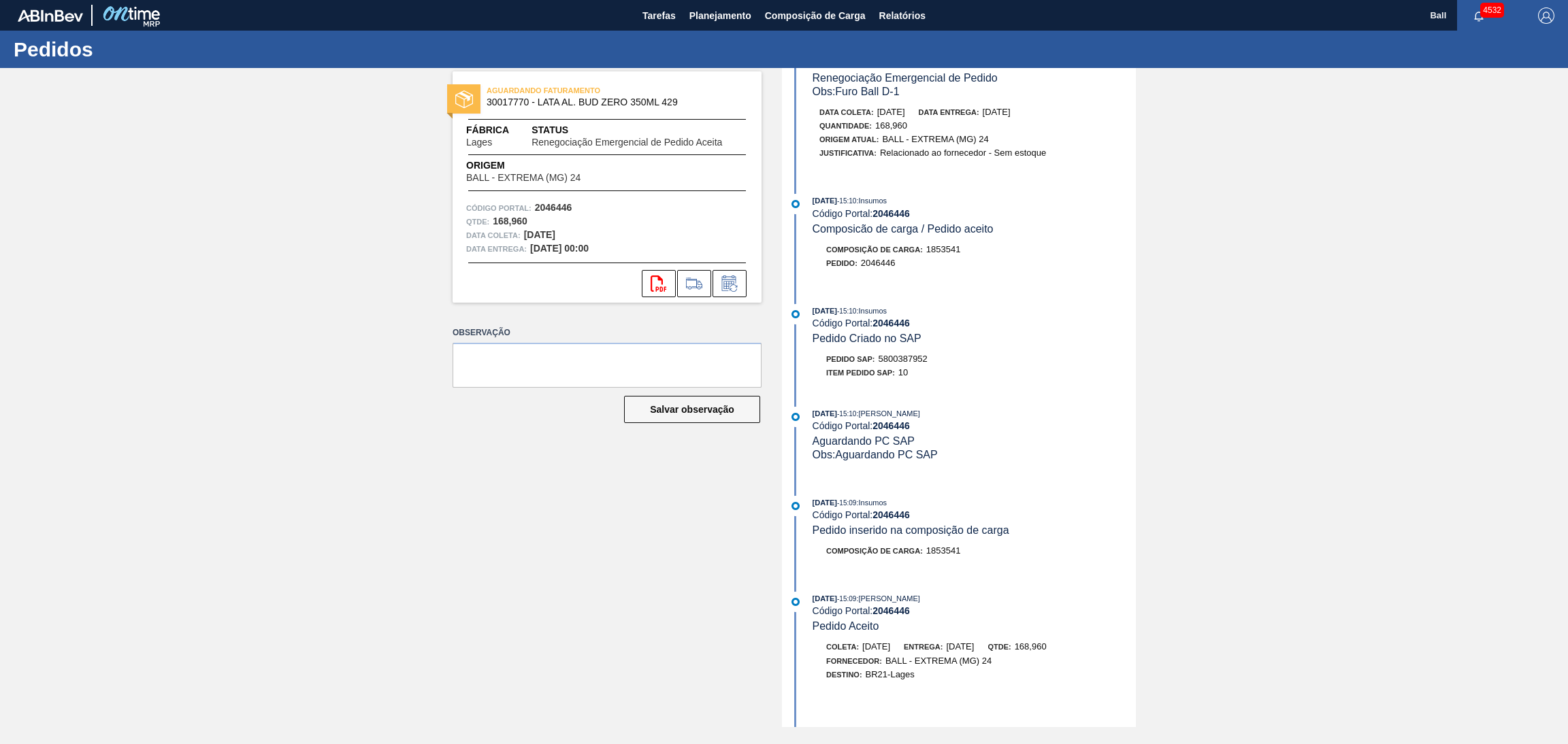
scroll to position [204, 0]
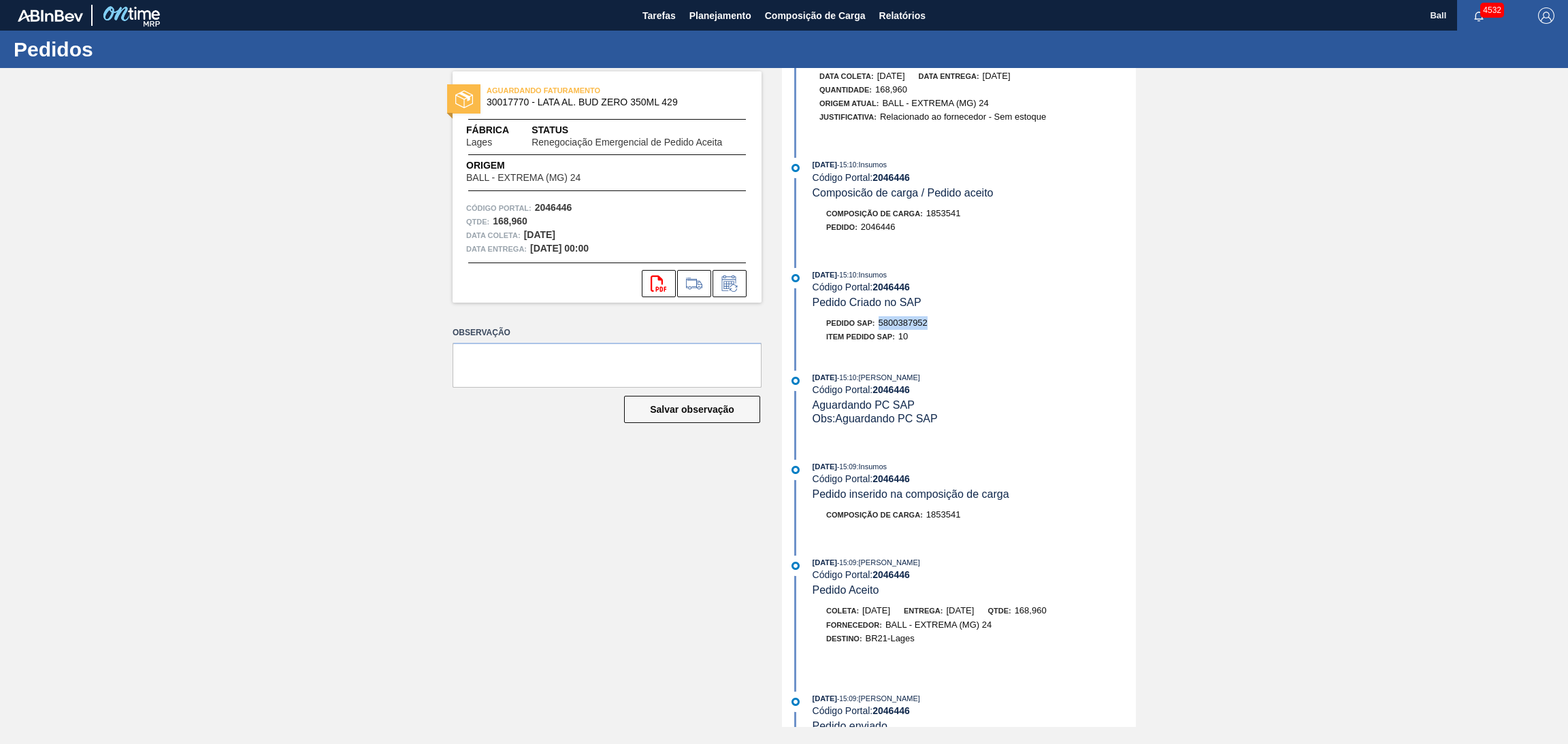
drag, startPoint x: 929, startPoint y: 329, endPoint x: 877, endPoint y: 331, distance: 52.0
click at [877, 330] on div "Pedido SAP: 5800387952" at bounding box center [974, 323] width 323 height 14
copy span "5800387952"
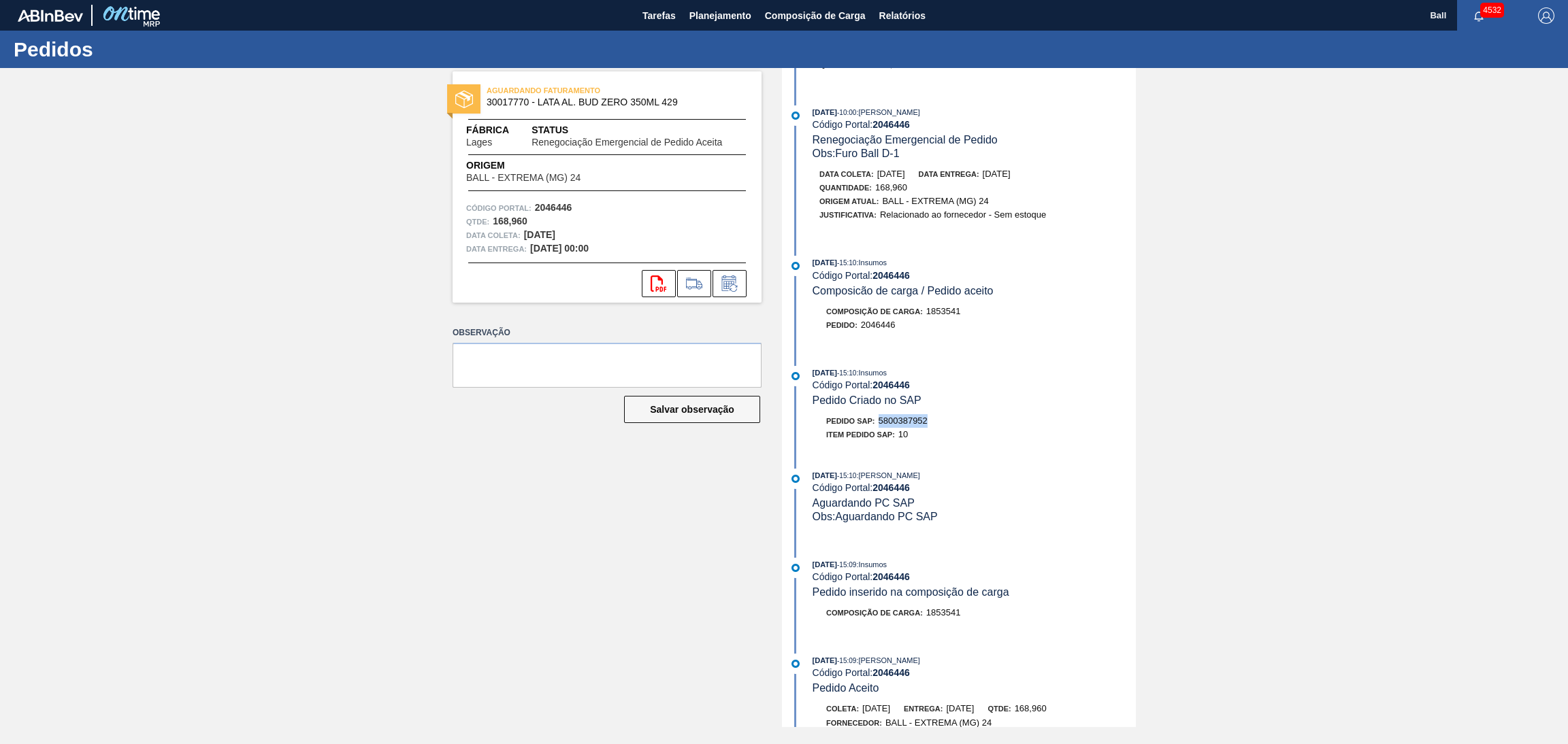
scroll to position [0, 0]
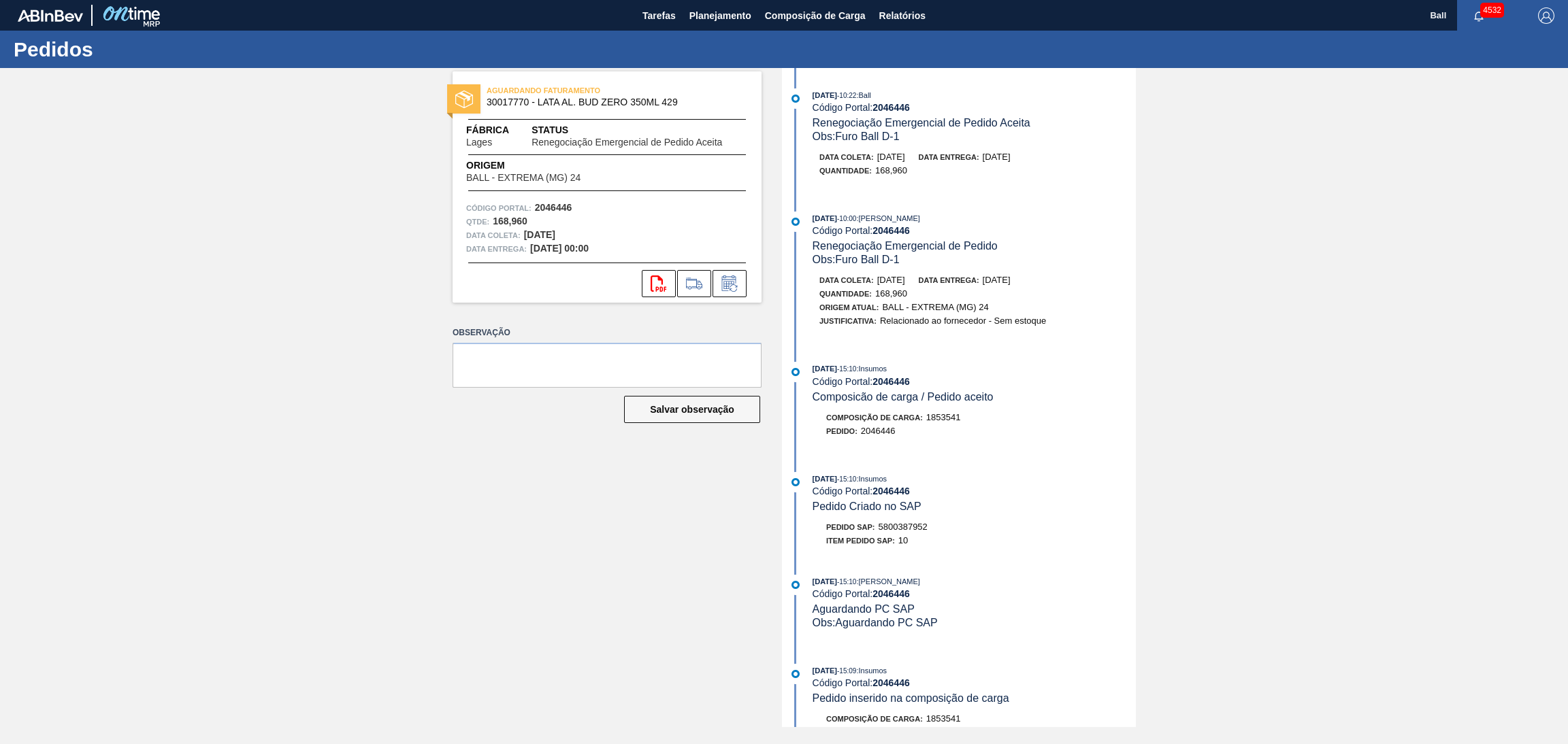
click at [978, 486] on div "03/10/2025 - 15:10 : Insumos" at bounding box center [974, 479] width 323 height 14
click at [643, 18] on span "Tarefas" at bounding box center [659, 15] width 33 height 17
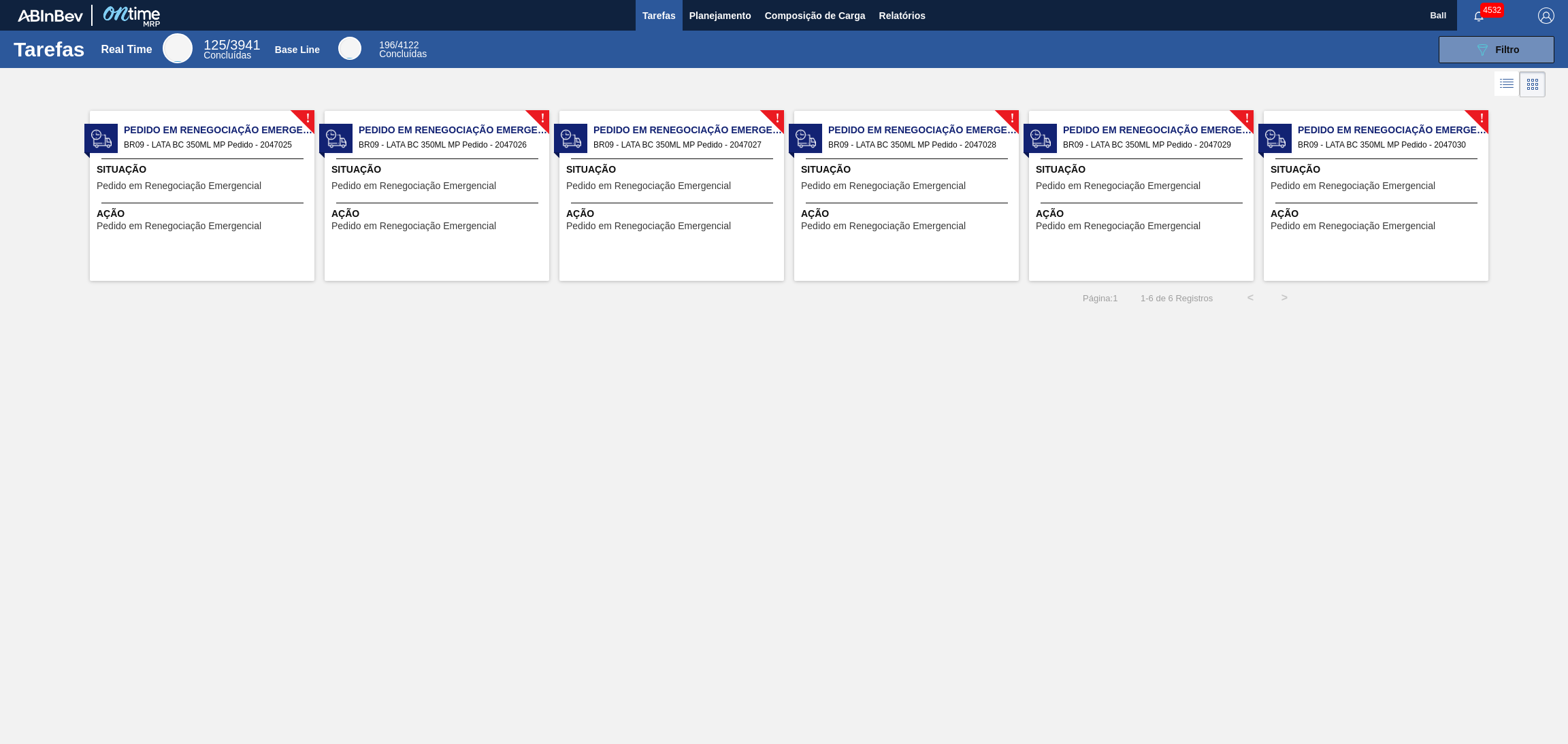
click at [678, 19] on button "Tarefas" at bounding box center [659, 15] width 47 height 31
click at [703, 9] on span "Planejamento" at bounding box center [720, 15] width 62 height 17
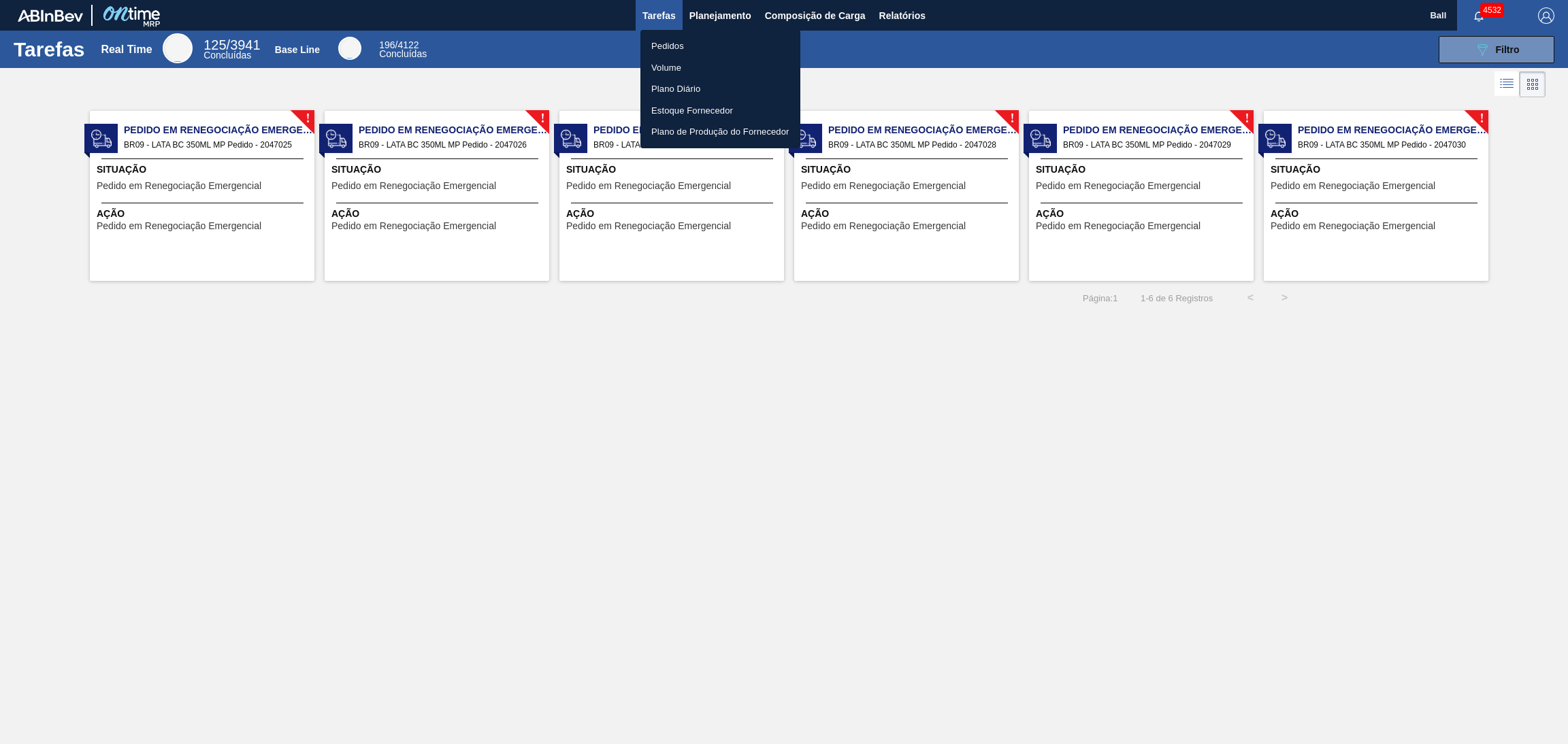
click at [696, 45] on li "Pedidos" at bounding box center [720, 46] width 160 height 22
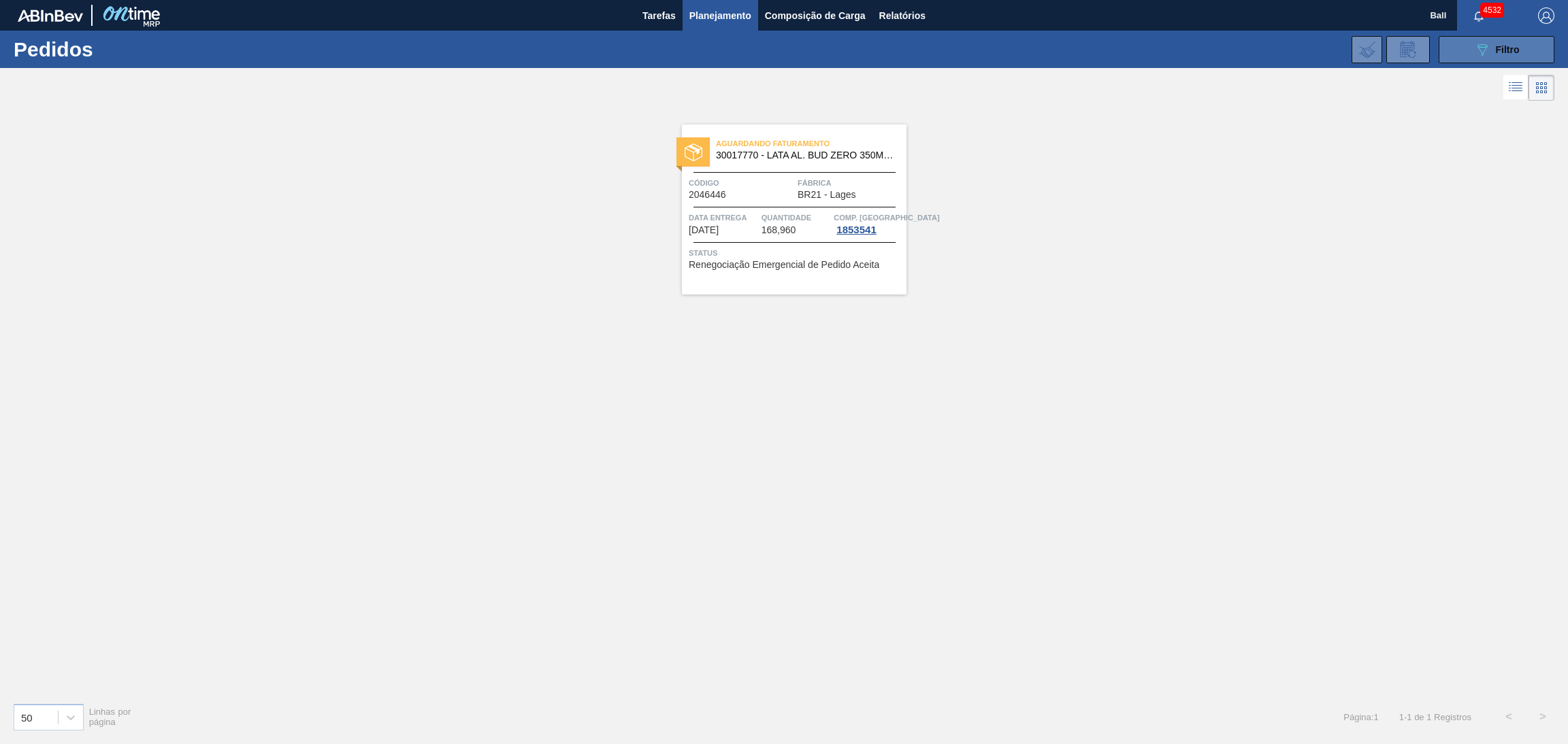
click at [1472, 47] on button "089F7B8B-B2A5-4AFE-B5C0-19BA573D28AC Filtro" at bounding box center [1496, 50] width 116 height 27
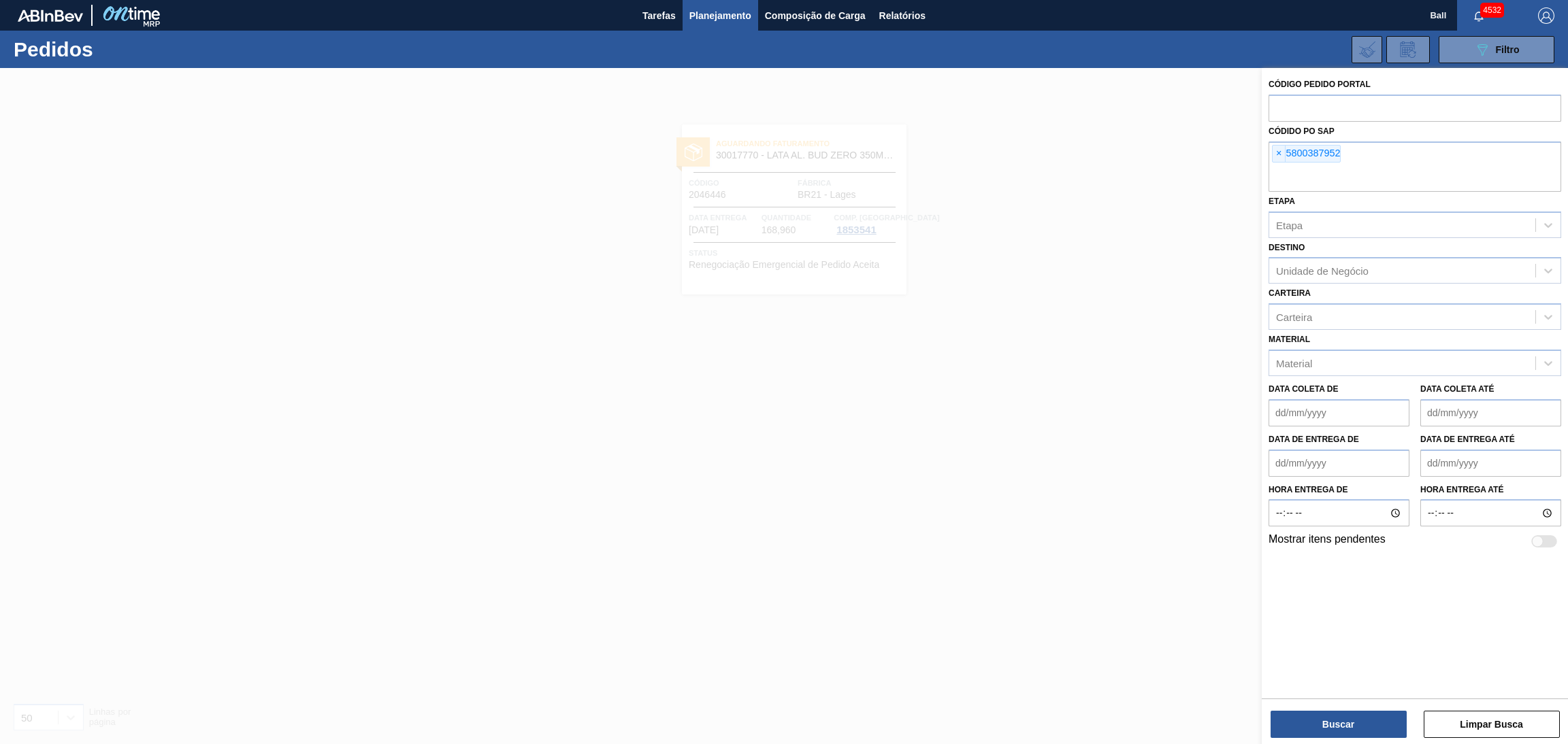
click at [893, 290] on div at bounding box center [784, 440] width 1568 height 744
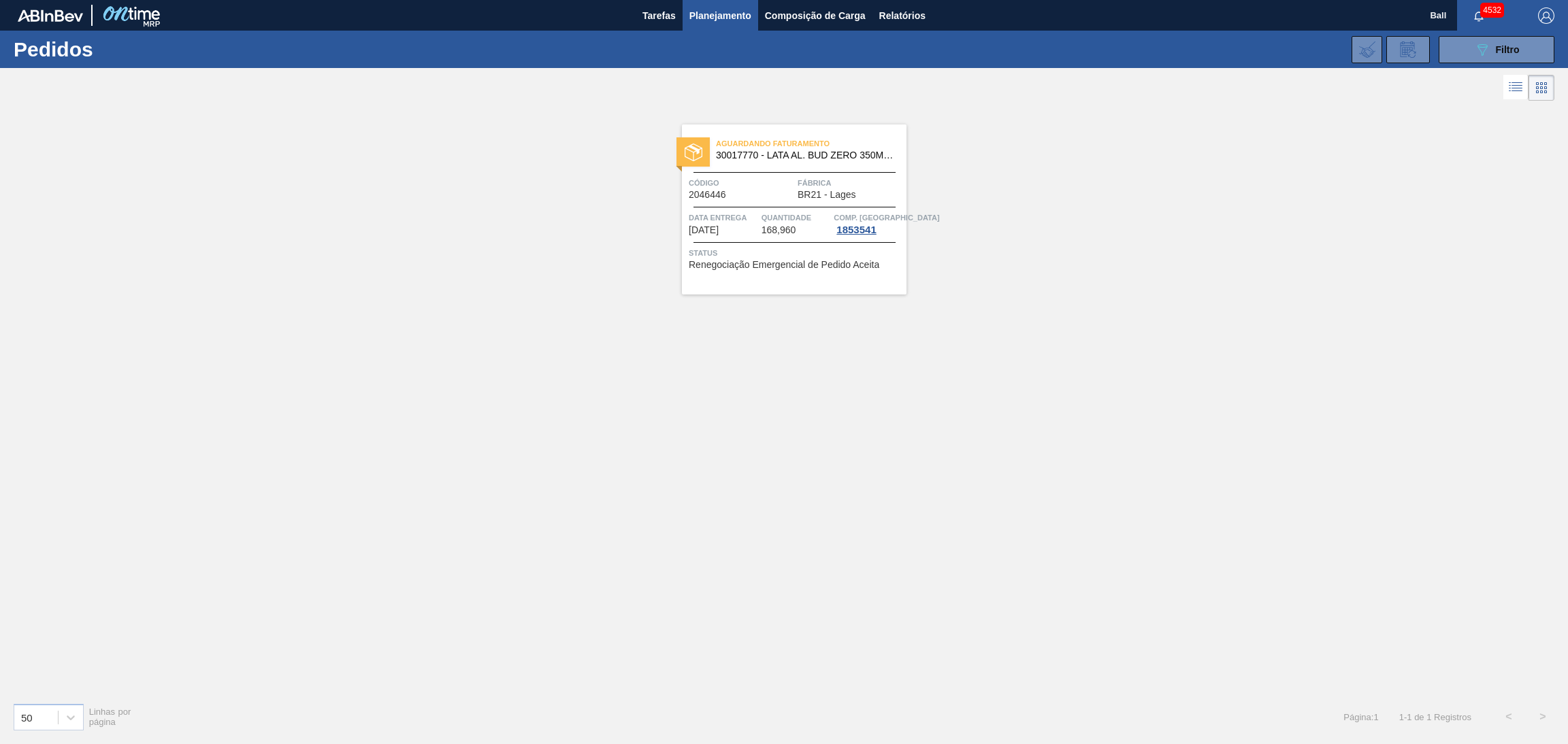
click at [718, 218] on span "Data Entrega" at bounding box center [723, 217] width 70 height 14
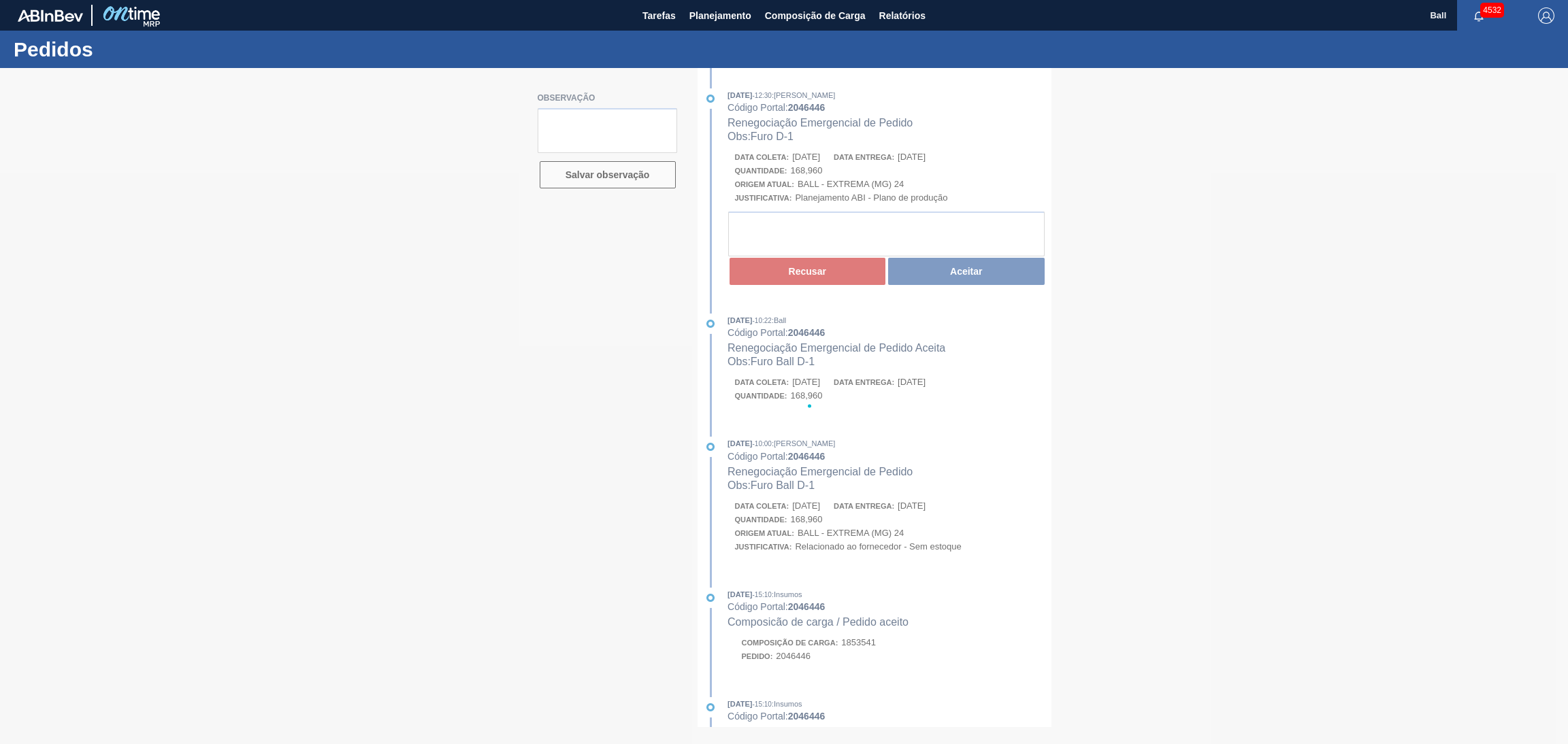
click at [1389, 449] on div at bounding box center [784, 406] width 1568 height 676
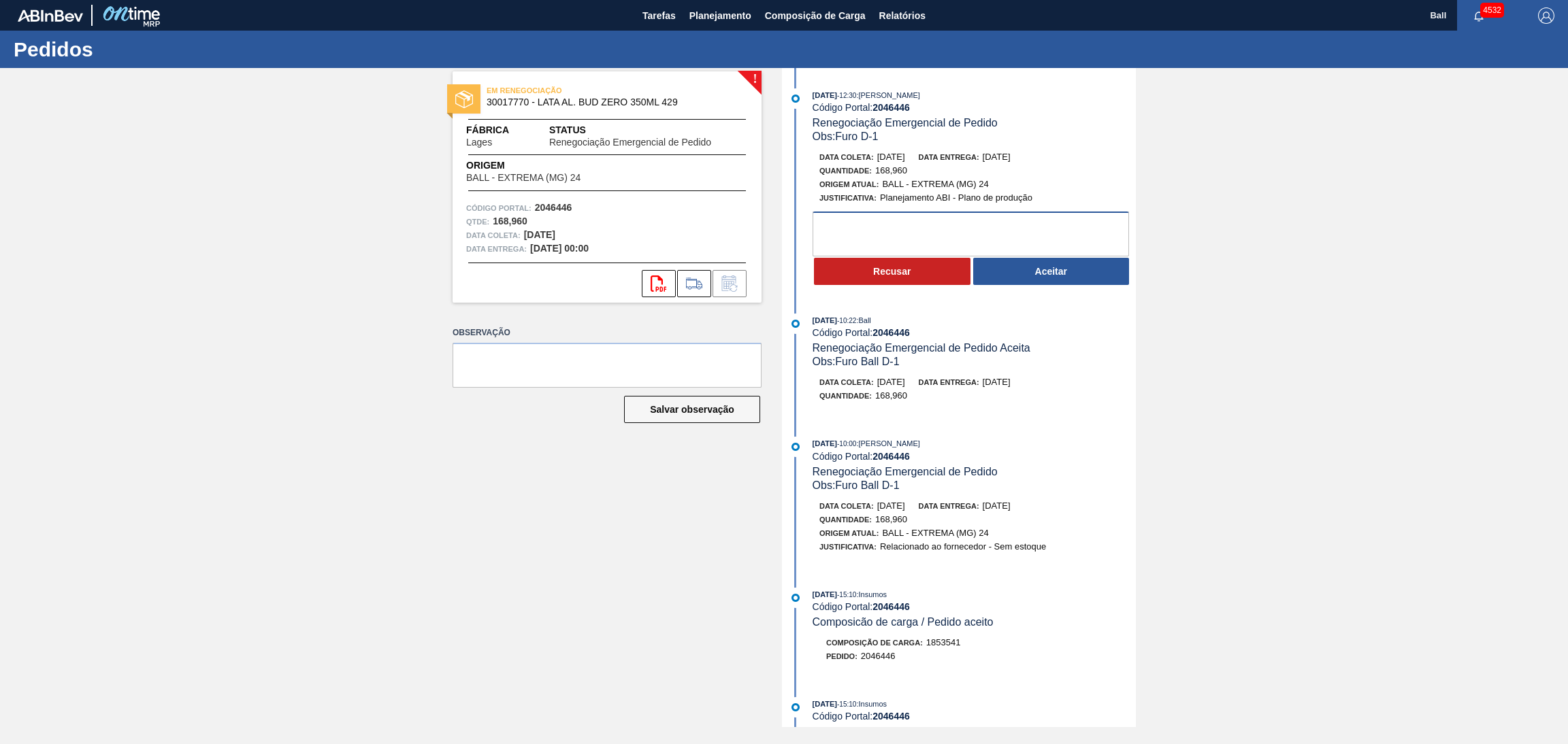
click at [983, 248] on textarea at bounding box center [971, 234] width 316 height 45
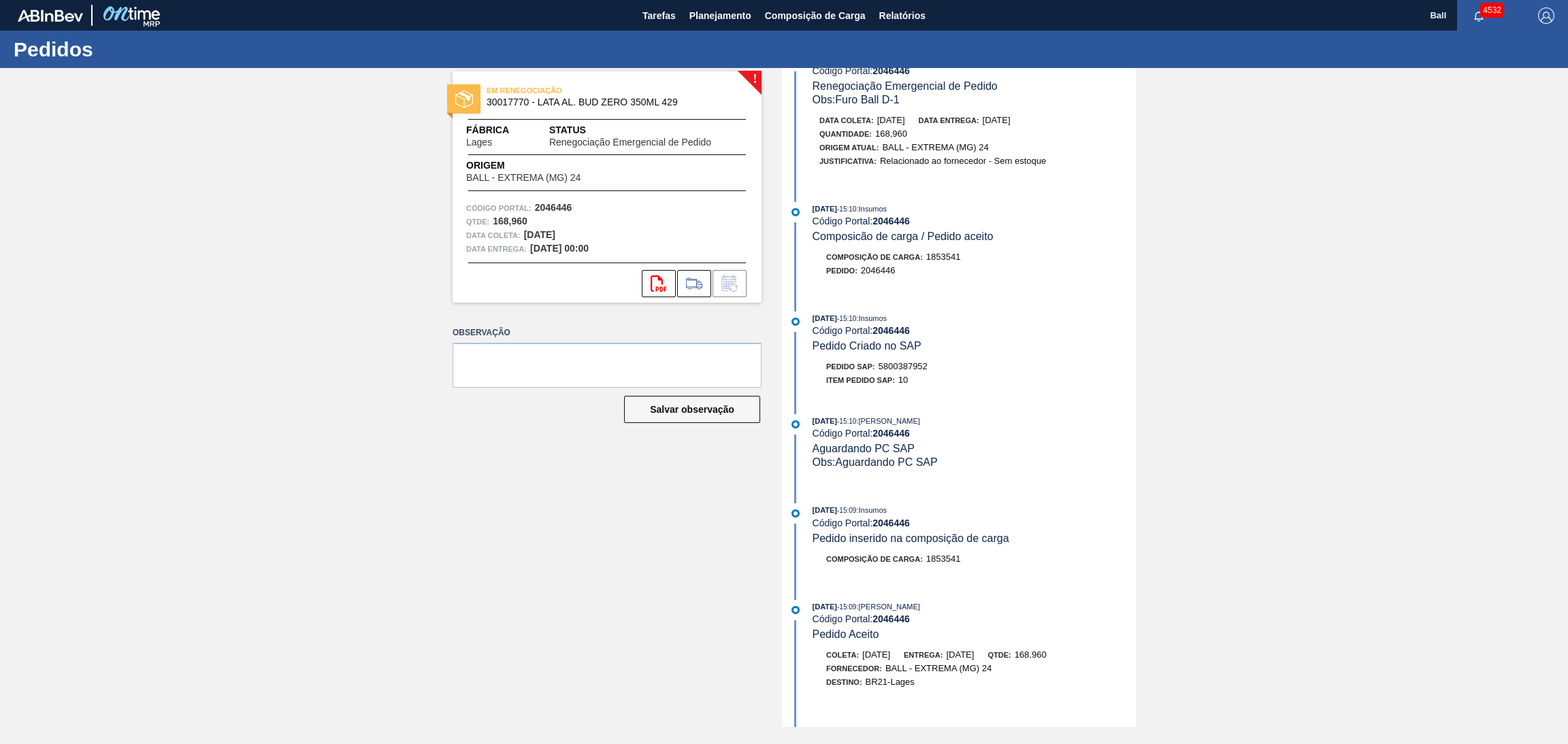
scroll to position [408, 0]
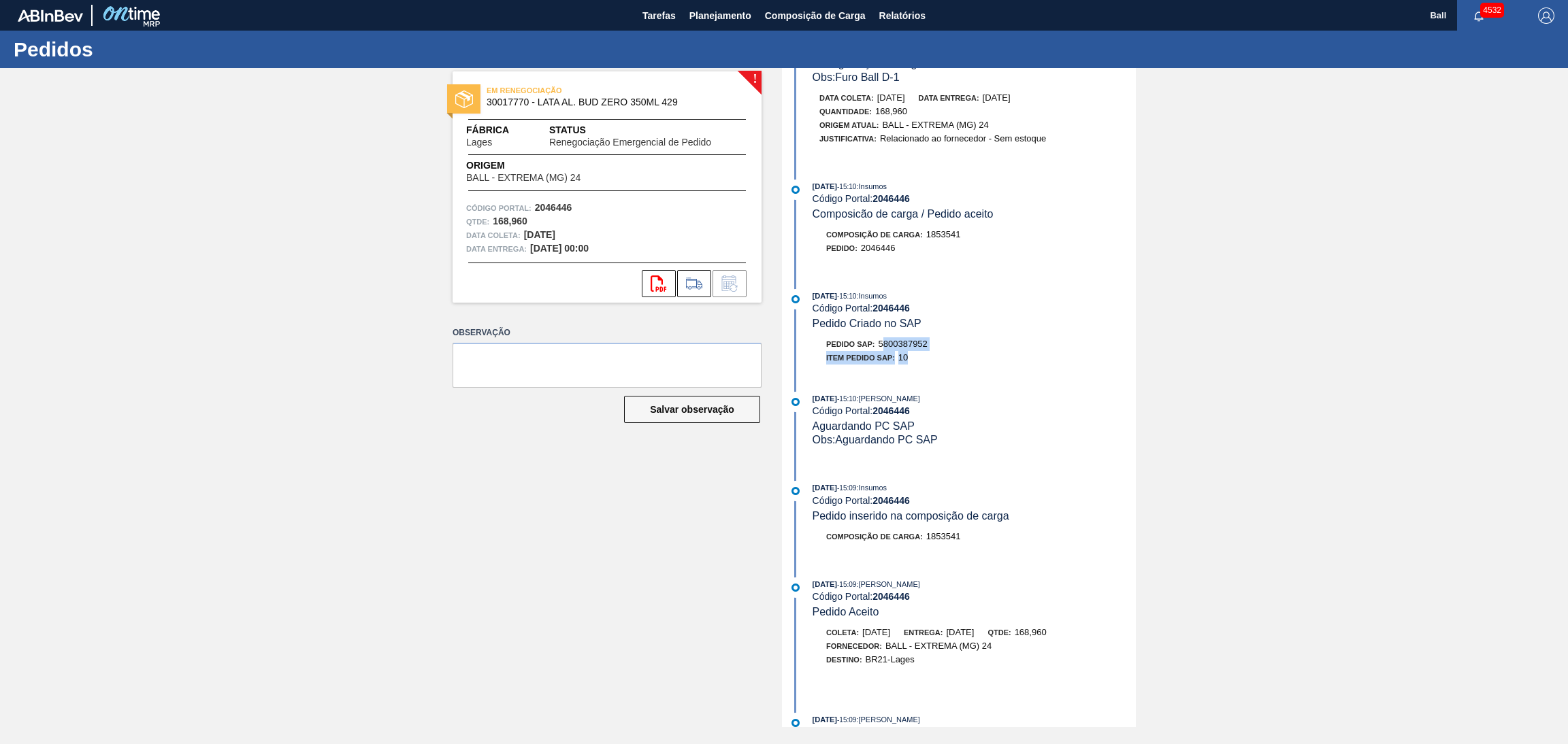
drag, startPoint x: 933, startPoint y: 359, endPoint x: 885, endPoint y: 357, distance: 48.0
click at [885, 357] on div "Pedido SAP: 5800387952 Item pedido SAP: 10" at bounding box center [974, 351] width 323 height 27
click at [1018, 351] on div "Pedido SAP: 5800387952" at bounding box center [974, 344] width 323 height 14
drag, startPoint x: 956, startPoint y: 357, endPoint x: 905, endPoint y: 352, distance: 51.2
click at [904, 351] on div "Pedido SAP: 5800387952" at bounding box center [974, 344] width 323 height 14
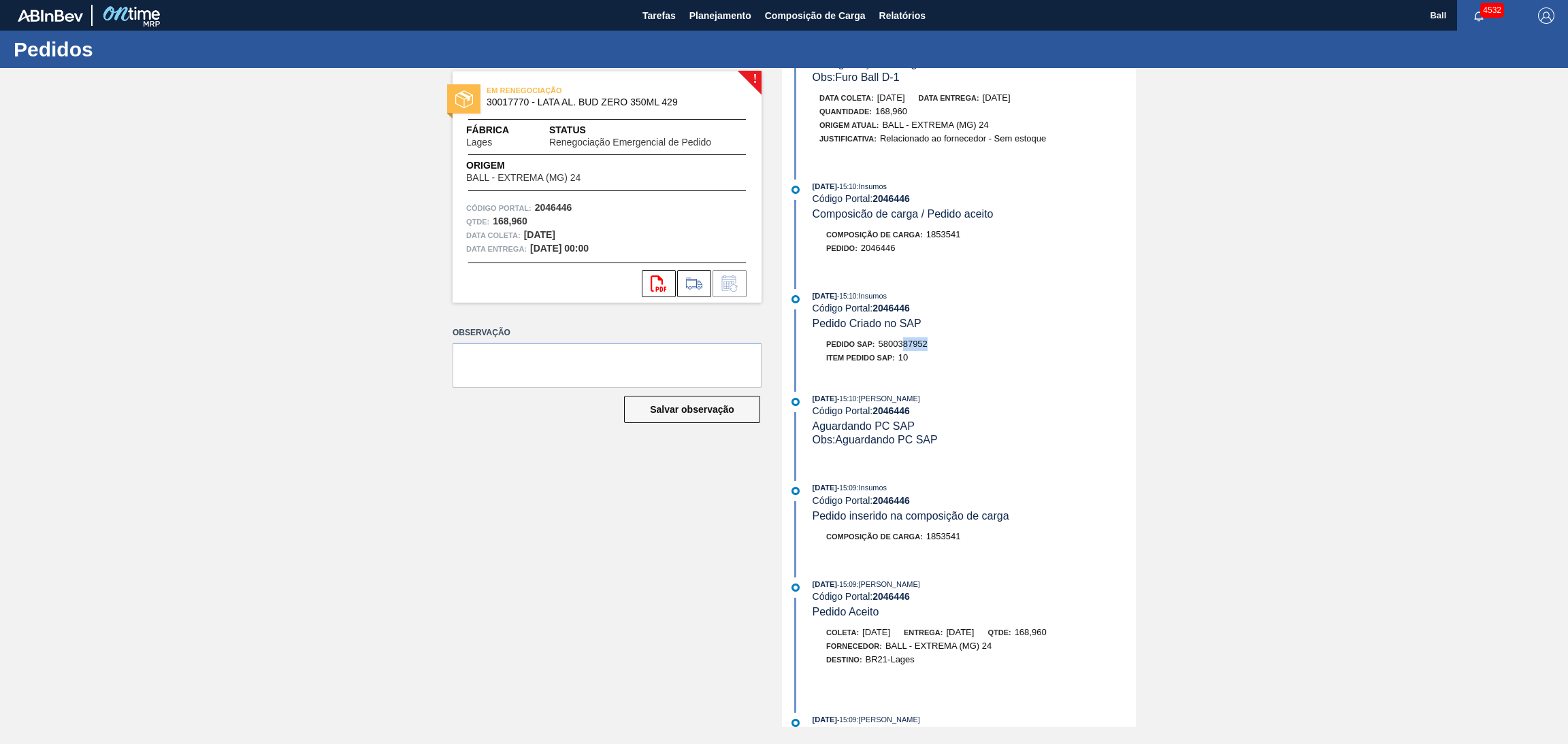
click at [1034, 351] on div "Pedido SAP: 5800387952" at bounding box center [974, 344] width 323 height 14
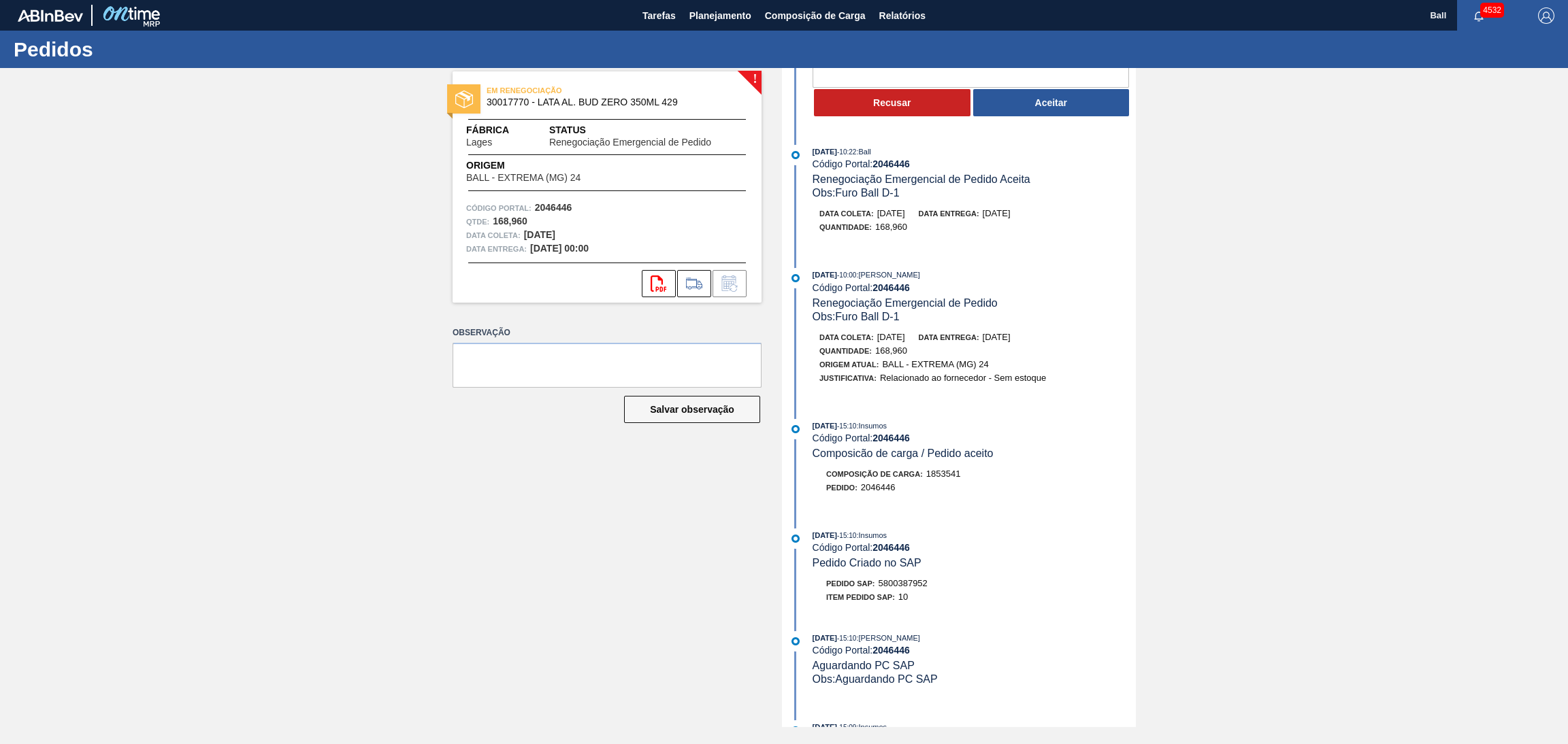
scroll to position [0, 0]
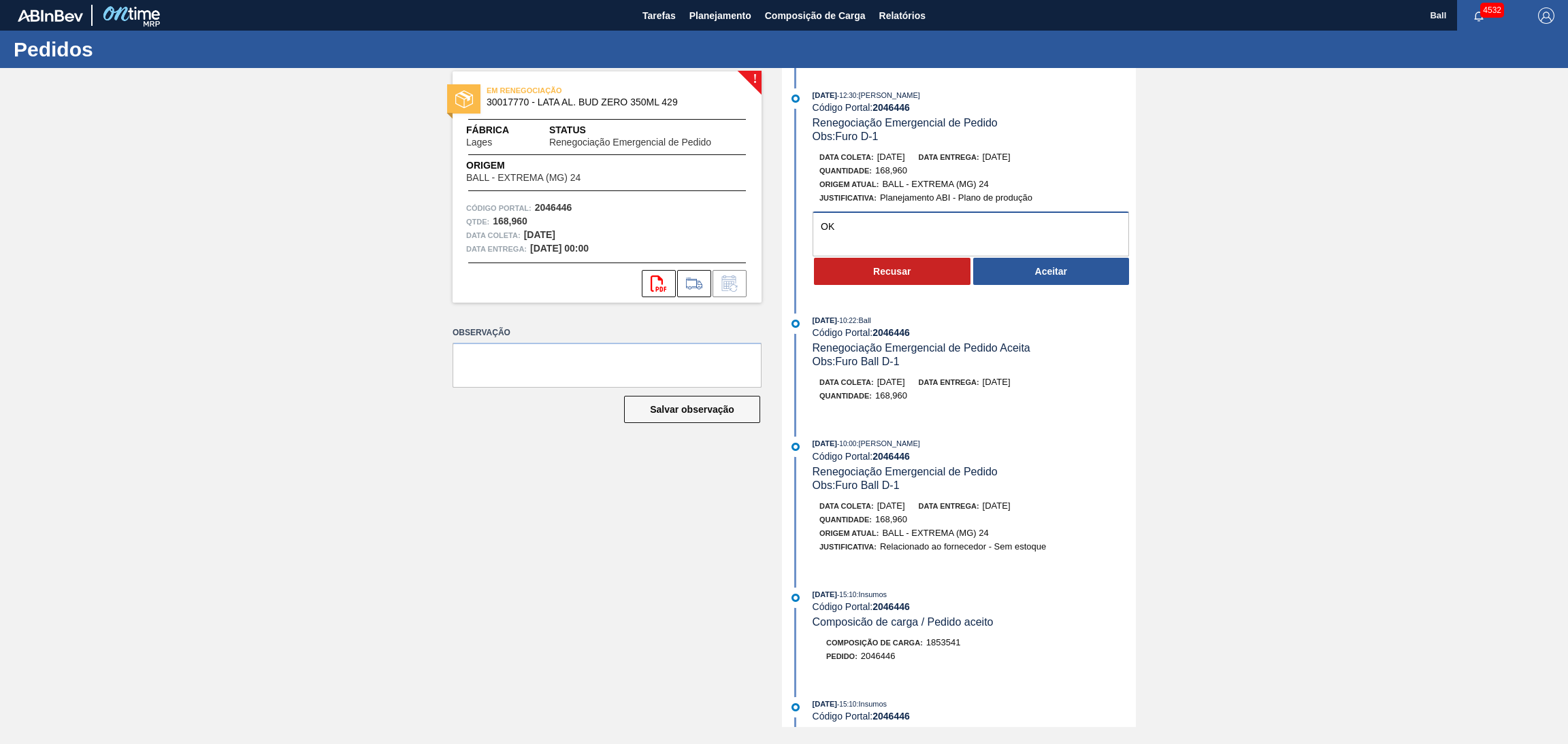
click at [1029, 230] on textarea "OK" at bounding box center [971, 234] width 316 height 45
type textarea "OK"
click at [1040, 286] on div "Recusar Aceitar" at bounding box center [974, 272] width 323 height 30
click at [1038, 283] on button "Aceitar" at bounding box center [1052, 272] width 157 height 27
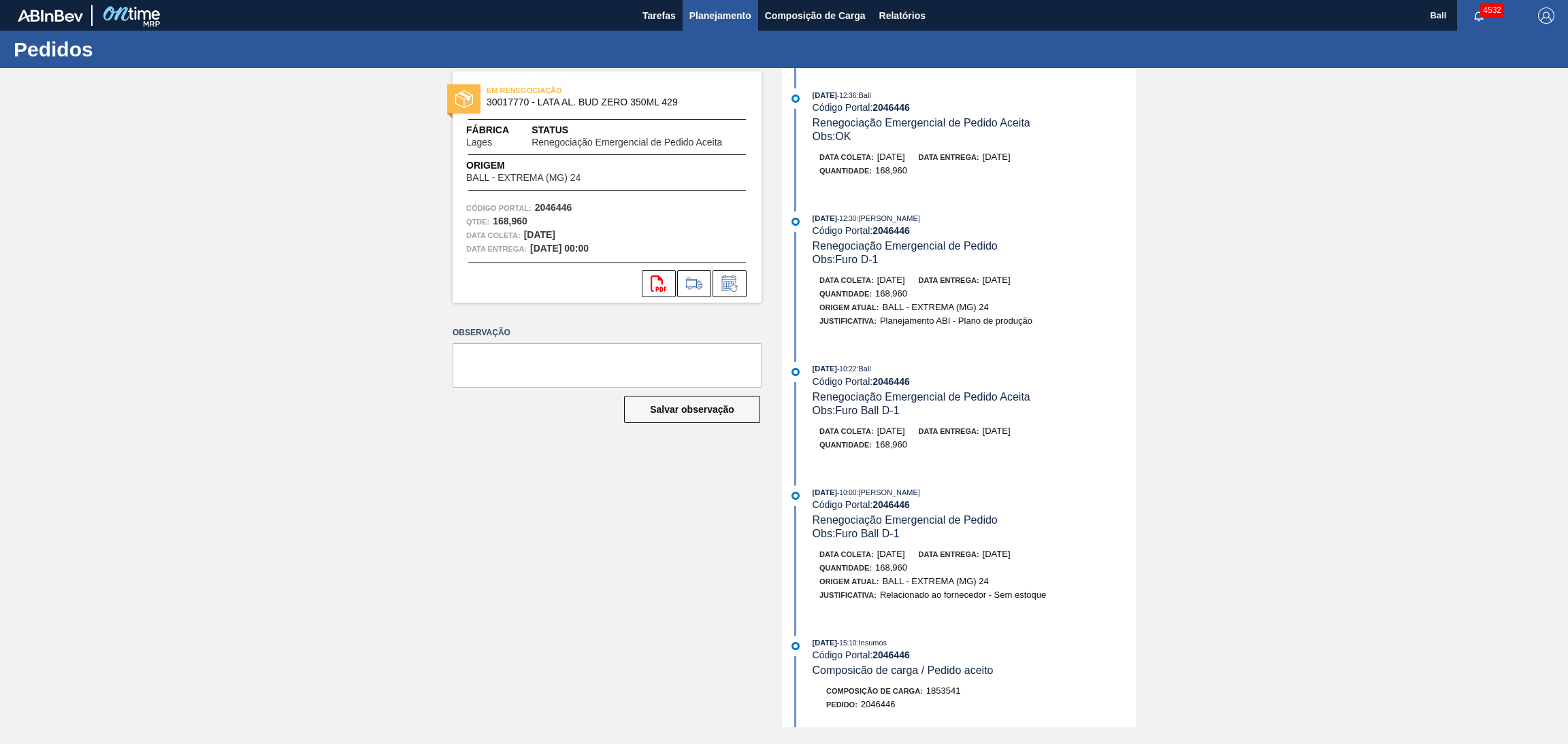
click at [729, 6] on button "Planejamento" at bounding box center [720, 15] width 76 height 31
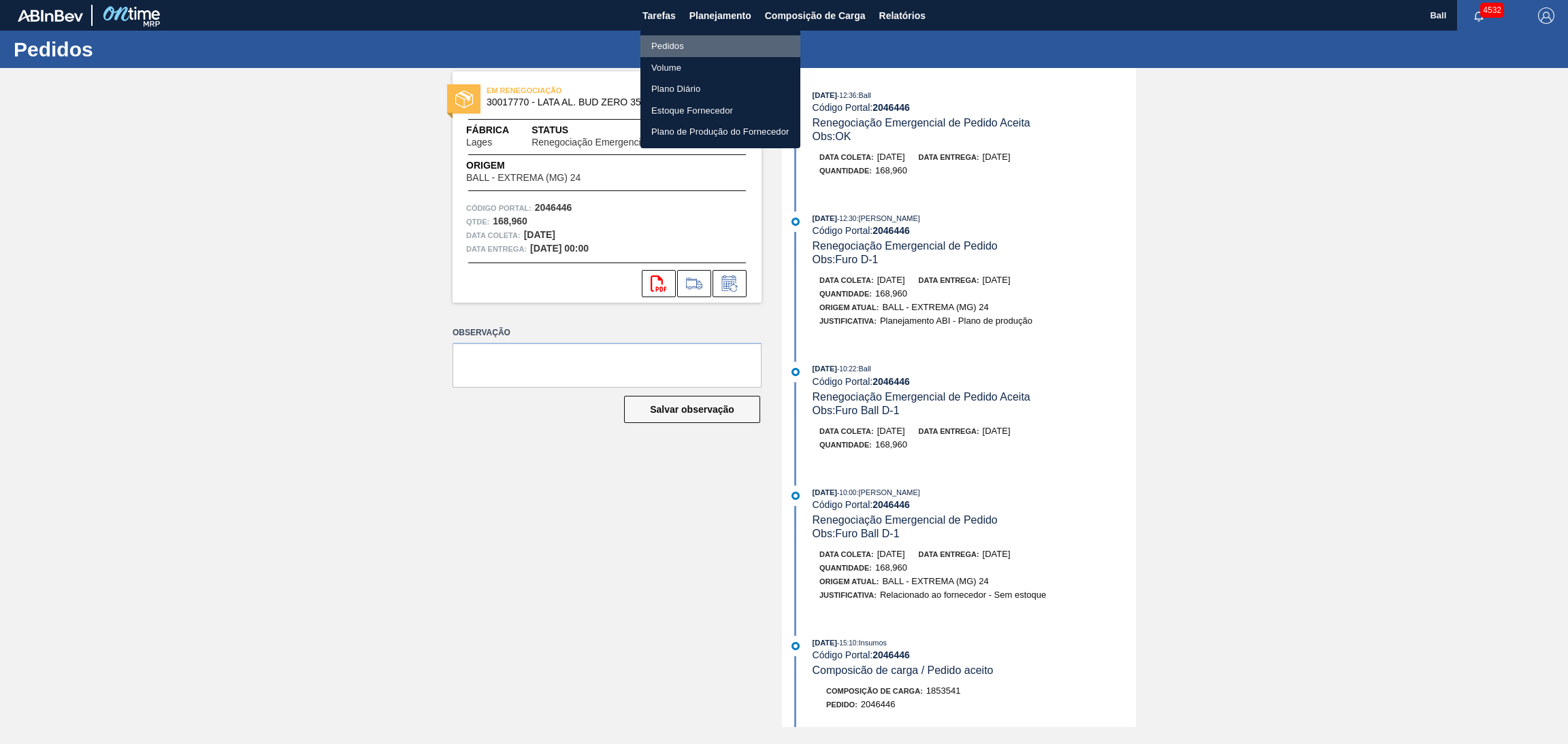
click at [716, 46] on li "Pedidos" at bounding box center [720, 46] width 160 height 22
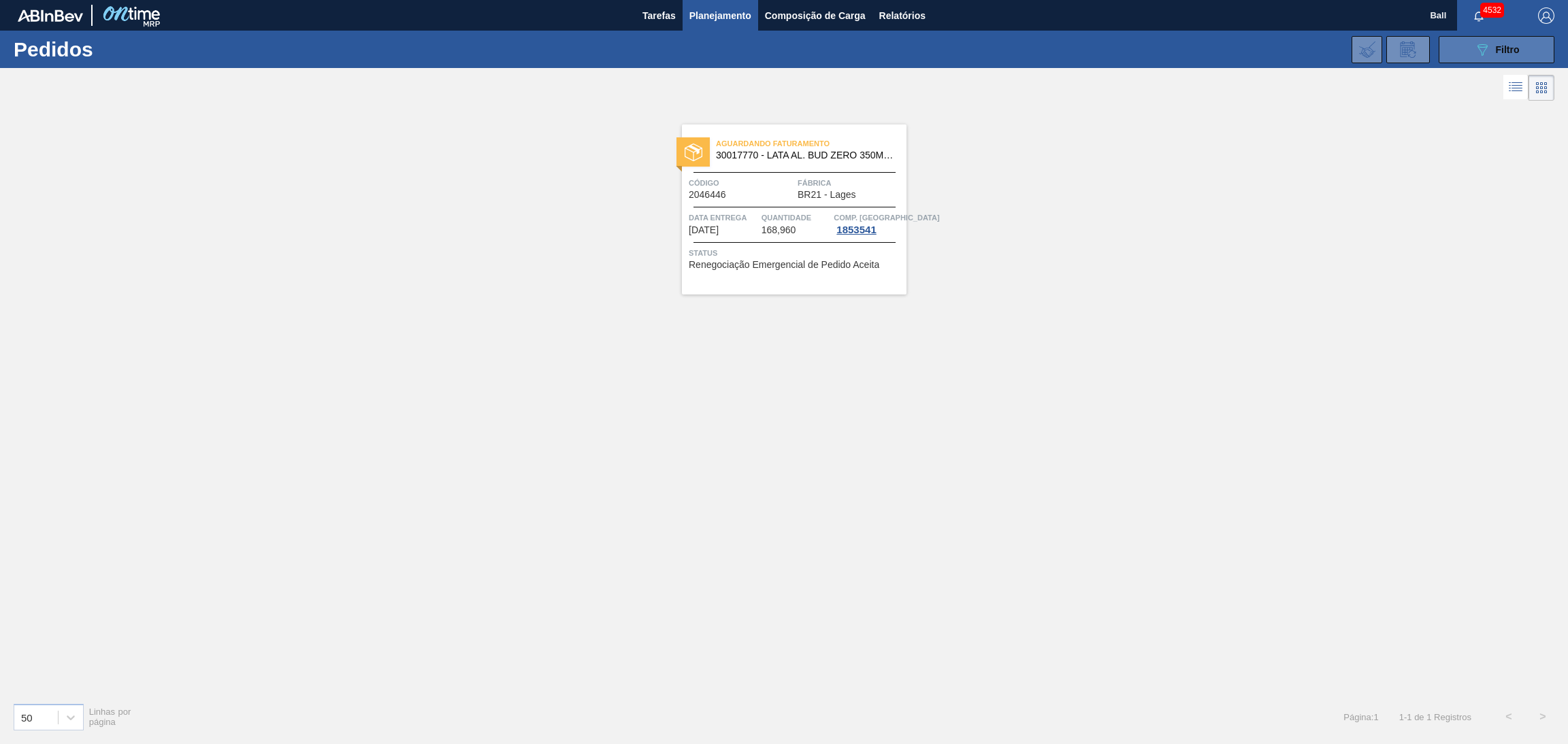
click at [1446, 36] on button "089F7B8B-B2A5-4AFE-B5C0-19BA573D28AC Filtro" at bounding box center [1496, 50] width 116 height 27
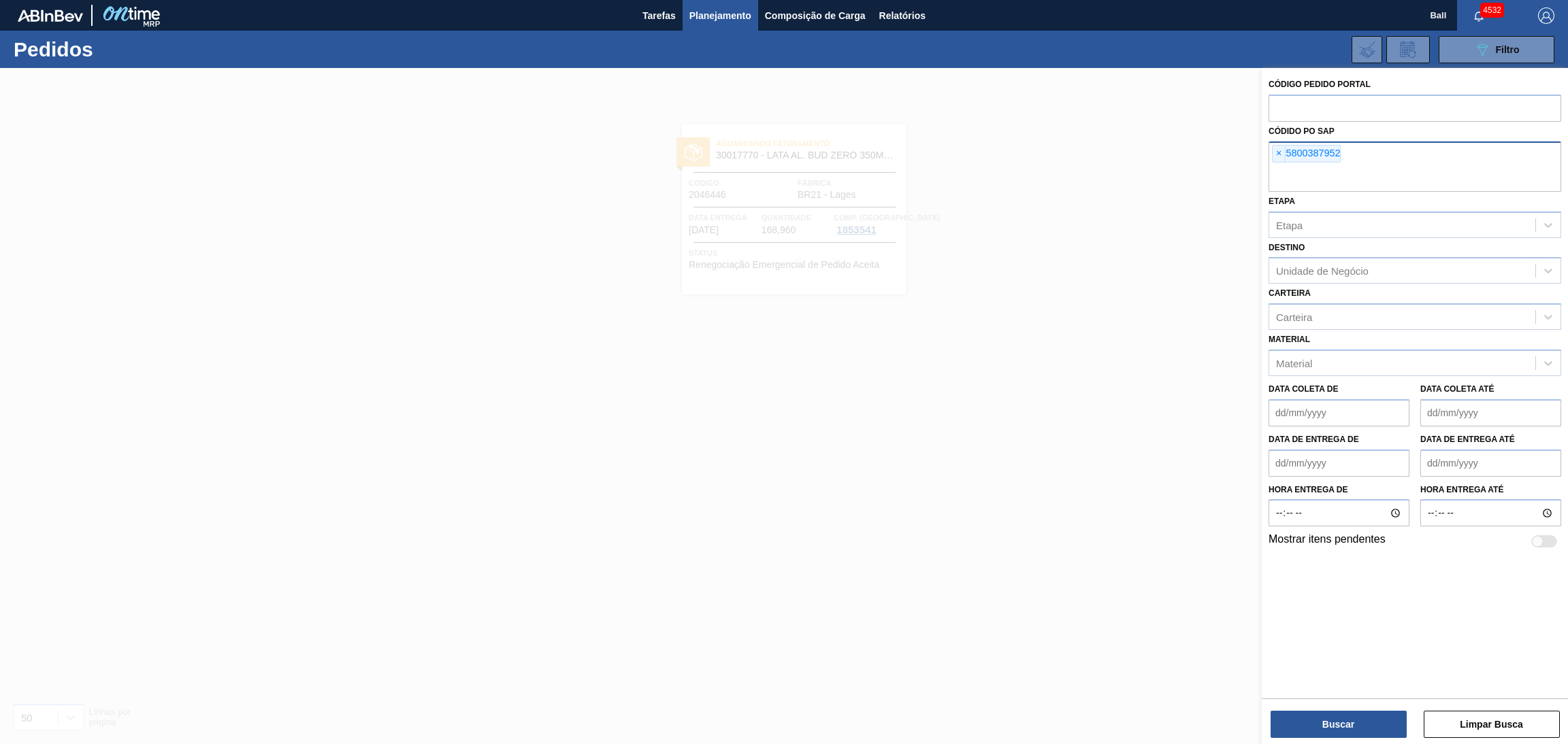
click at [1359, 167] on input "text" at bounding box center [1415, 179] width 293 height 26
paste input "5800389699"
type input "5800389699"
click at [1275, 153] on span "×" at bounding box center [1279, 153] width 13 height 17
click at [1318, 725] on button "Buscar" at bounding box center [1338, 725] width 136 height 27
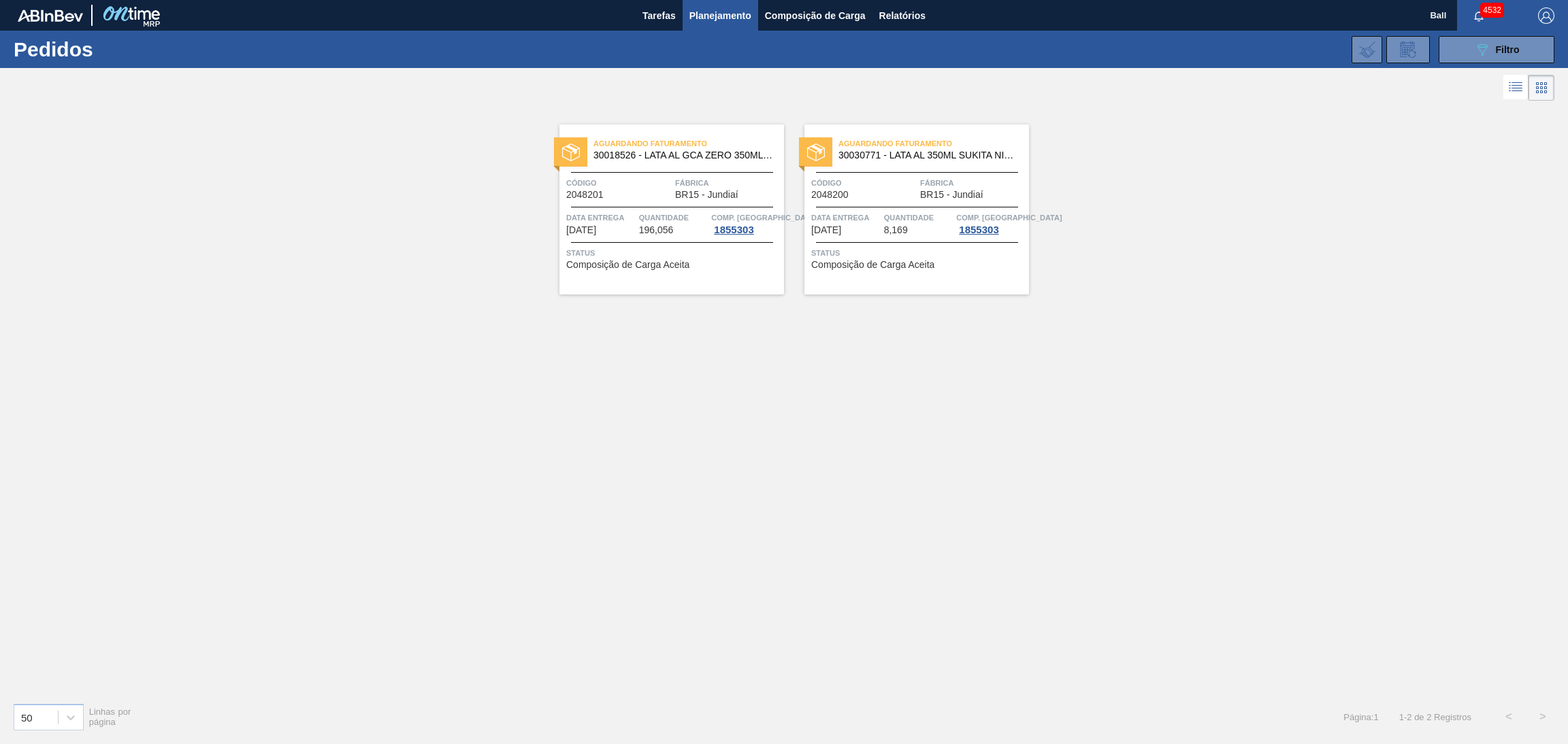
click at [646, 213] on span "Quantidade" at bounding box center [673, 217] width 70 height 14
click at [929, 207] on div at bounding box center [916, 207] width 202 height 1
click at [660, 236] on div "Aguardando Faturamento 30018526 - LATA AL GCA ZERO 350ML NIV23 Código 2048201 F…" at bounding box center [672, 209] width 224 height 170
click at [831, 454] on div "Aguardando Faturamento 30018526 - LATA AL GCA ZERO 350ML NIV23 Código 2048201 F…" at bounding box center [784, 398] width 1568 height 587
